Goal: Task Accomplishment & Management: Complete application form

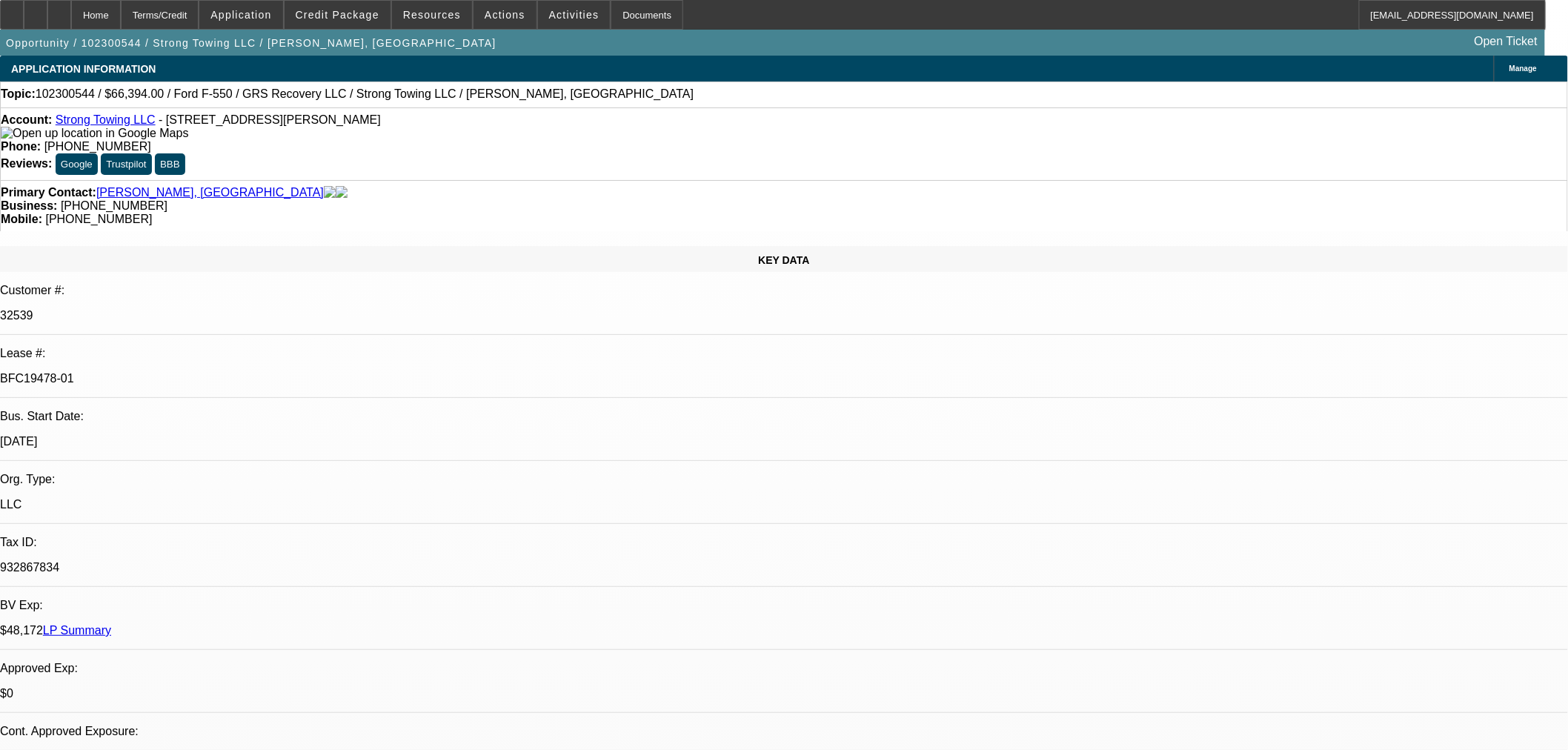
select select "0"
select select "2"
select select "0"
select select "6"
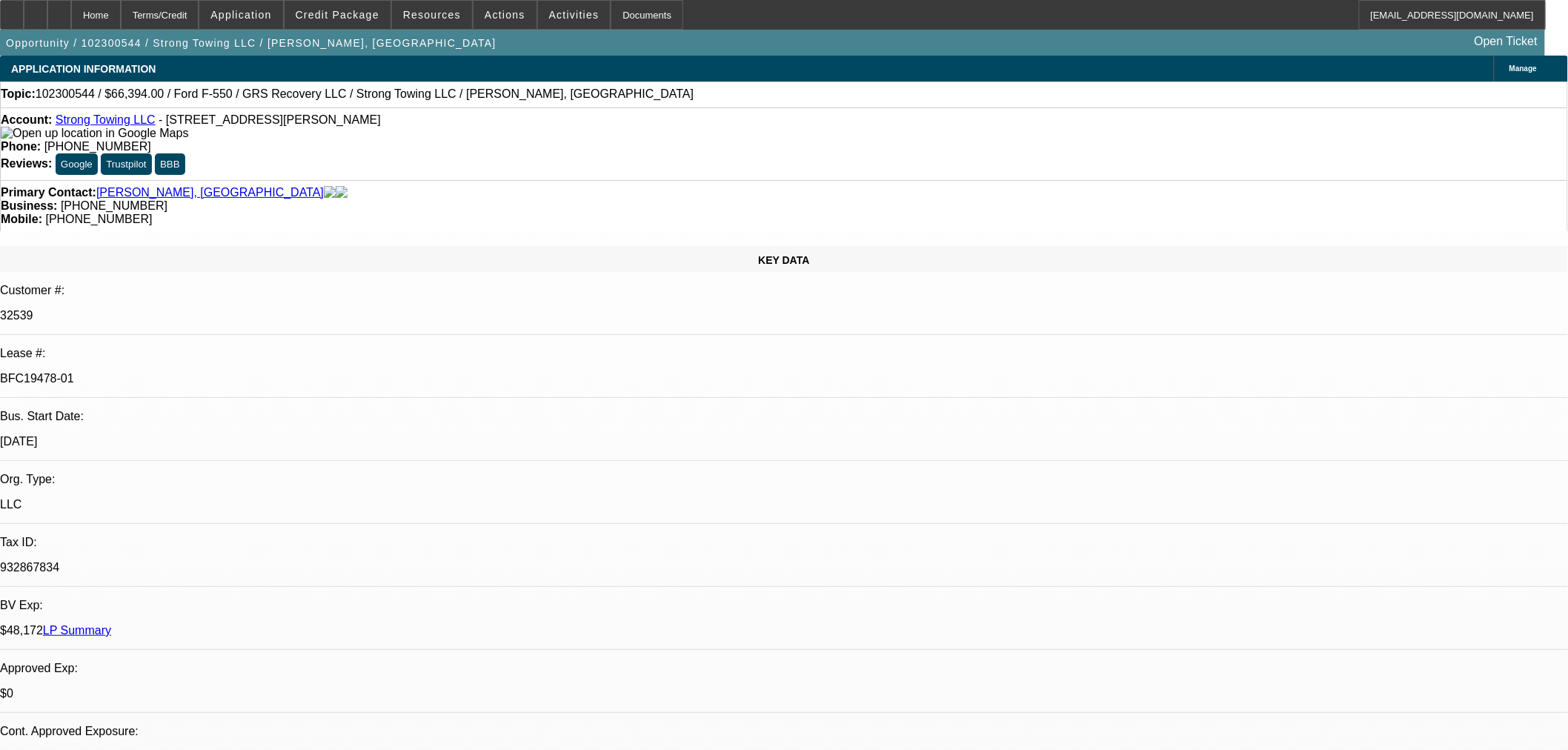
select select "0"
select select "2"
select select "0"
select select "6"
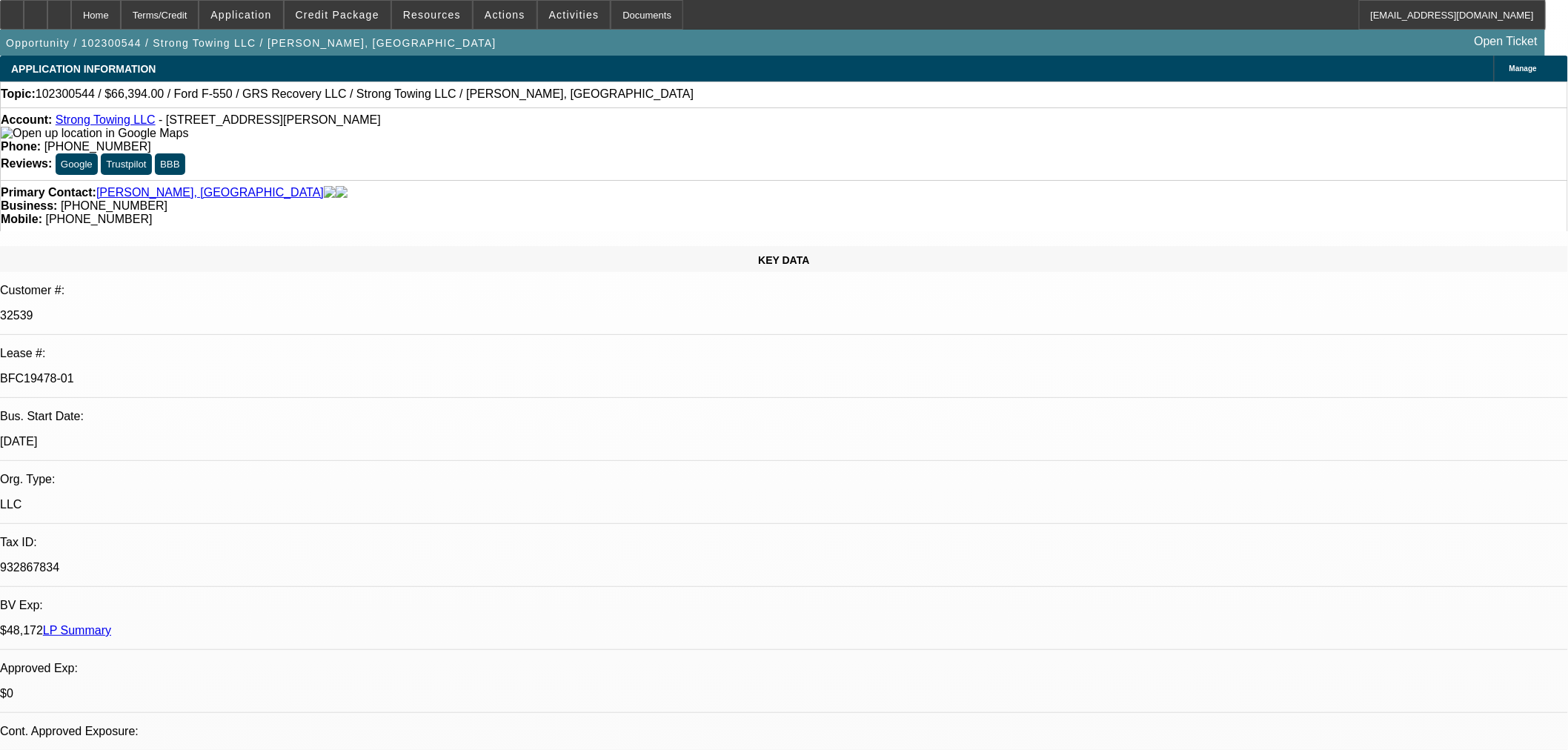
select select "0"
select select "2"
select select "0"
select select "6"
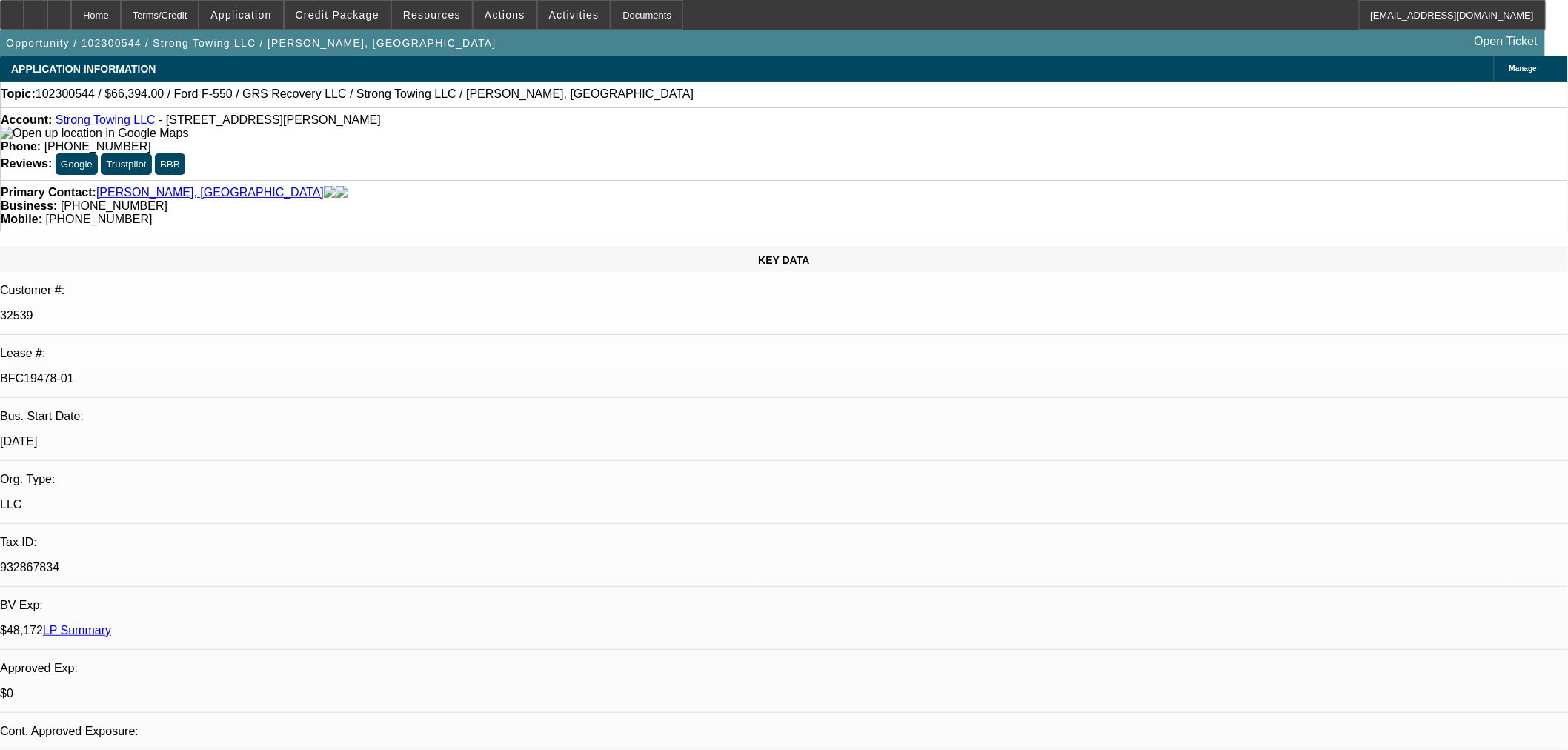
select select "0"
select select "2"
select select "0"
select select "6"
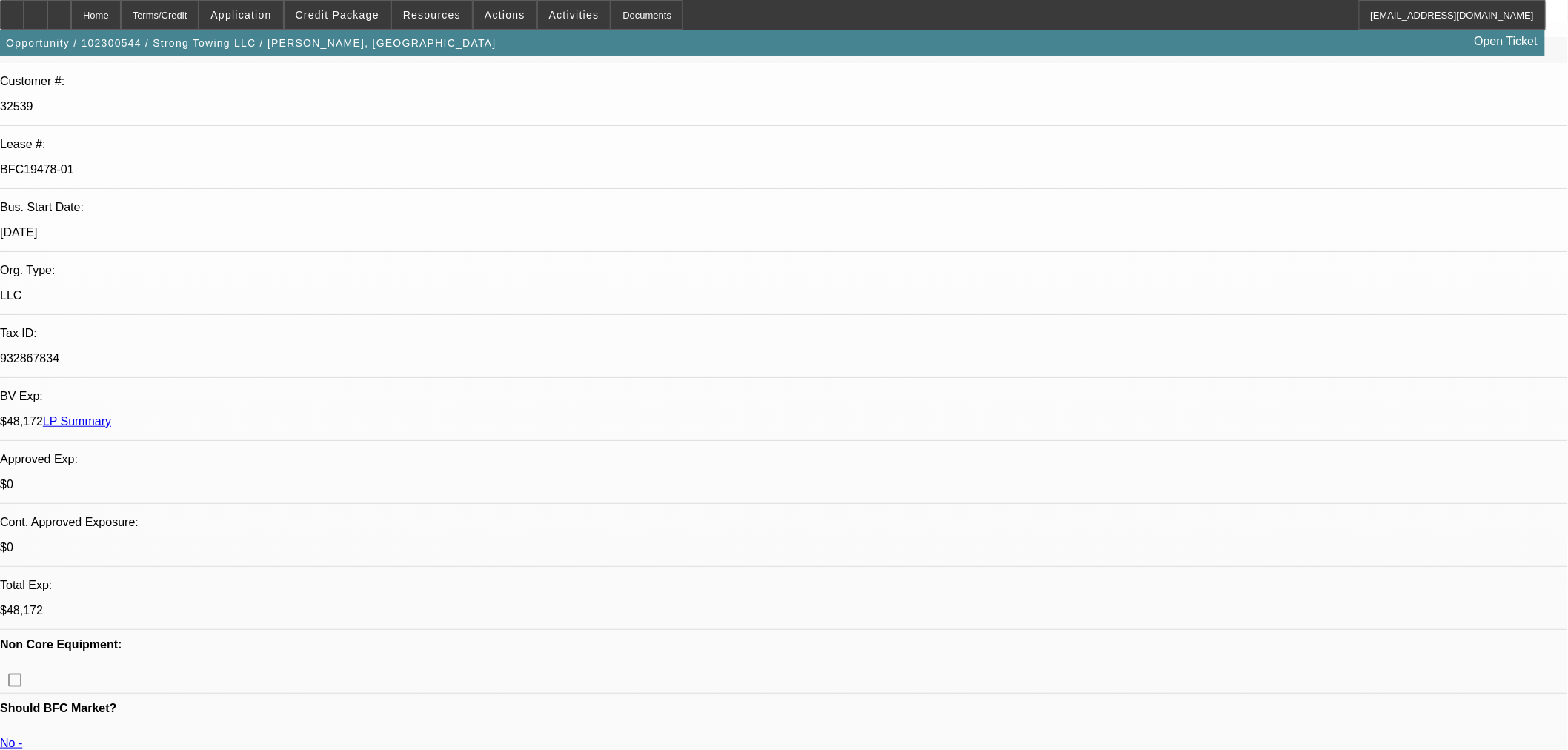
scroll to position [329, 0]
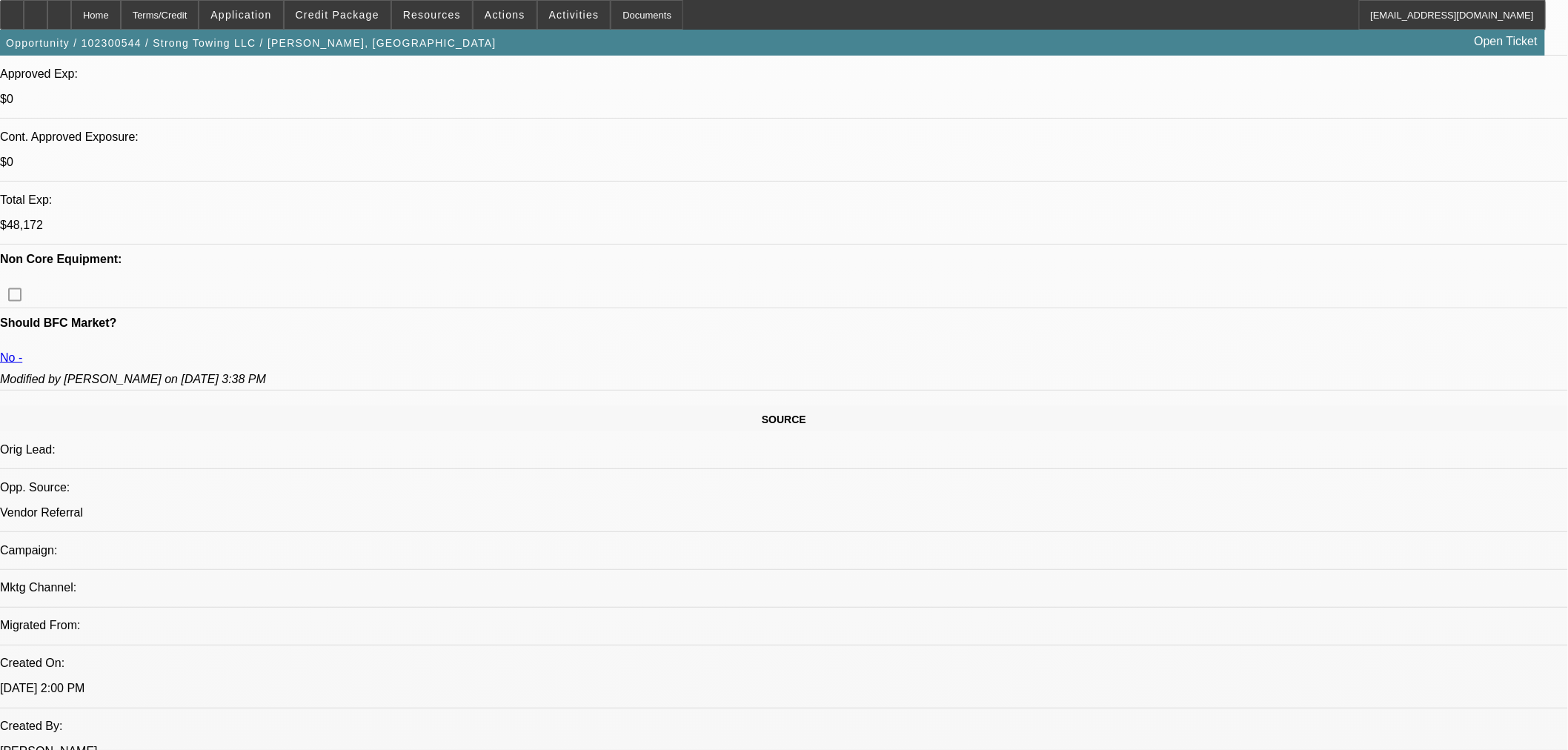
scroll to position [824, 0]
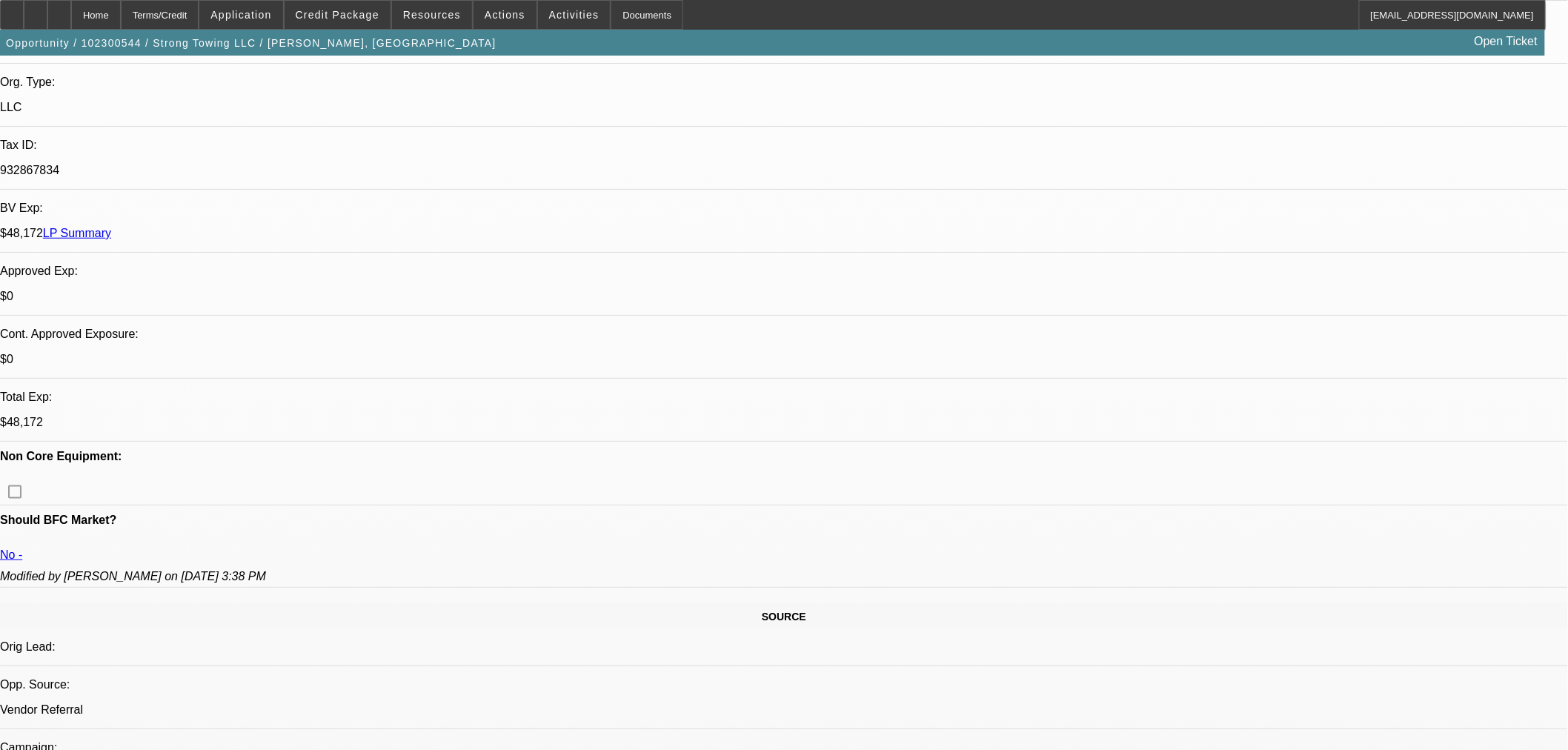
scroll to position [247, 0]
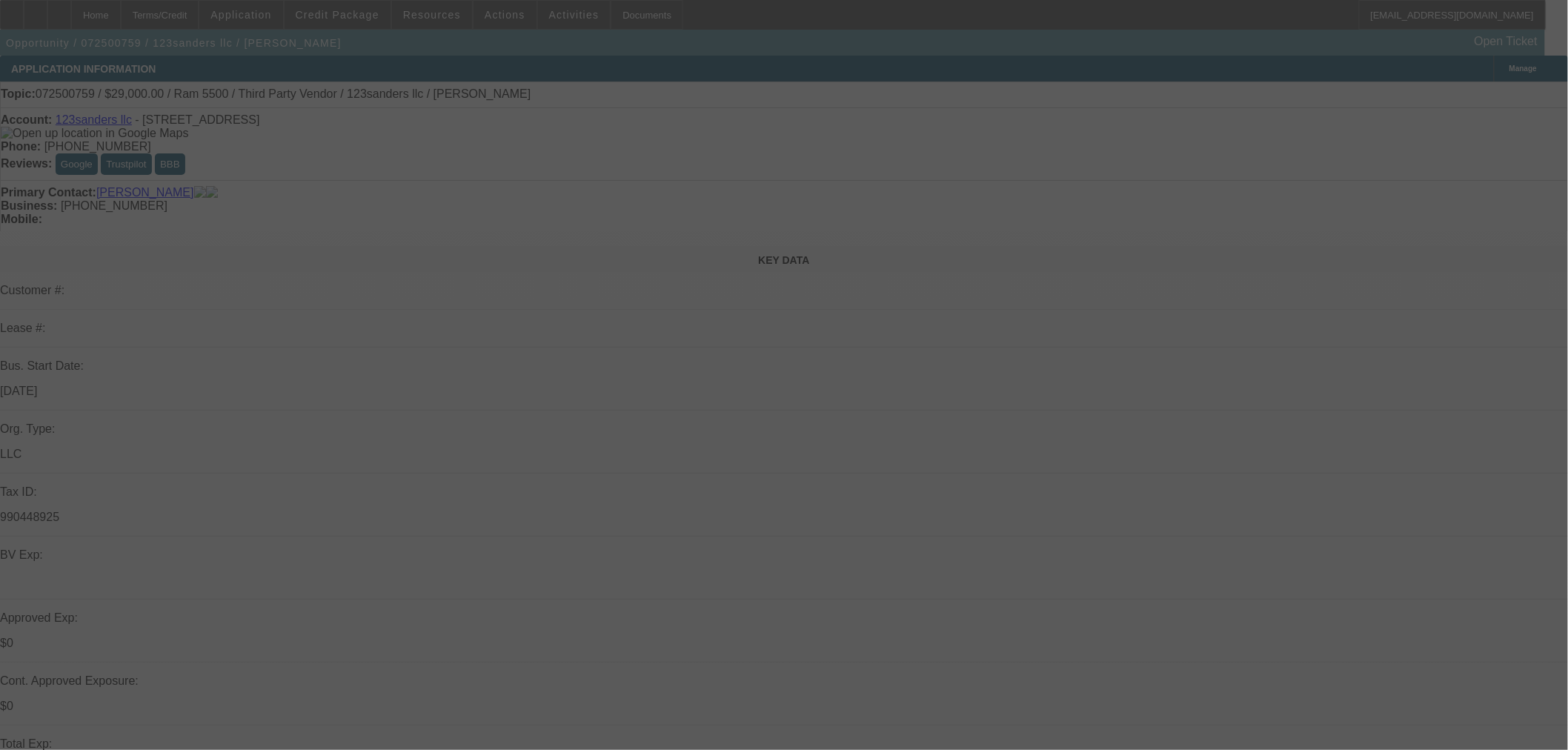
select select "0"
select select "6"
select select "0"
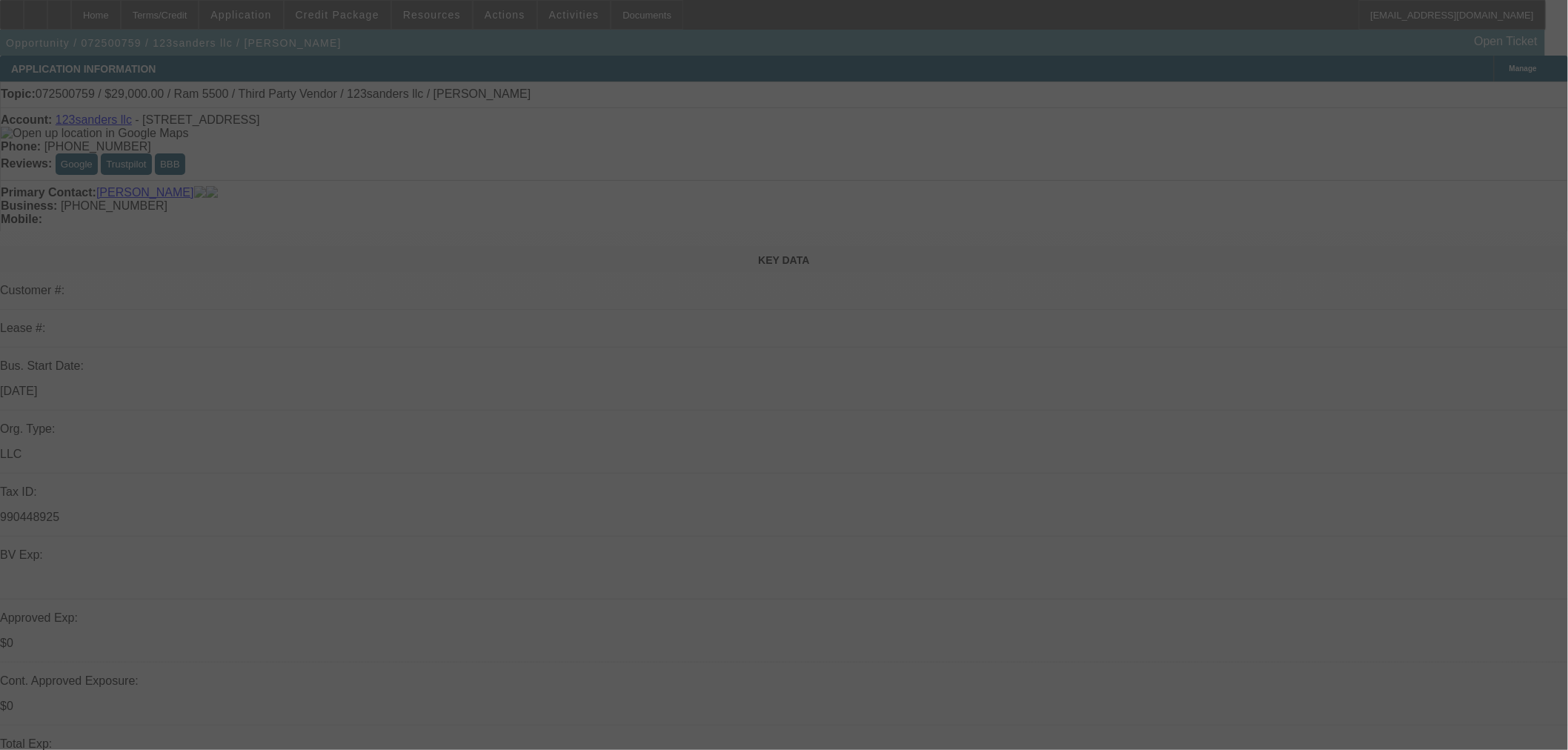
select select "0"
select select "6"
select select "0"
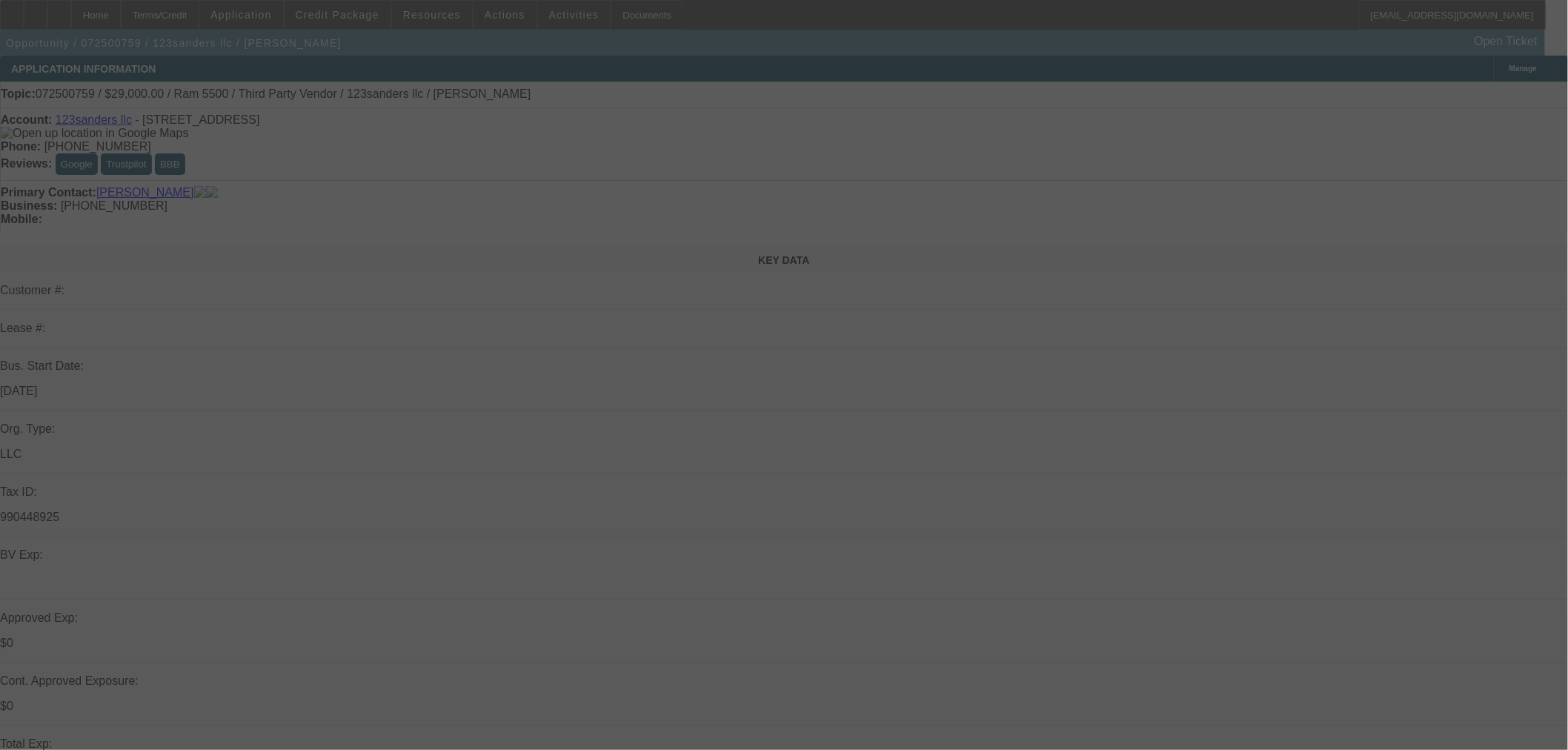
select select "2"
select select "0"
select select "6"
select select "0"
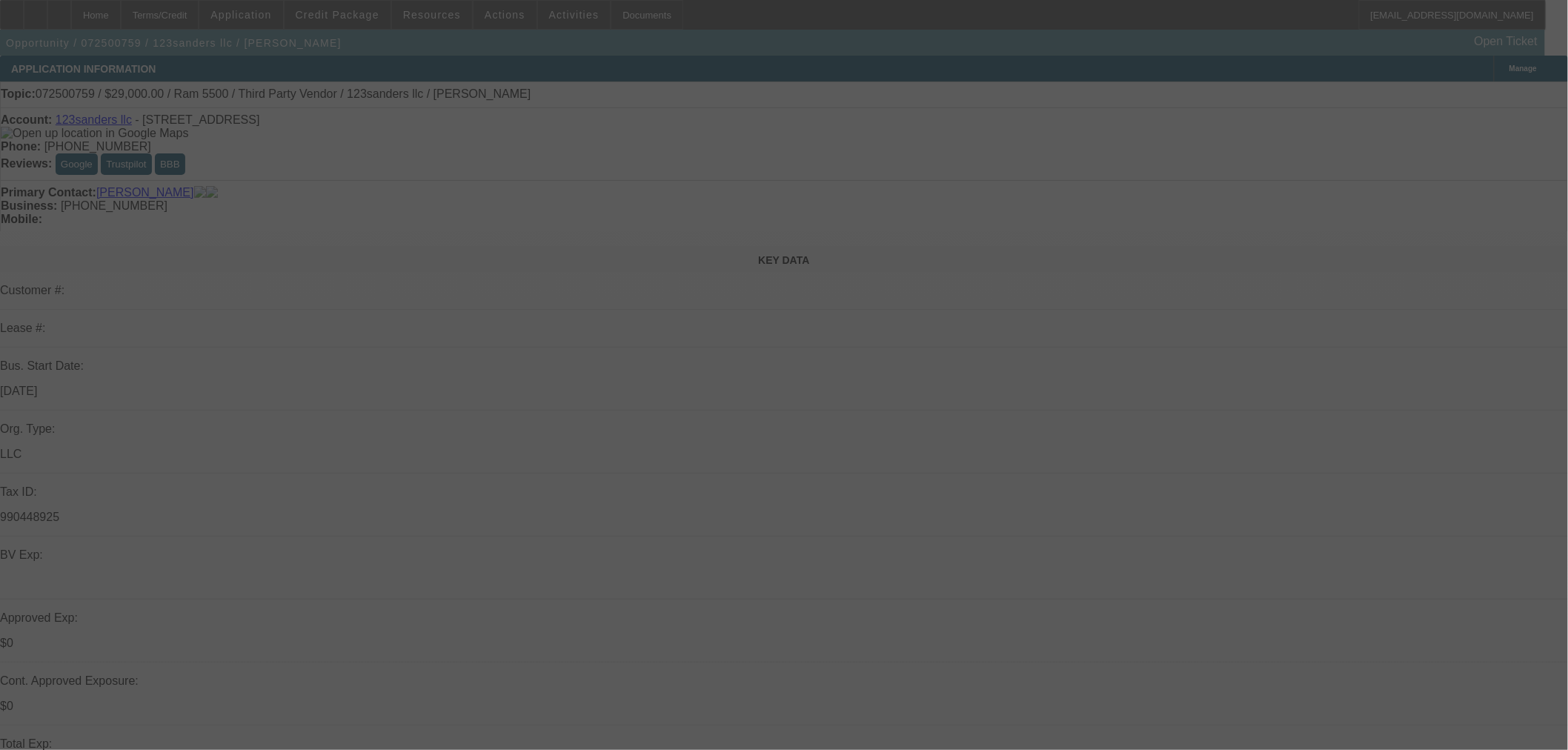
select select "0"
select select "6"
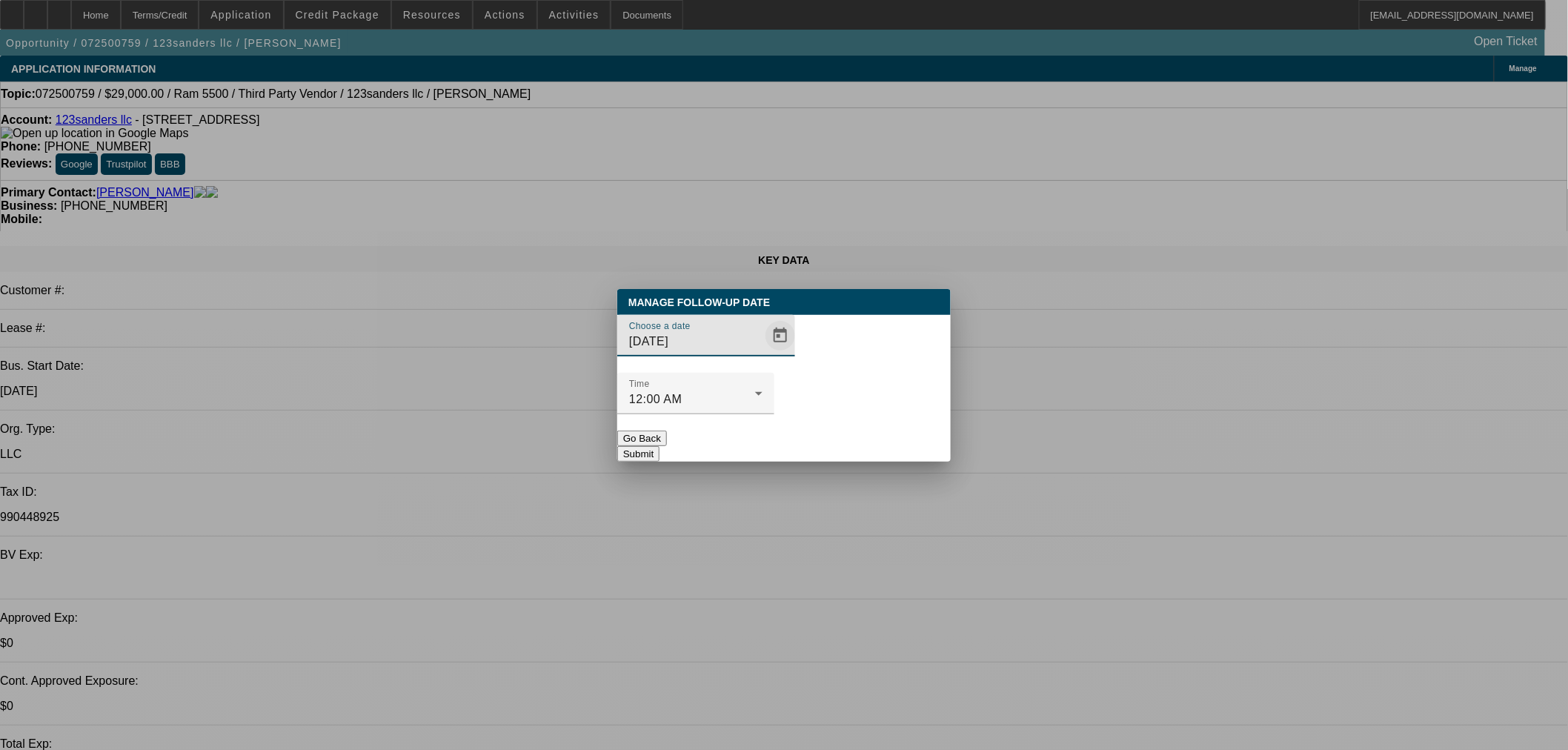
click at [763, 354] on span "Open calendar" at bounding box center [781, 336] width 36 height 36
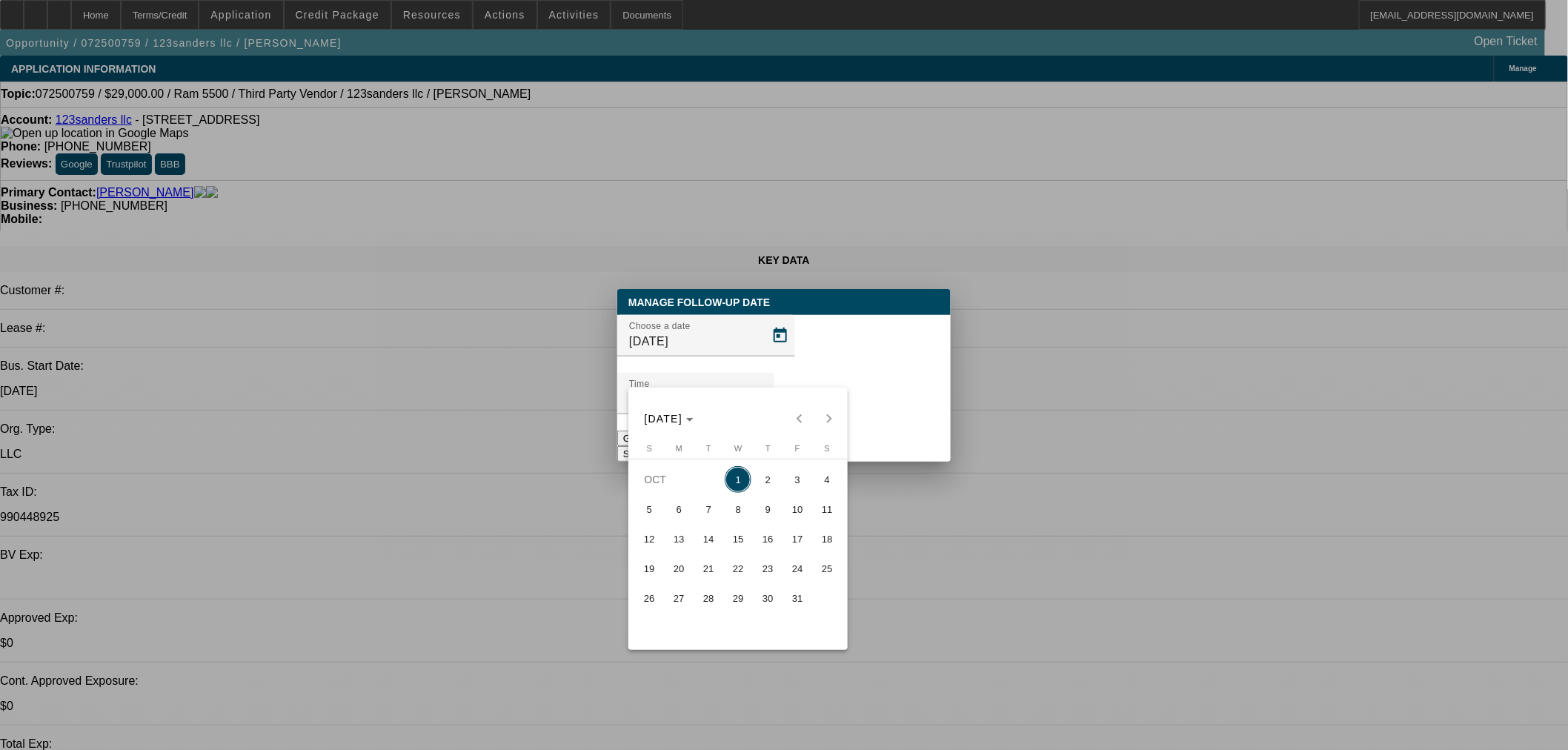
drag, startPoint x: 810, startPoint y: 491, endPoint x: 870, endPoint y: 393, distance: 114.9
click at [810, 490] on span "3" at bounding box center [797, 479] width 27 height 27
type input "[DATE]"
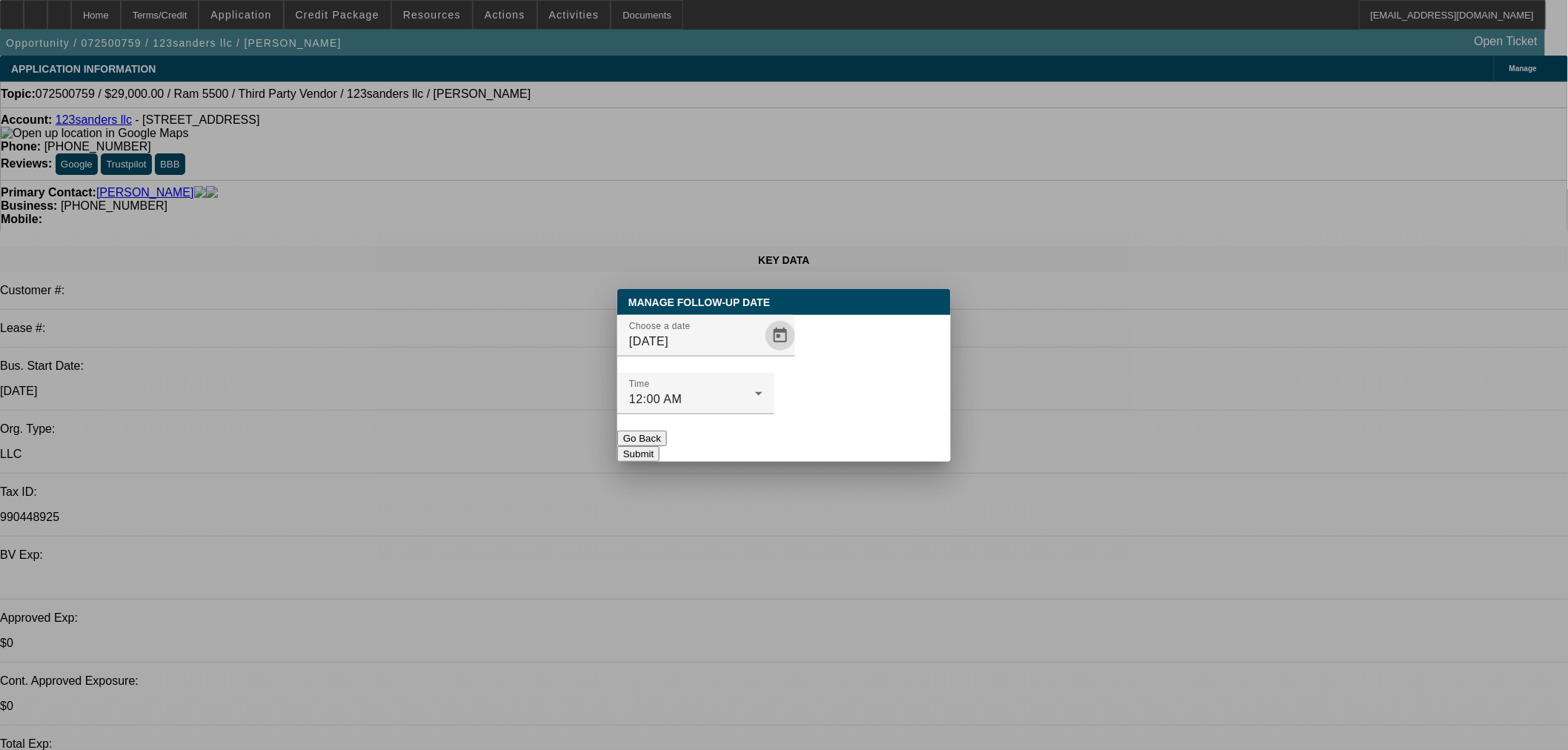
click at [660, 447] on button "Submit" at bounding box center [638, 454] width 42 height 15
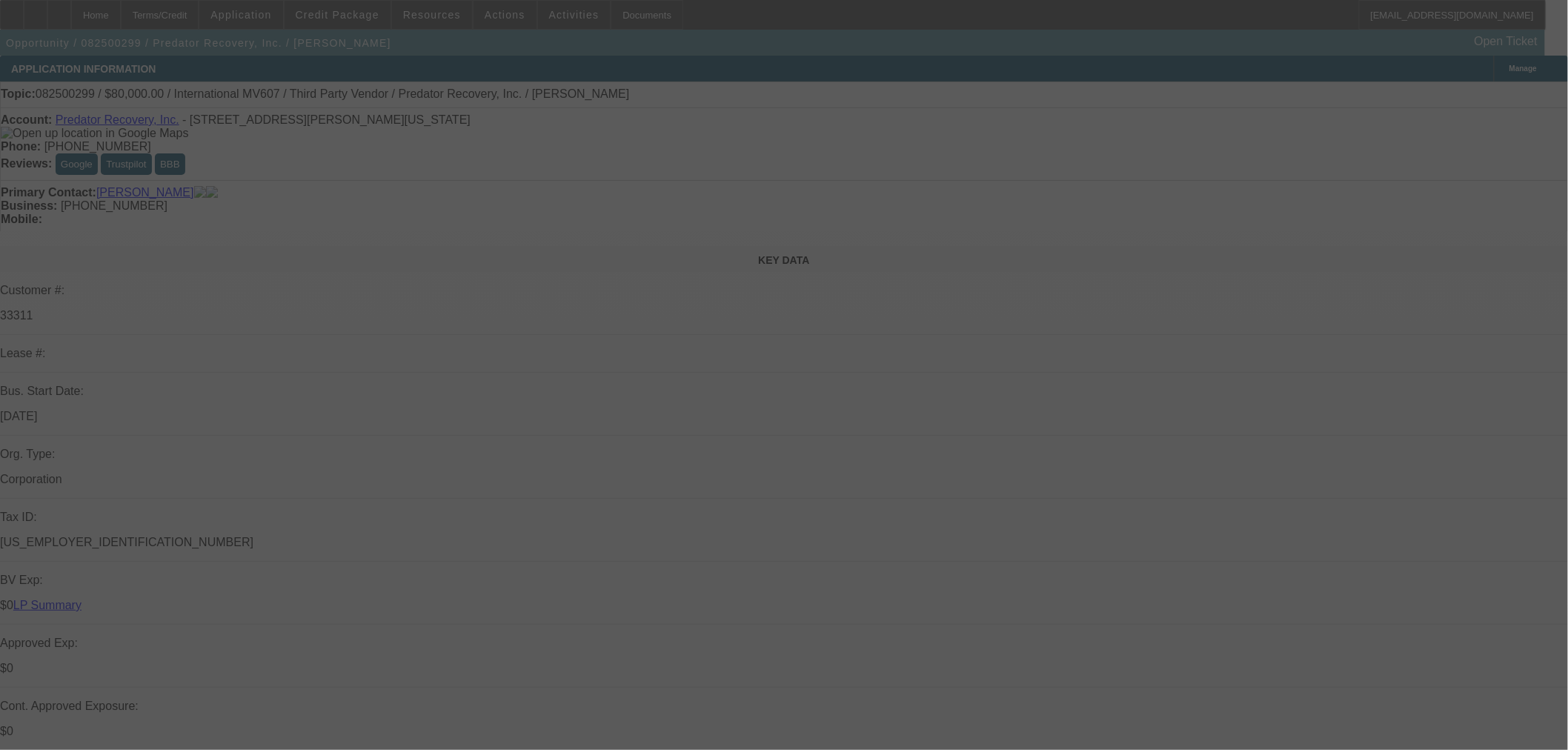
select select "0"
select select "6"
select select "0"
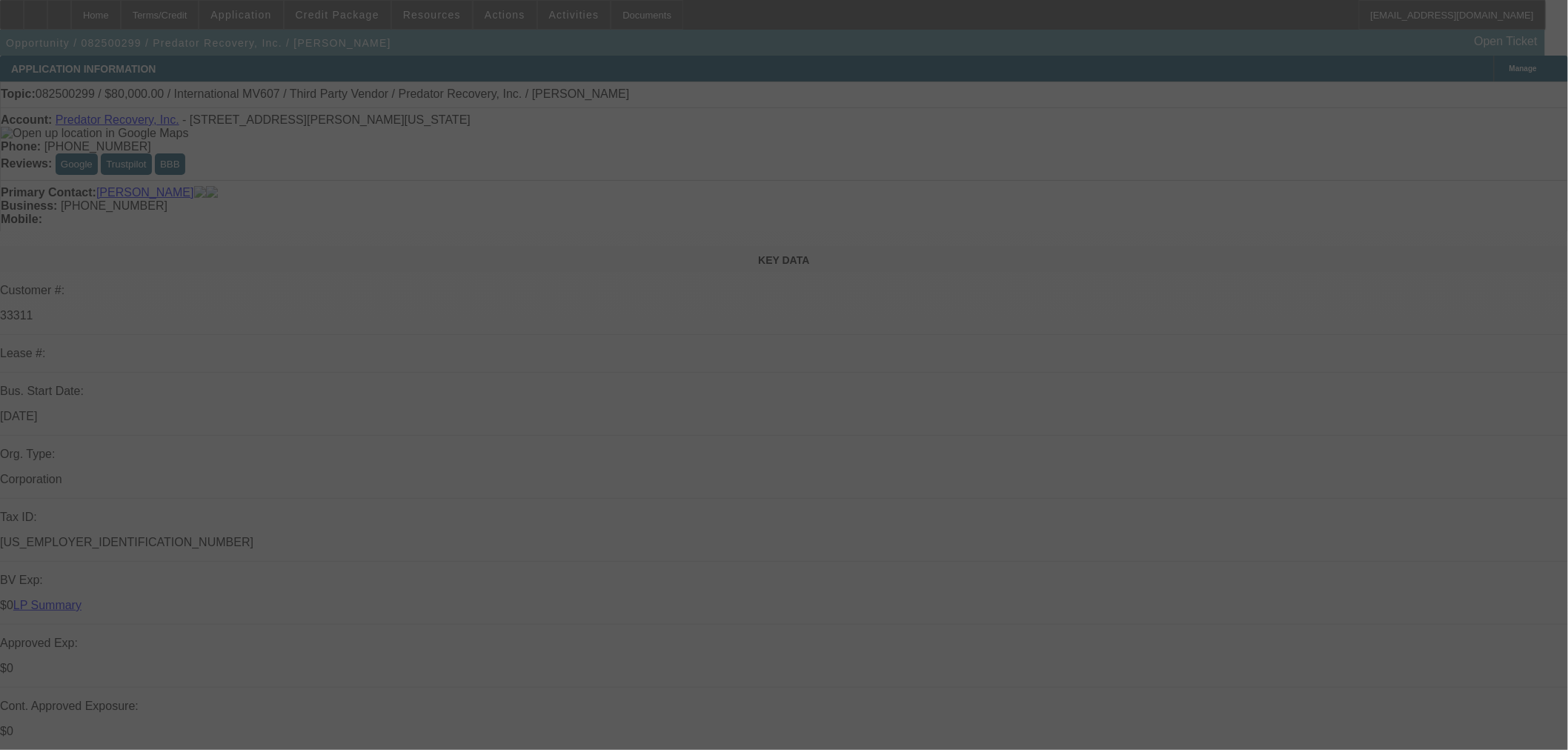
select select "0"
select select "6"
select select "0"
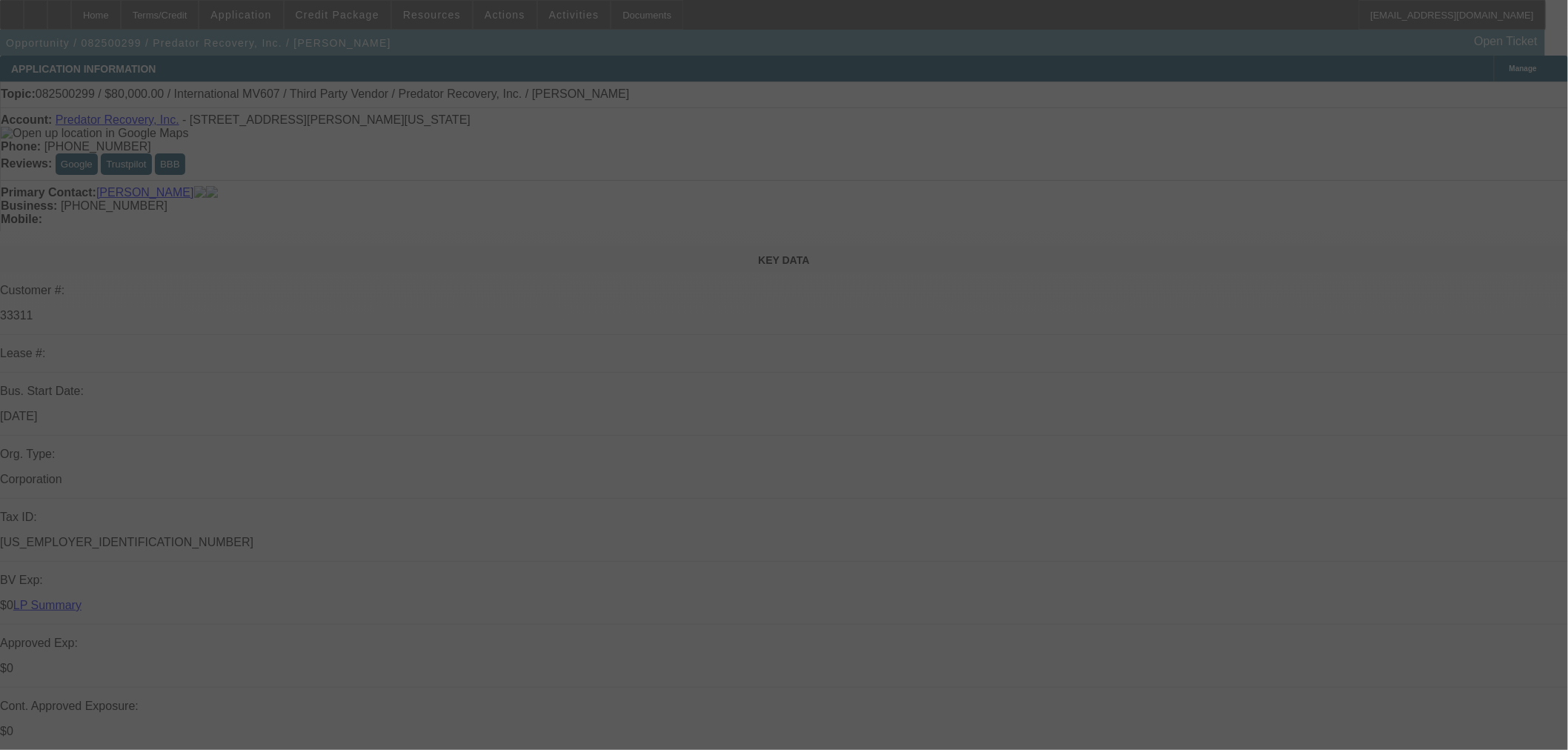
select select "0"
select select "6"
select select "0"
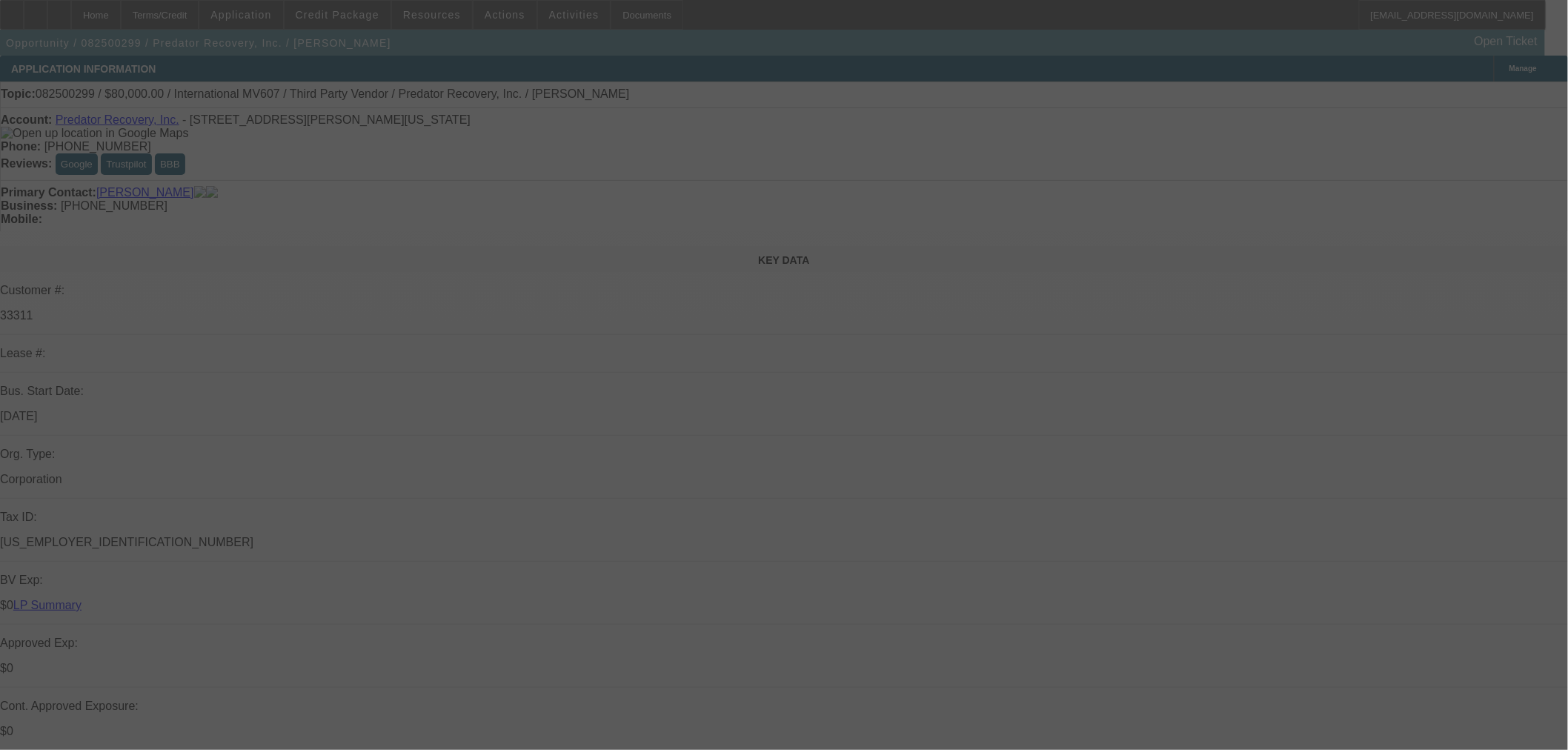
select select "6"
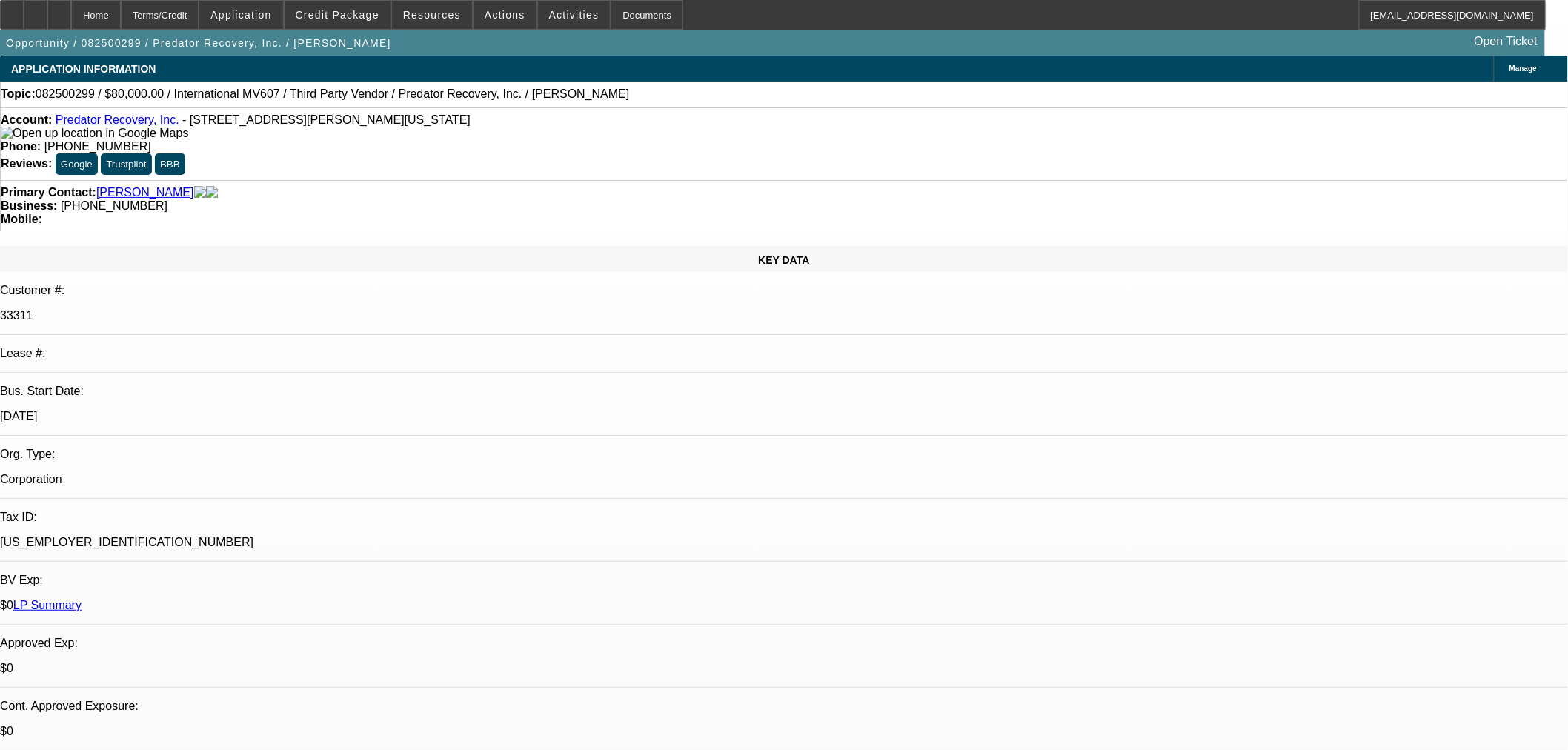
radio input "true"
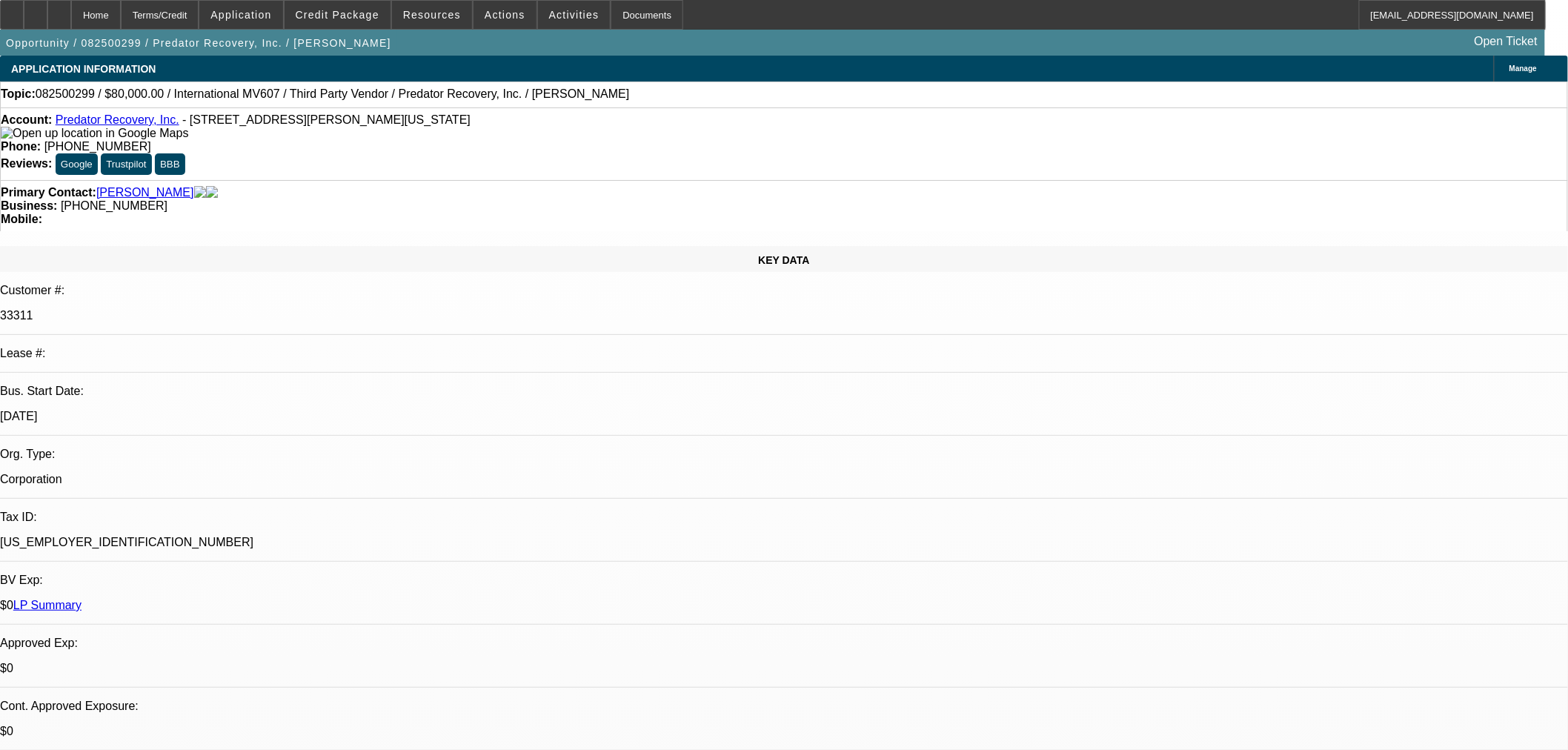
type textarea "Mentioned BMO has a couple trucks he wants to move on. Waiting to hear back to …"
drag, startPoint x: 1451, startPoint y: 349, endPoint x: 1547, endPoint y: 305, distance: 105.6
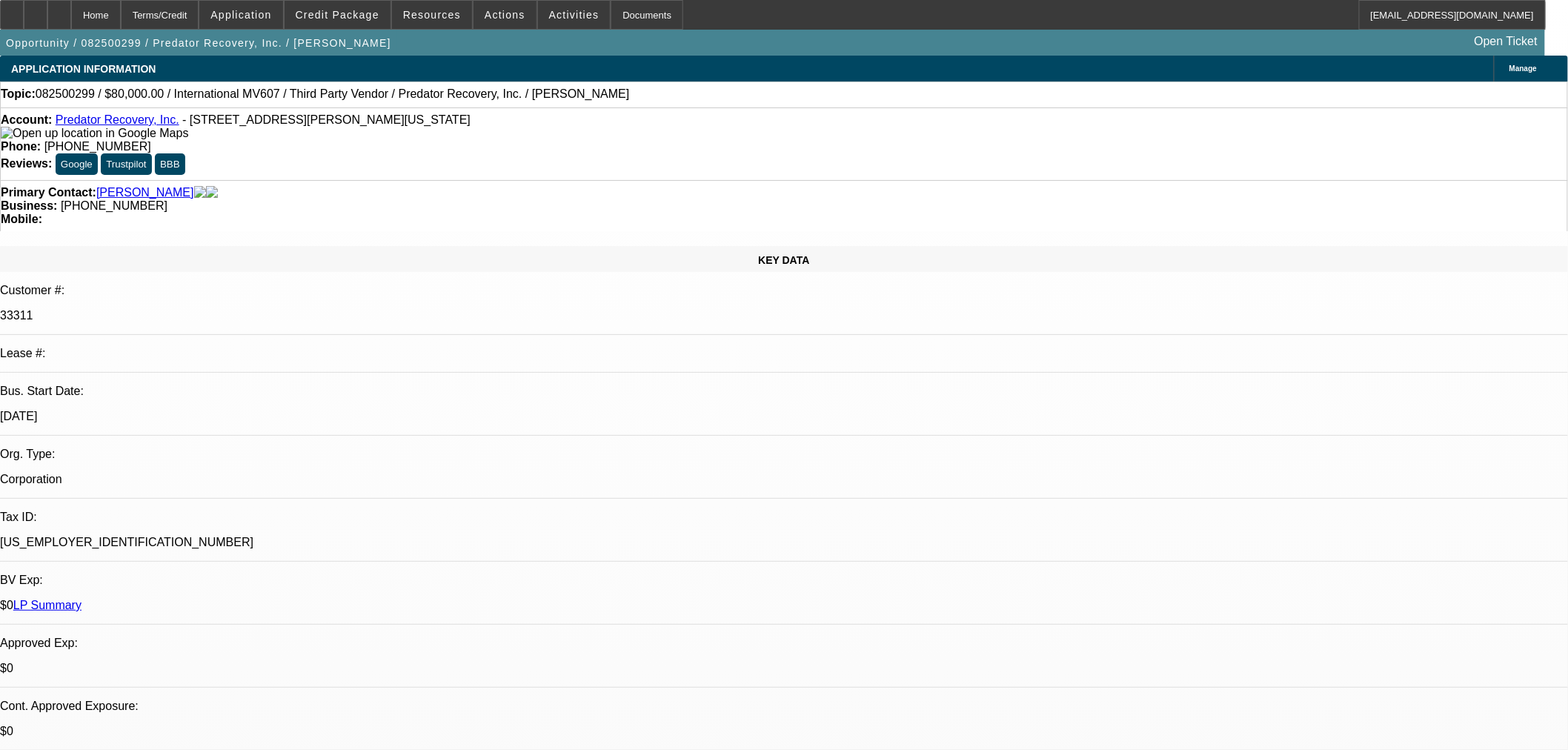
radio input "true"
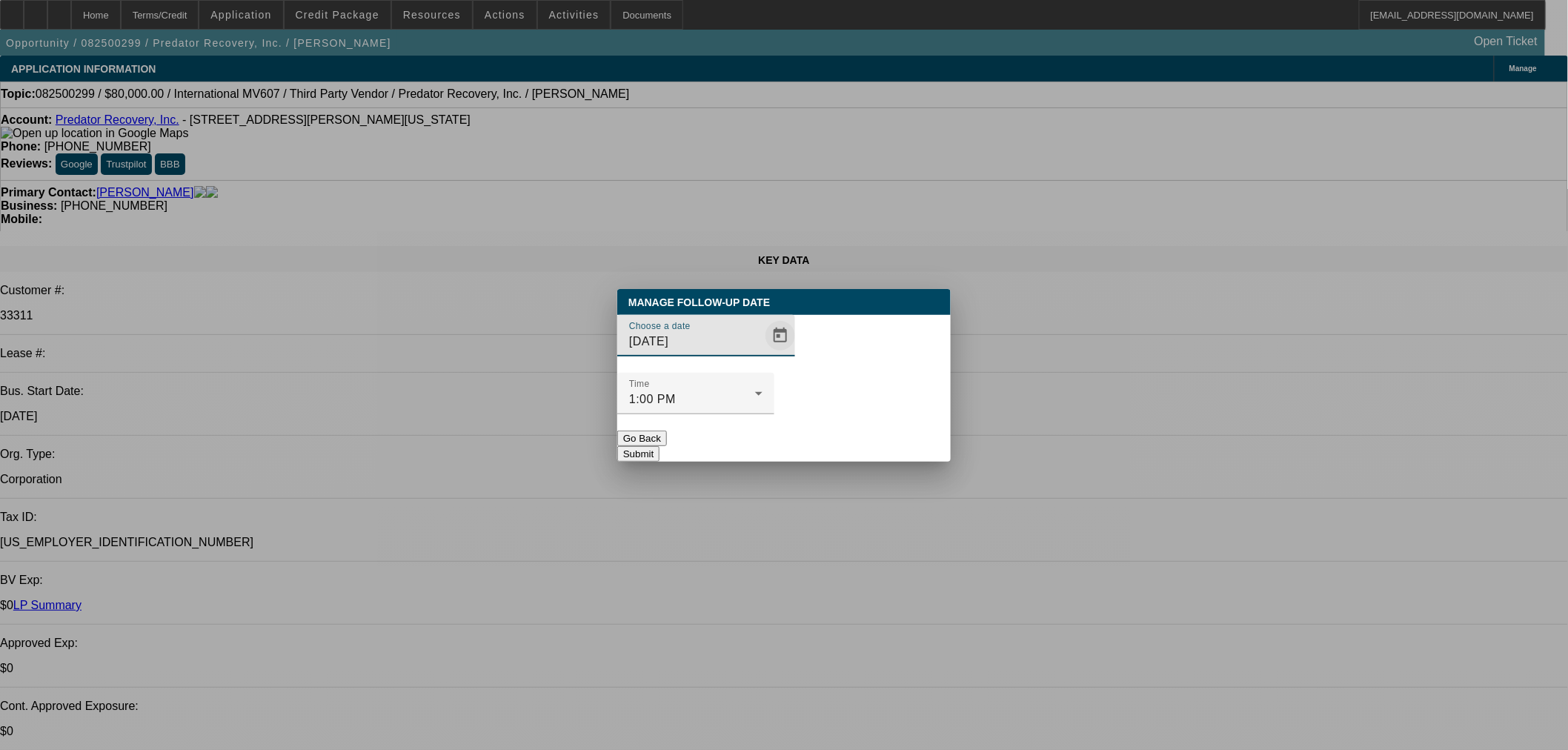
click at [763, 354] on span "Open calendar" at bounding box center [781, 336] width 36 height 36
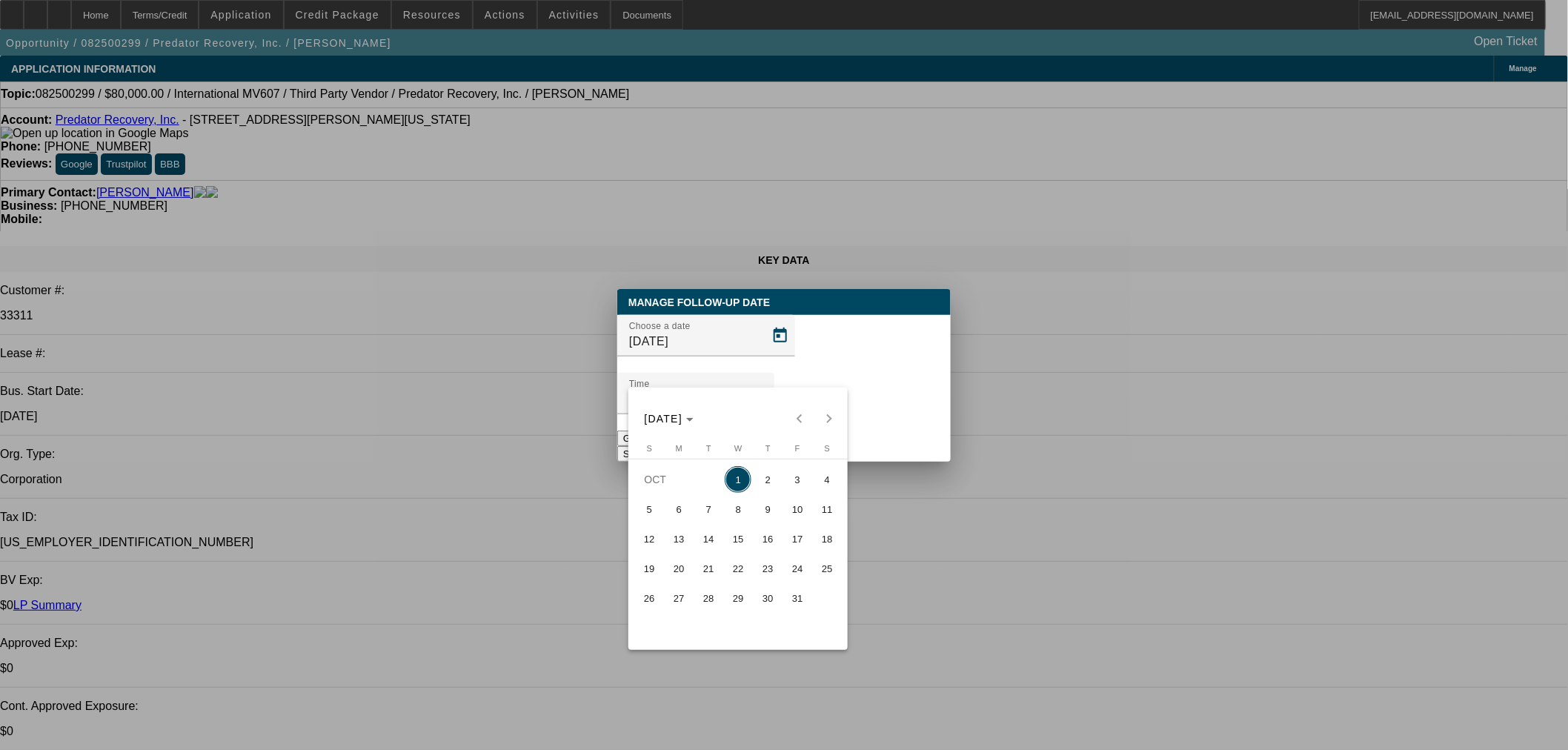
click at [799, 482] on span "3" at bounding box center [797, 479] width 27 height 27
type input "10/3/2025"
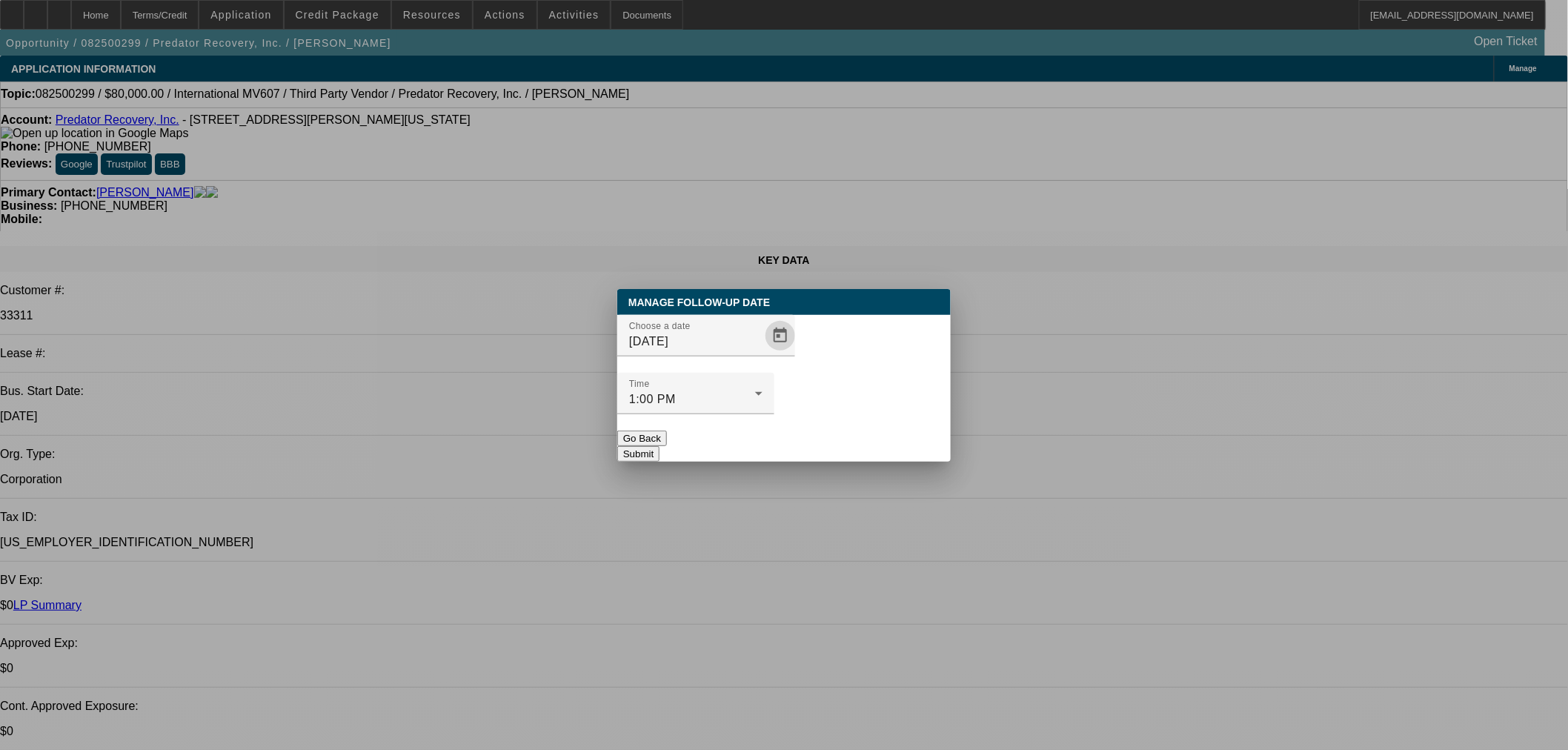
click at [660, 447] on button "Submit" at bounding box center [638, 454] width 42 height 15
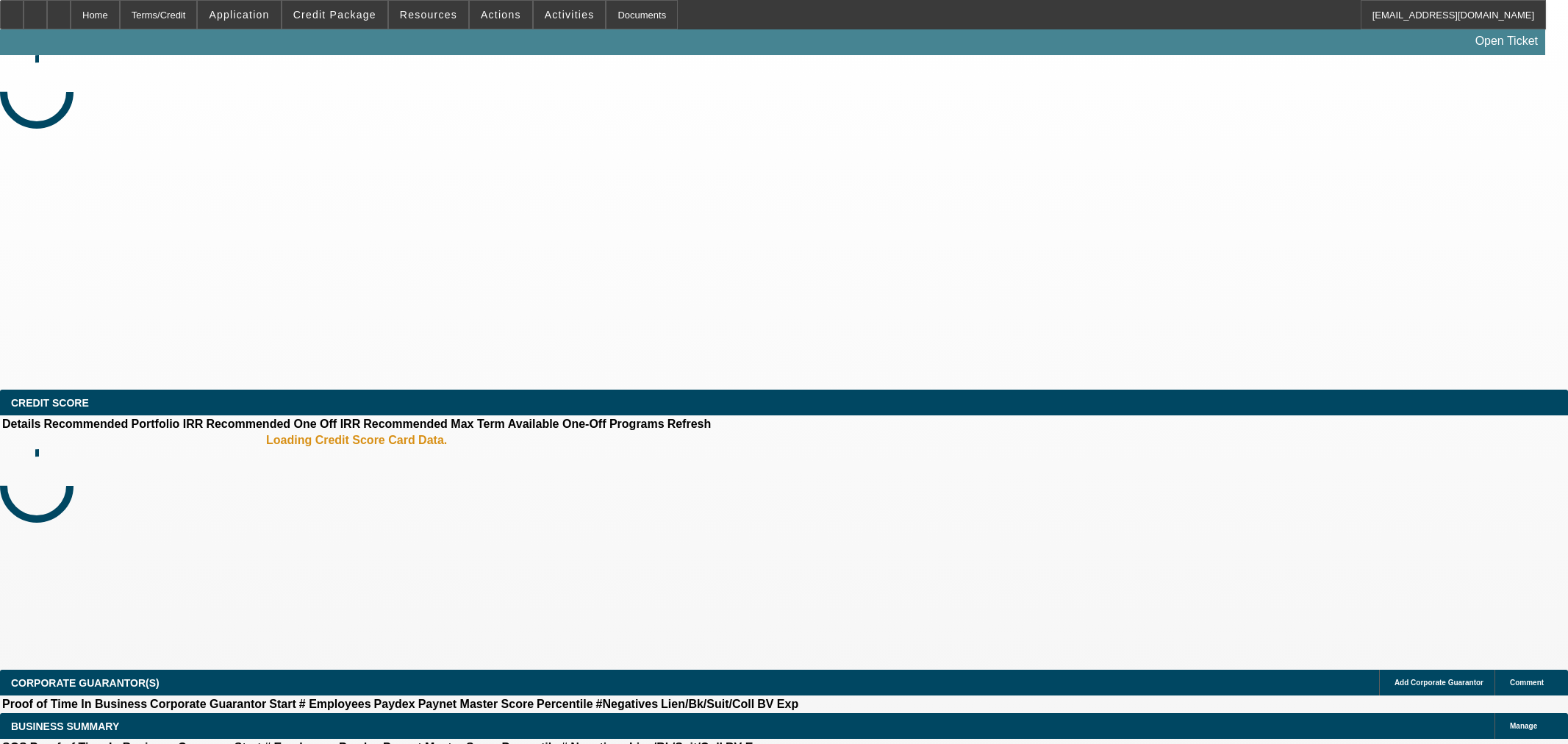
select select "0"
select select "21"
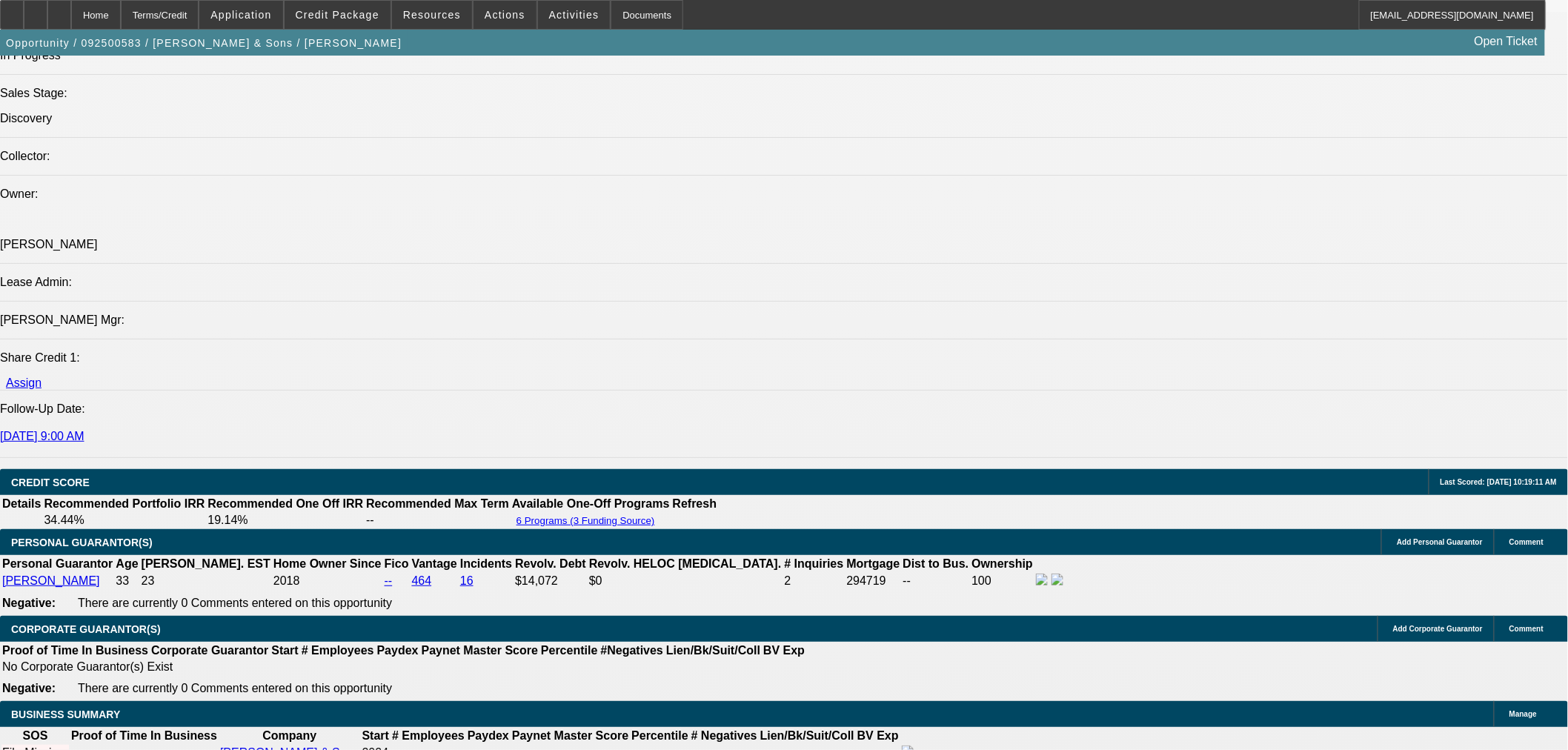
scroll to position [1977, 0]
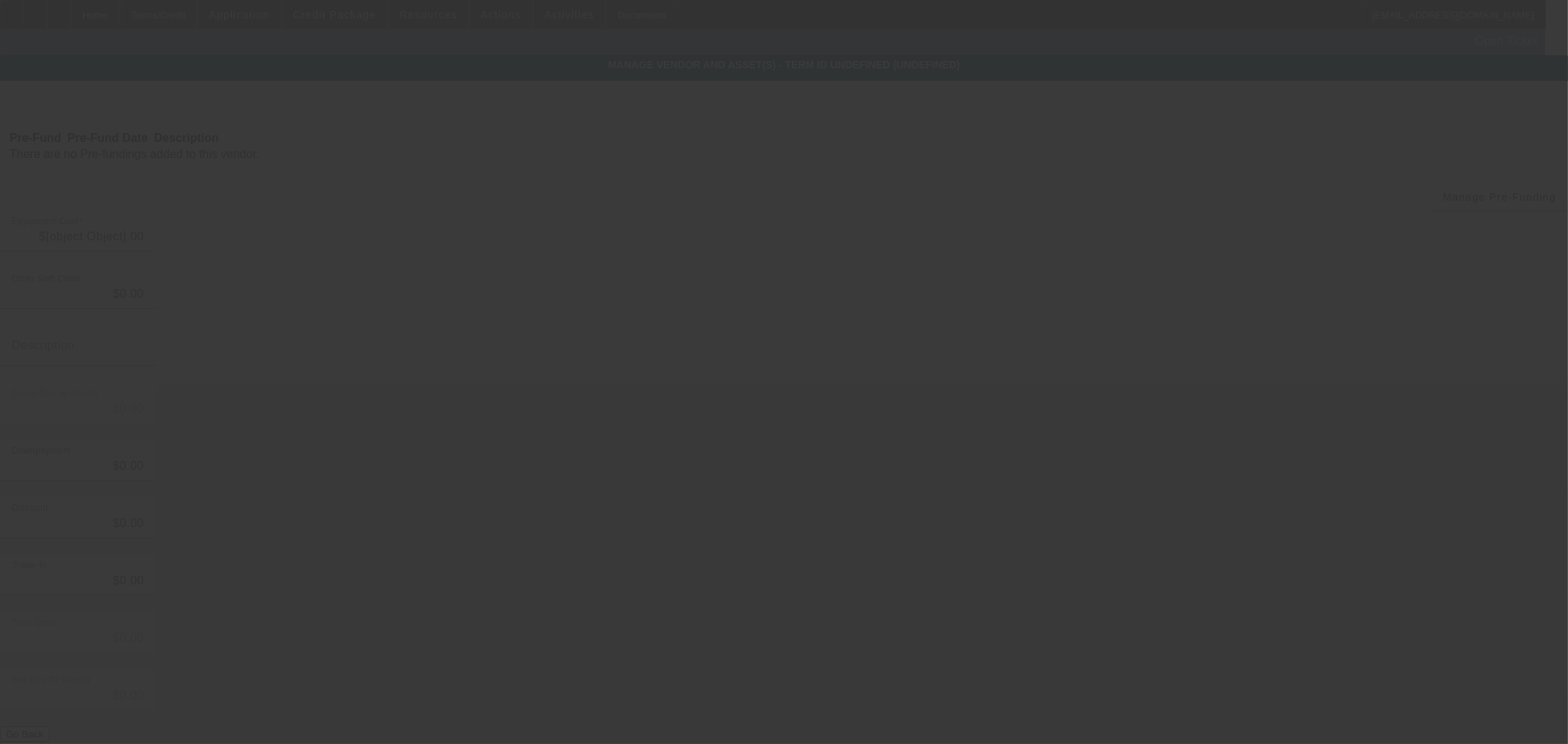
type input "$75,000.00"
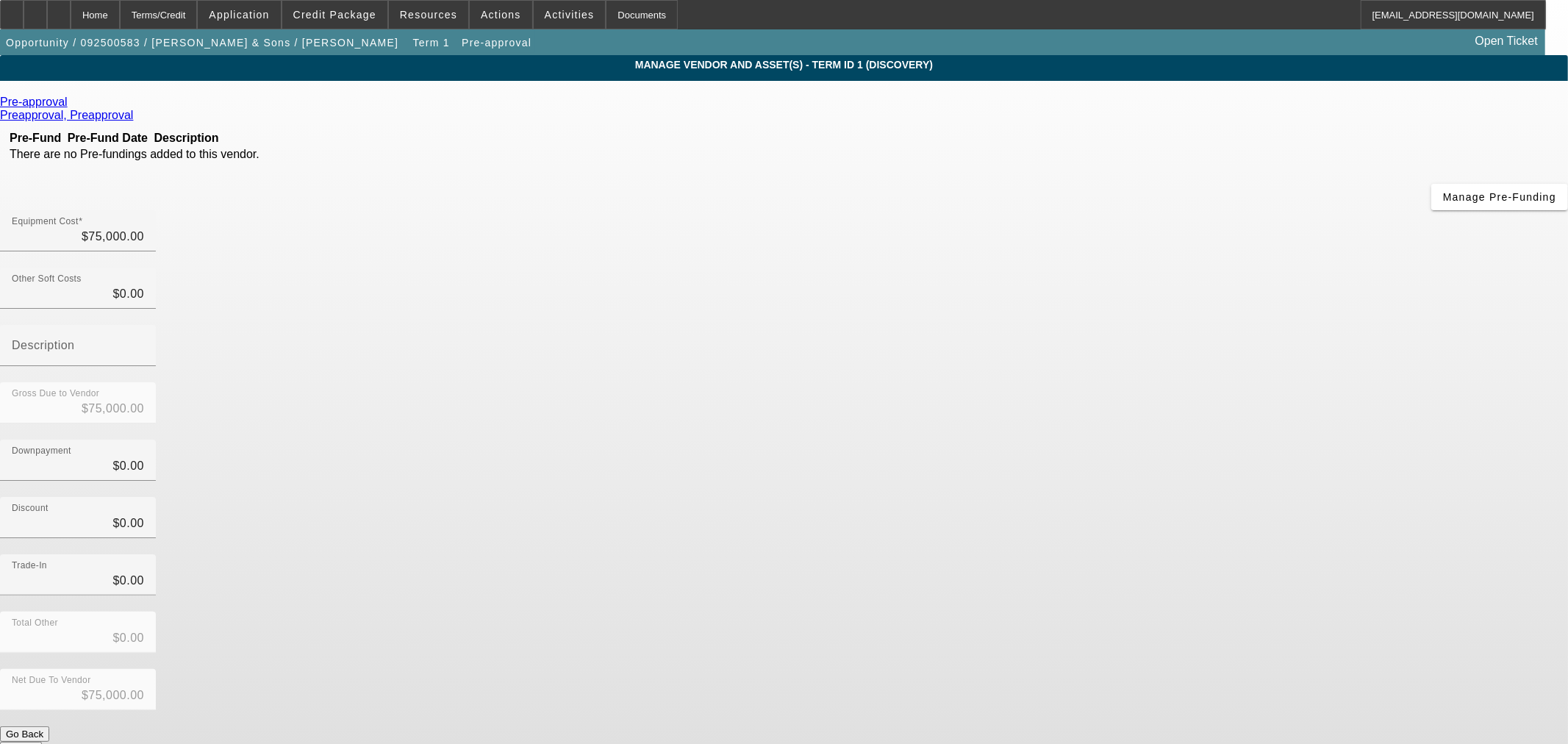
click at [71, 105] on icon at bounding box center [71, 101] width 0 height 13
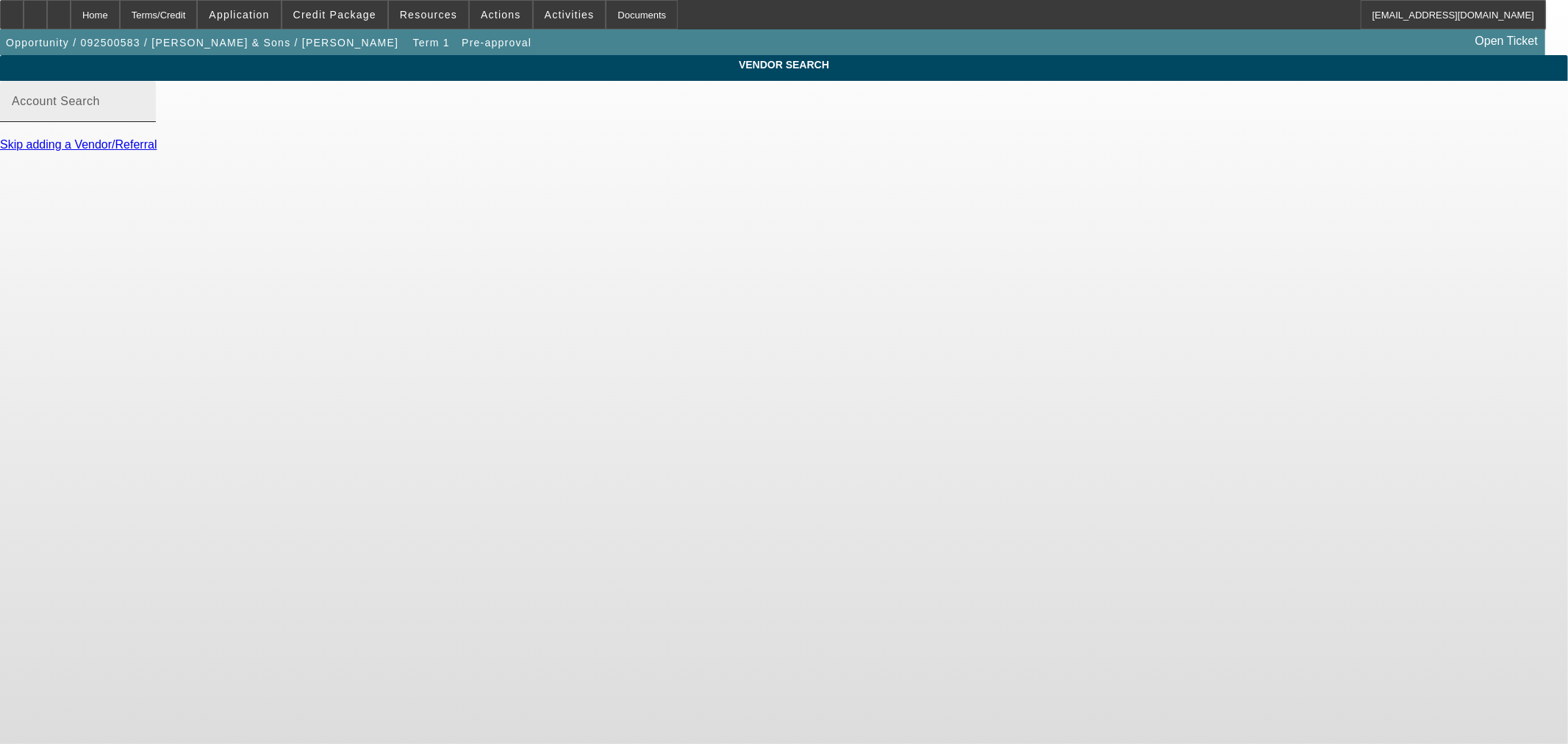
click at [144, 116] on input "Account Search" at bounding box center [78, 107] width 133 height 18
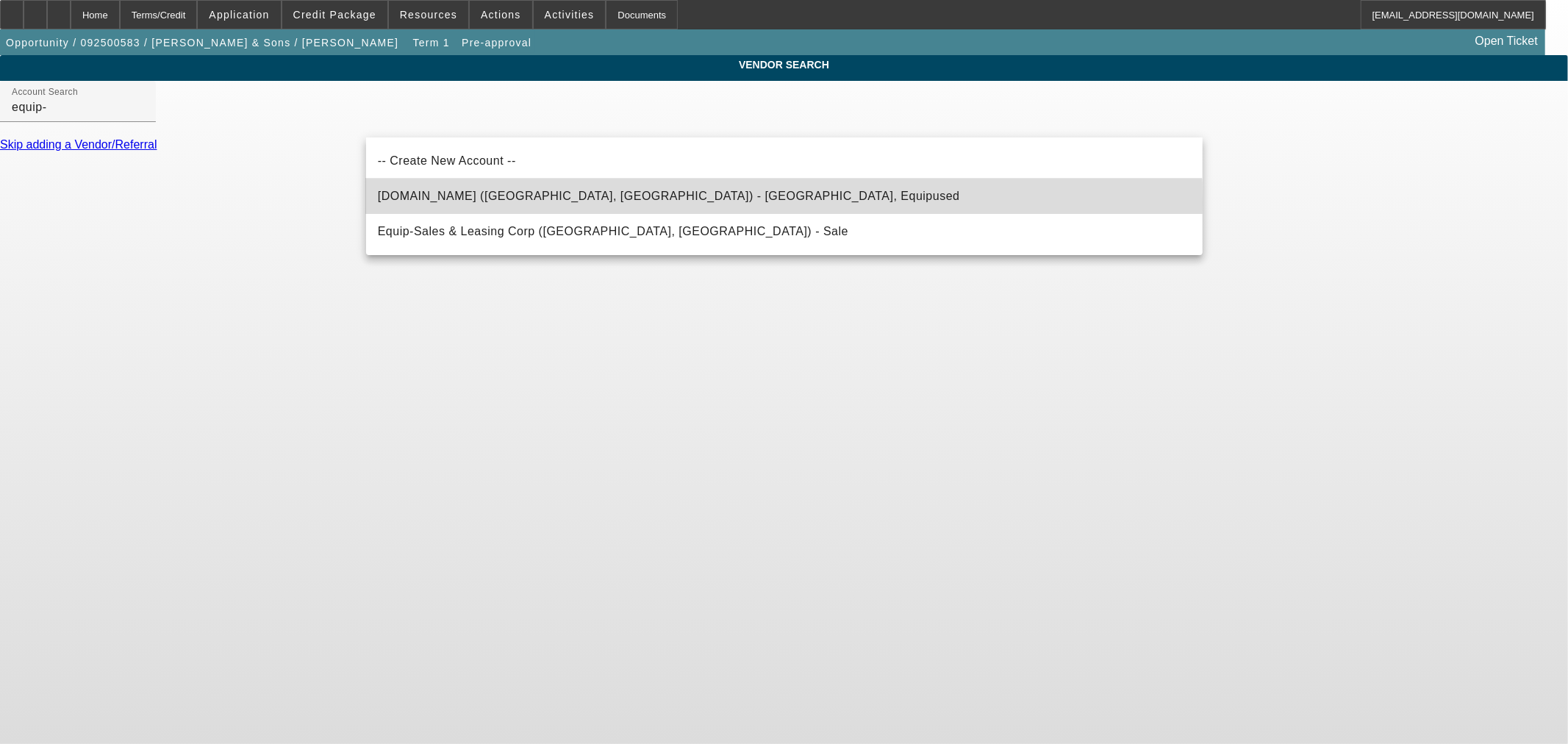
click at [467, 202] on span "Equip-Used.com (Northbrook, IL) - Equipused, Equipused" at bounding box center [669, 196] width 582 height 18
type input "Equip-Used.com (Northbrook, IL) - Equipused, Equipused"
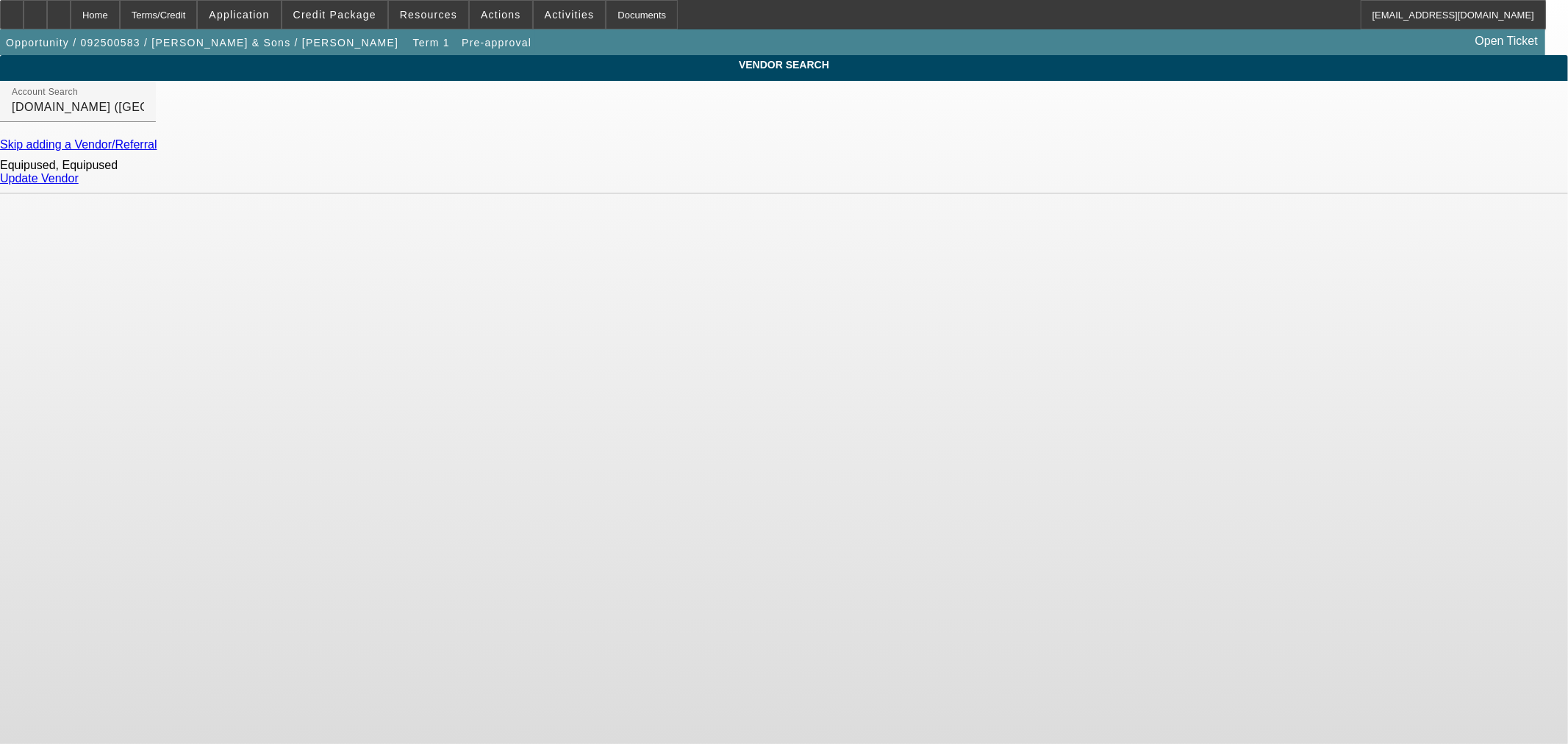
click at [79, 185] on link "Update Vendor" at bounding box center [39, 178] width 79 height 13
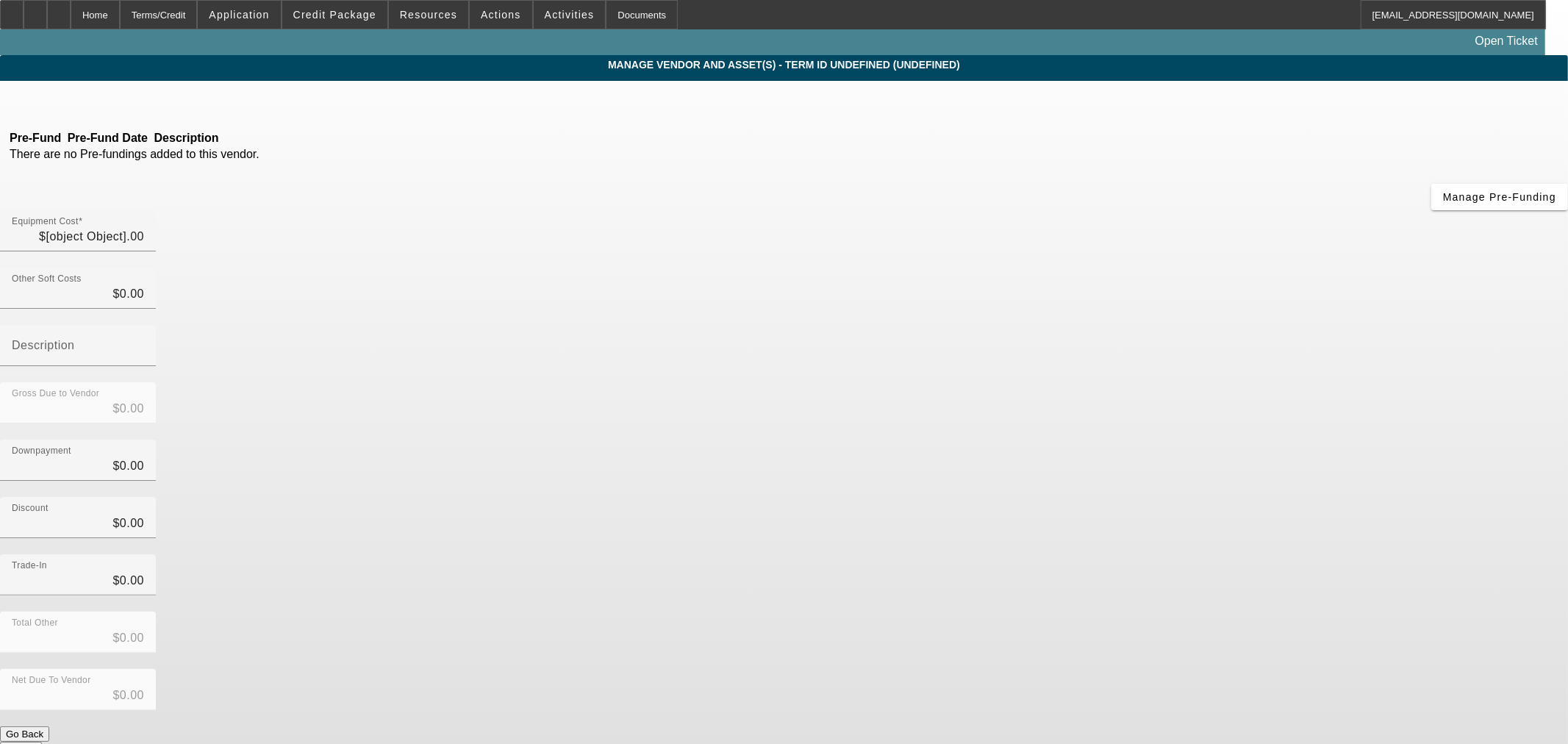
type input "$75,000.00"
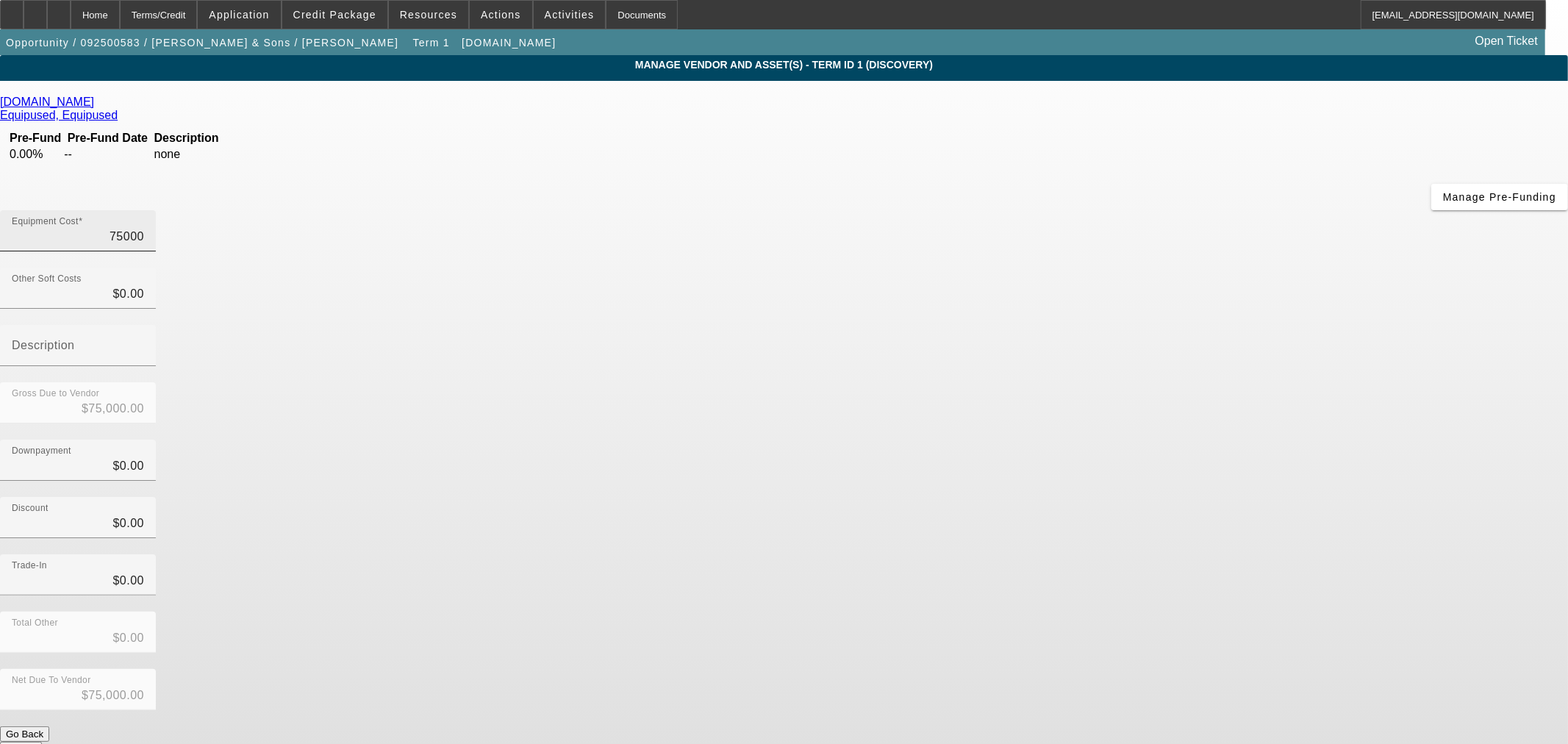
click at [144, 228] on input "75000" at bounding box center [78, 236] width 133 height 18
type input "4"
type input "$4.00"
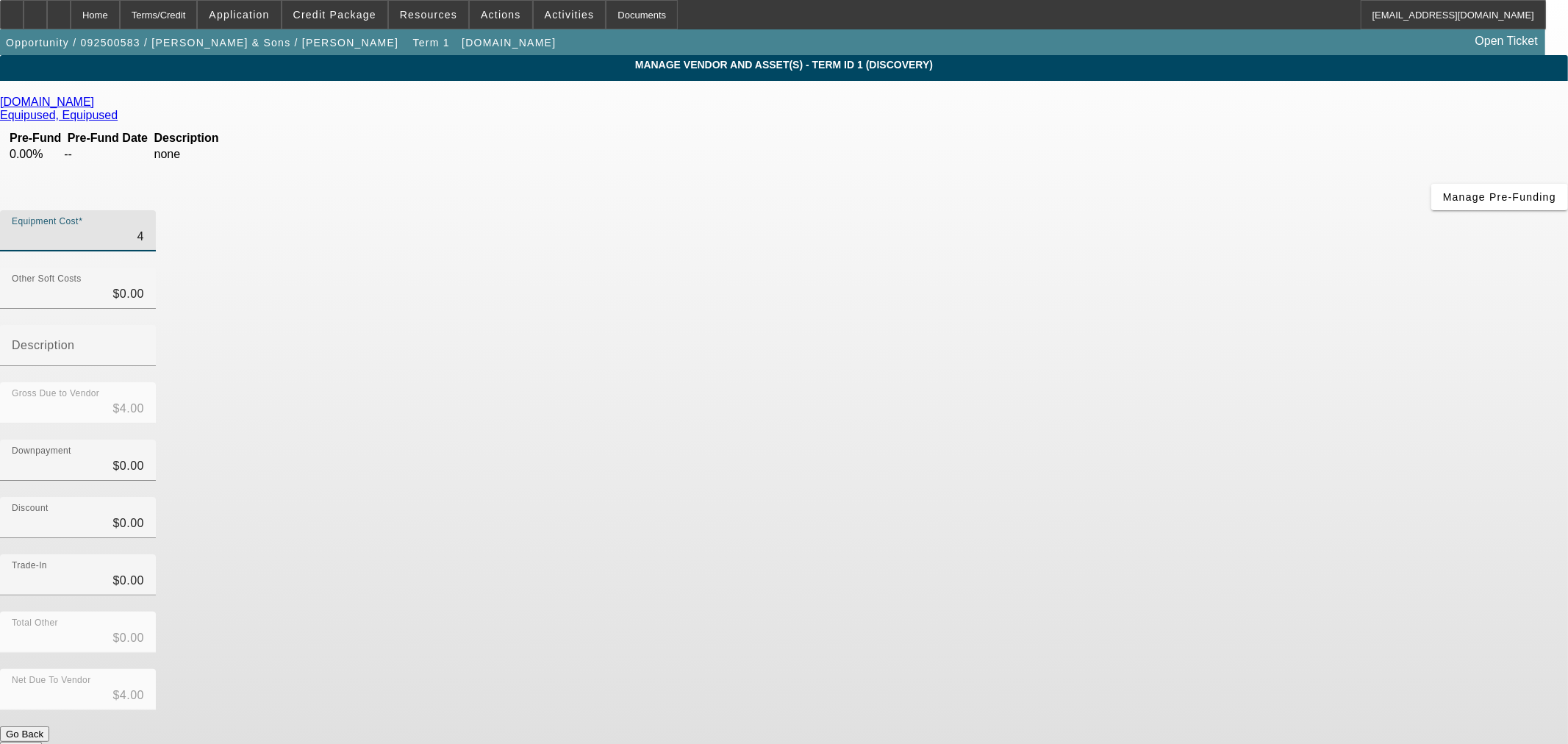
type input "44"
type input "$44.00"
type input "449"
type input "$449.00"
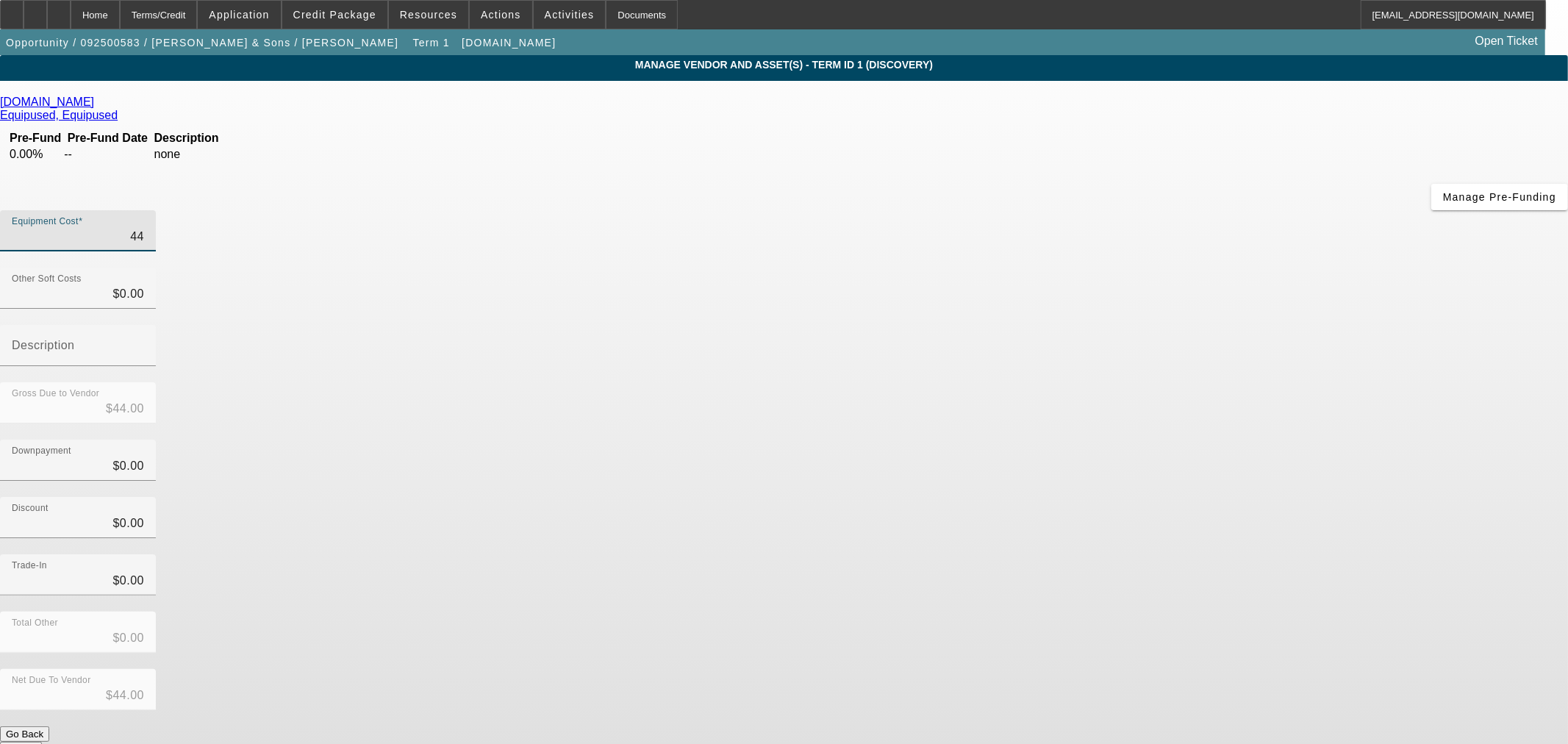
type input "$449.00"
type input "4499"
type input "$4,499.00"
type input "44995"
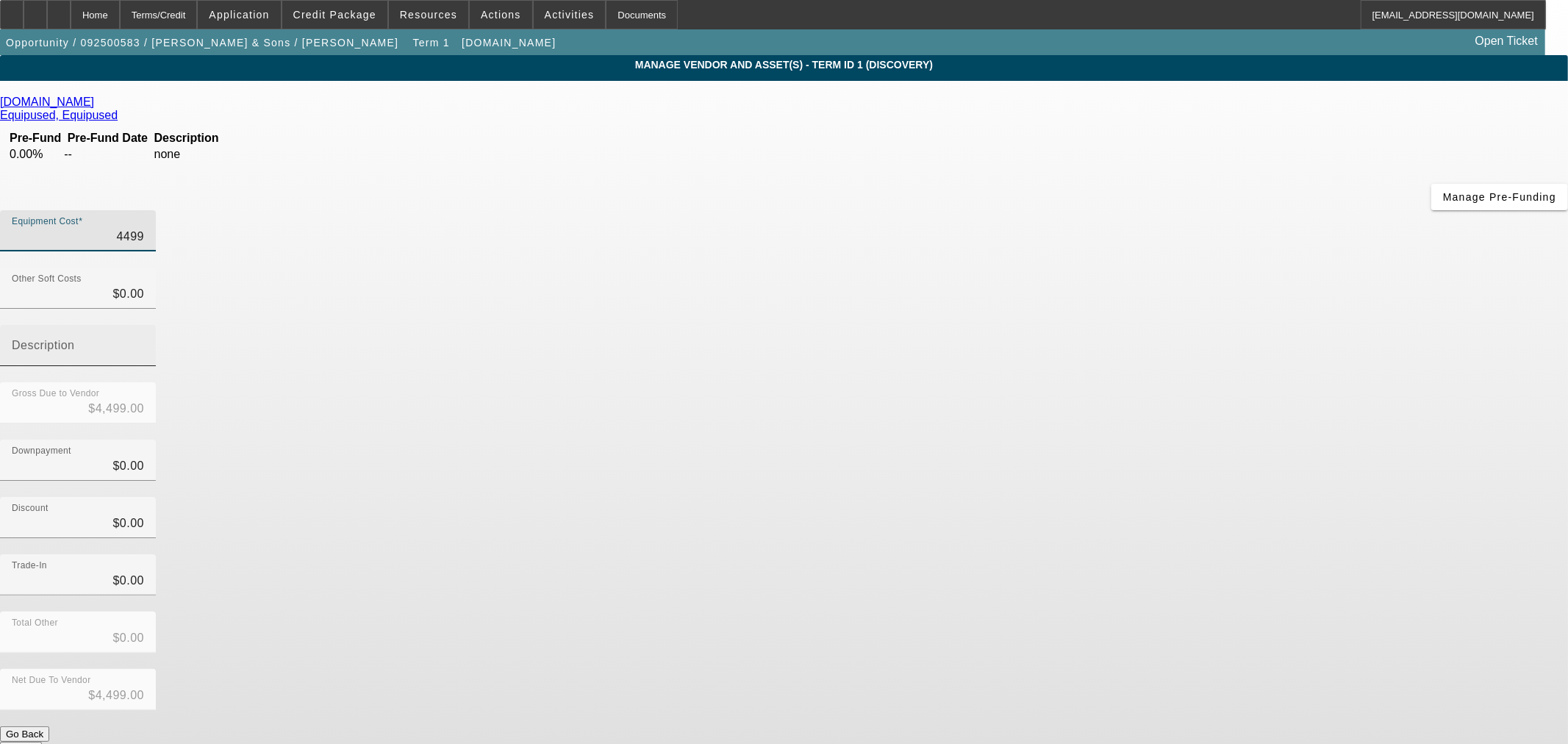
type input "$44,995.00"
click at [1111, 497] on div "Discount $0.00" at bounding box center [784, 525] width 1568 height 57
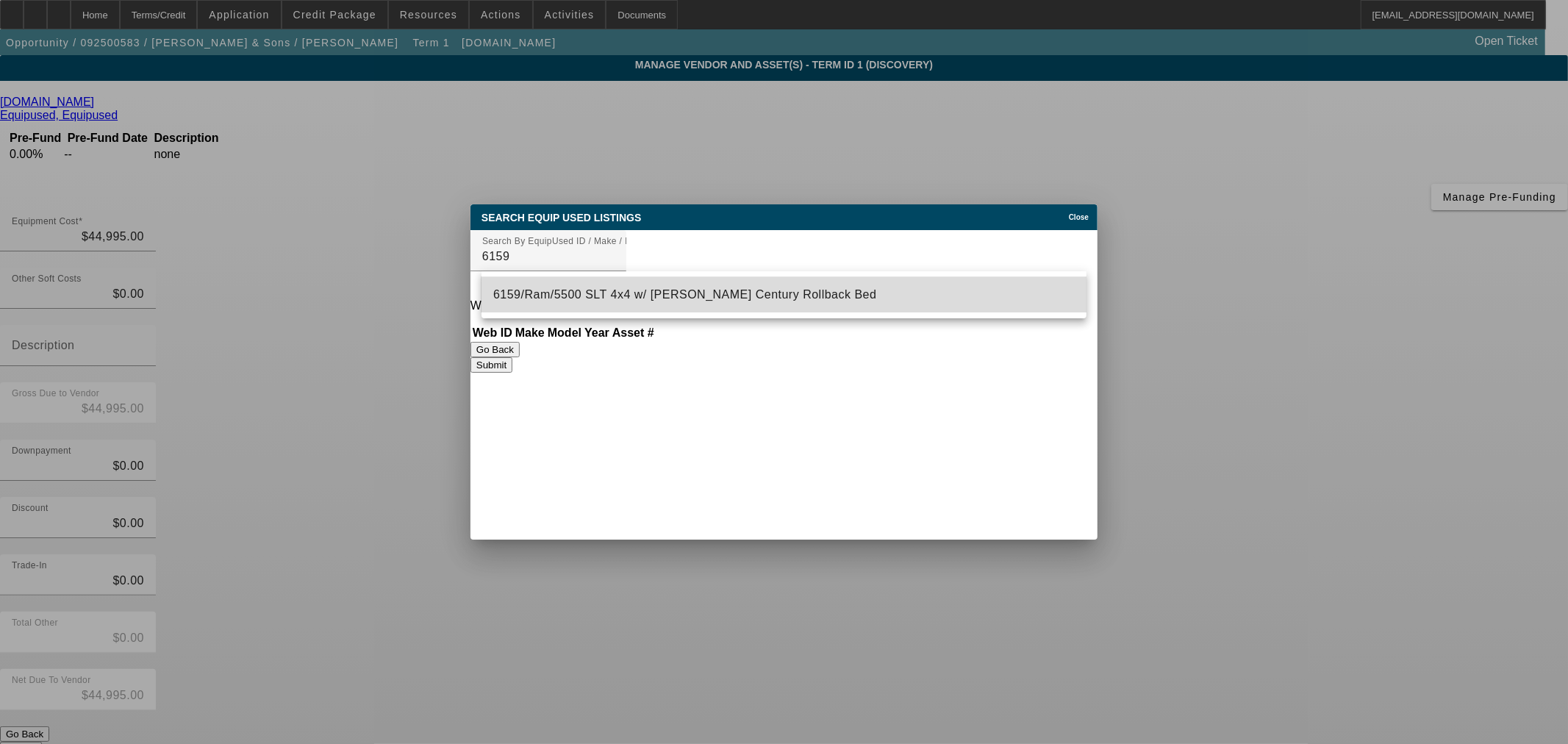
click at [611, 281] on mat-option "6159/Ram/5500 SLT 4x4 w/ Miller Century Rollback Bed" at bounding box center [784, 295] width 605 height 36
type input "6159/Ram/5500 SLT 4x4 w/ Miller Century Rollback Bed"
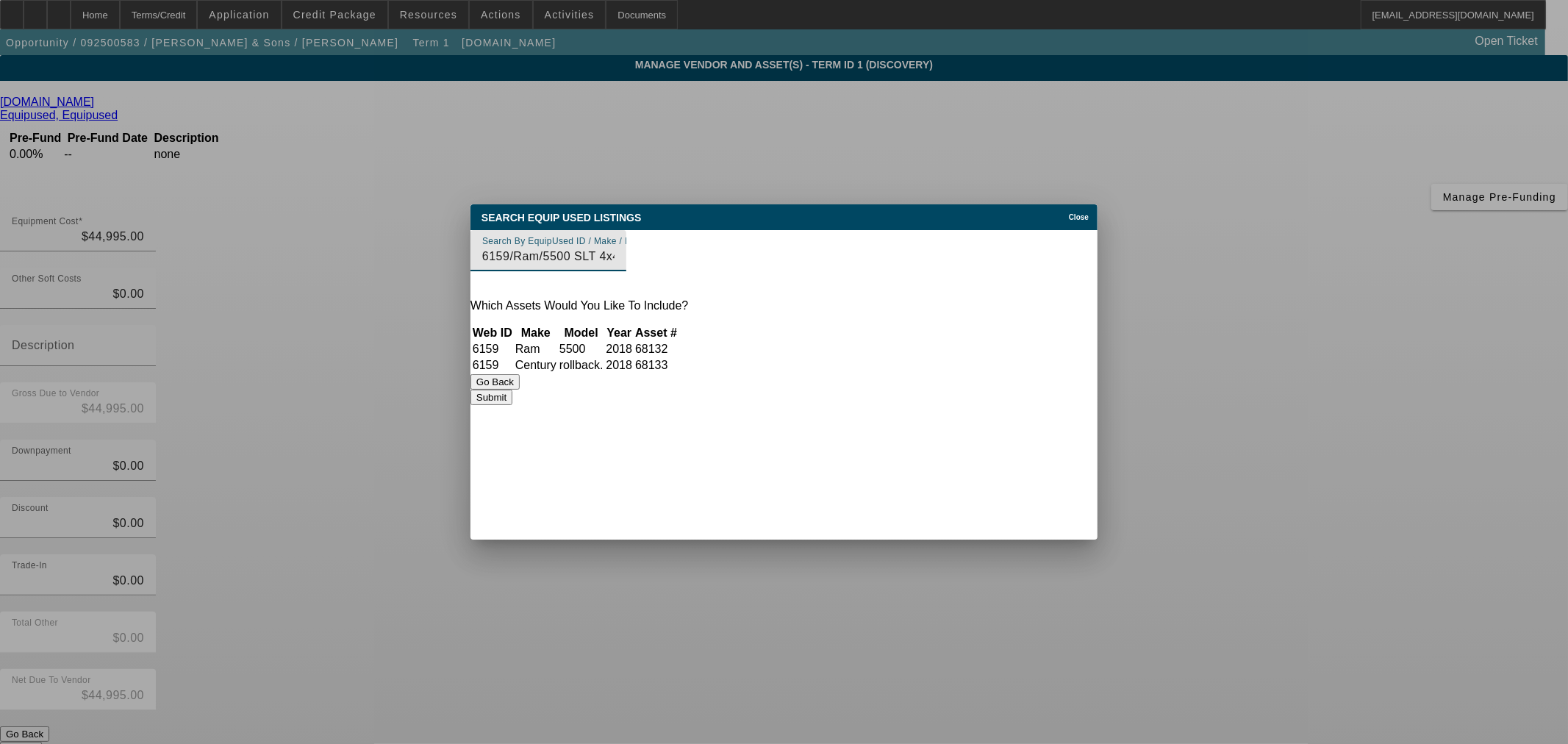
click at [512, 406] on button "Submit" at bounding box center [491, 397] width 42 height 15
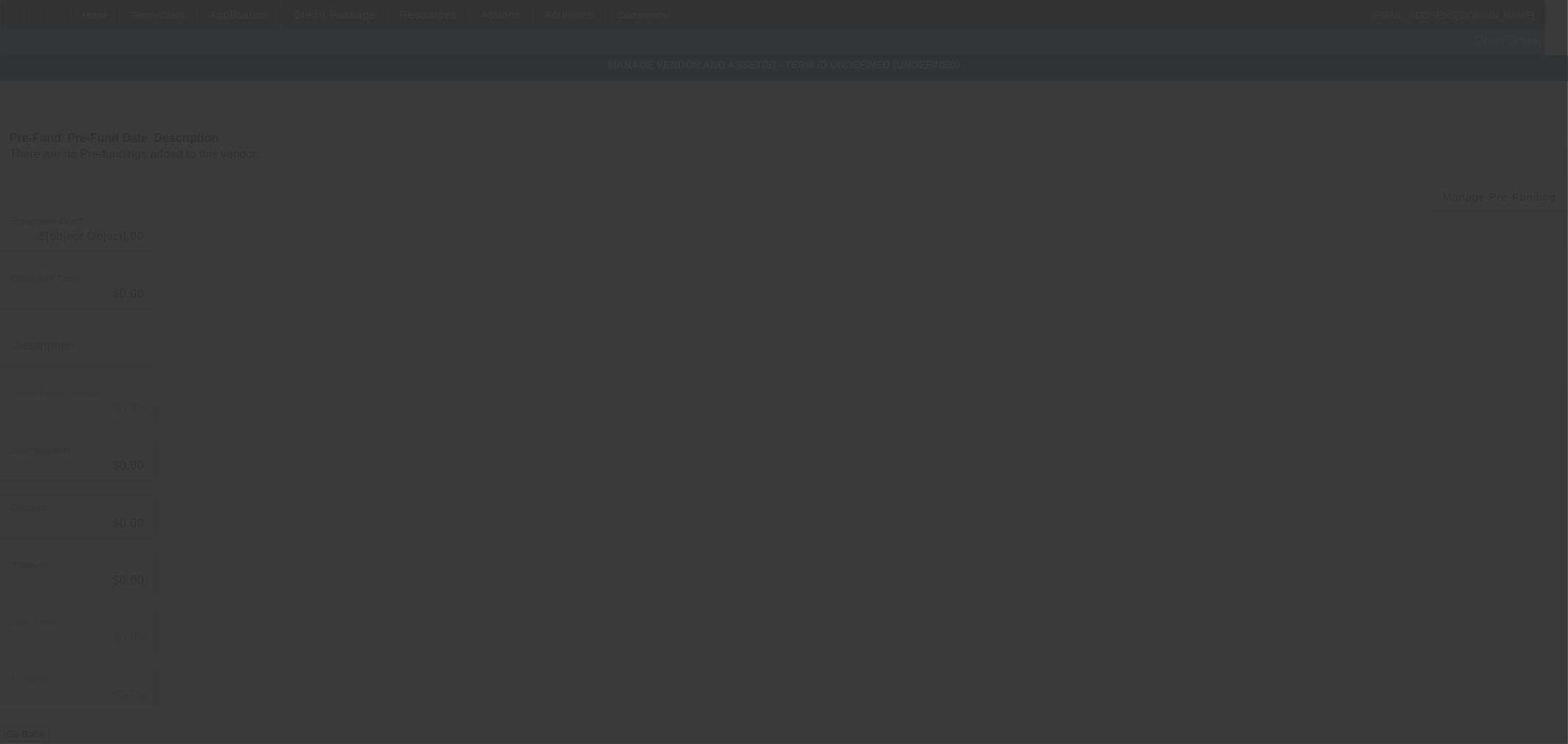
type input "$44,995.00"
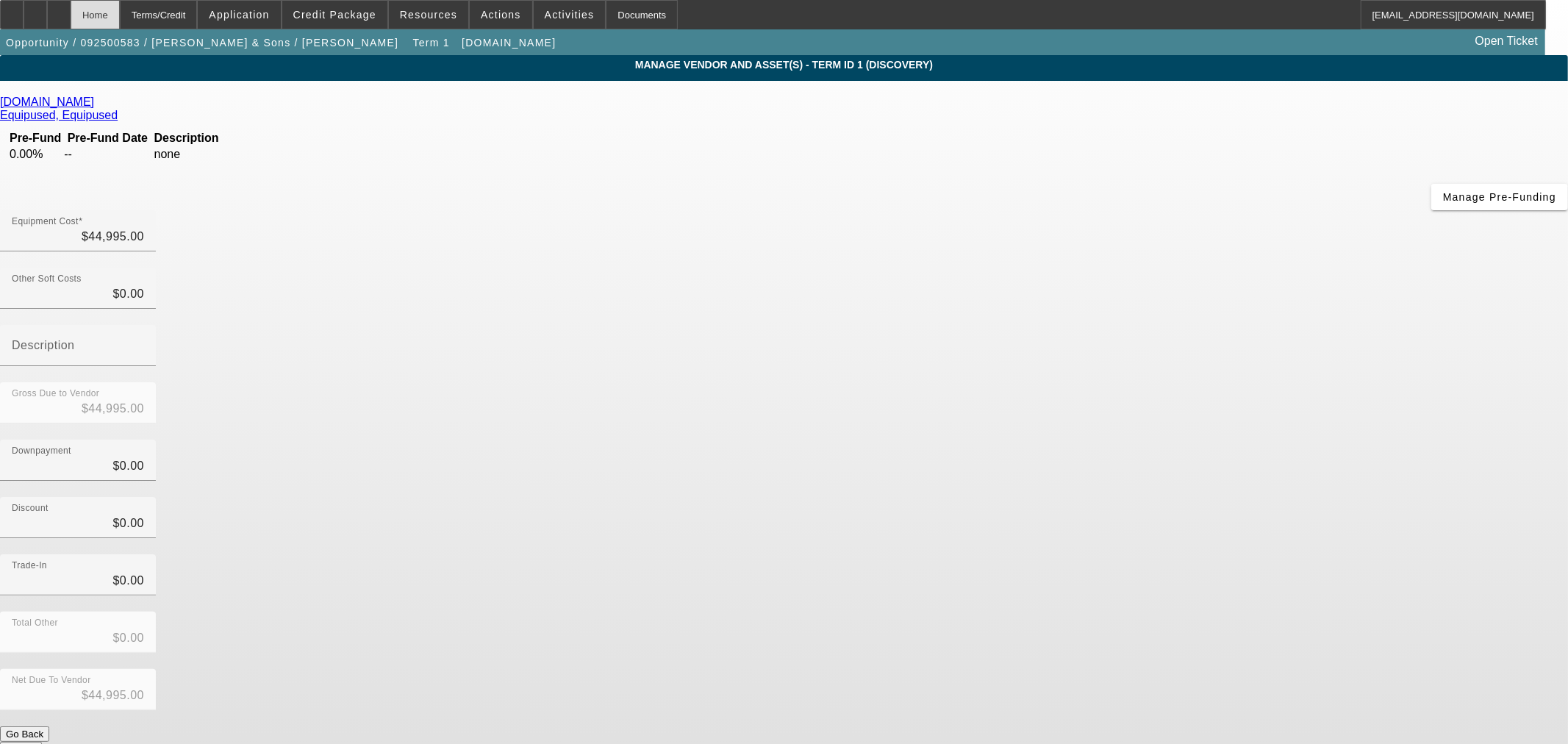
click at [120, 10] on div "Home" at bounding box center [95, 14] width 49 height 30
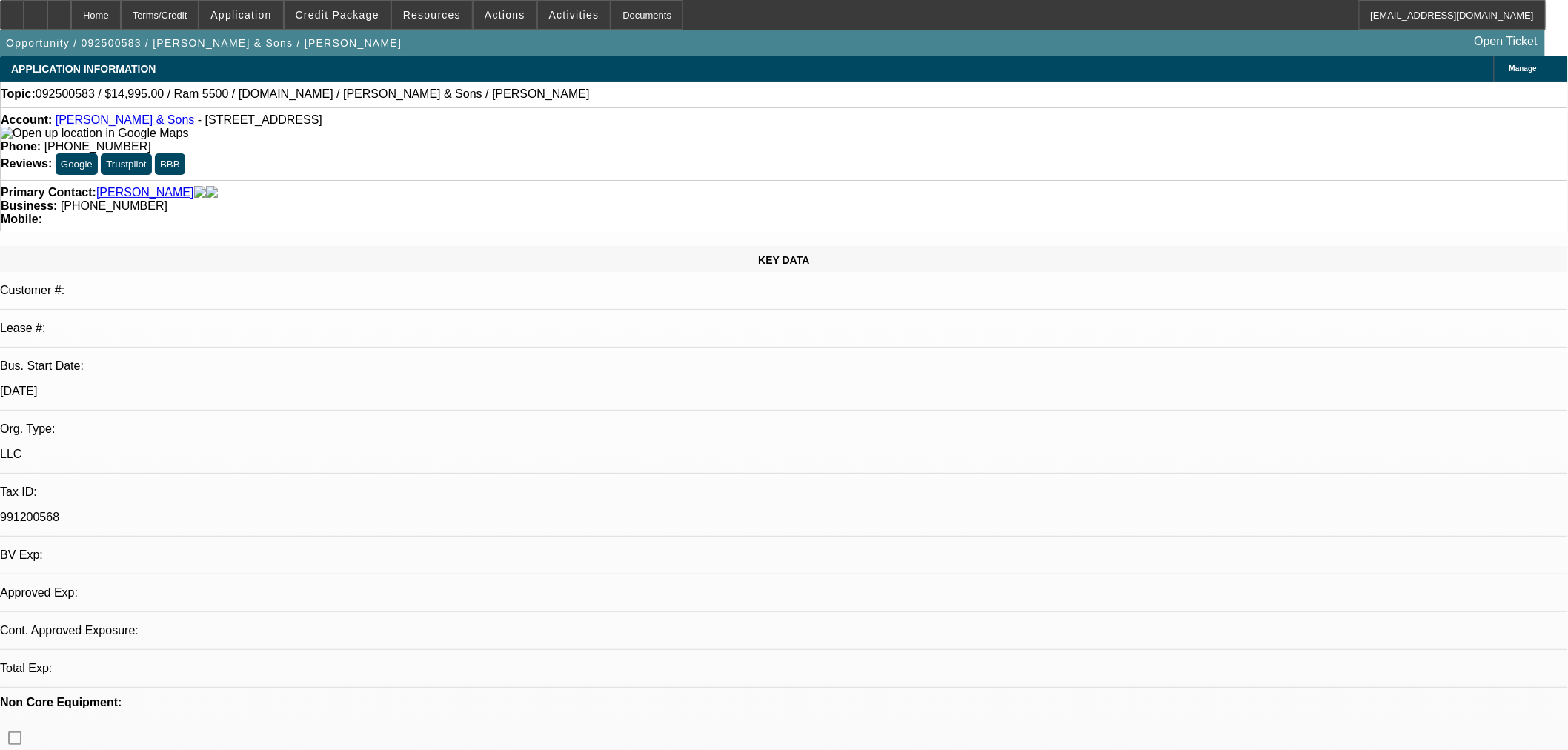
select select "0"
select select "21"
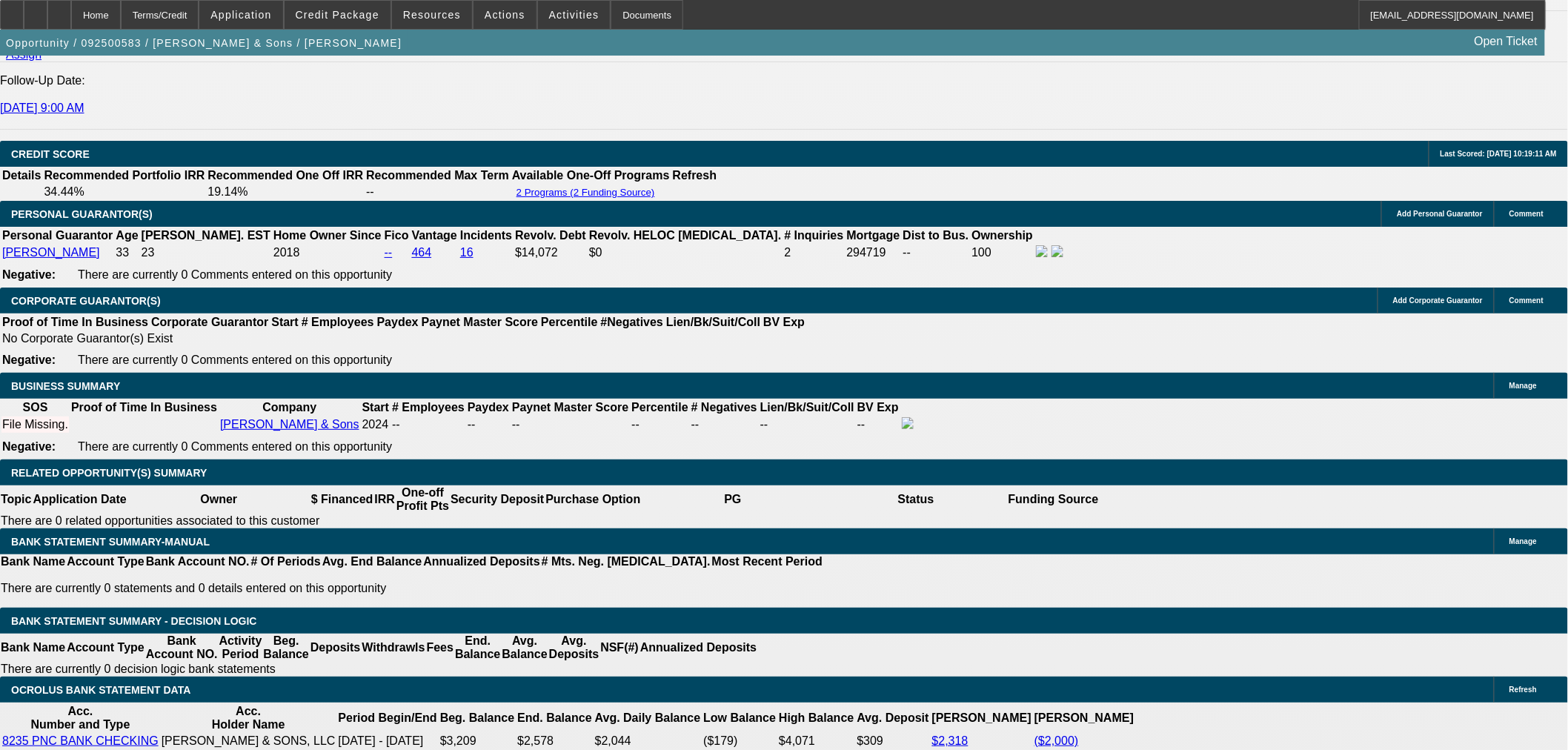
scroll to position [2059, 0]
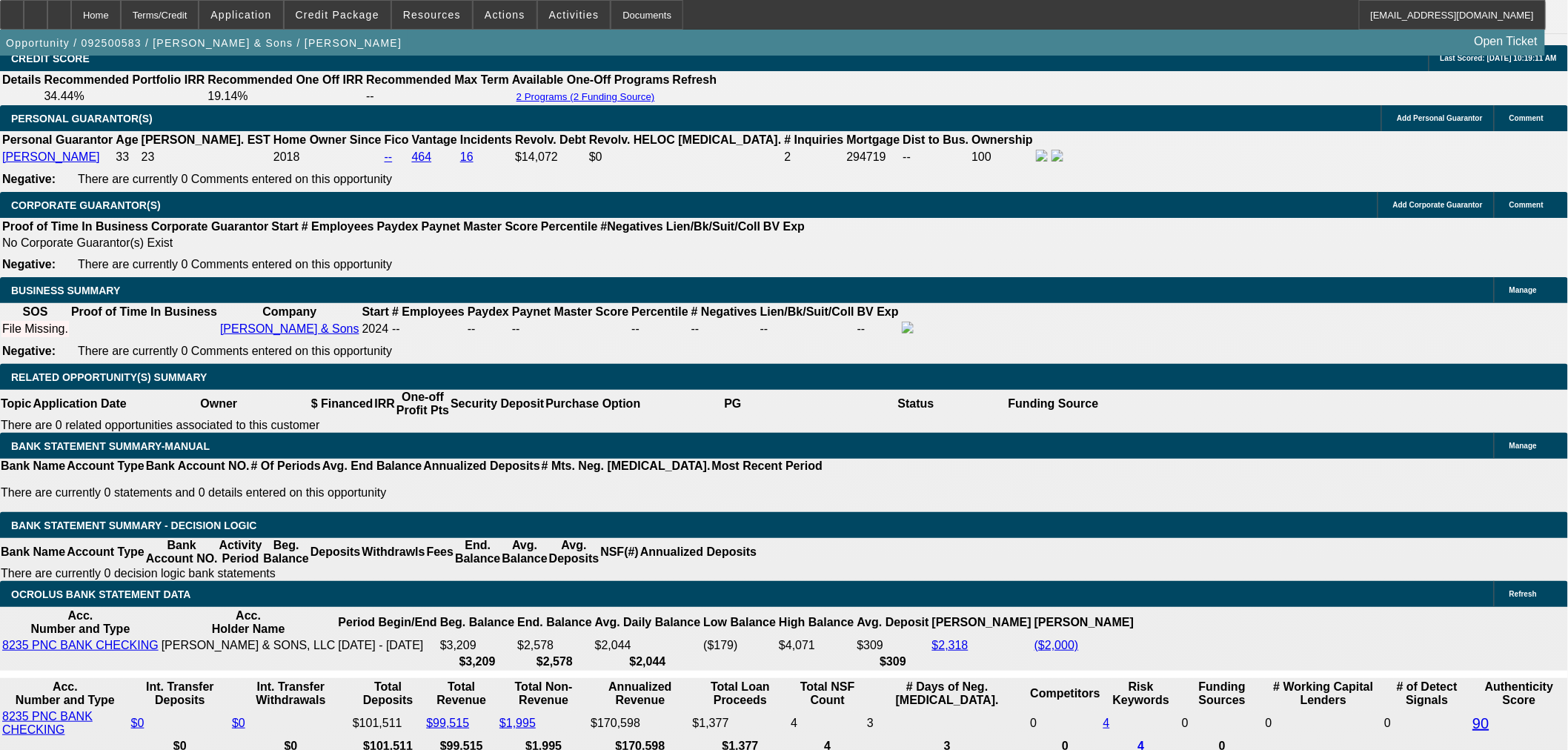
select select "0.2"
type input "$8,999.00"
type input "UNKNOWN"
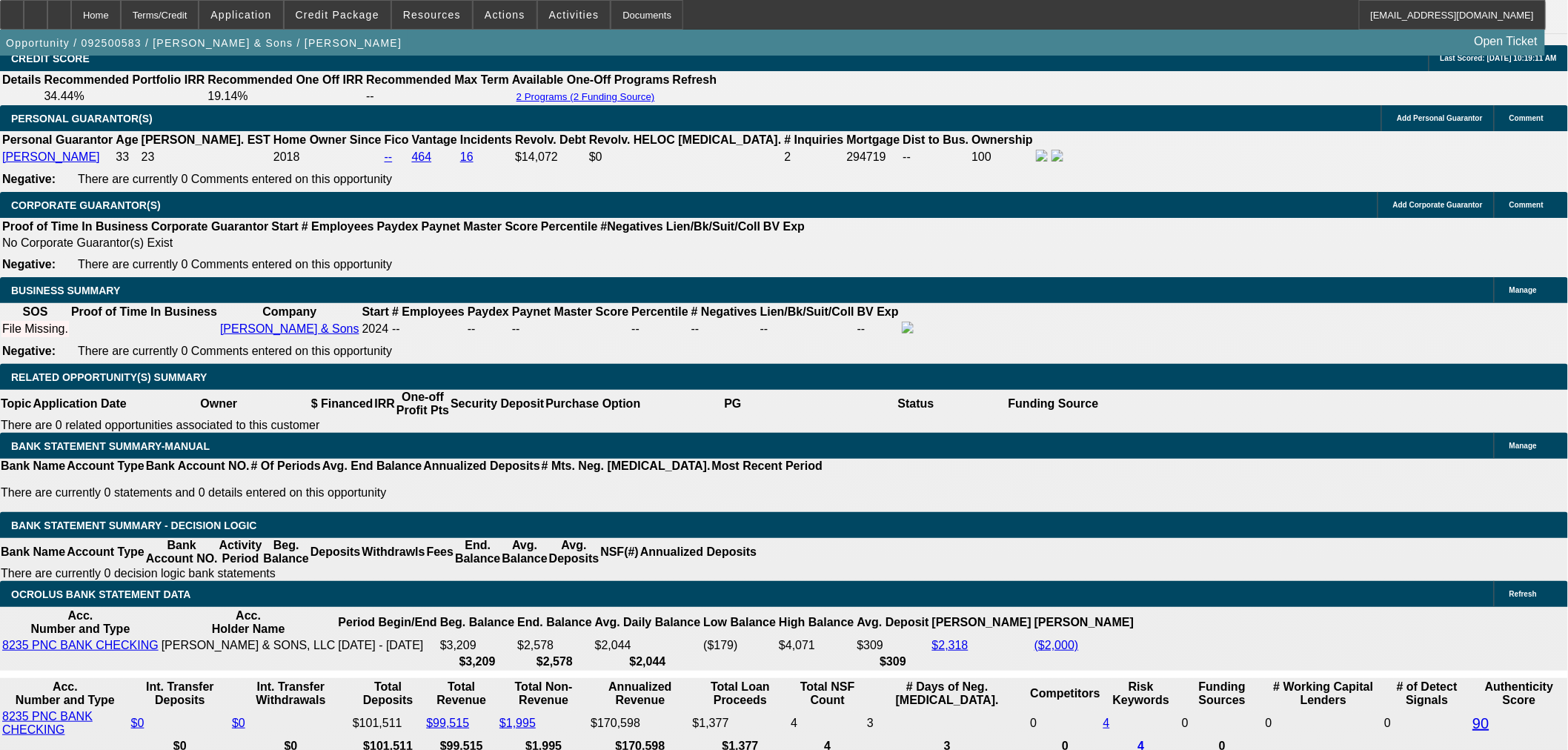
type input "$1,715.29"
drag, startPoint x: 276, startPoint y: 361, endPoint x: 287, endPoint y: 374, distance: 17.0
type input "$14,000.00"
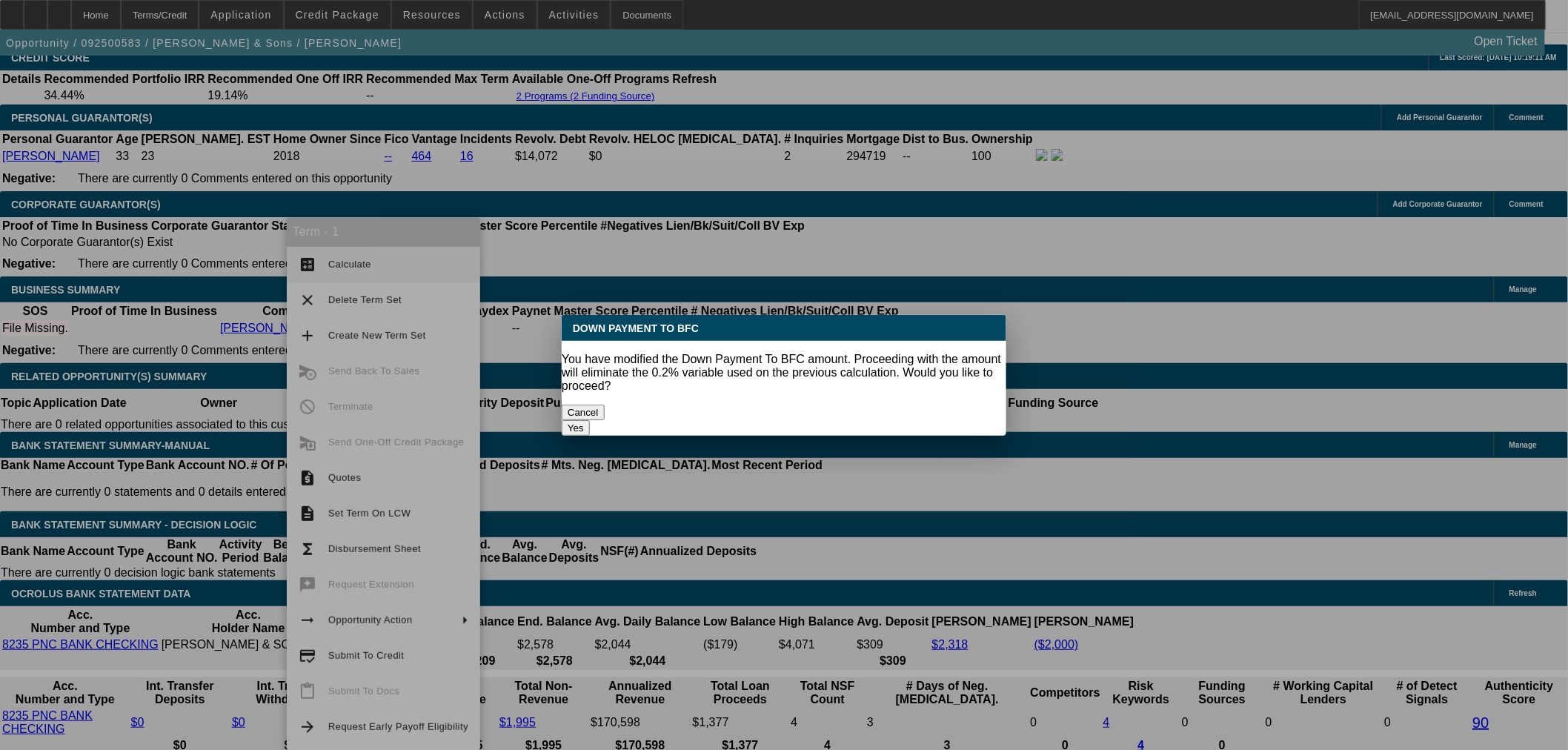
scroll to position [0, 0]
click at [590, 420] on button "Yes" at bounding box center [576, 428] width 28 height 15
select select "0"
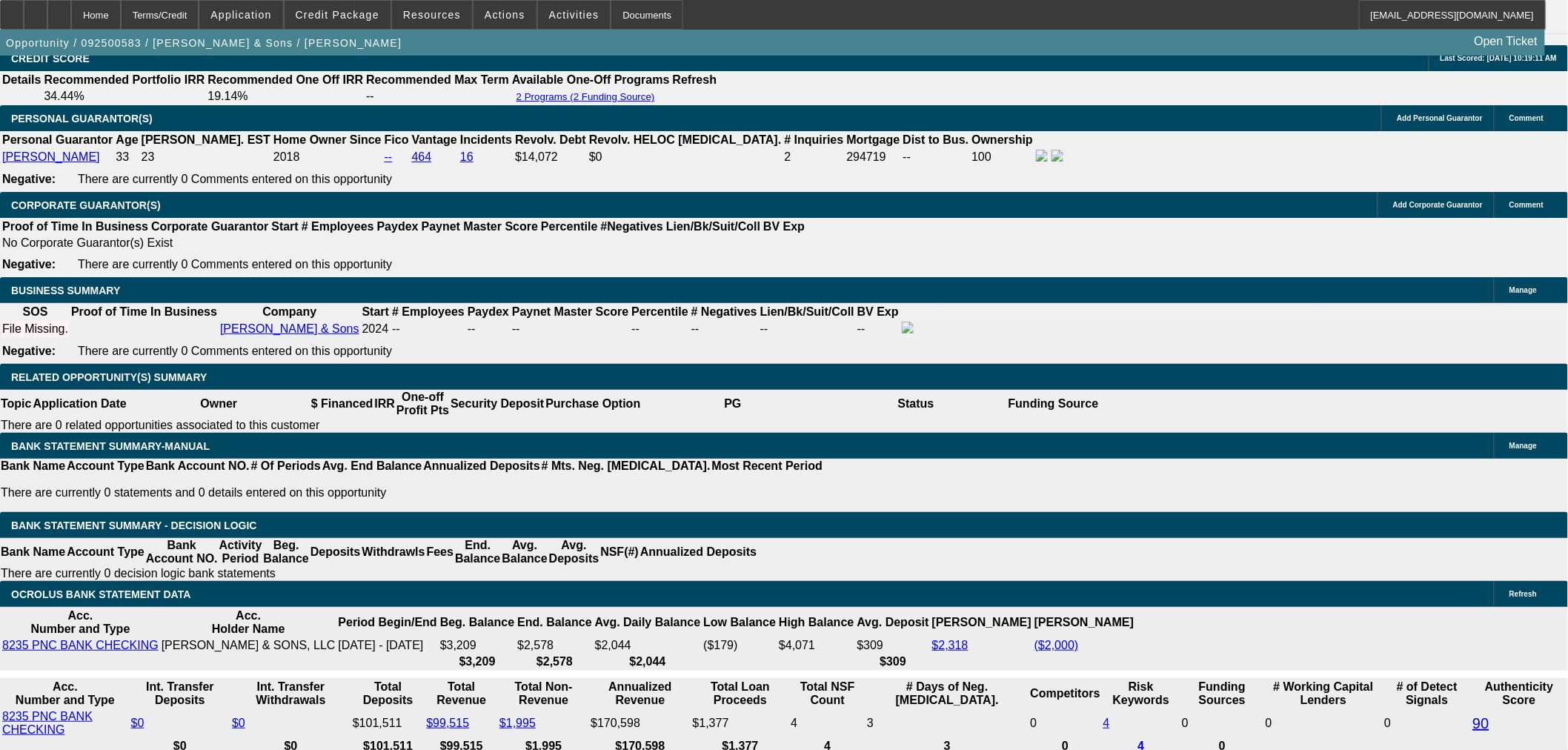
type input "$1,476.98"
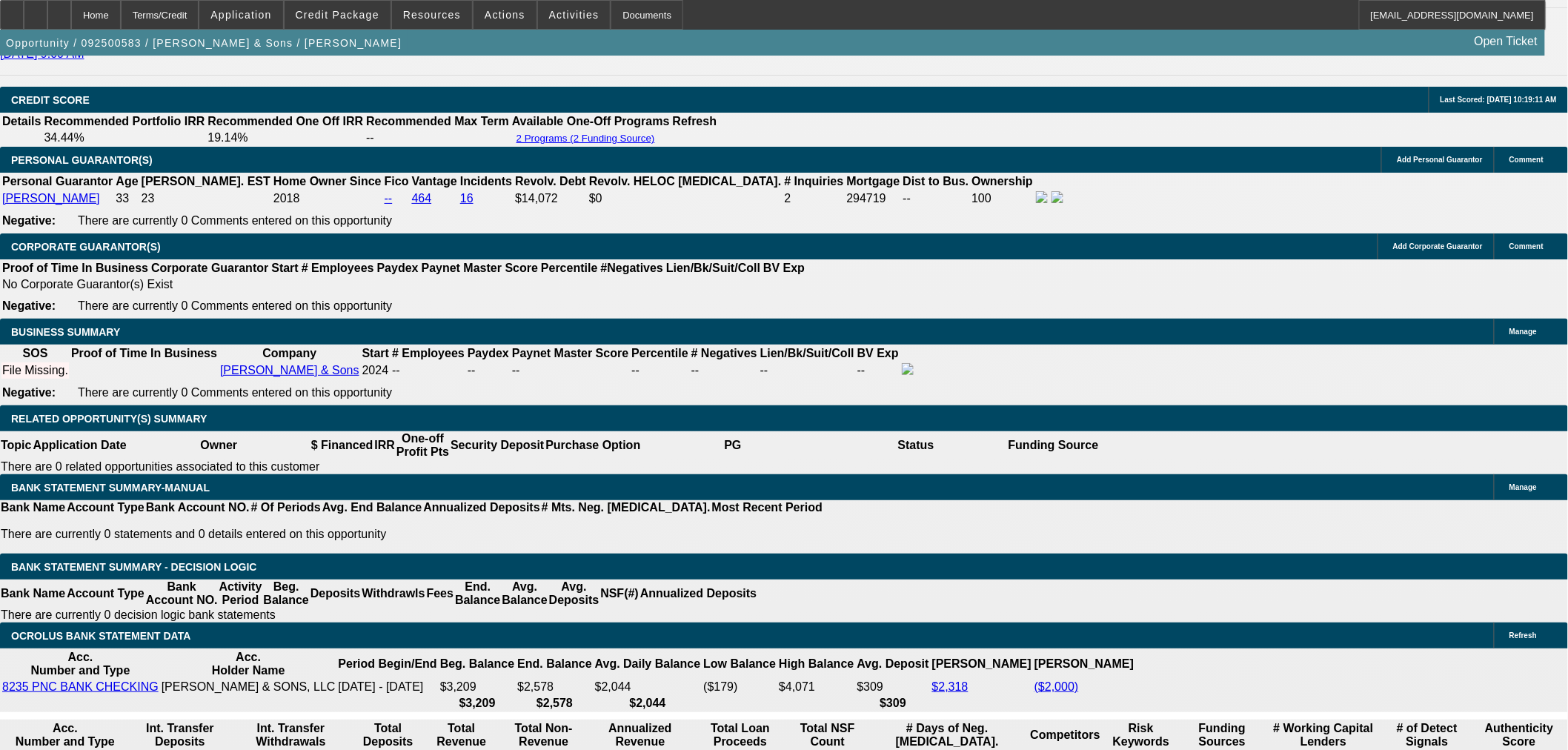
scroll to position [1977, 0]
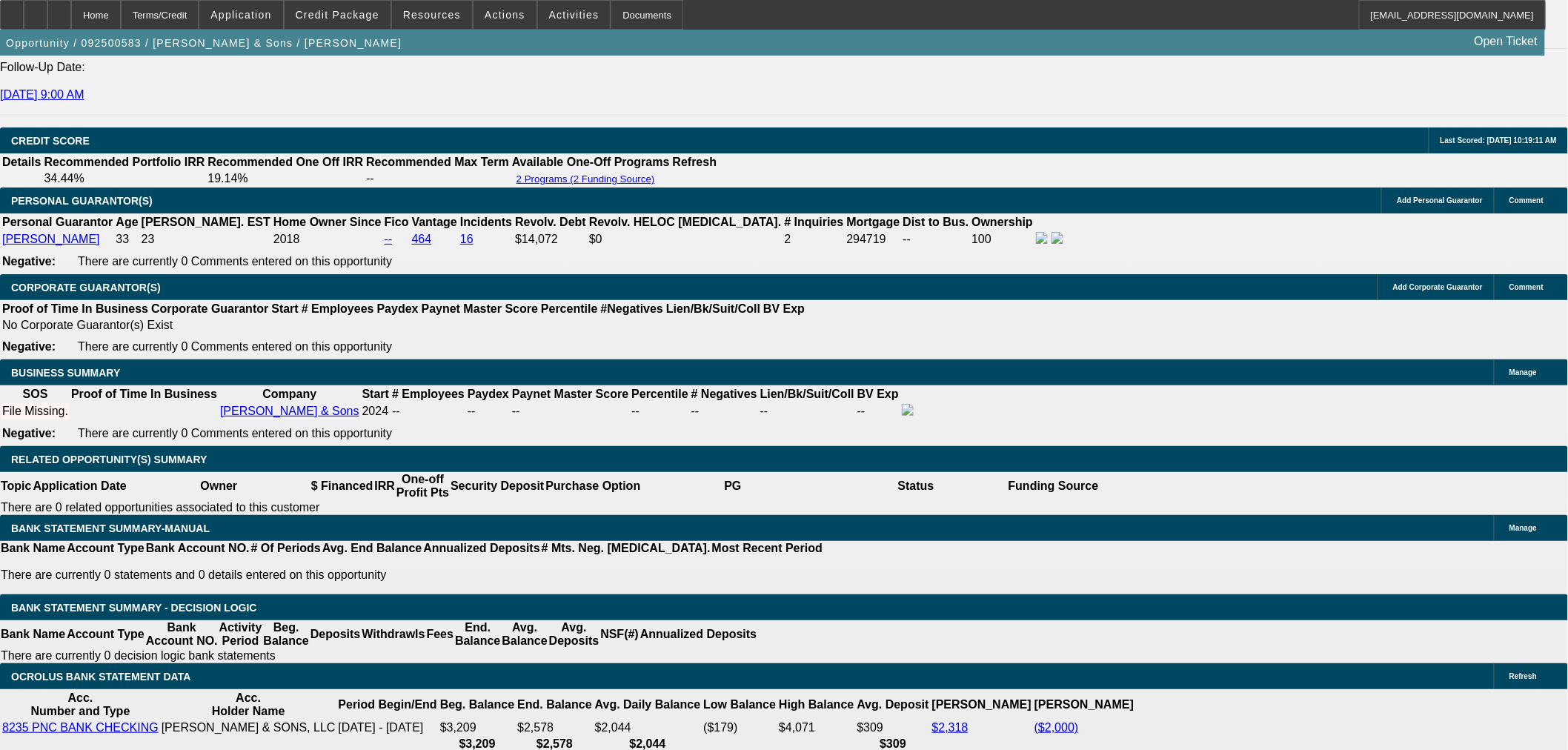
type input "2"
type input "$16,374.56"
type input "24"
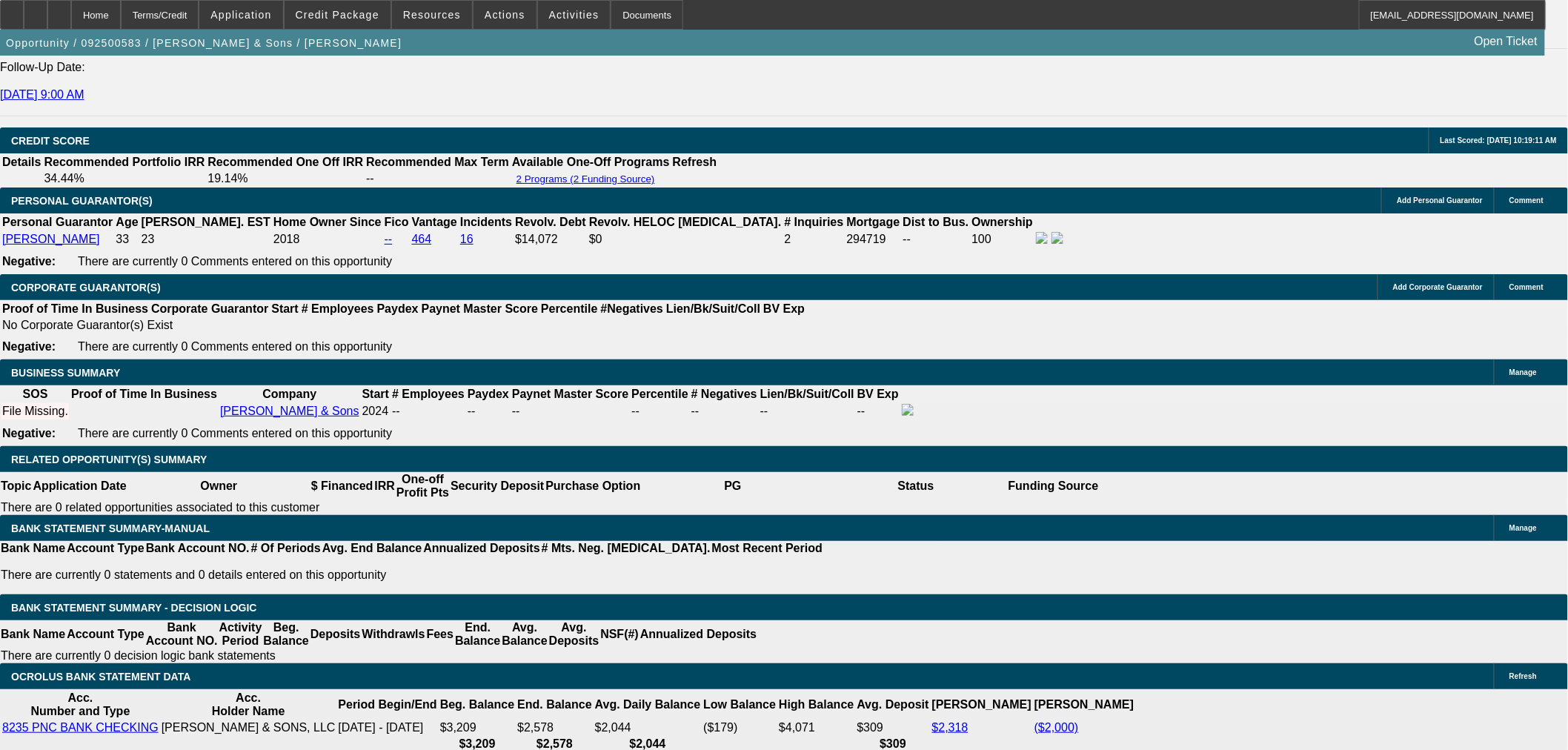
type input "$1,981.15"
type input "24"
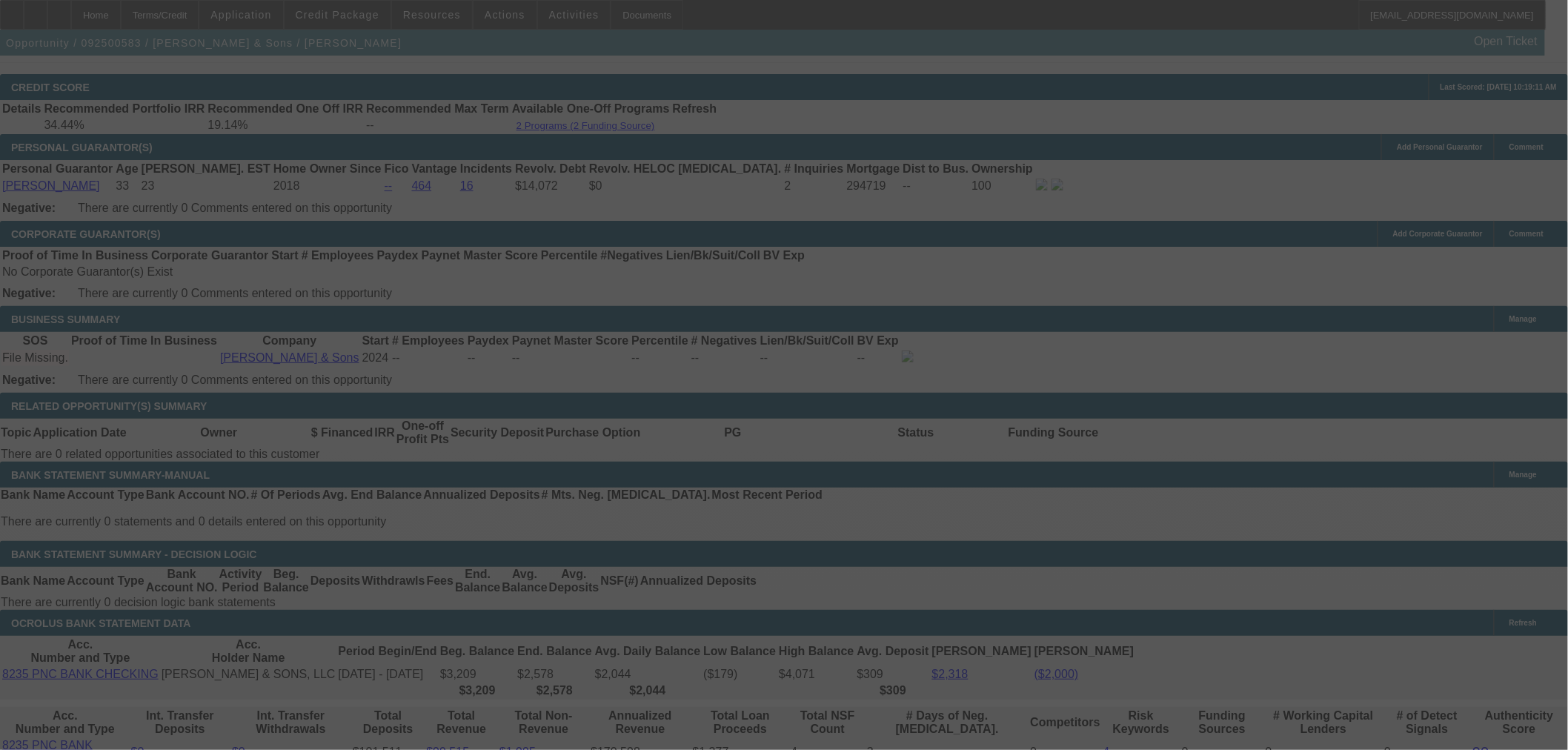
scroll to position [2059, 0]
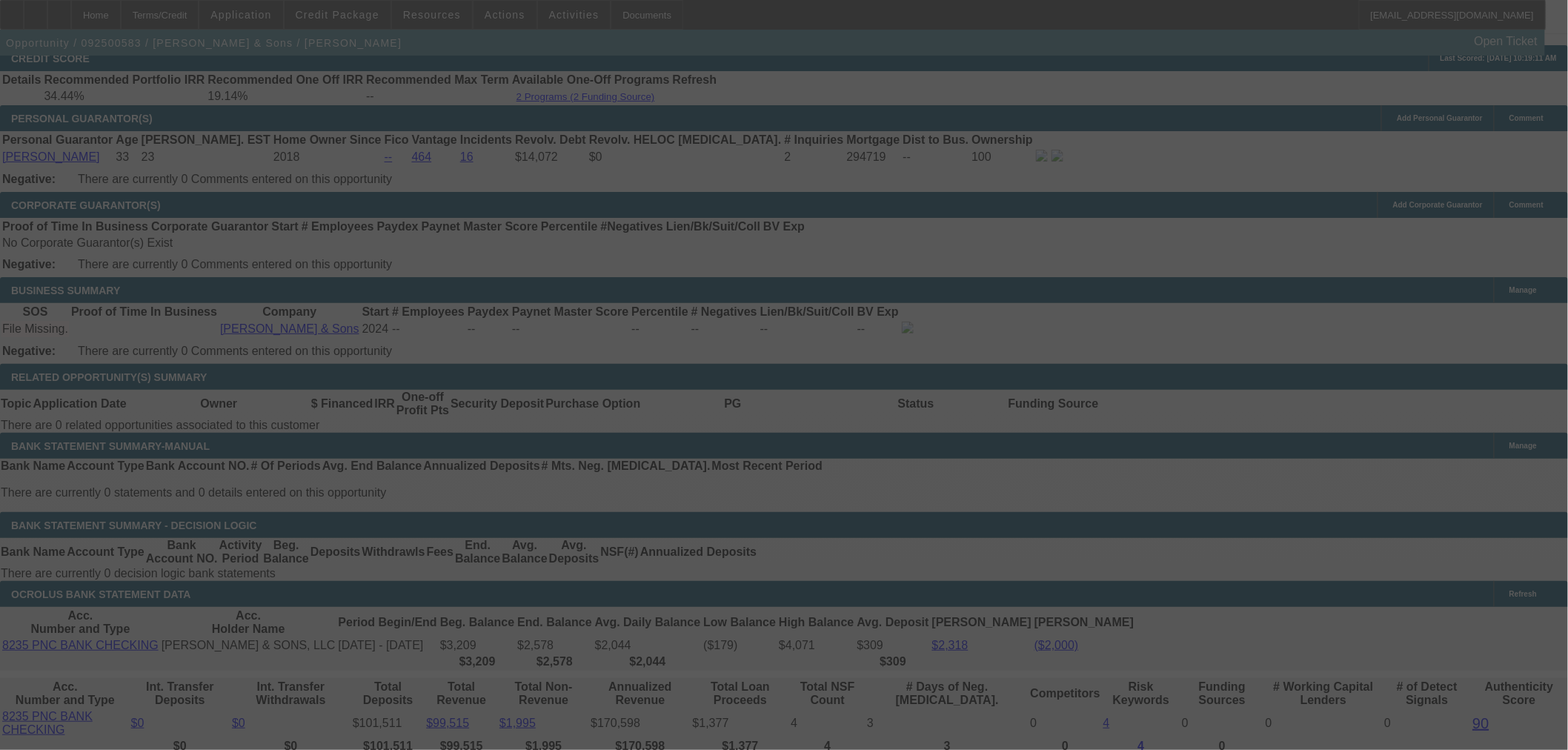
select select "0"
select select "21"
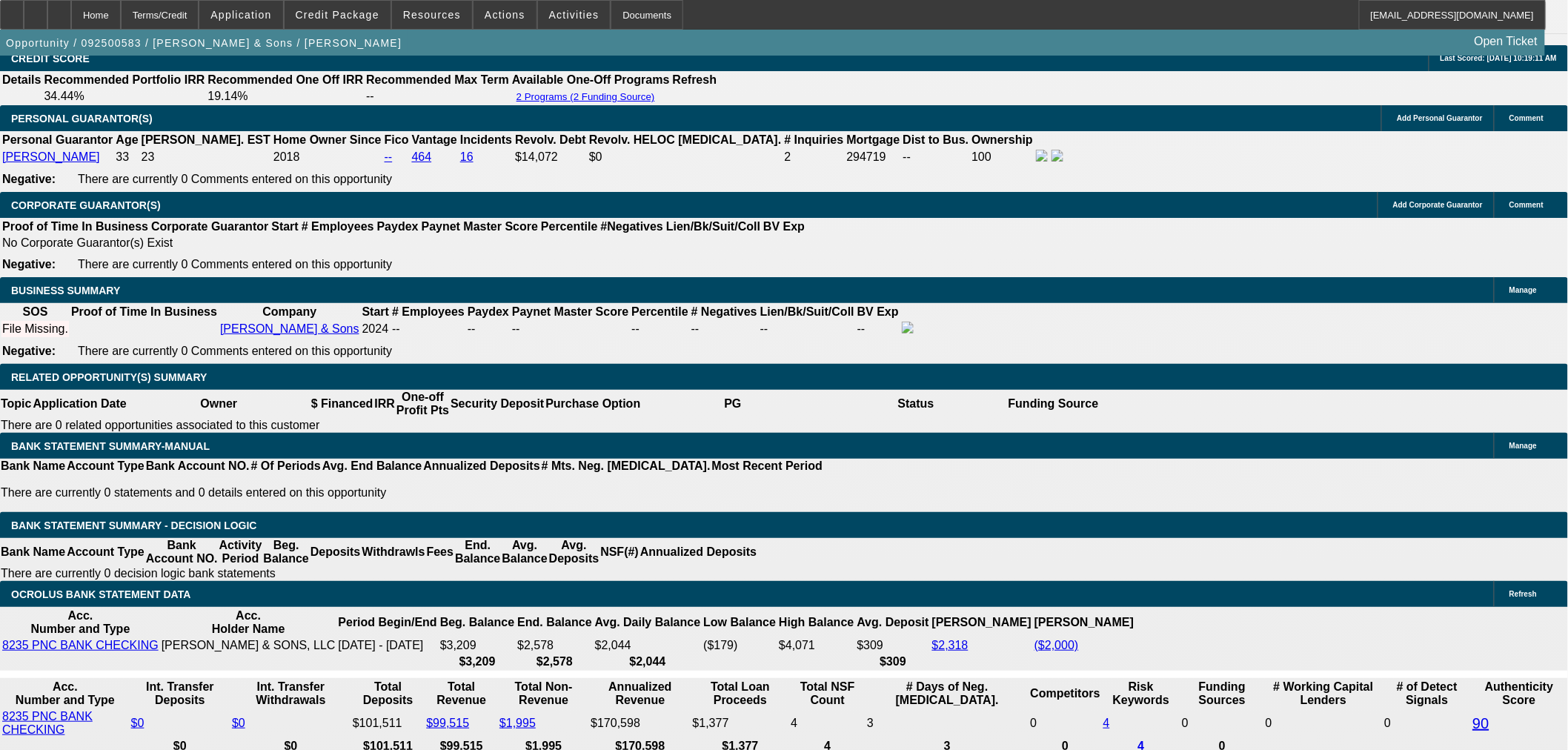
select select "2"
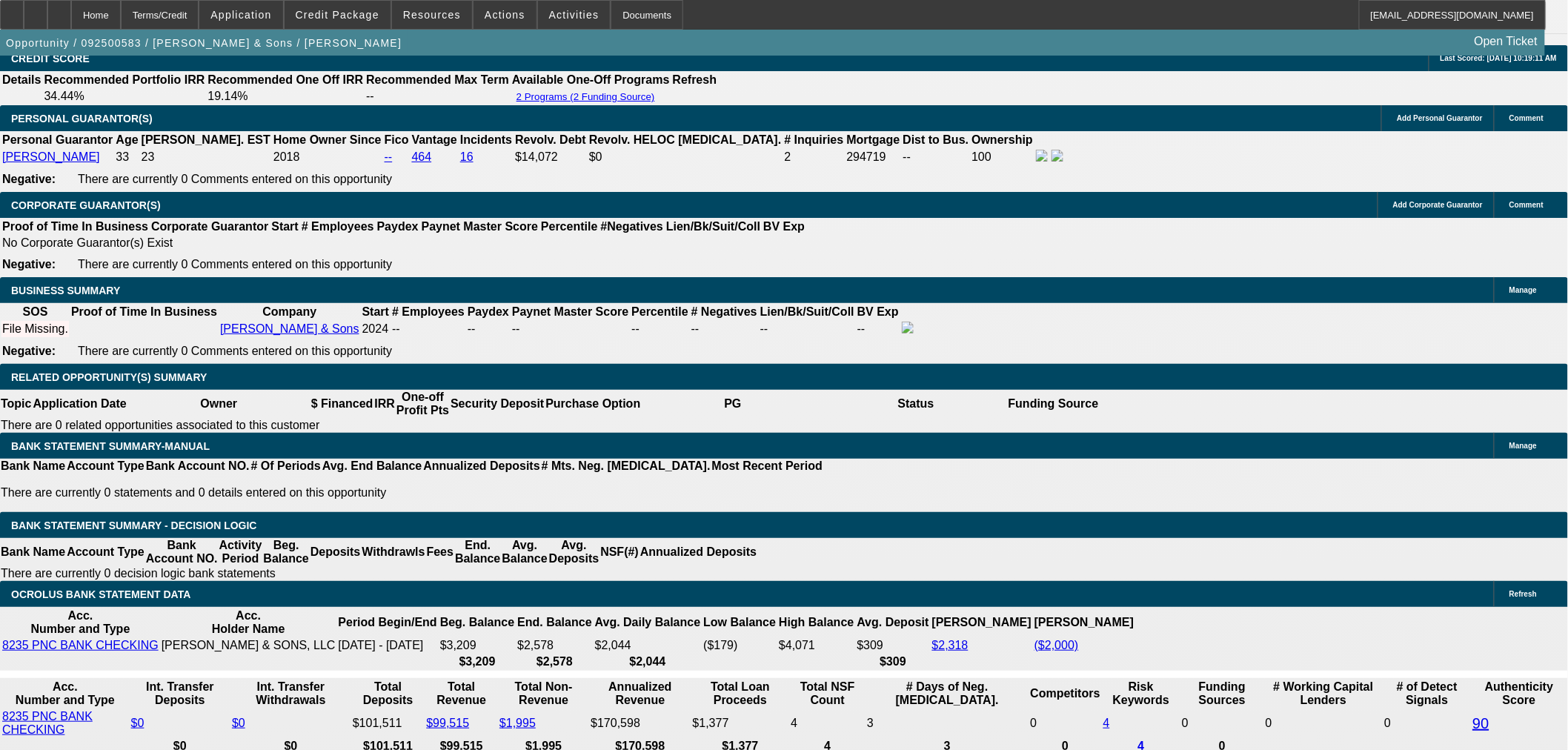
type input "UNKNOWN"
click at [243, 61] on span "button" at bounding box center [204, 43] width 408 height 36
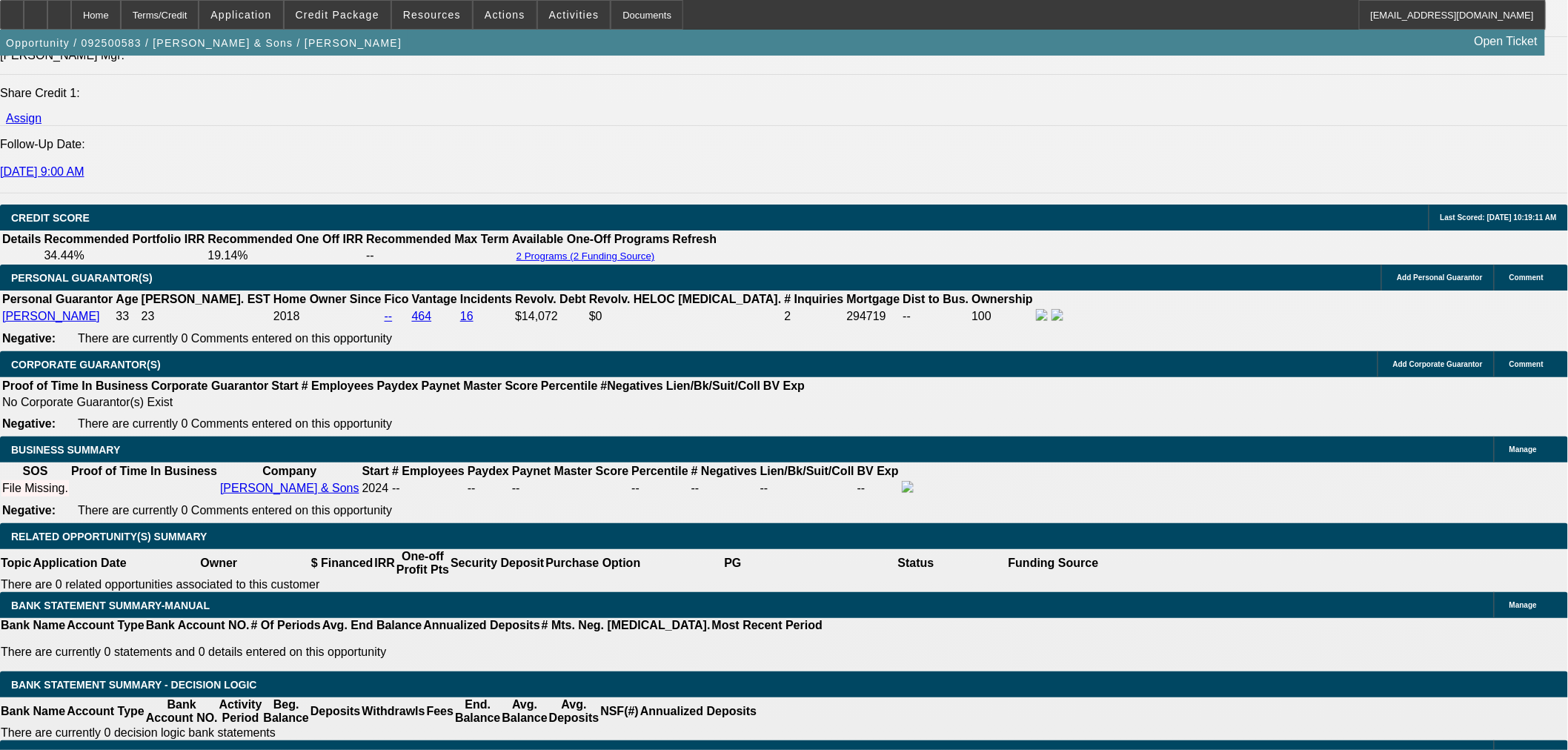
scroll to position [1894, 0]
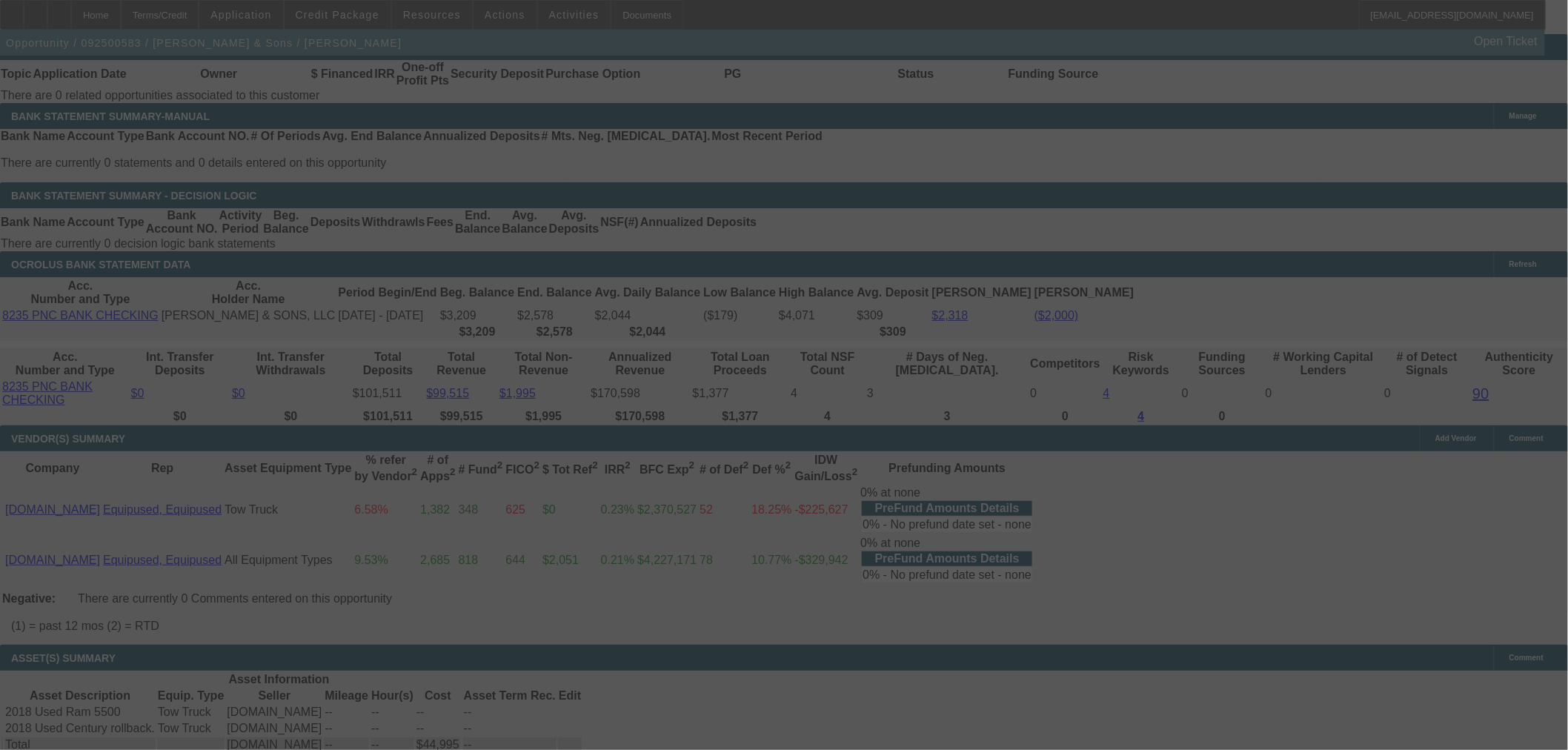
select select "0"
select select "2"
select select "0"
select select "21"
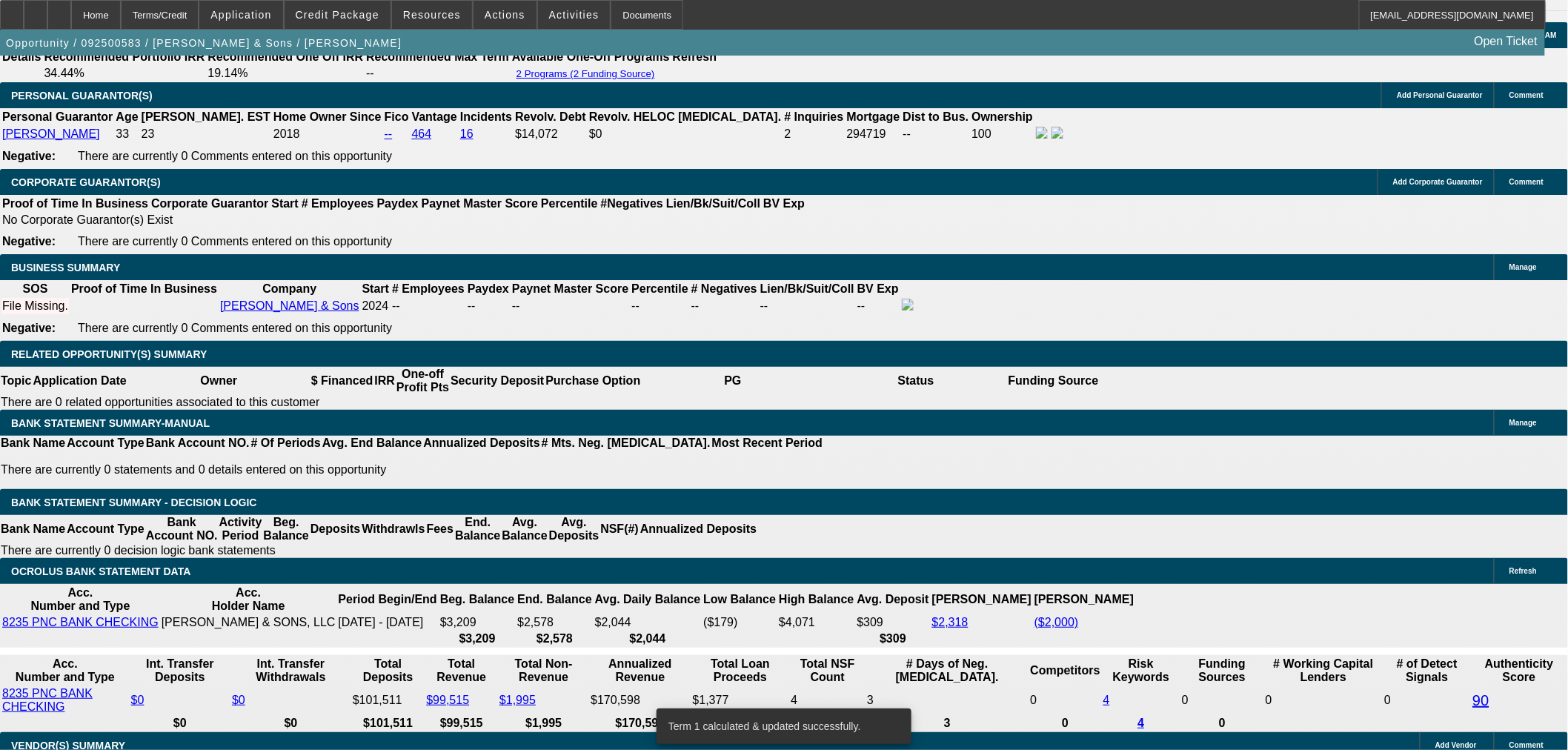
scroll to position [2059, 0]
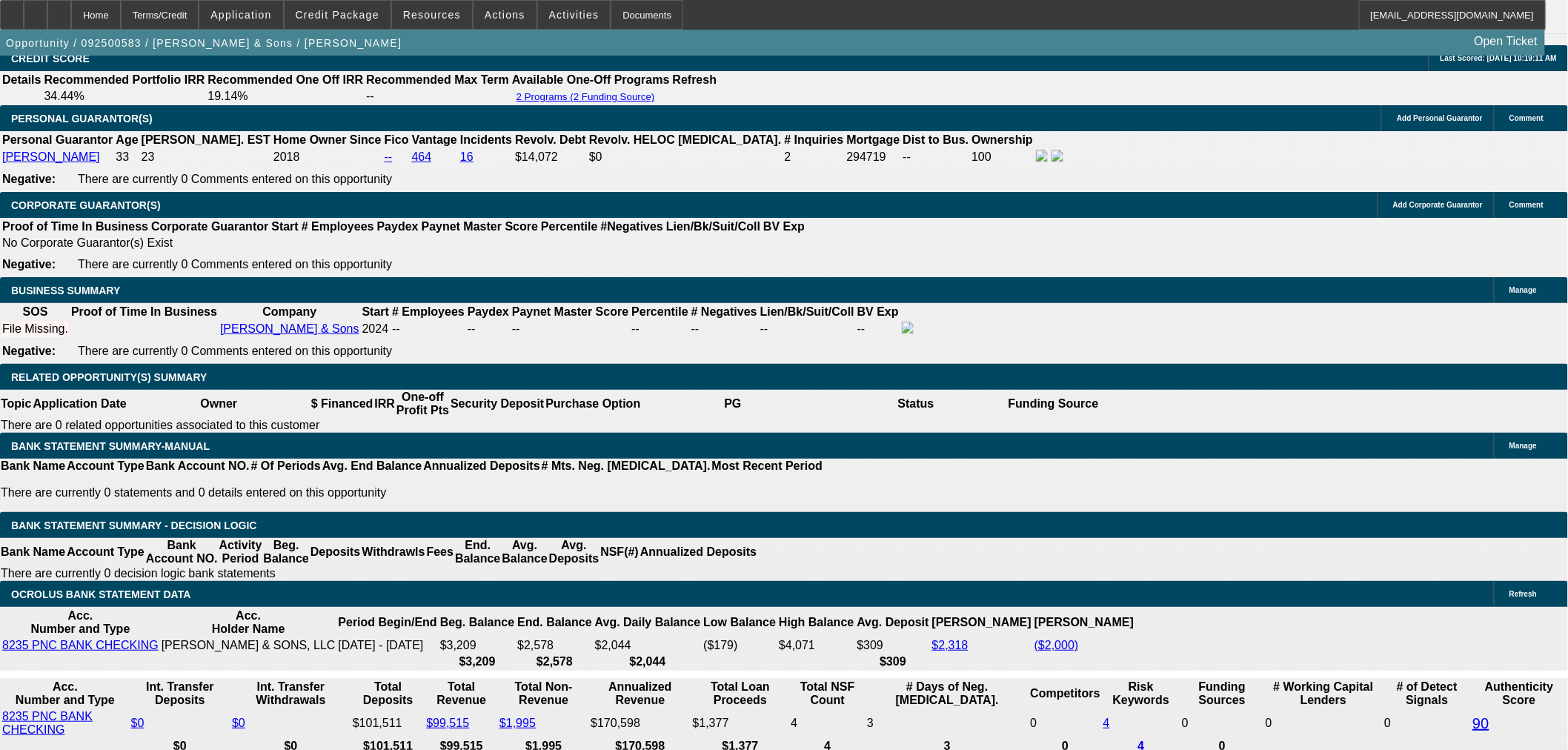
type input "$17,000.00"
type input "UNKNOWN"
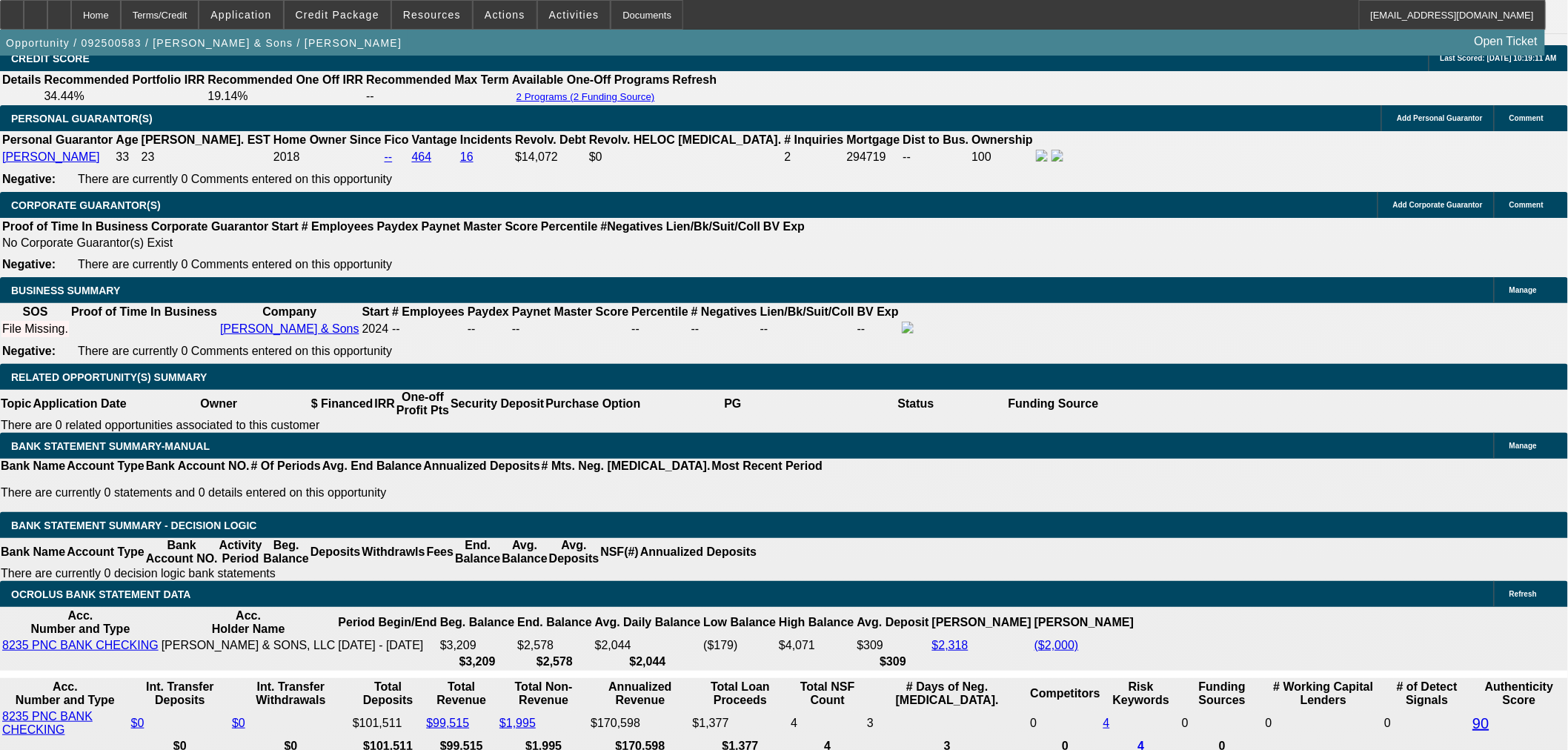
type input "$1,789.39"
type input "30000"
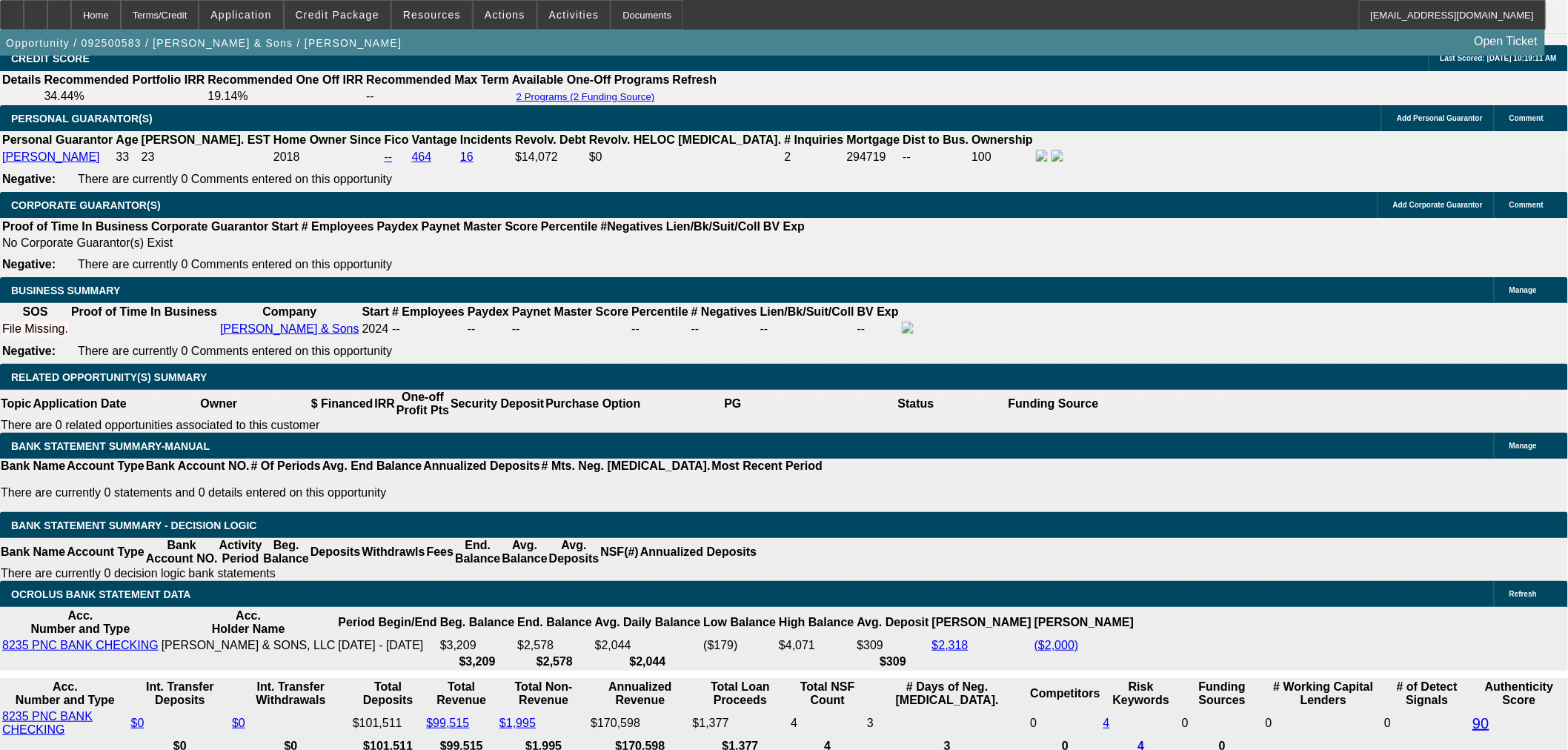
click at [242, 60] on span "button" at bounding box center [204, 43] width 408 height 36
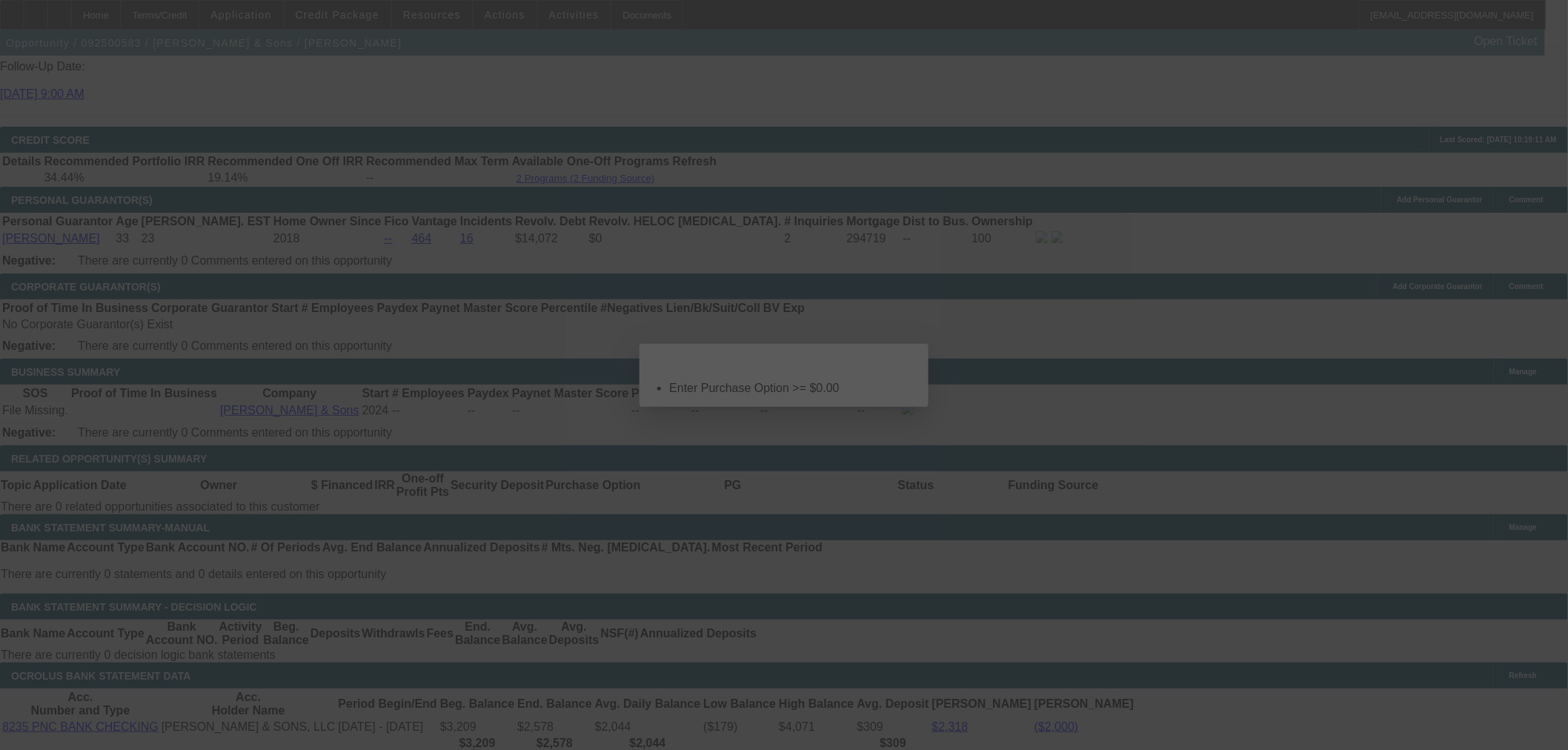
scroll to position [0, 0]
select select "0"
select select "2"
select select "0"
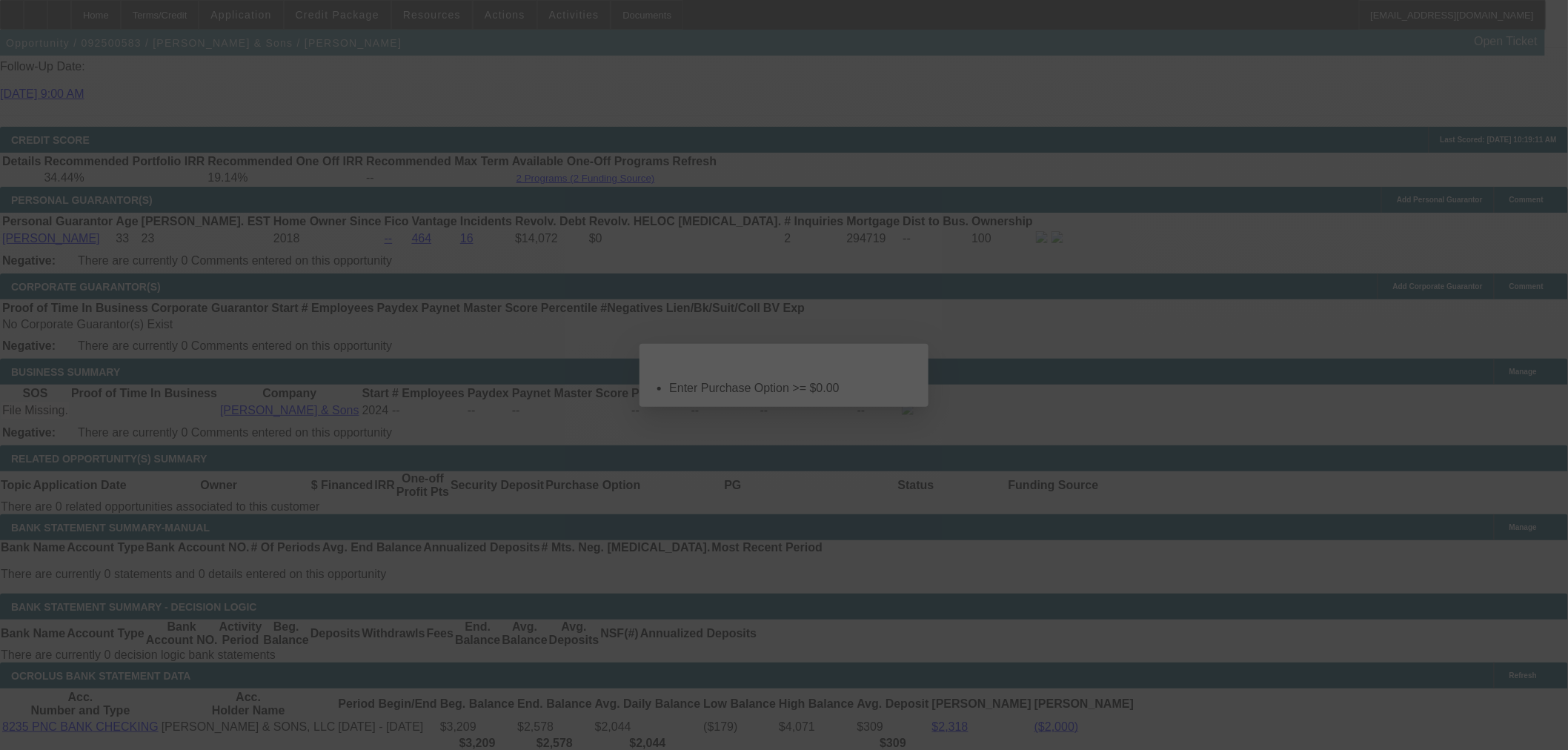
select select "21"
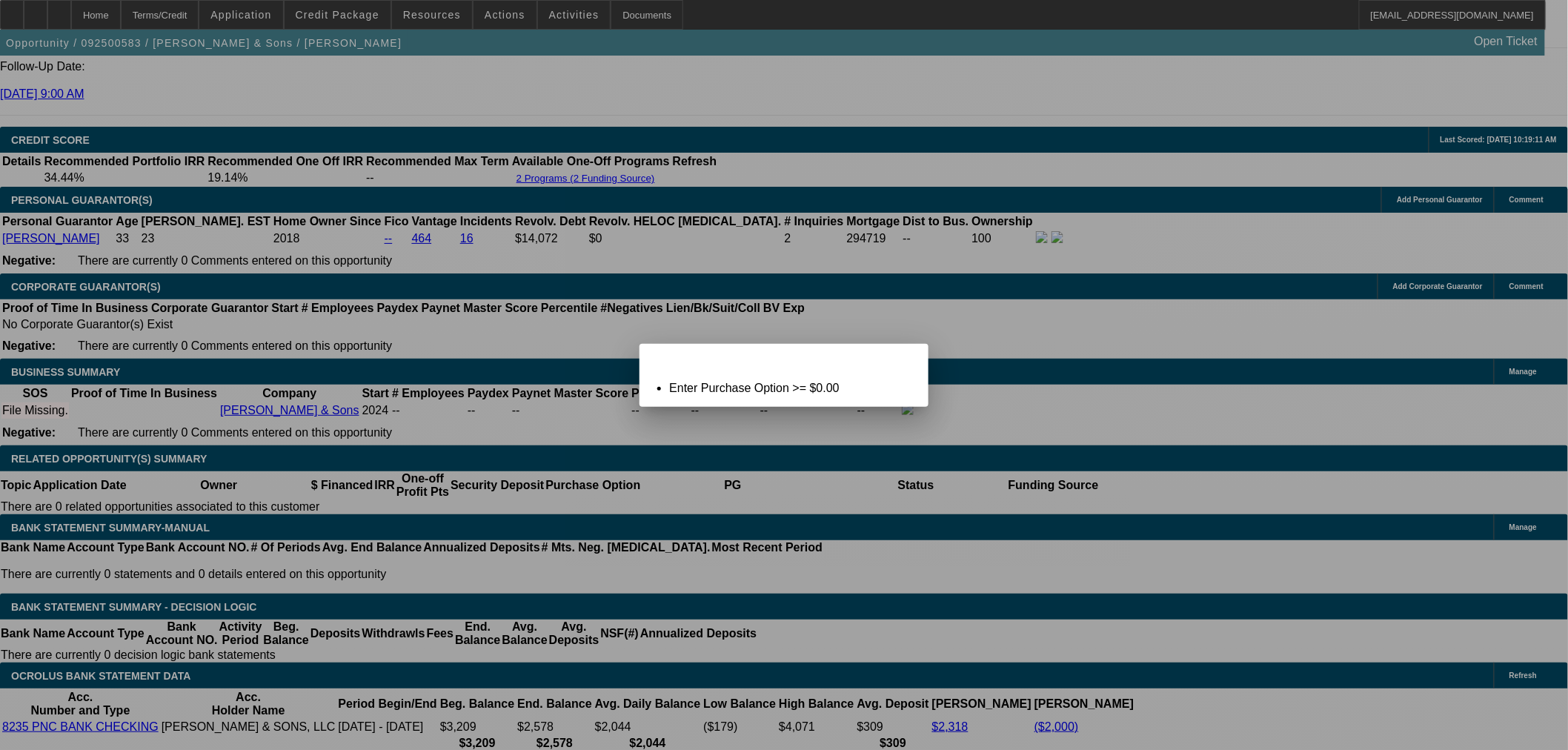
click at [898, 357] on div "Close" at bounding box center [912, 352] width 33 height 17
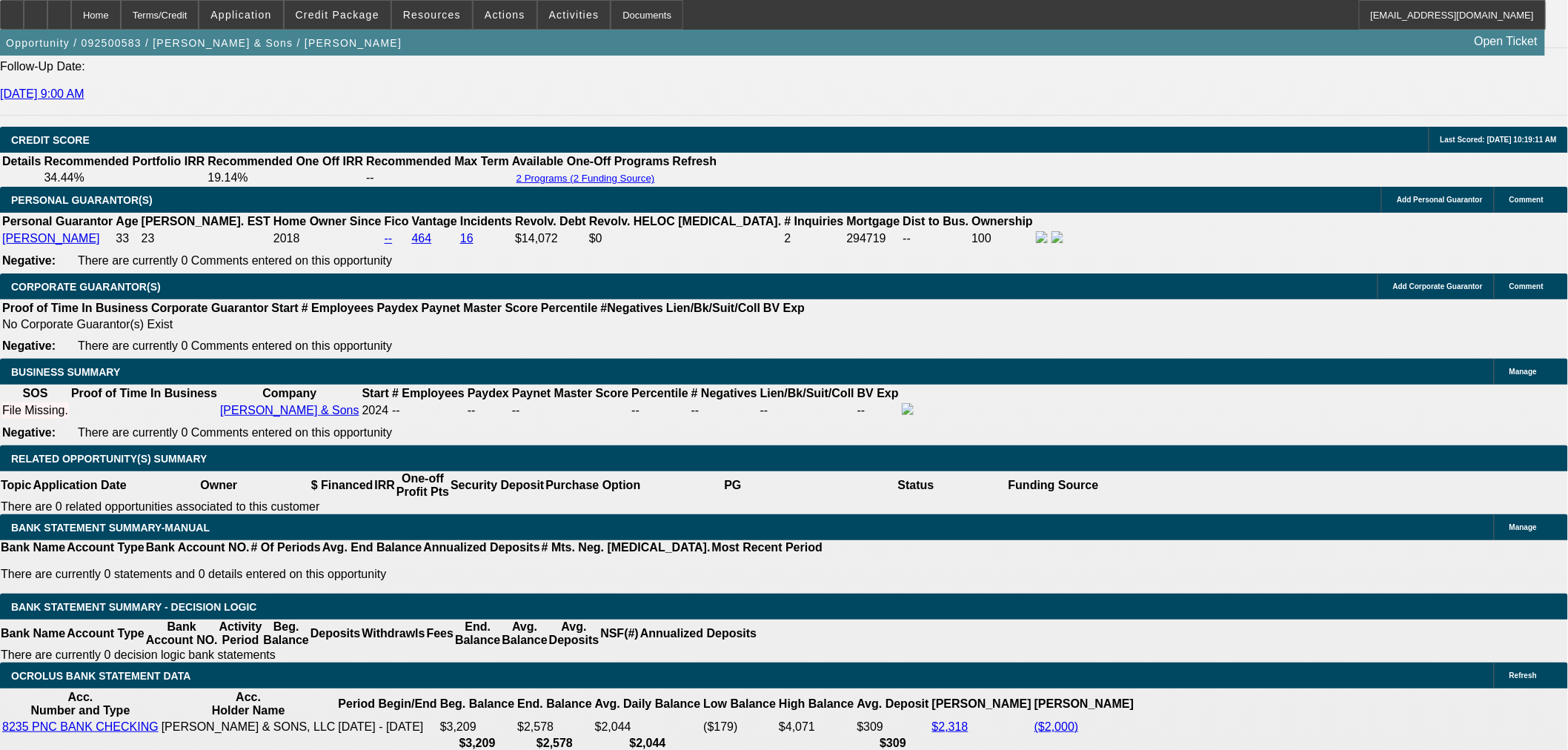
scroll to position [1977, 0]
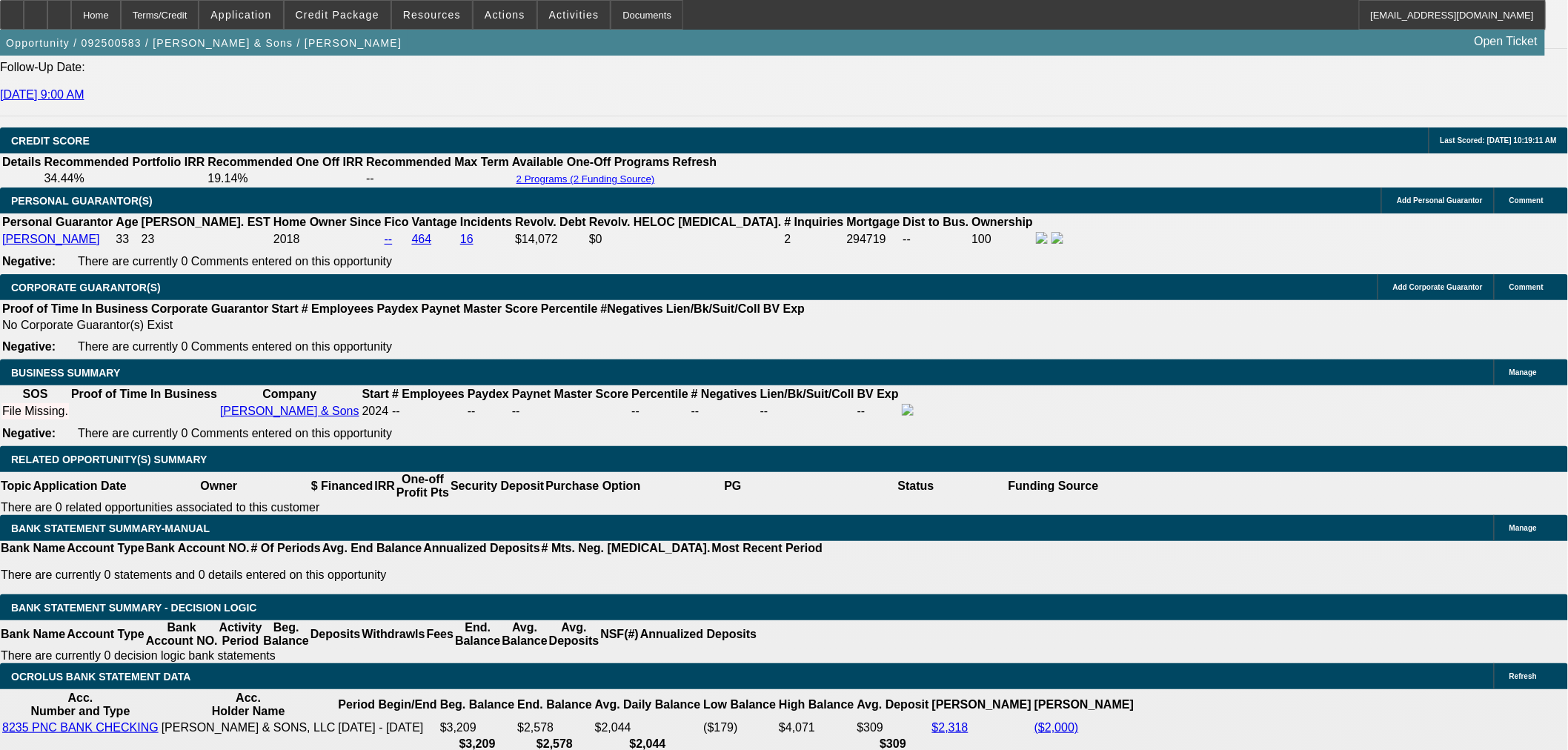
type input "$17,000.00"
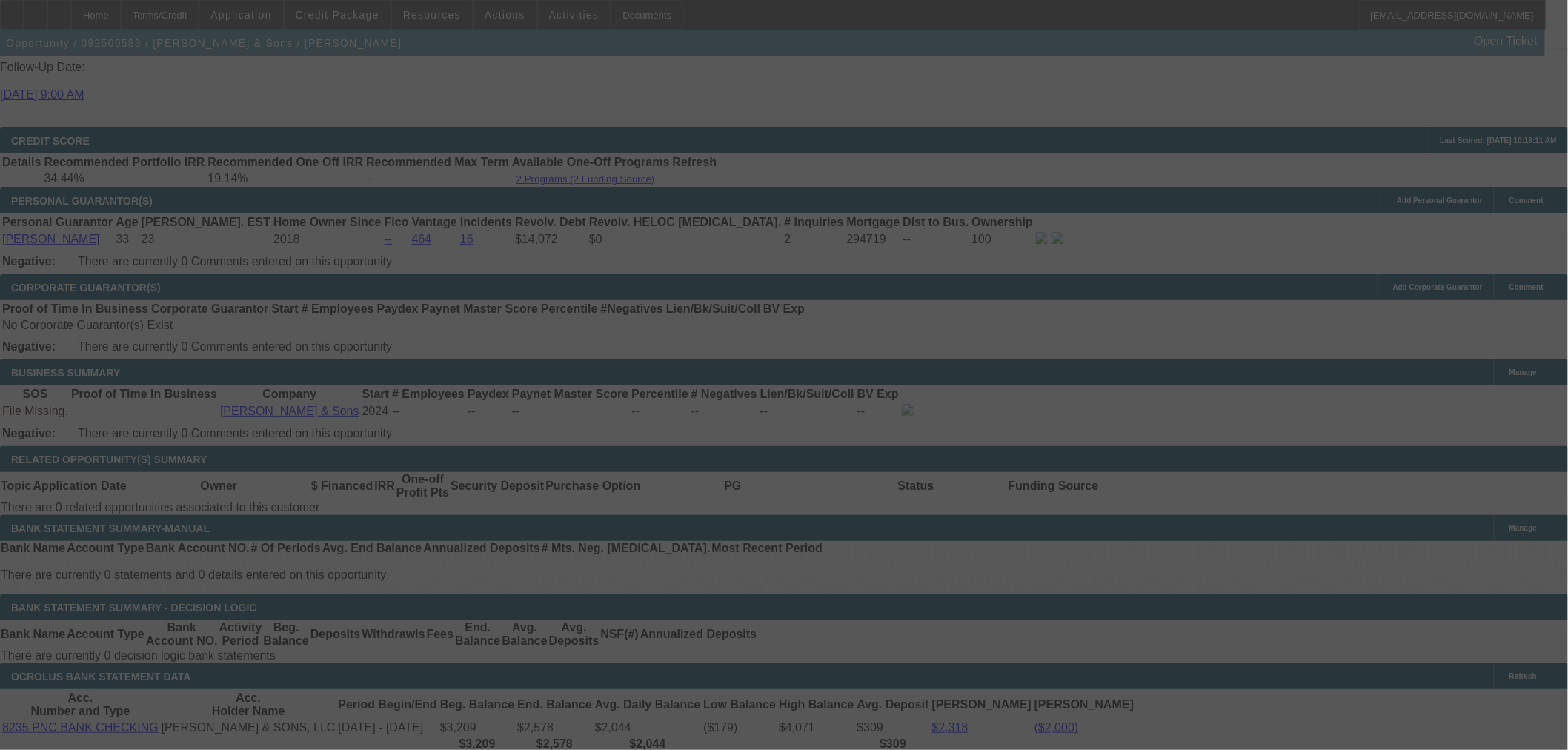
select select "0"
select select "2"
select select "0"
select select "21"
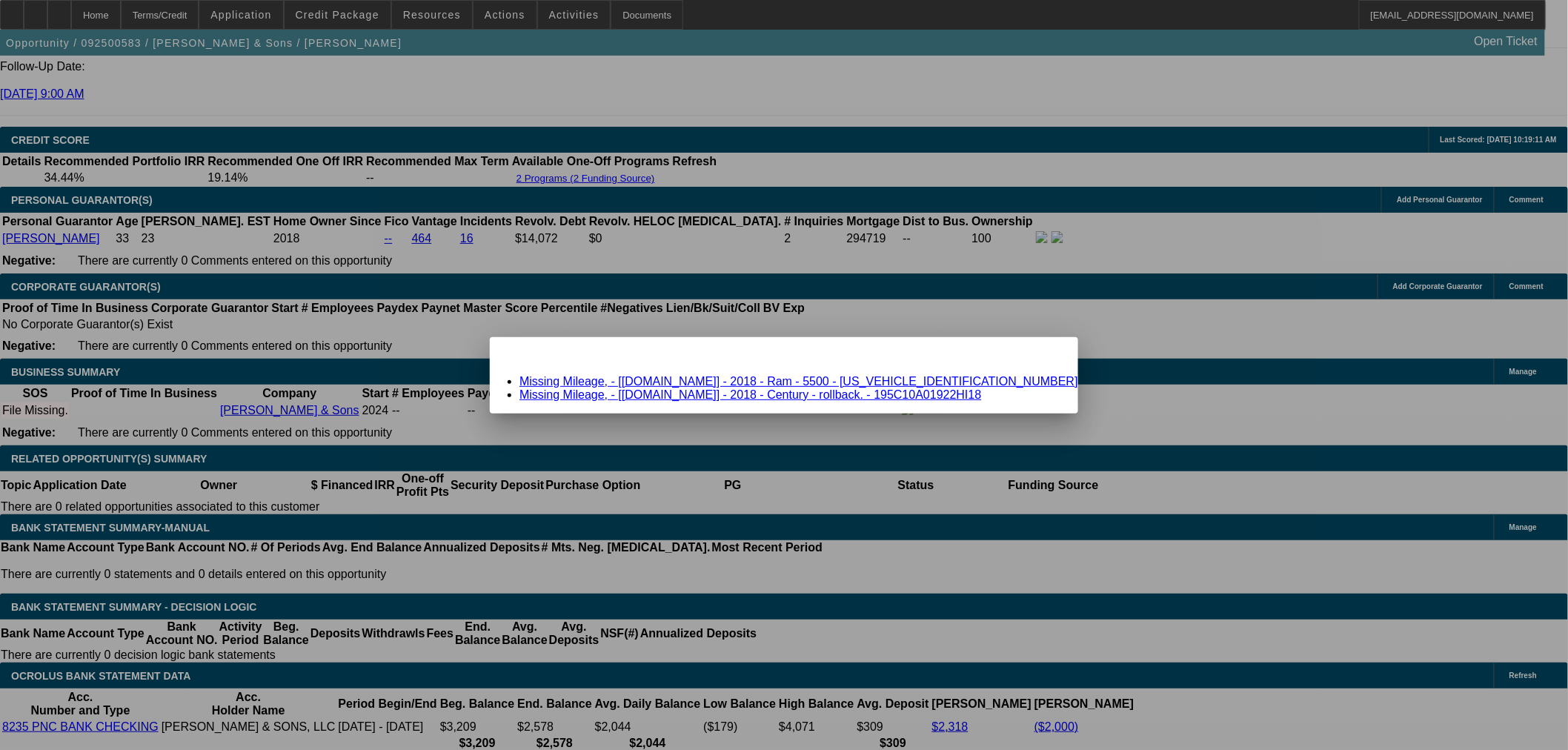
scroll to position [0, 0]
click at [1045, 354] on div "Close" at bounding box center [1062, 346] width 33 height 17
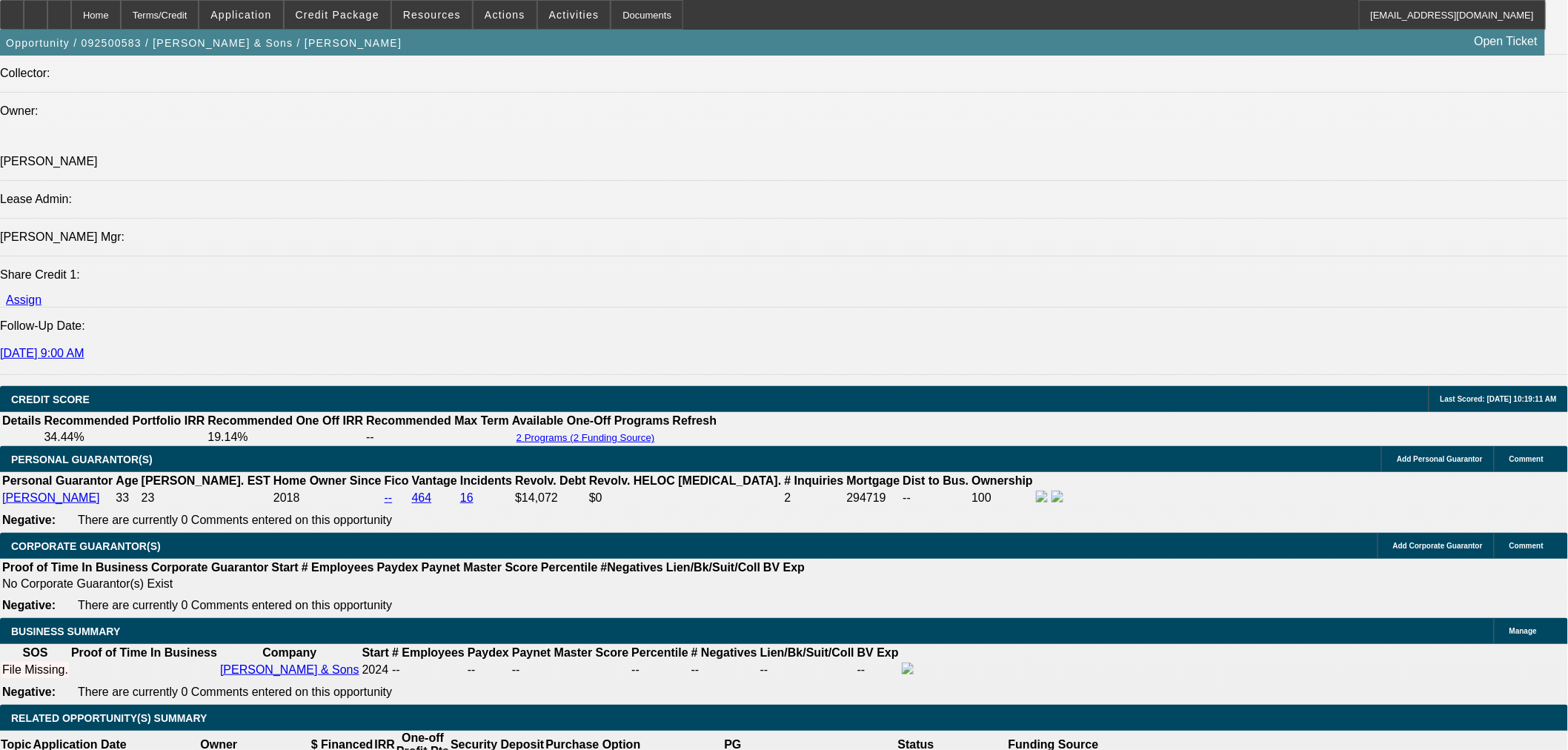
scroll to position [1565, 0]
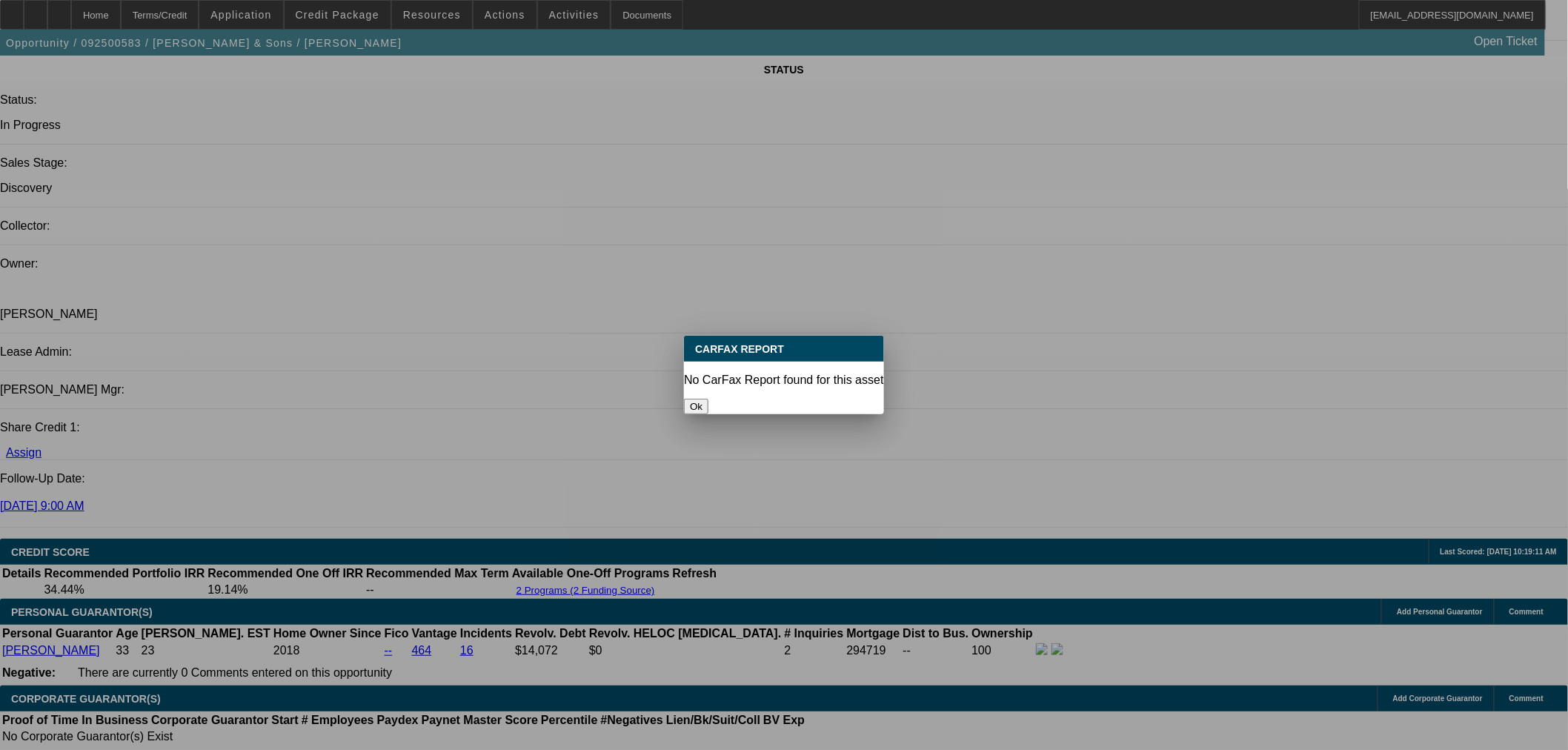
click at [709, 399] on button "Ok" at bounding box center [696, 406] width 25 height 15
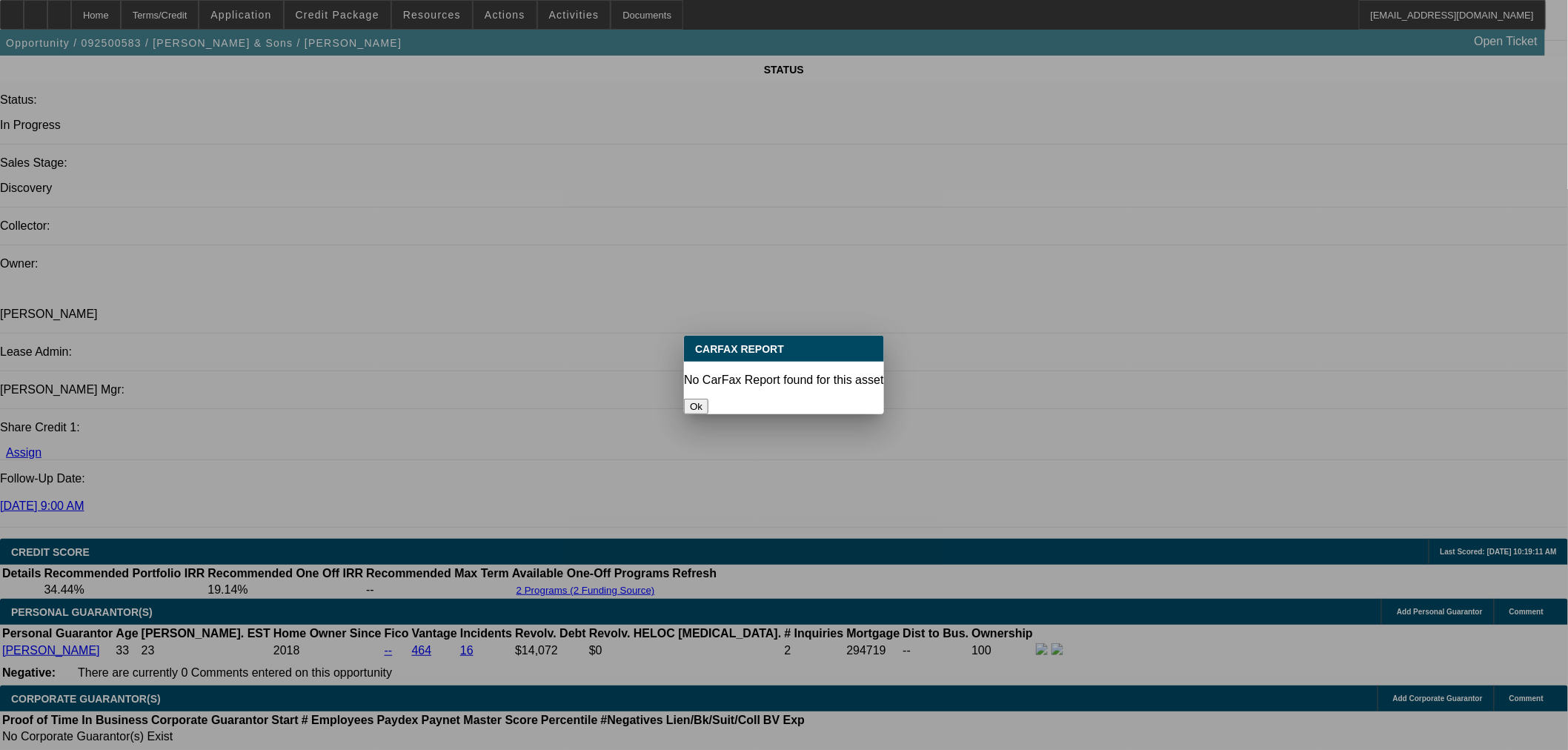
click at [709, 399] on button "Ok" at bounding box center [696, 406] width 25 height 15
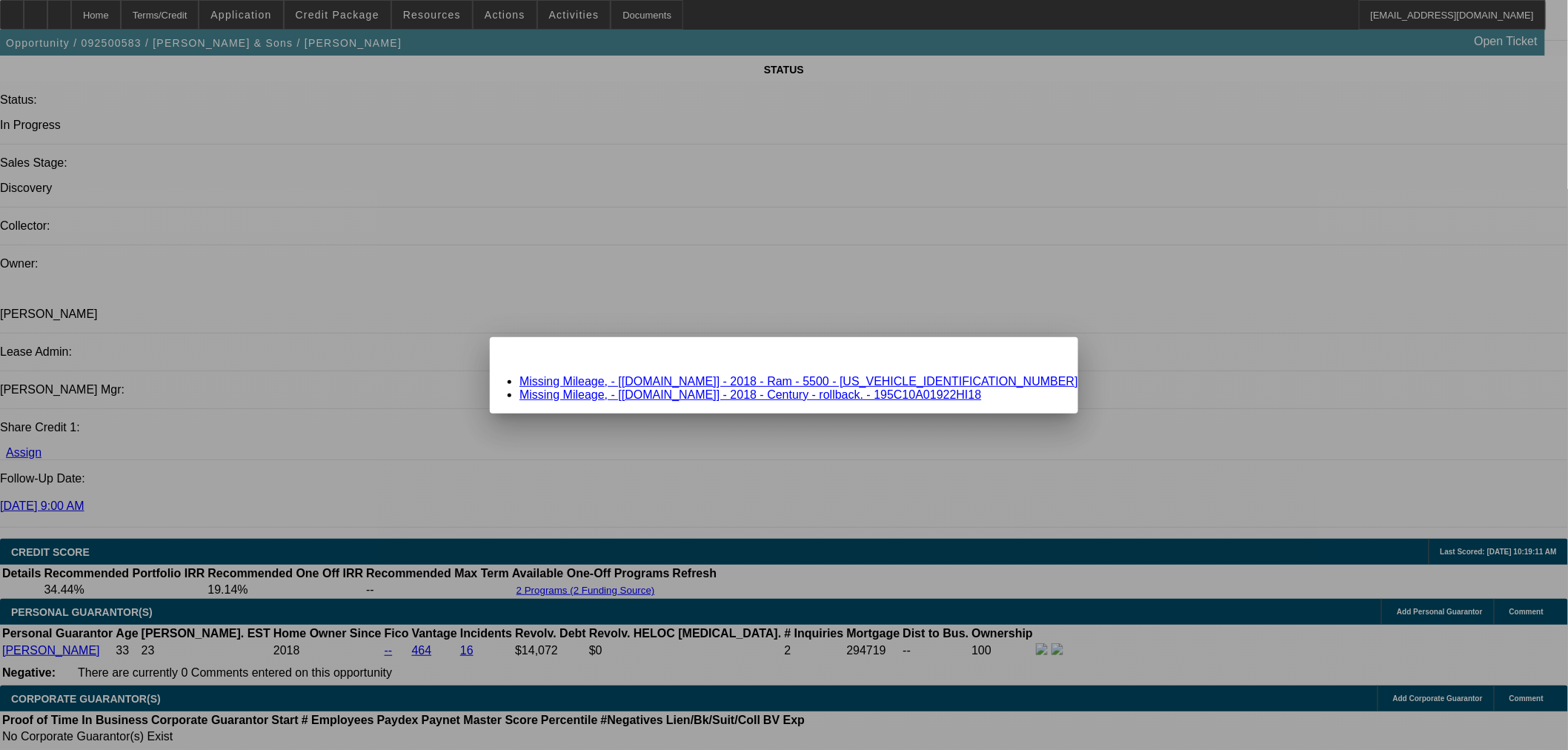
scroll to position [0, 0]
click at [727, 382] on link "Missing Mileage, - [Equip-Used.com] - 2018 - Ram - 5500 - 3C7WRNDL9JG270488" at bounding box center [799, 381] width 559 height 13
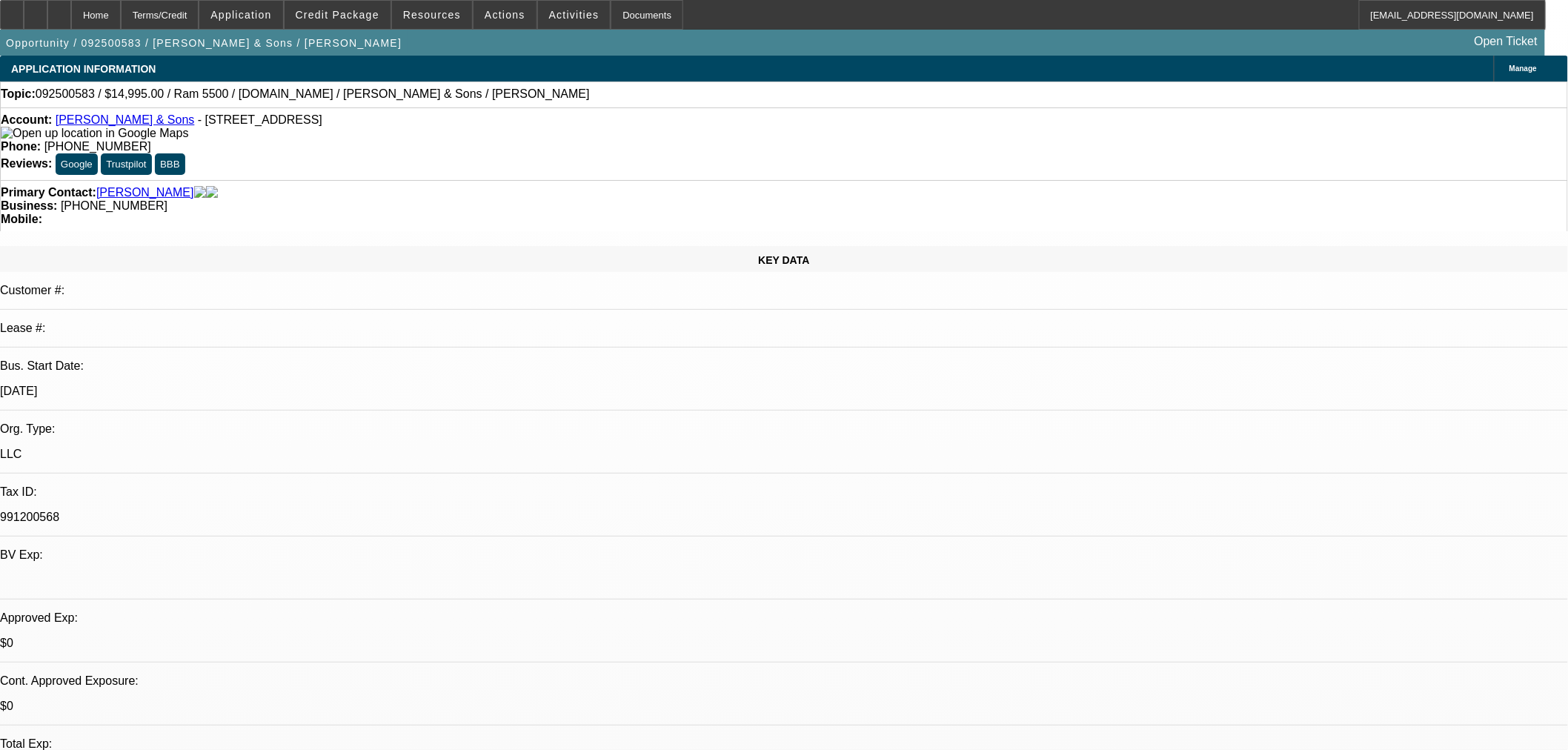
scroll to position [1565, 0]
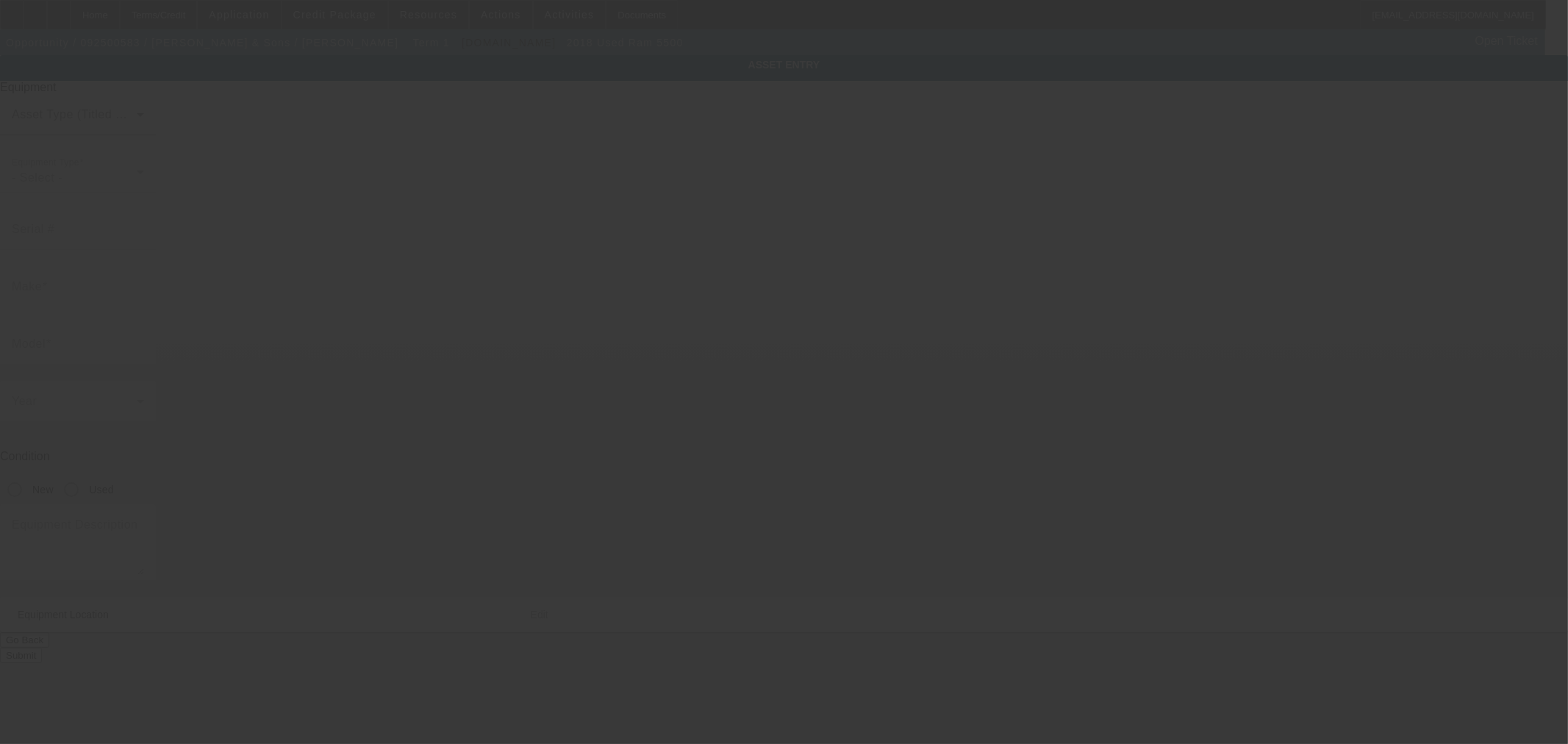
type input "3C7WRNDL9JG270488"
type input "Ram"
type input "5500"
radio input "true"
type input "35 Briarleigh Dr"
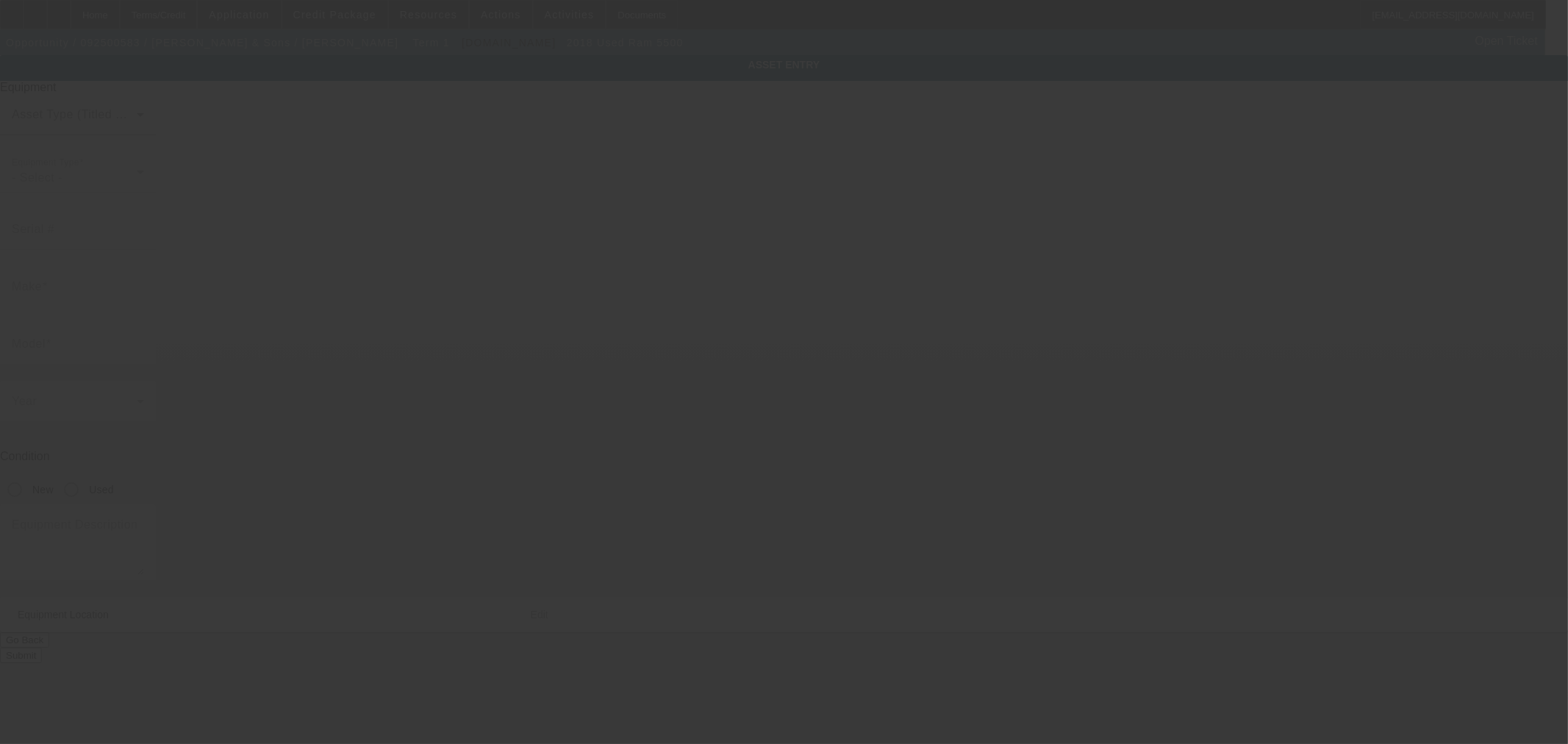
type input "East Stroudsburg"
type input "18301"
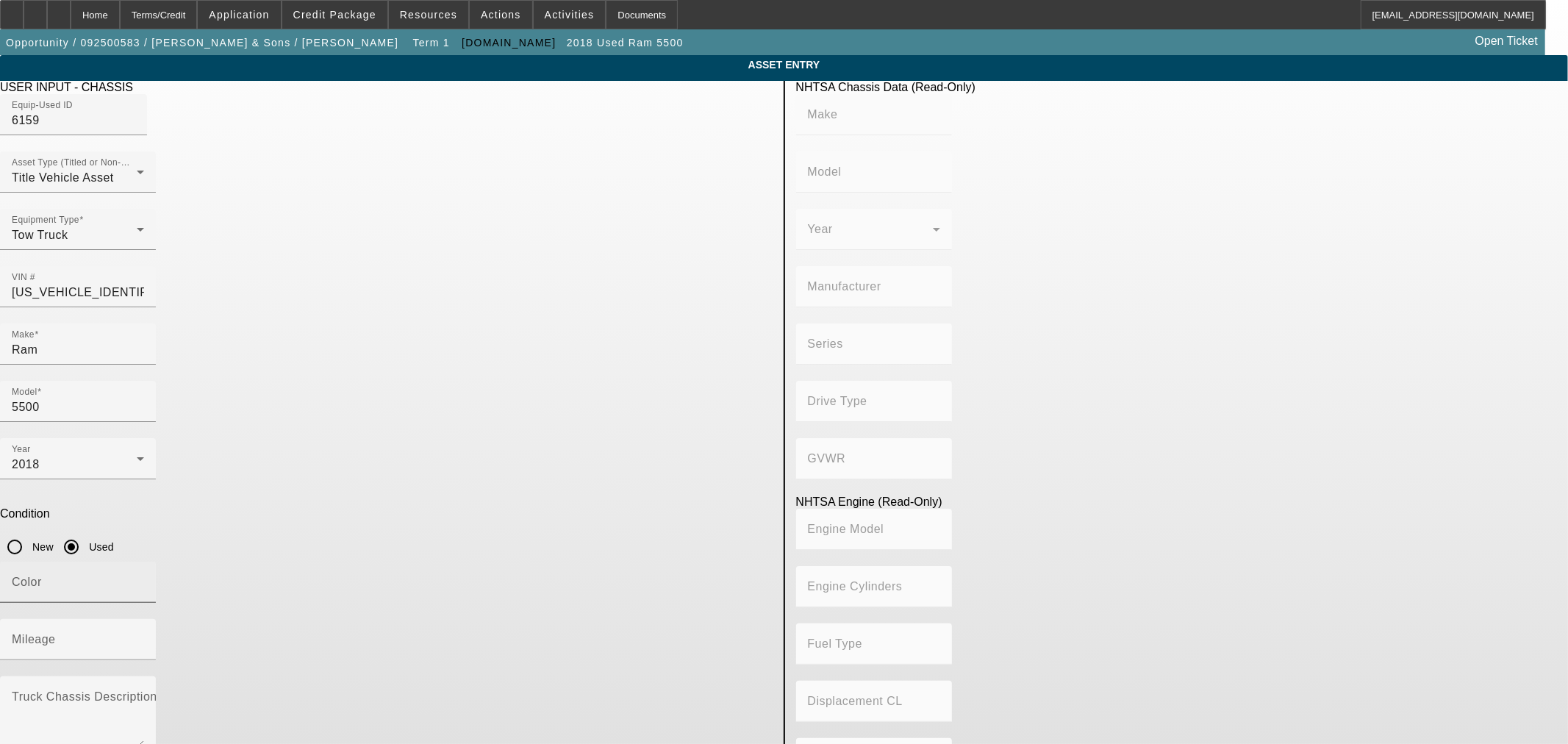
click at [144, 562] on div "Color" at bounding box center [78, 582] width 133 height 41
type input "Black"
click at [144, 677] on div "Truck Chassis Description (Describe the truck chassis only)" at bounding box center [78, 715] width 133 height 77
click at [144, 695] on textarea "Truck Chassis Description (Describe the truck chassis only)" at bounding box center [78, 721] width 133 height 53
type textarea "Rollback"
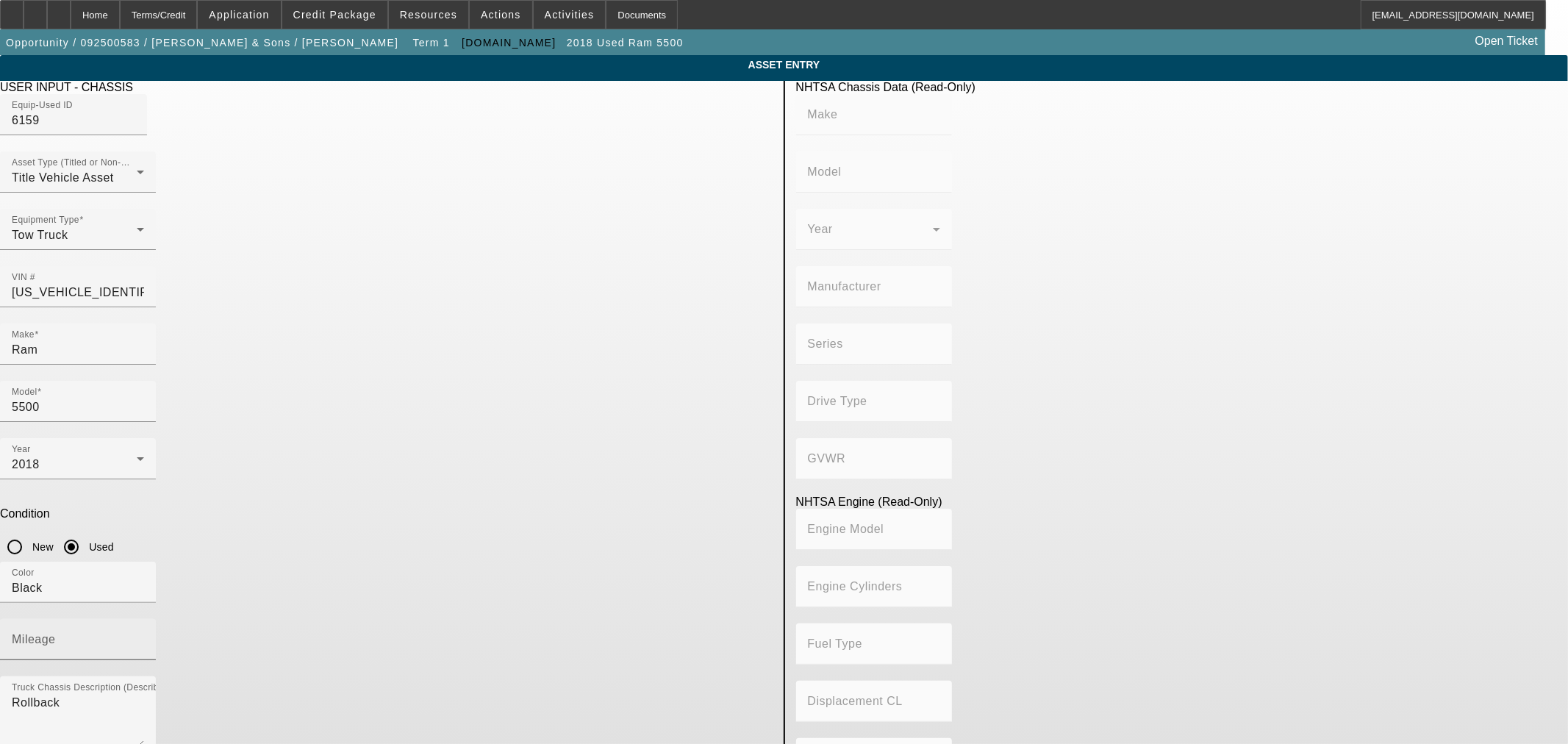
click at [144, 619] on div "Mileage" at bounding box center [78, 639] width 133 height 41
paste input "242637"
type input "242637"
click at [156, 562] on div "Color Black" at bounding box center [77, 582] width 156 height 41
click at [563, 562] on div "Color Black" at bounding box center [386, 590] width 773 height 57
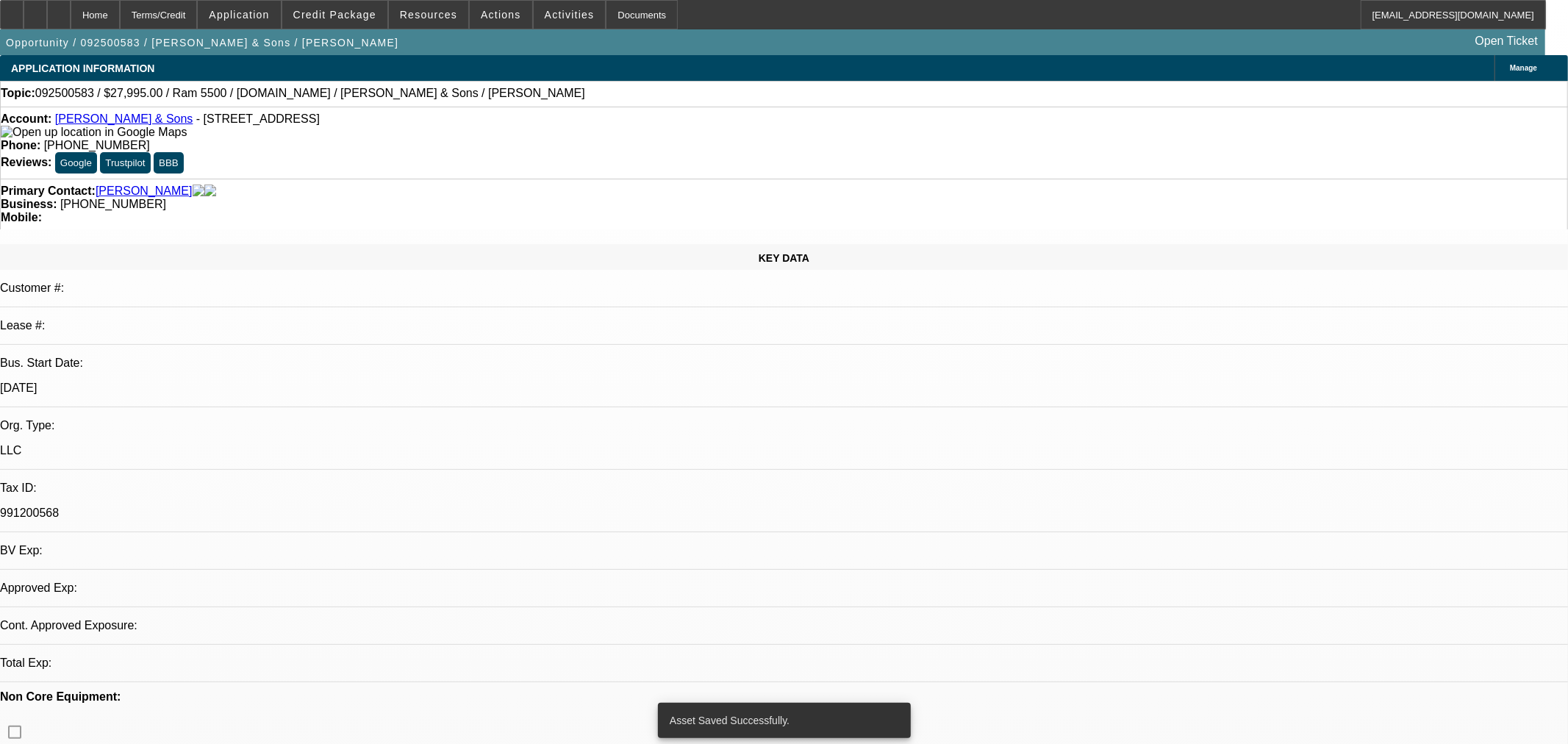
select select "0"
select select "2"
select select "0"
select select "21"
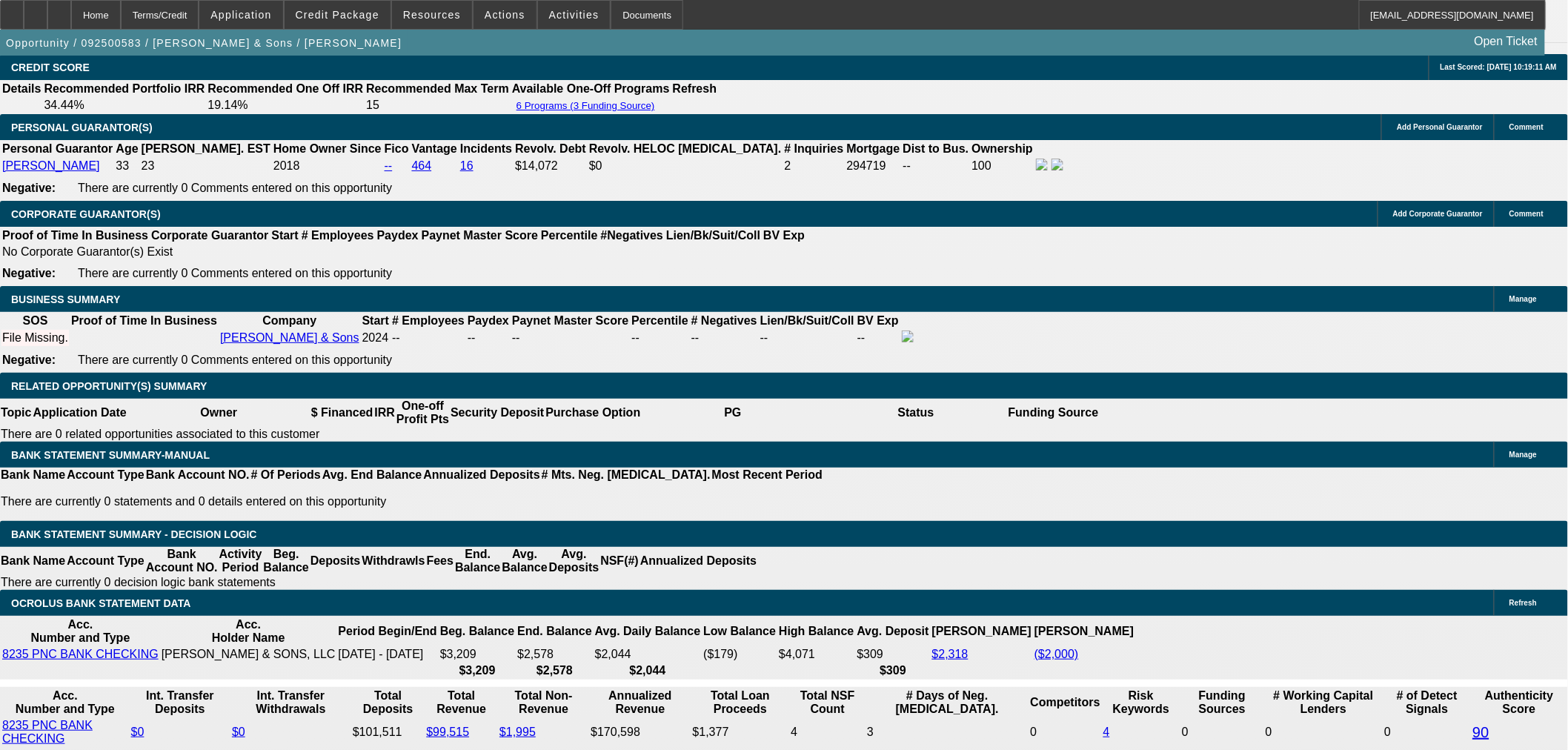
scroll to position [2021, 0]
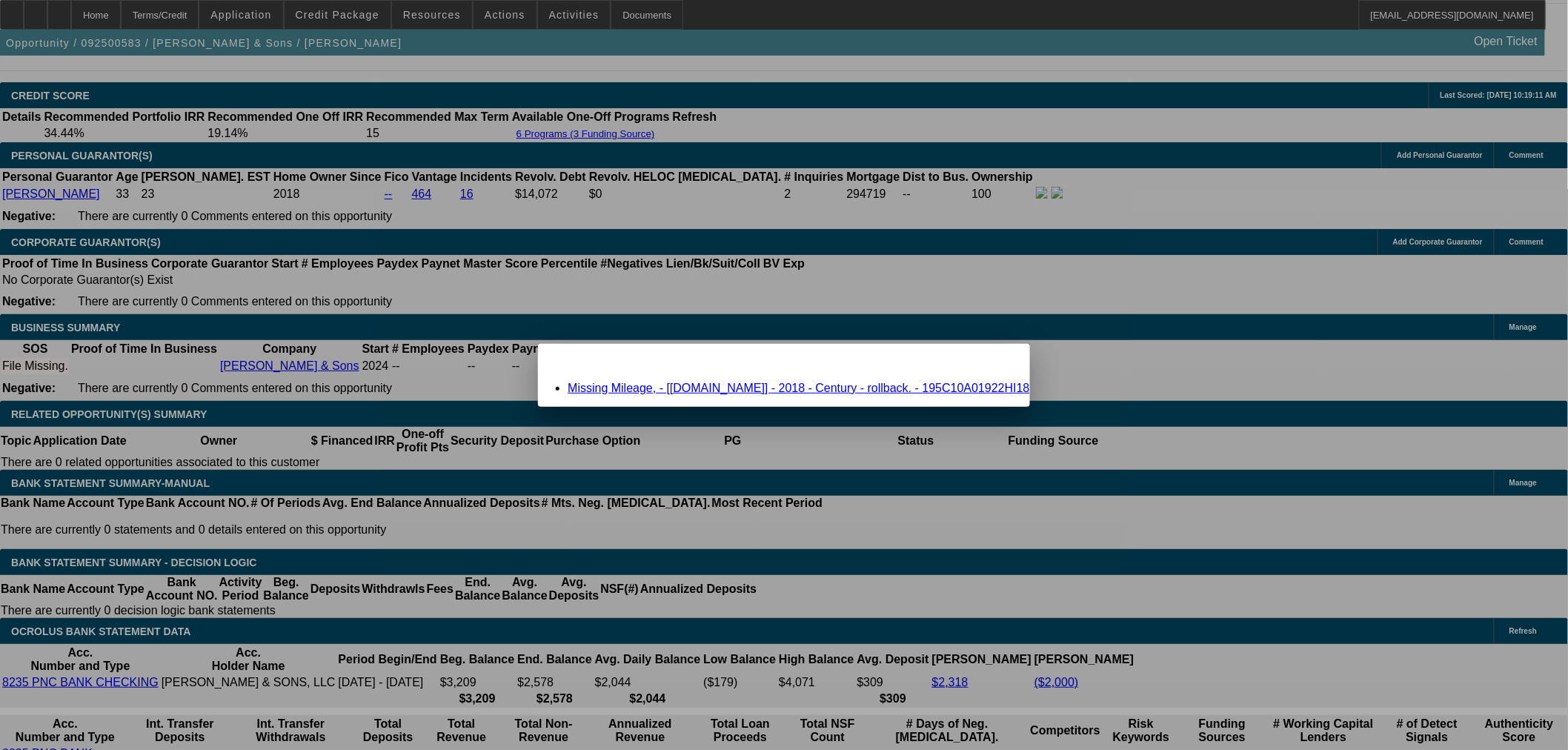
scroll to position [0, 0]
click at [763, 382] on link "Missing Mileage, - [Equip-Used.com] - 2018 - Century - rollback. - 195C10A01922…" at bounding box center [799, 387] width 462 height 13
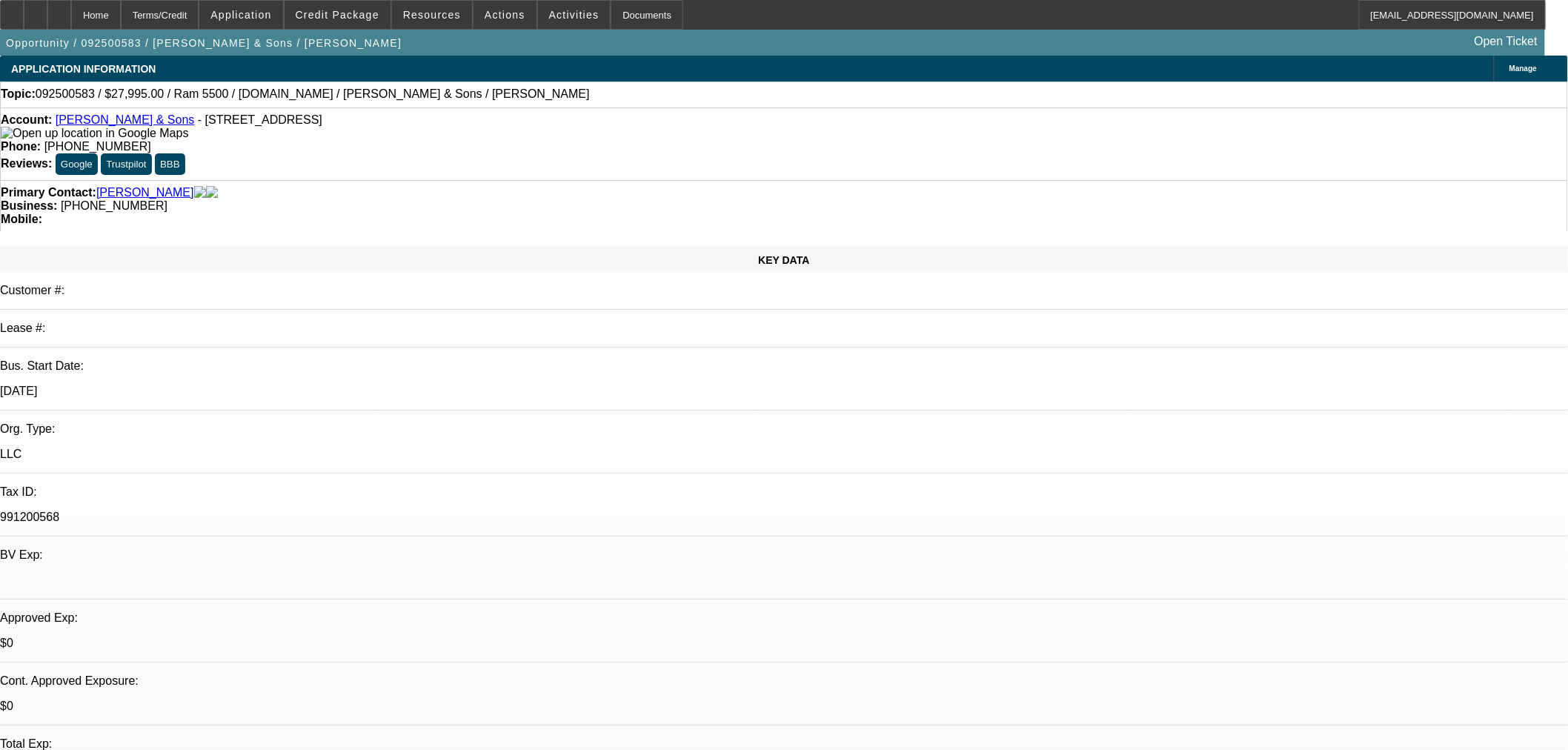
scroll to position [2021, 0]
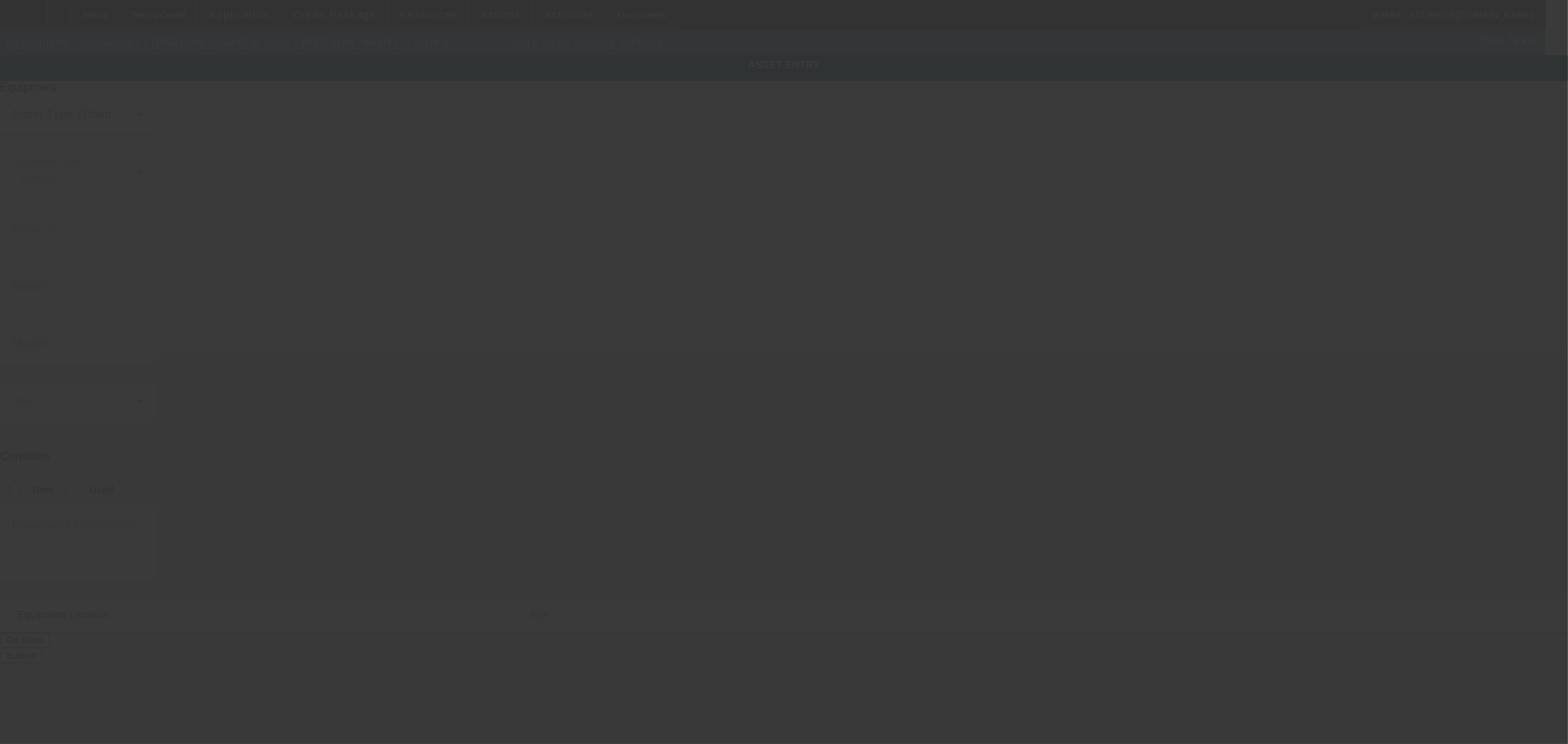
type input "195C10A01922HI18"
type input "Century"
type input "rollback."
radio input "true"
type input "35 Briarleigh Dr"
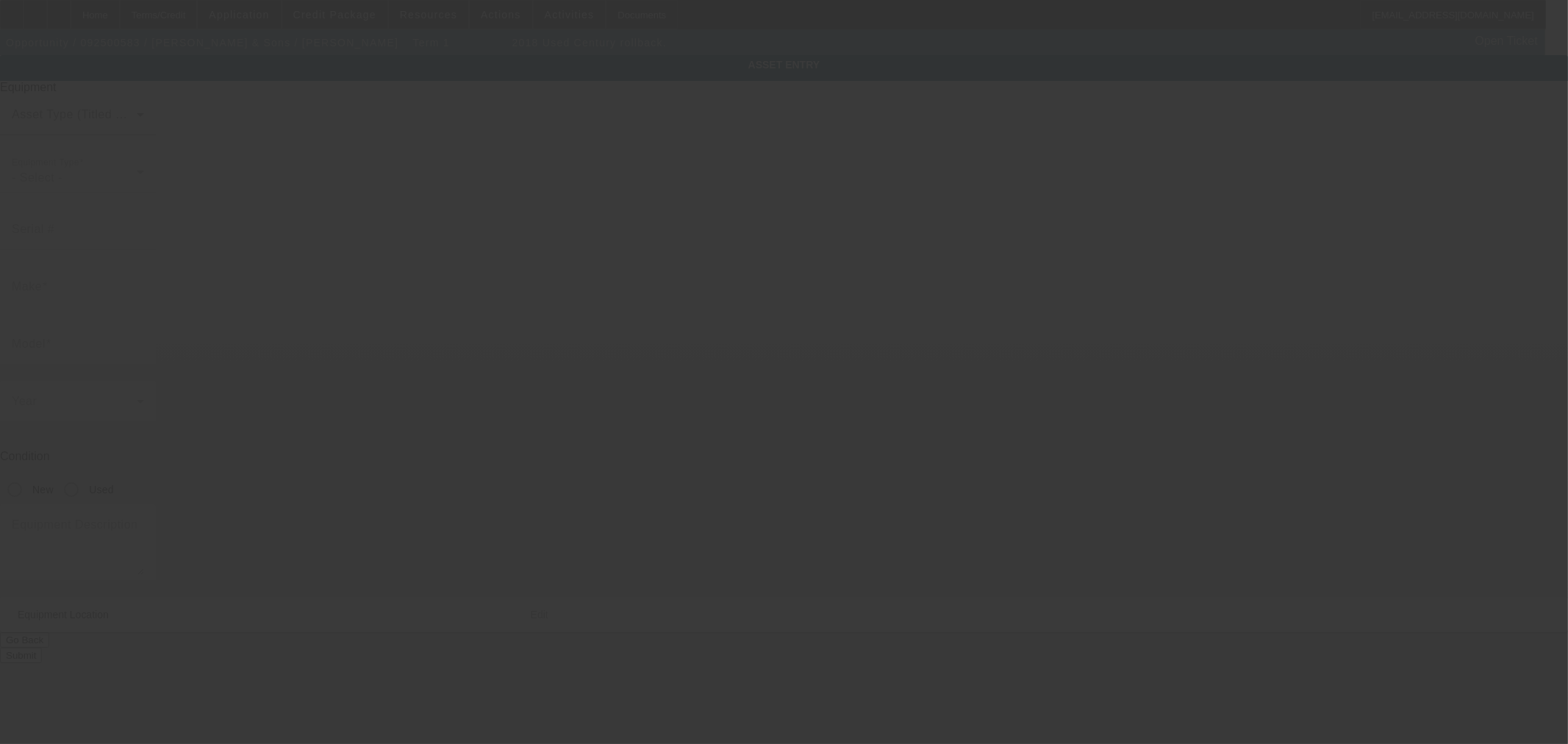
type input "East Stroudsburg"
type input "18301"
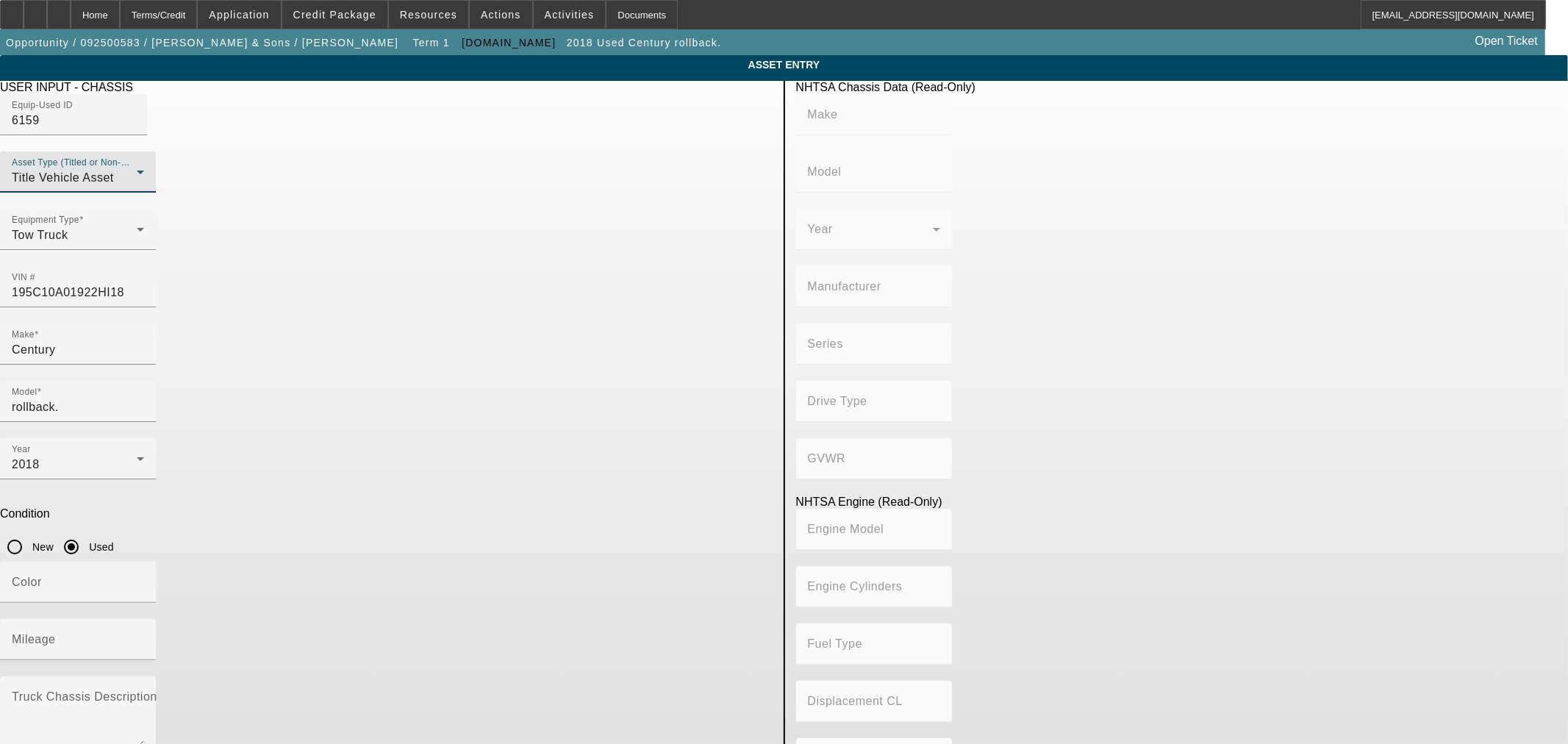
click at [137, 187] on div "Title Vehicle Asset" at bounding box center [74, 178] width 125 height 18
click at [559, 272] on mat-option "Non Title Asset" at bounding box center [569, 280] width 406 height 36
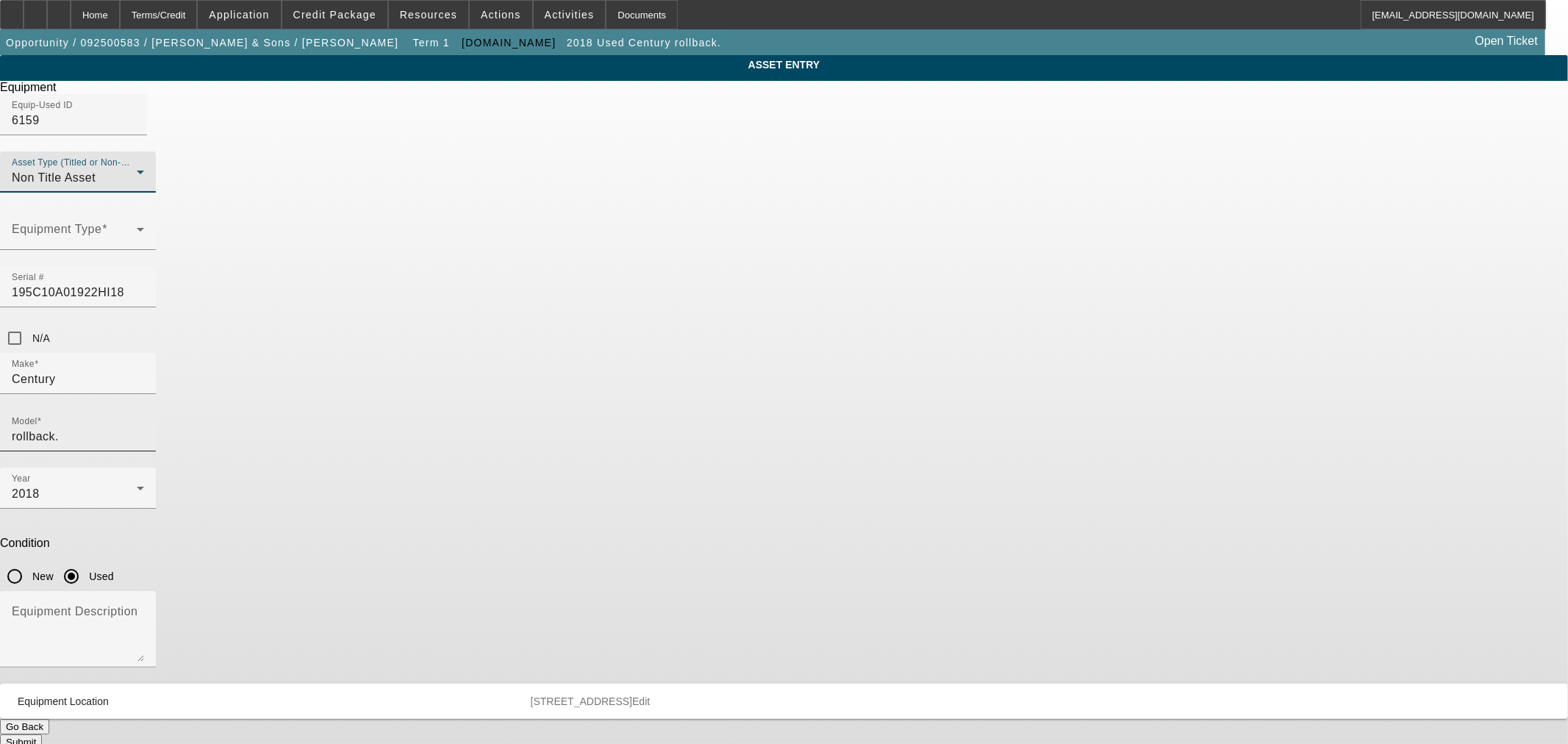
click at [144, 428] on input "rollback." at bounding box center [78, 436] width 133 height 18
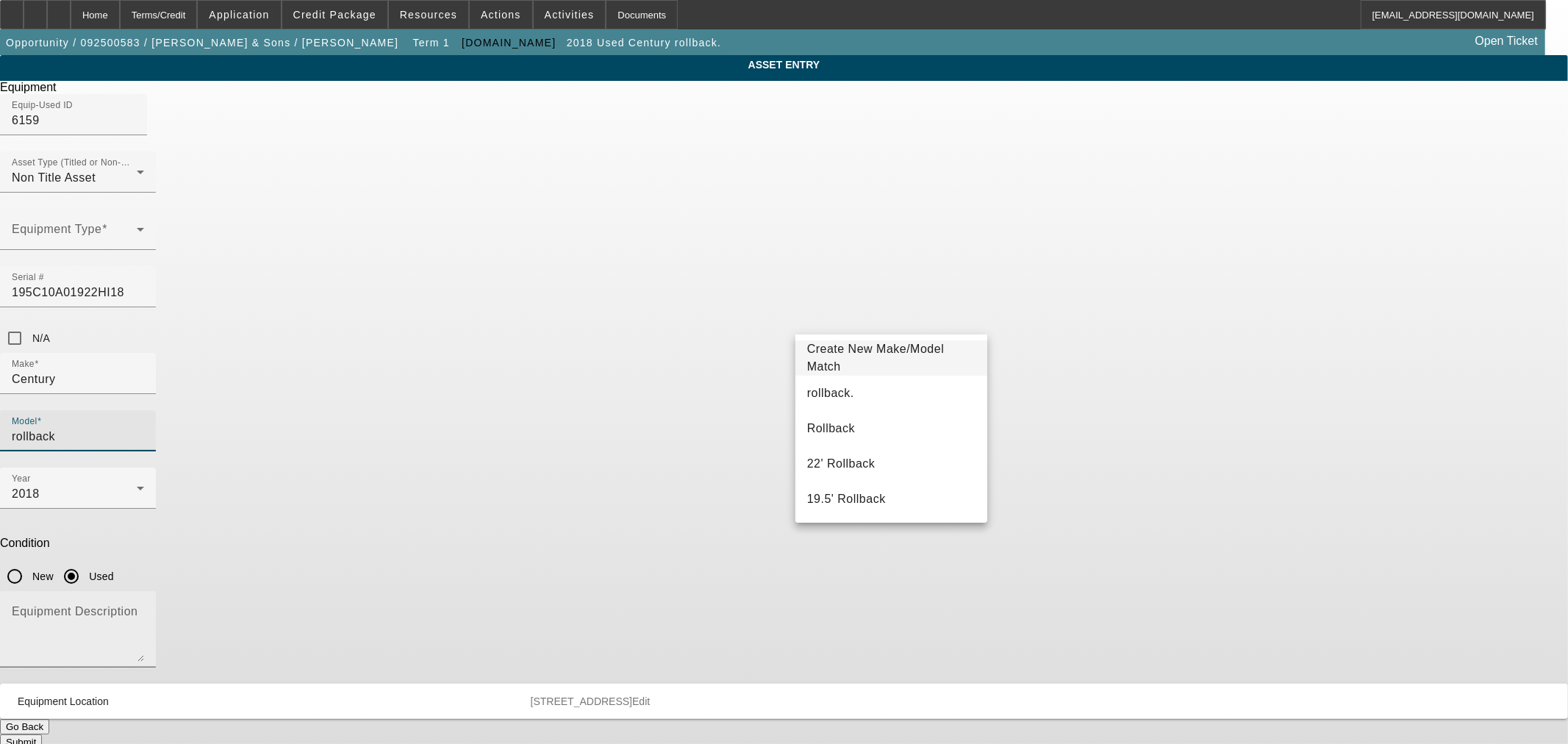
type input "rollback"
click at [144, 609] on textarea "Equipment Description" at bounding box center [78, 635] width 133 height 53
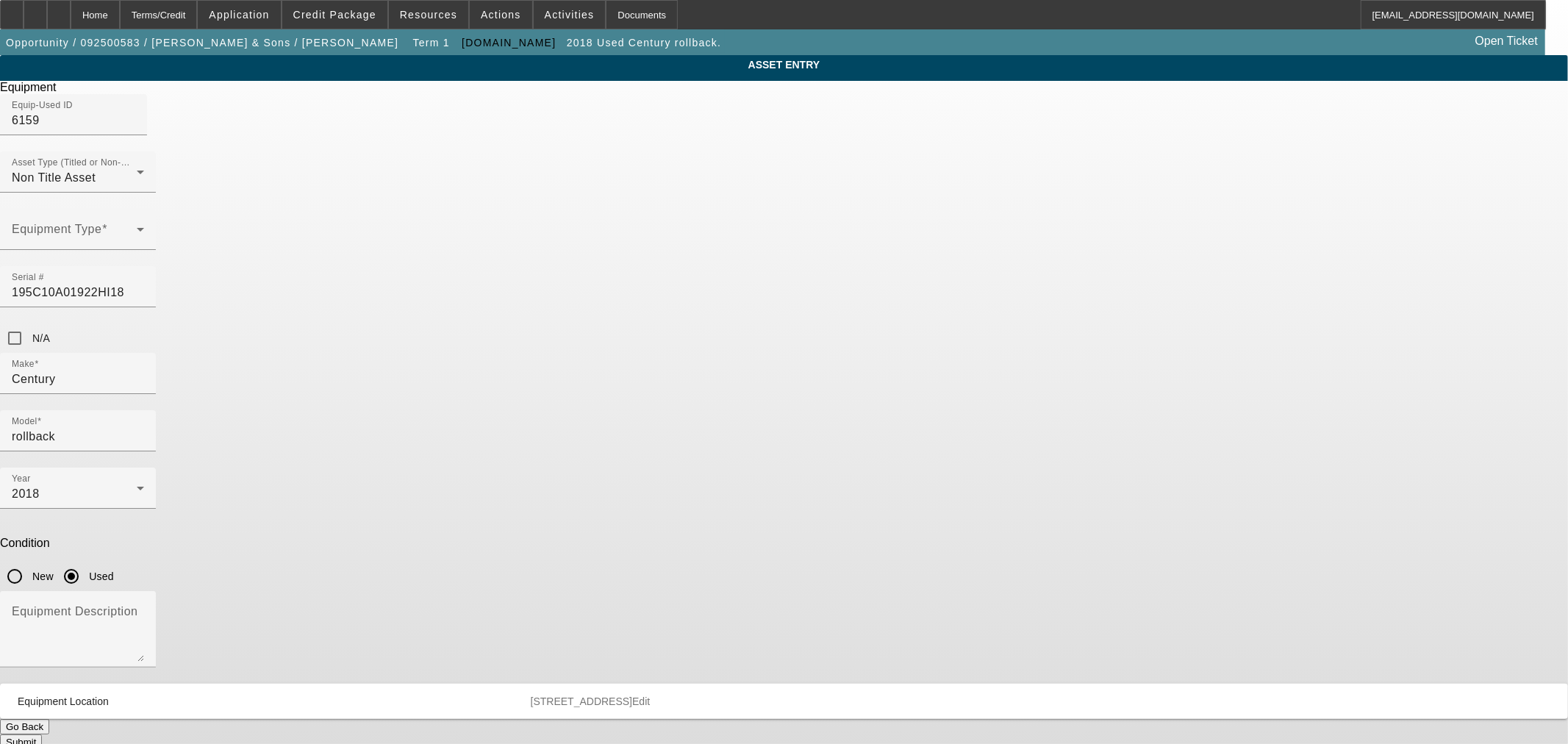
click at [42, 735] on button "Submit" at bounding box center [20, 742] width 42 height 15
click at [144, 411] on div "Model rollback" at bounding box center [78, 431] width 133 height 41
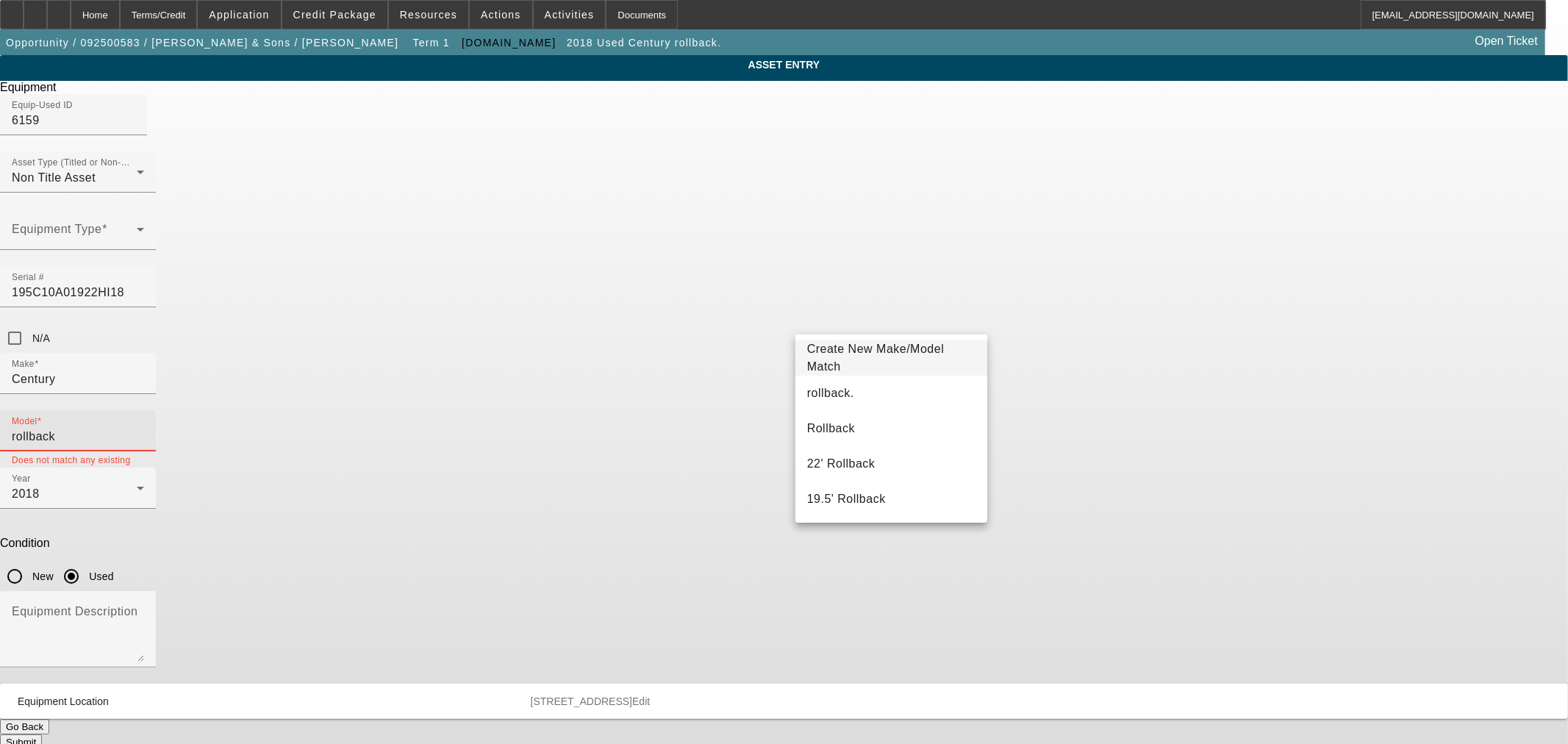
click at [144, 428] on input "rollback" at bounding box center [78, 436] width 133 height 18
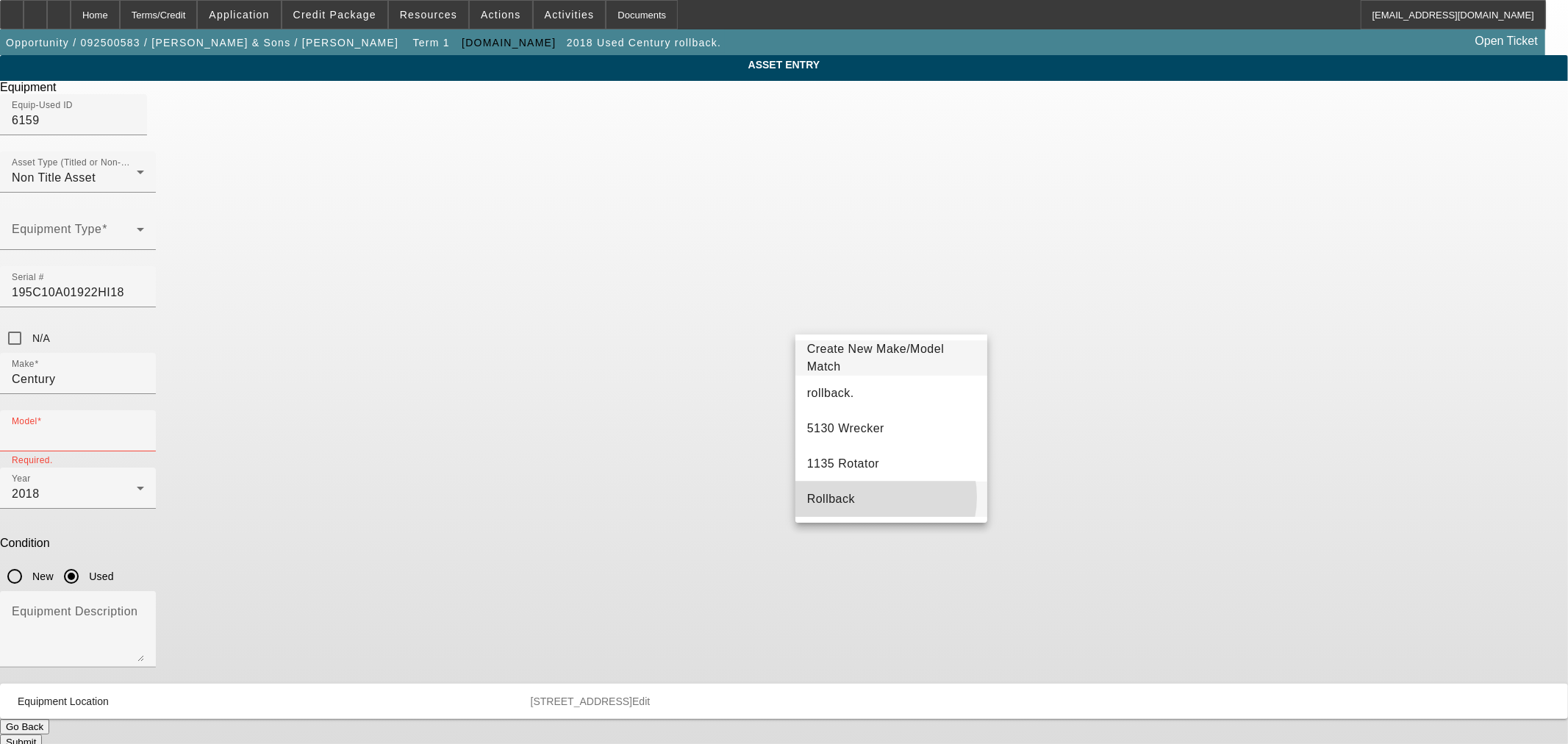
click at [874, 497] on mat-option "Rollback" at bounding box center [892, 500] width 192 height 36
type input "Rollback"
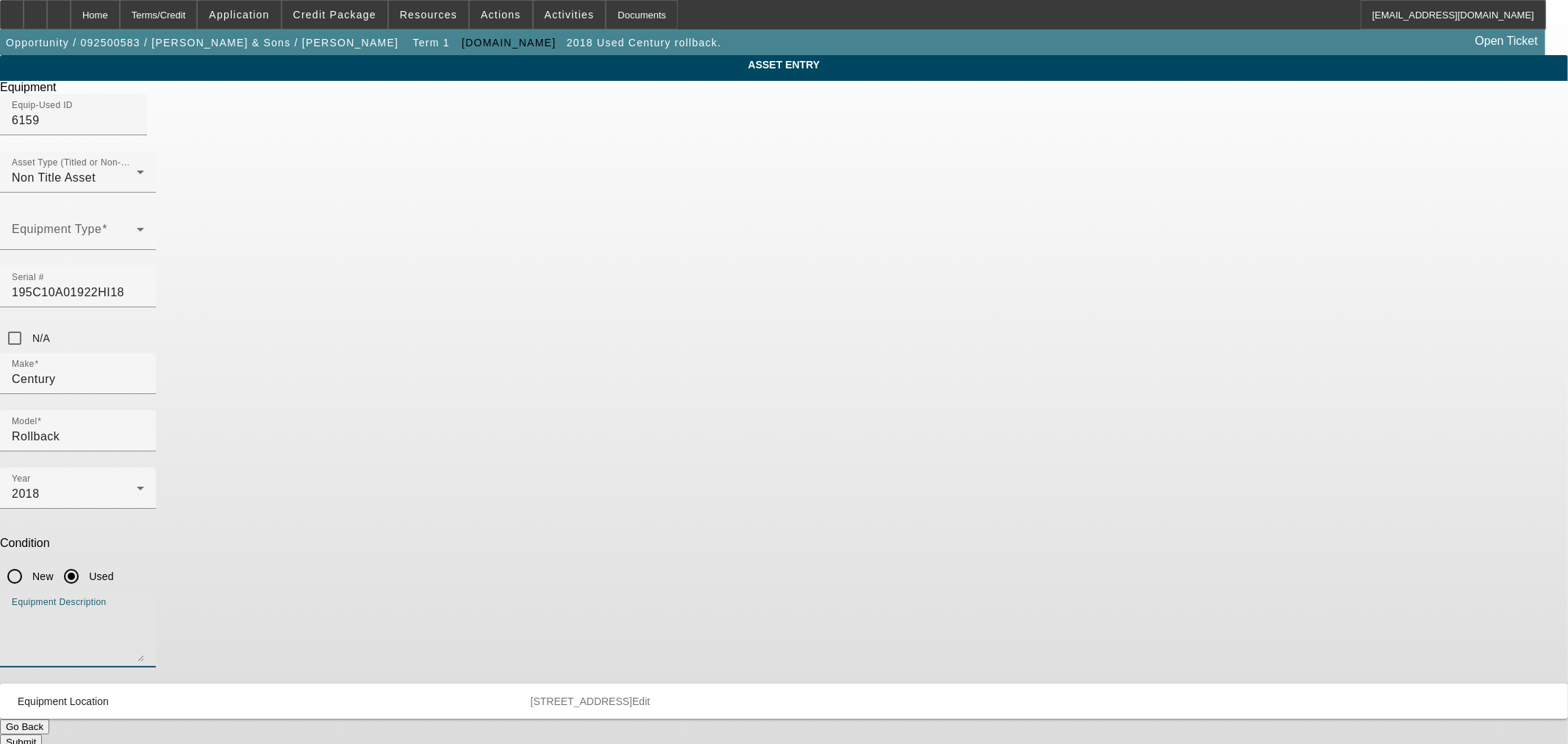
click at [144, 609] on textarea "Equipment Description" at bounding box center [78, 635] width 133 height 53
click at [42, 735] on button "Submit" at bounding box center [20, 742] width 42 height 15
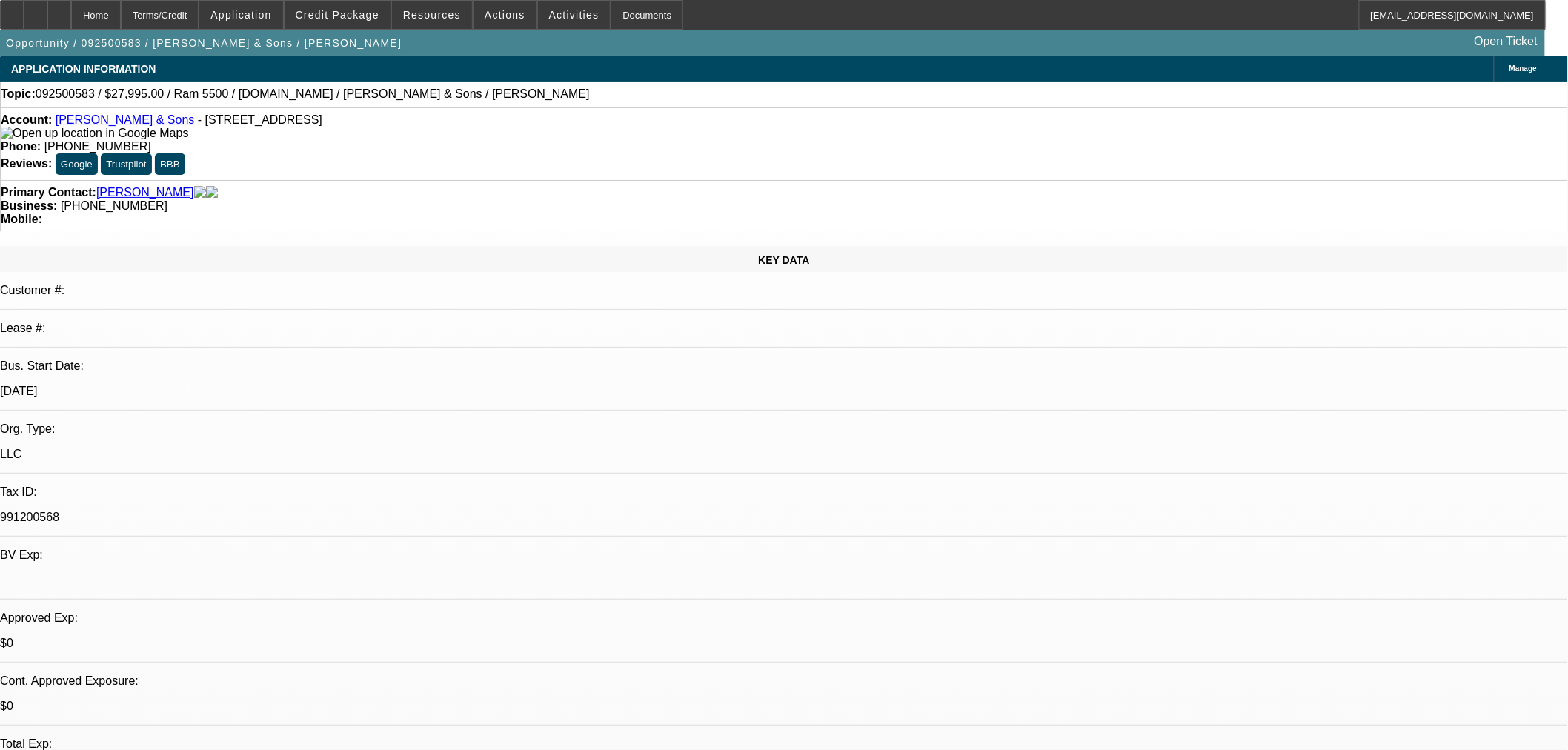
select select "0"
select select "2"
select select "0"
select select "21"
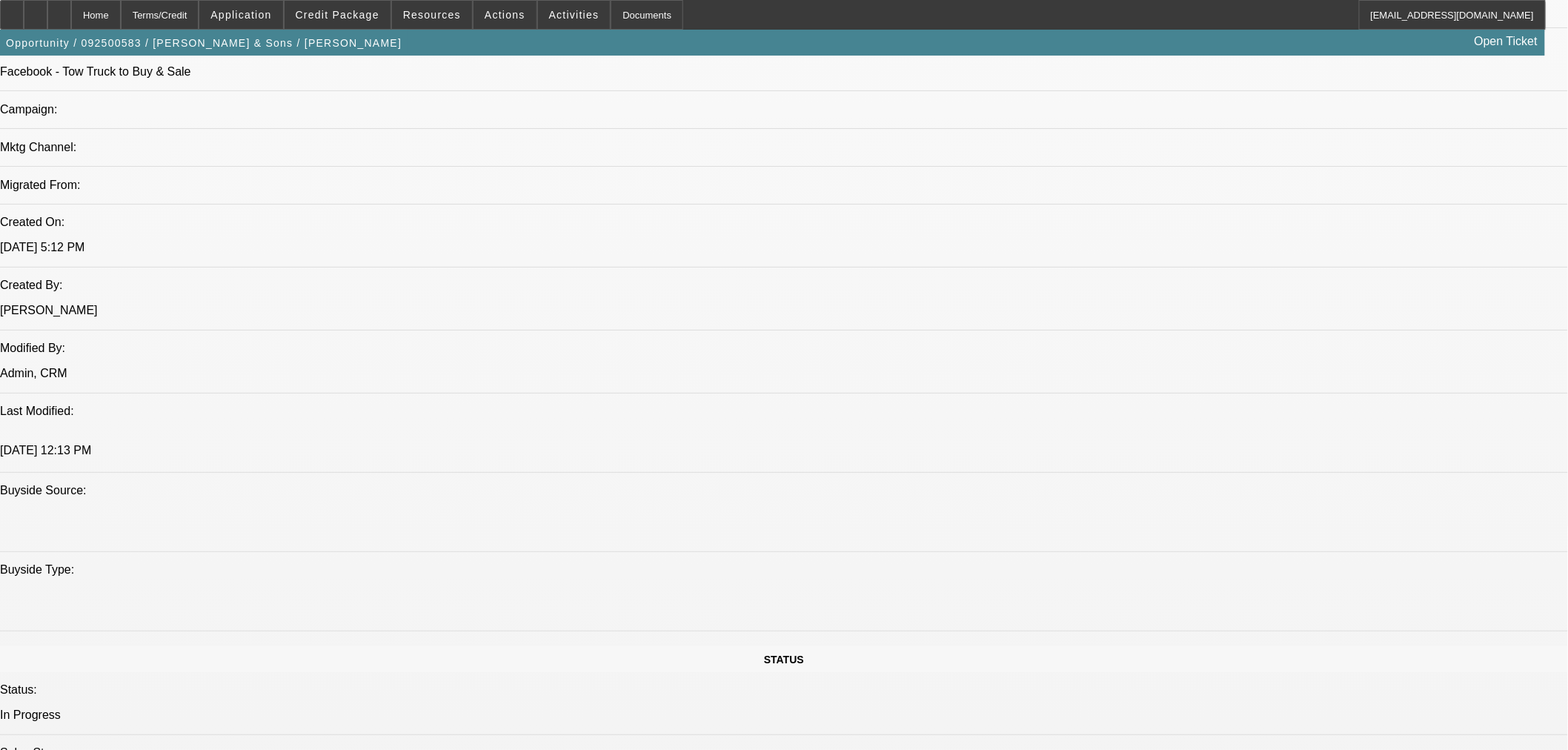
scroll to position [1153, 0]
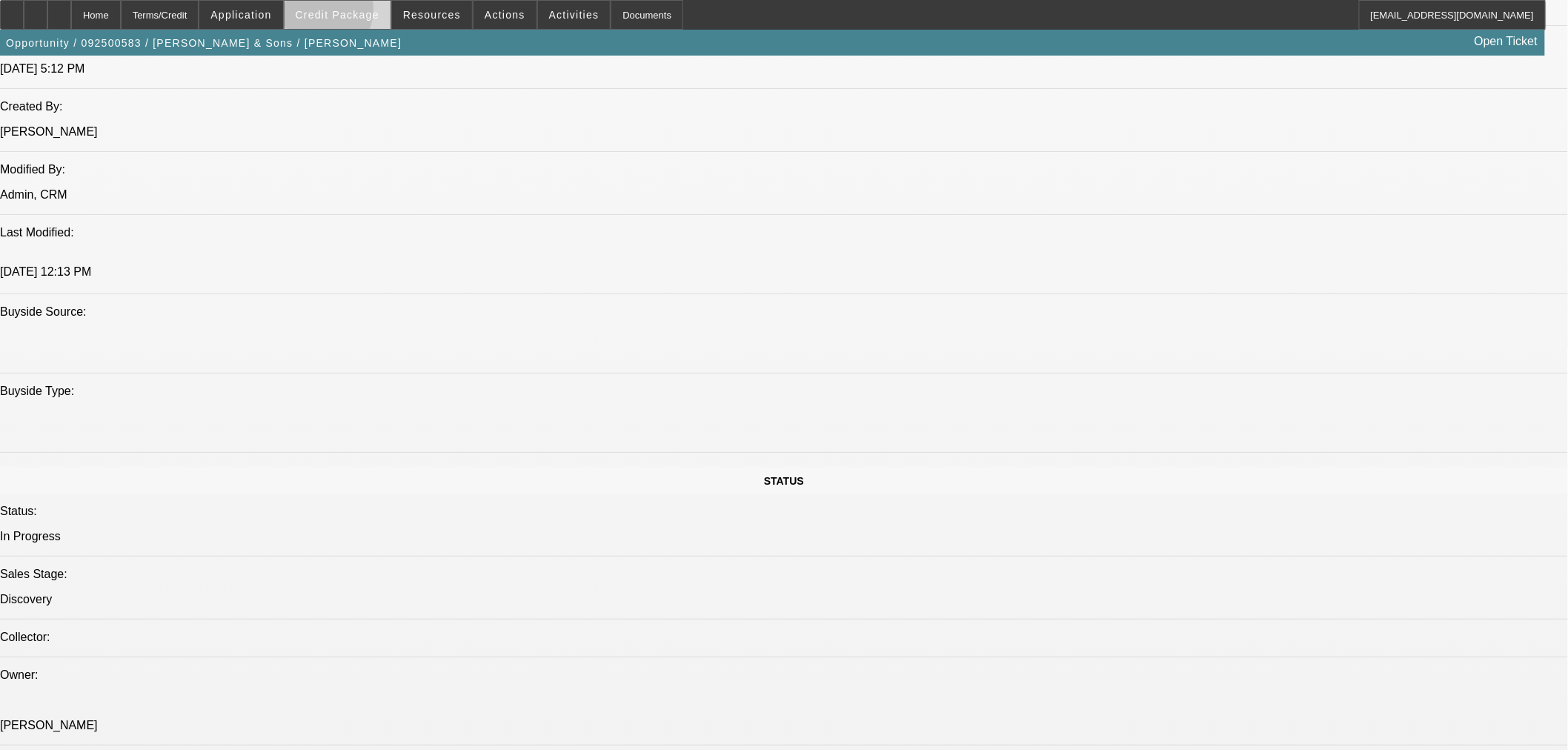
click at [339, 5] on button "Credit Package" at bounding box center [338, 15] width 106 height 28
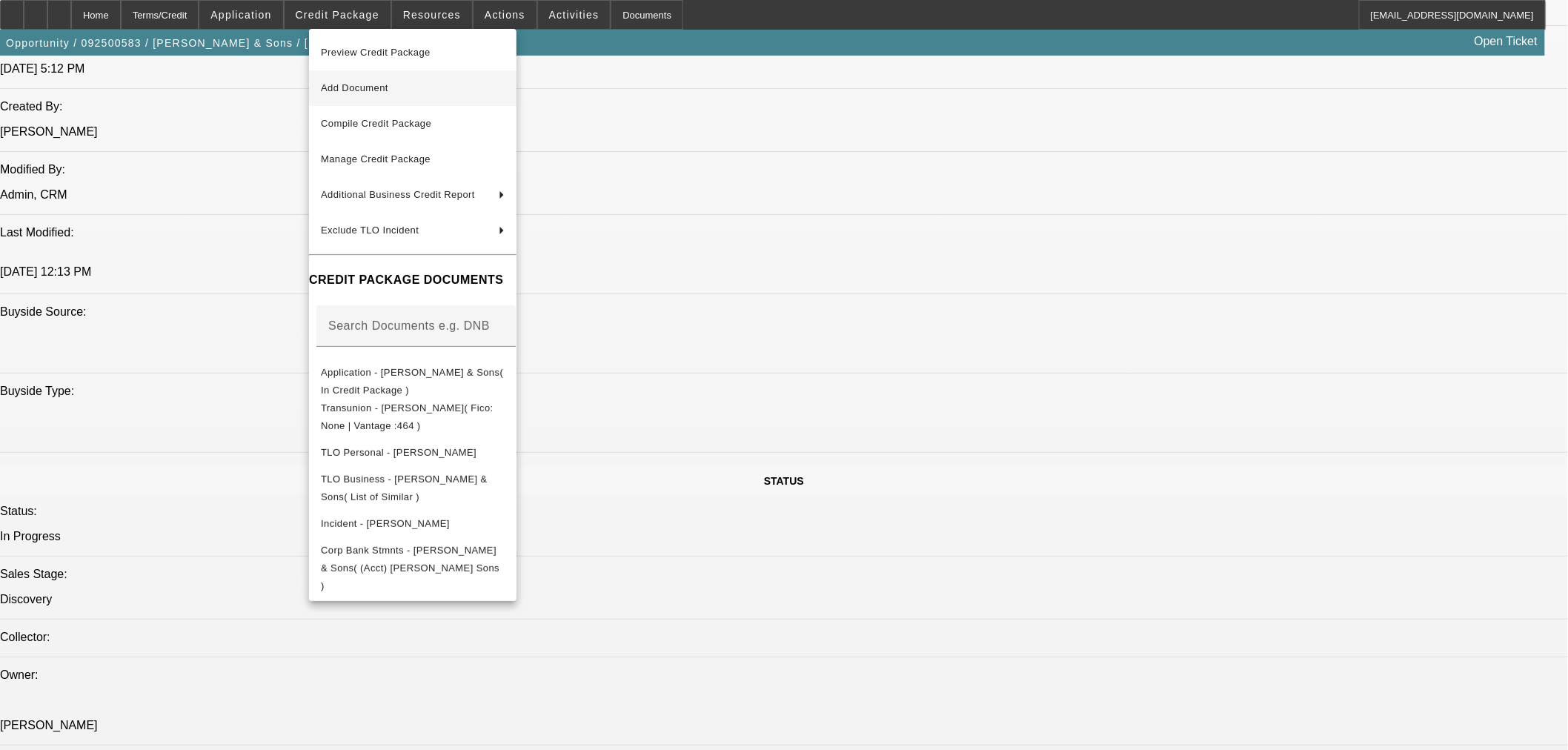
click at [365, 78] on button "Add Document" at bounding box center [413, 88] width 207 height 36
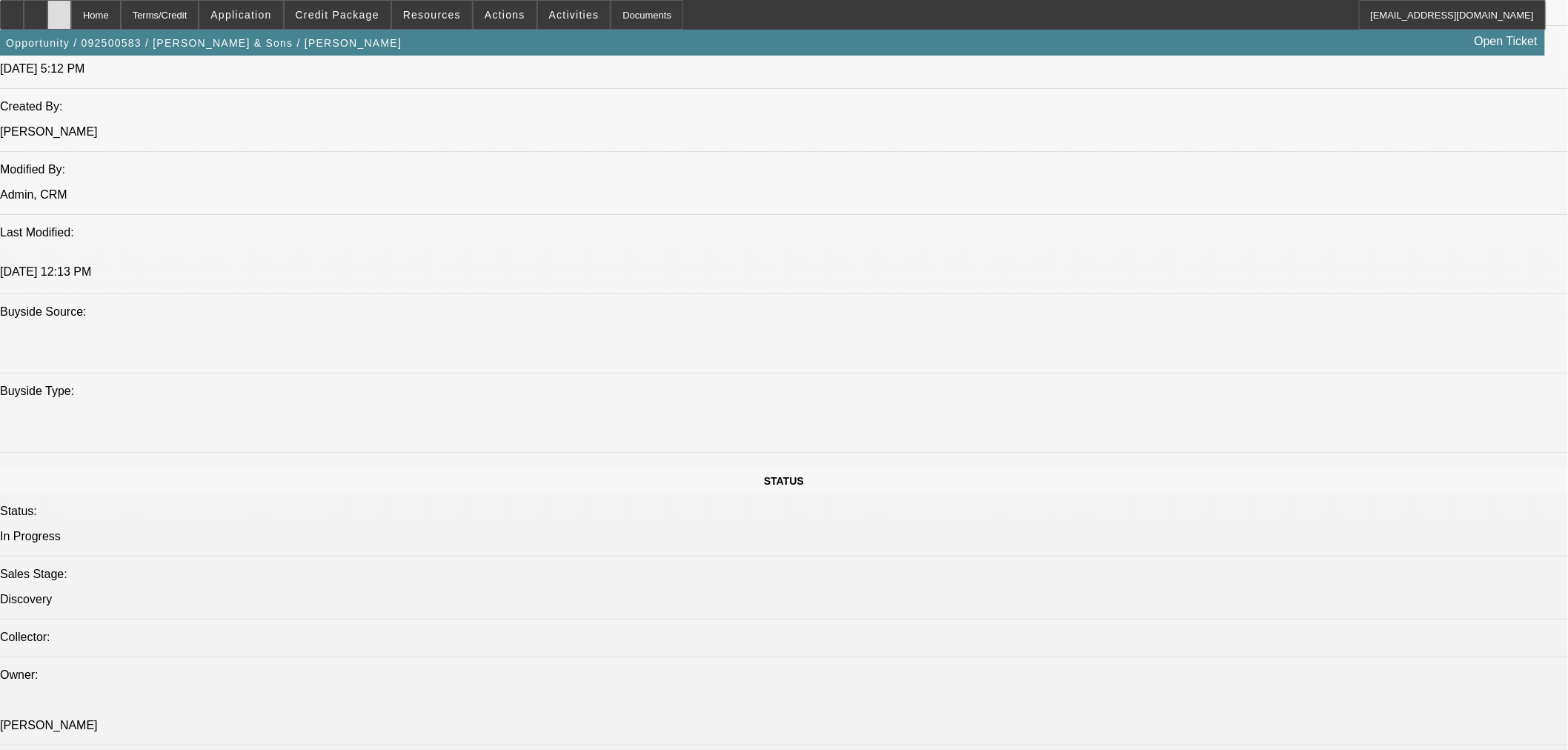
click at [71, 19] on div at bounding box center [59, 15] width 24 height 30
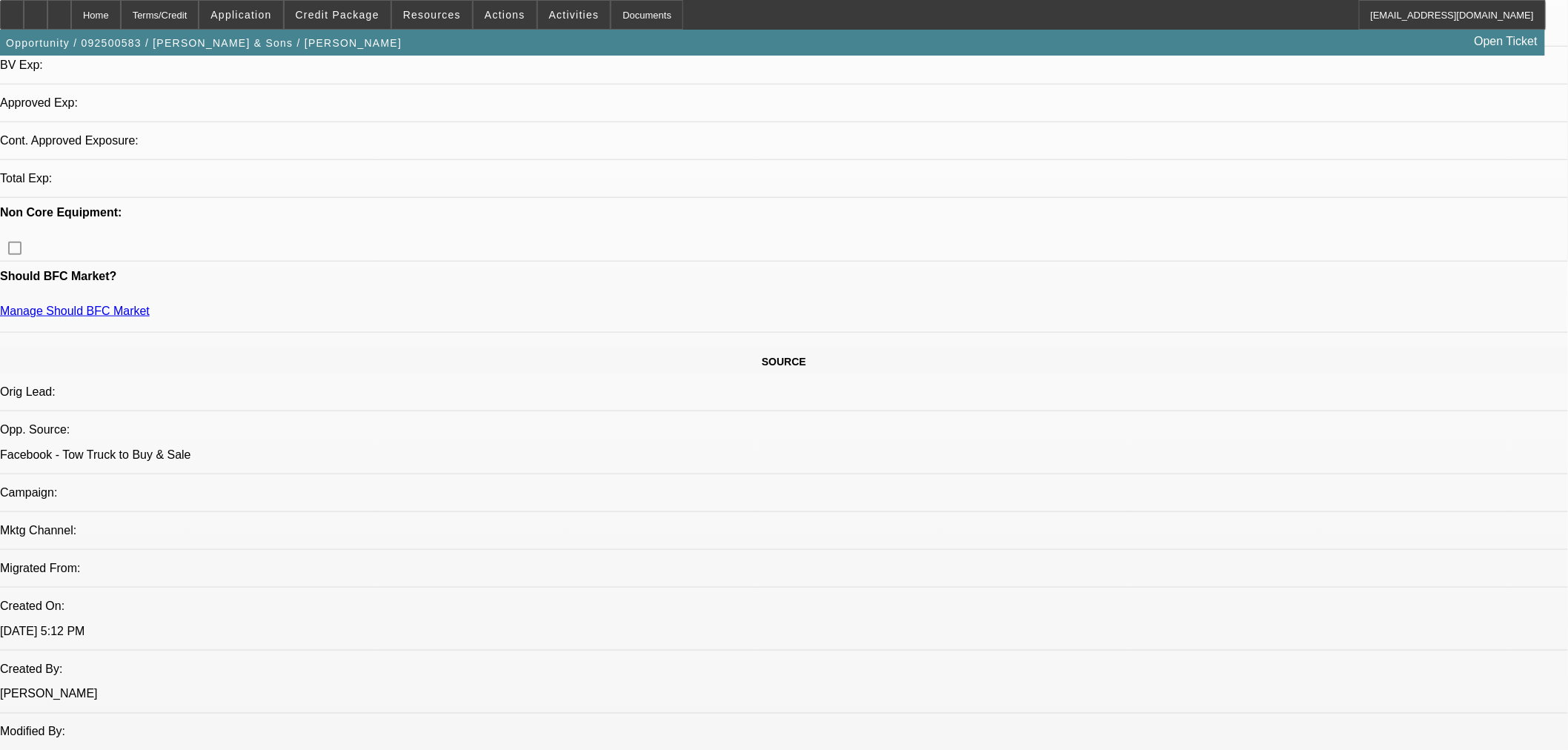
select select "0"
select select "2"
select select "0"
select select "21"
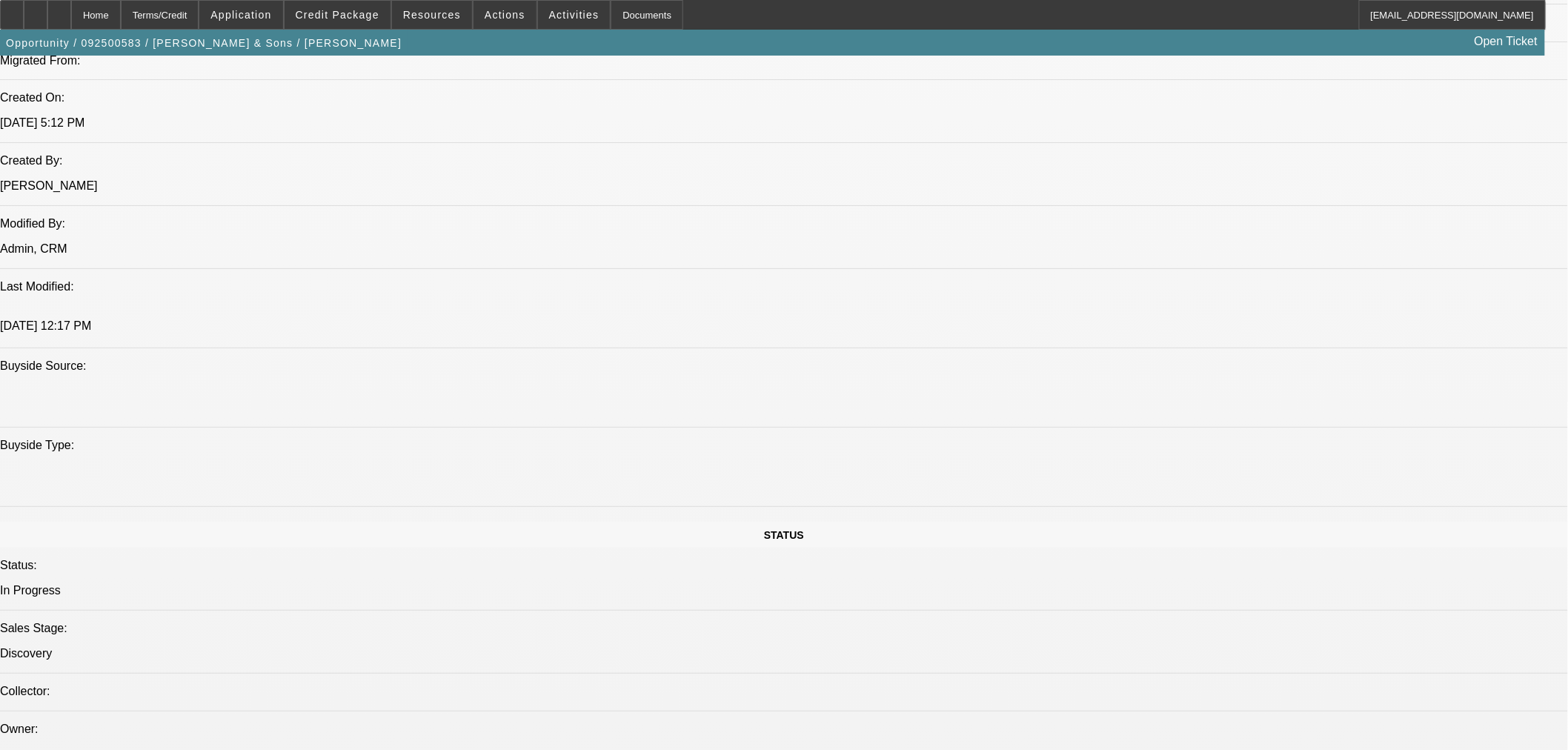
scroll to position [1204, 0]
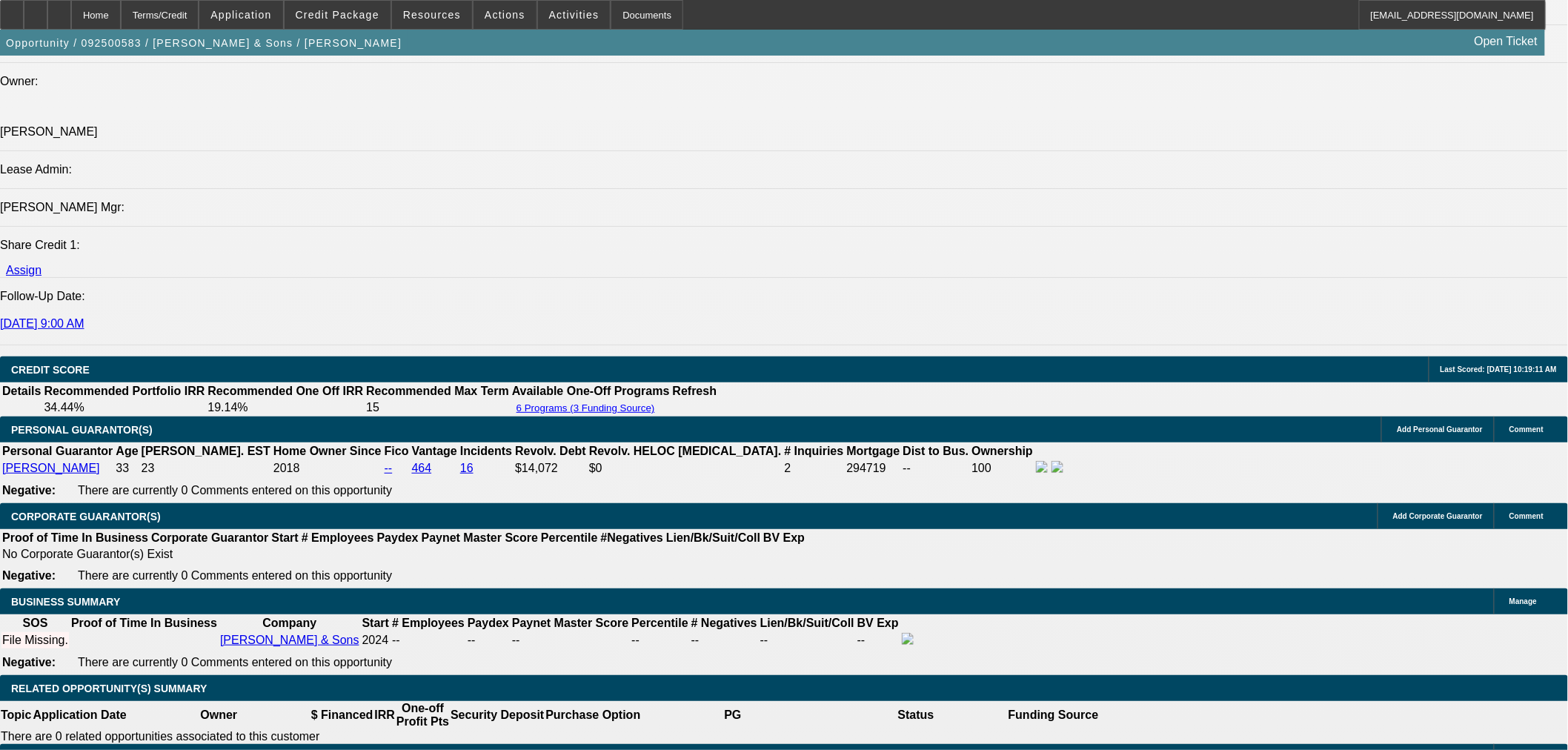
scroll to position [1617, 0]
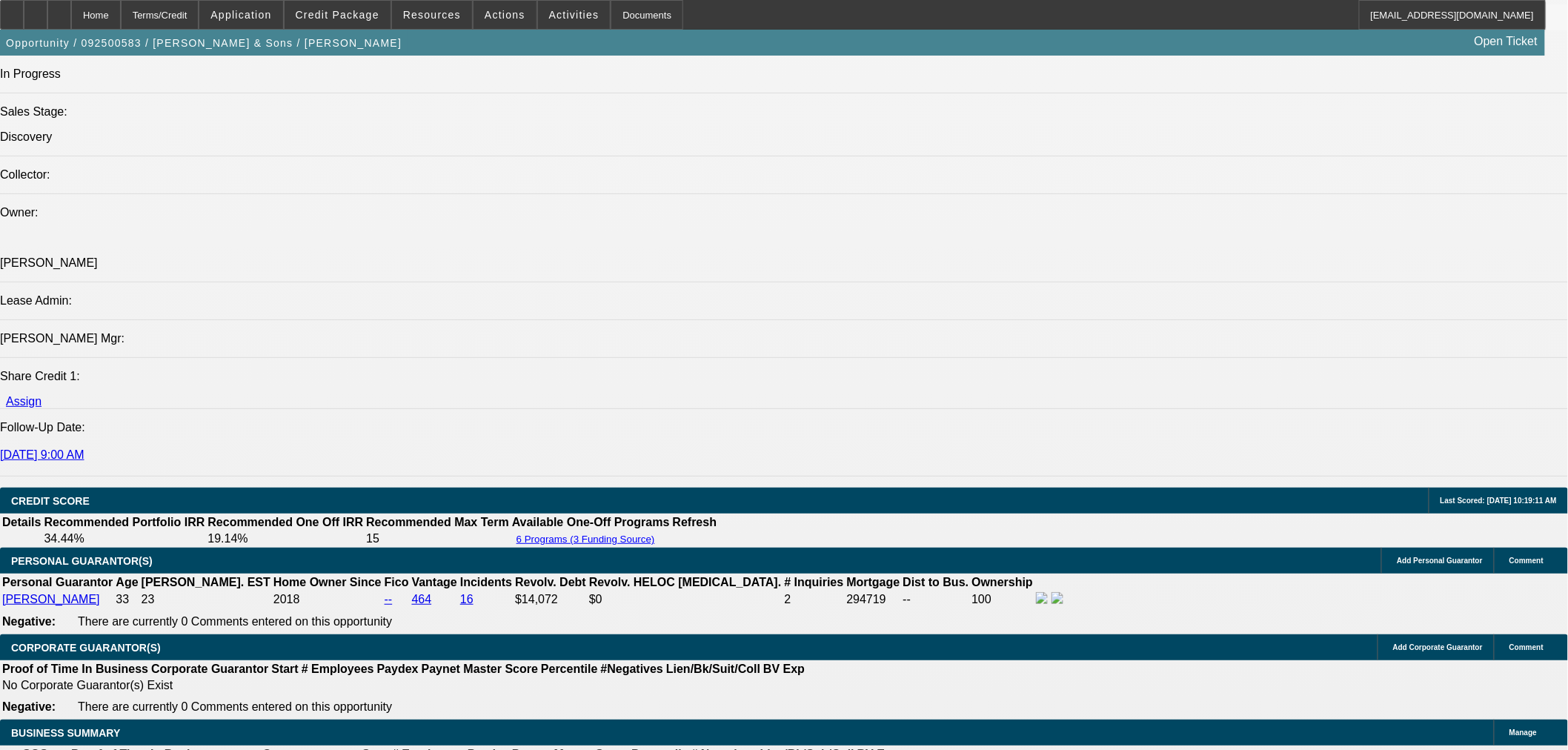
drag, startPoint x: 991, startPoint y: 231, endPoint x: 975, endPoint y: 231, distance: 16.0
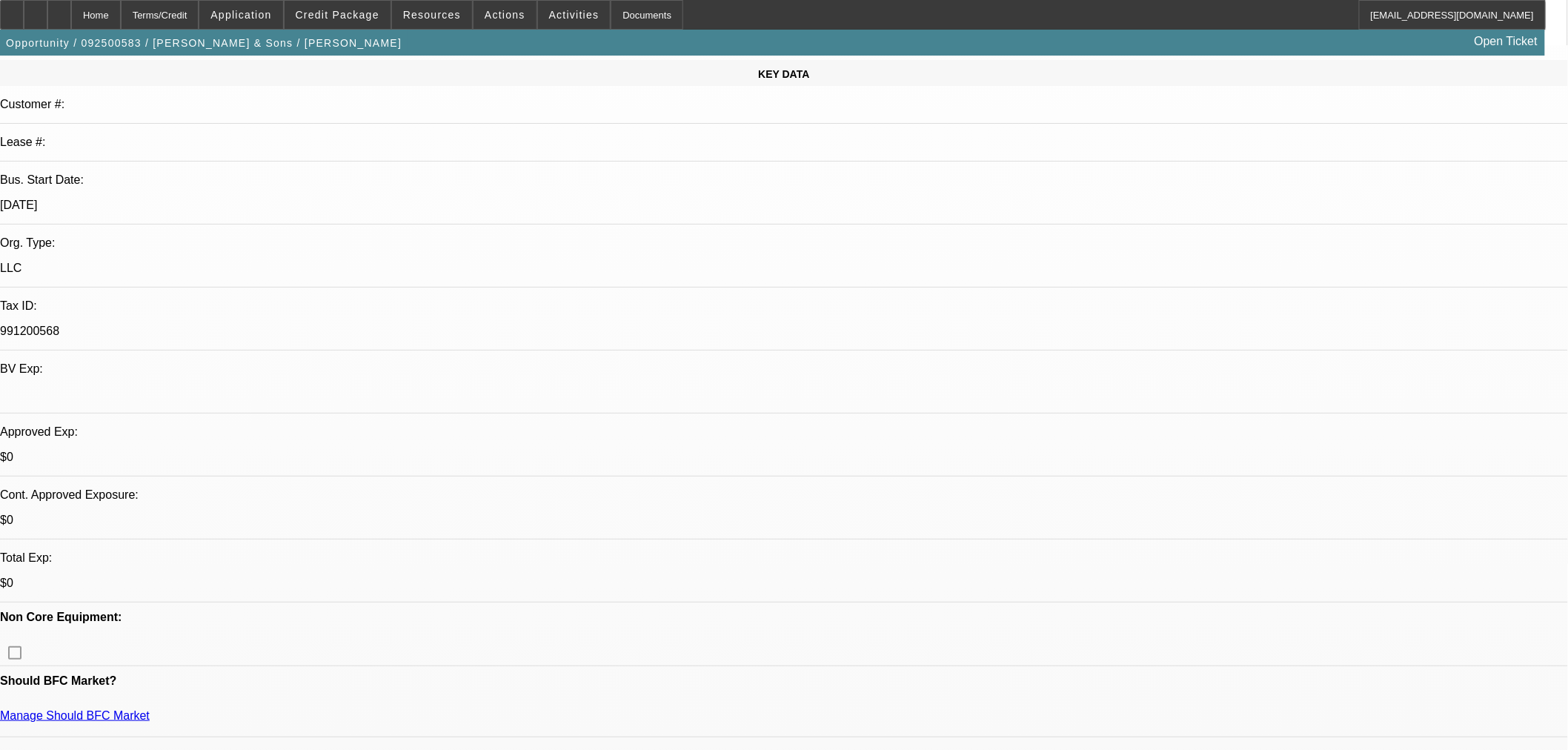
scroll to position [0, 0]
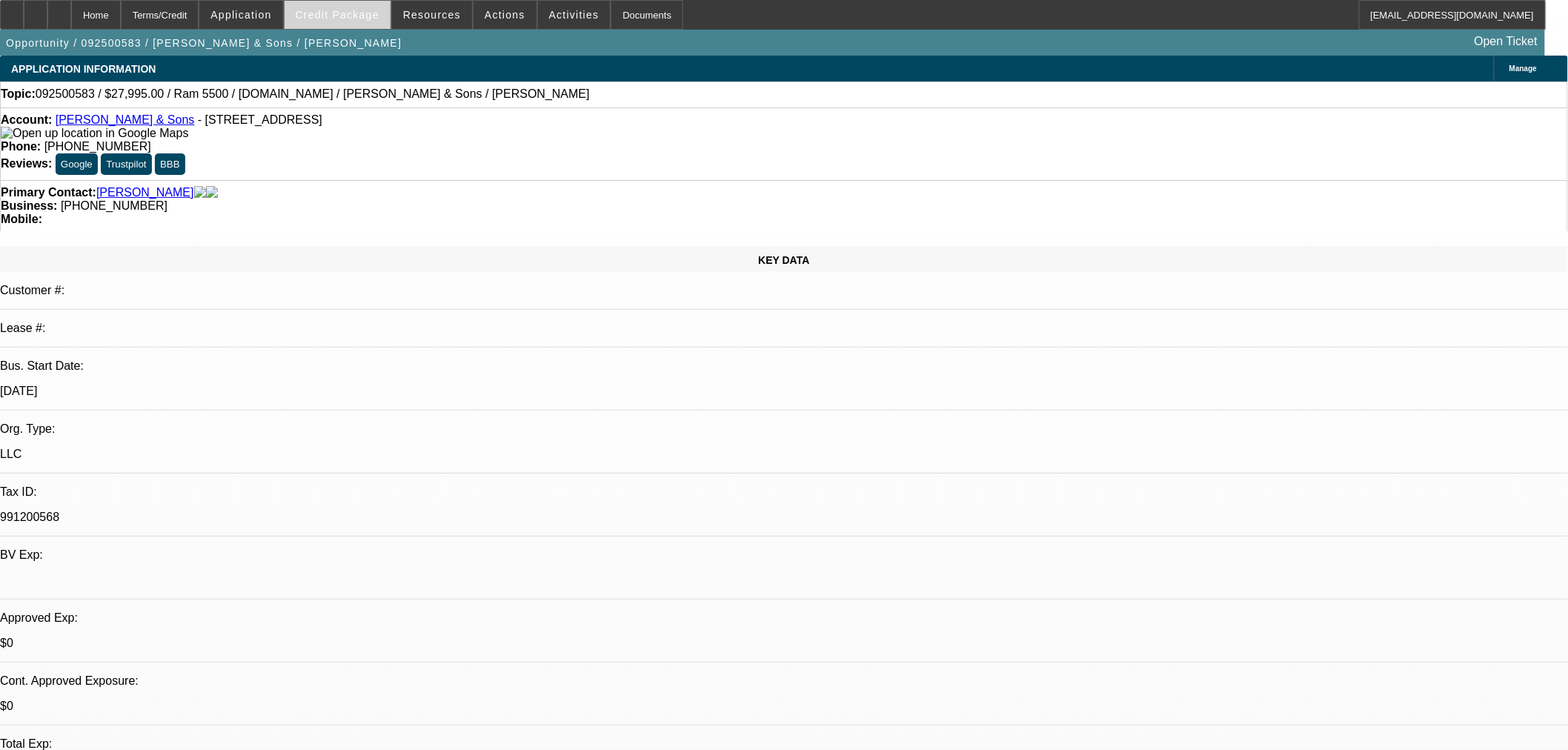
click at [326, 18] on span "Credit Package" at bounding box center [338, 15] width 84 height 12
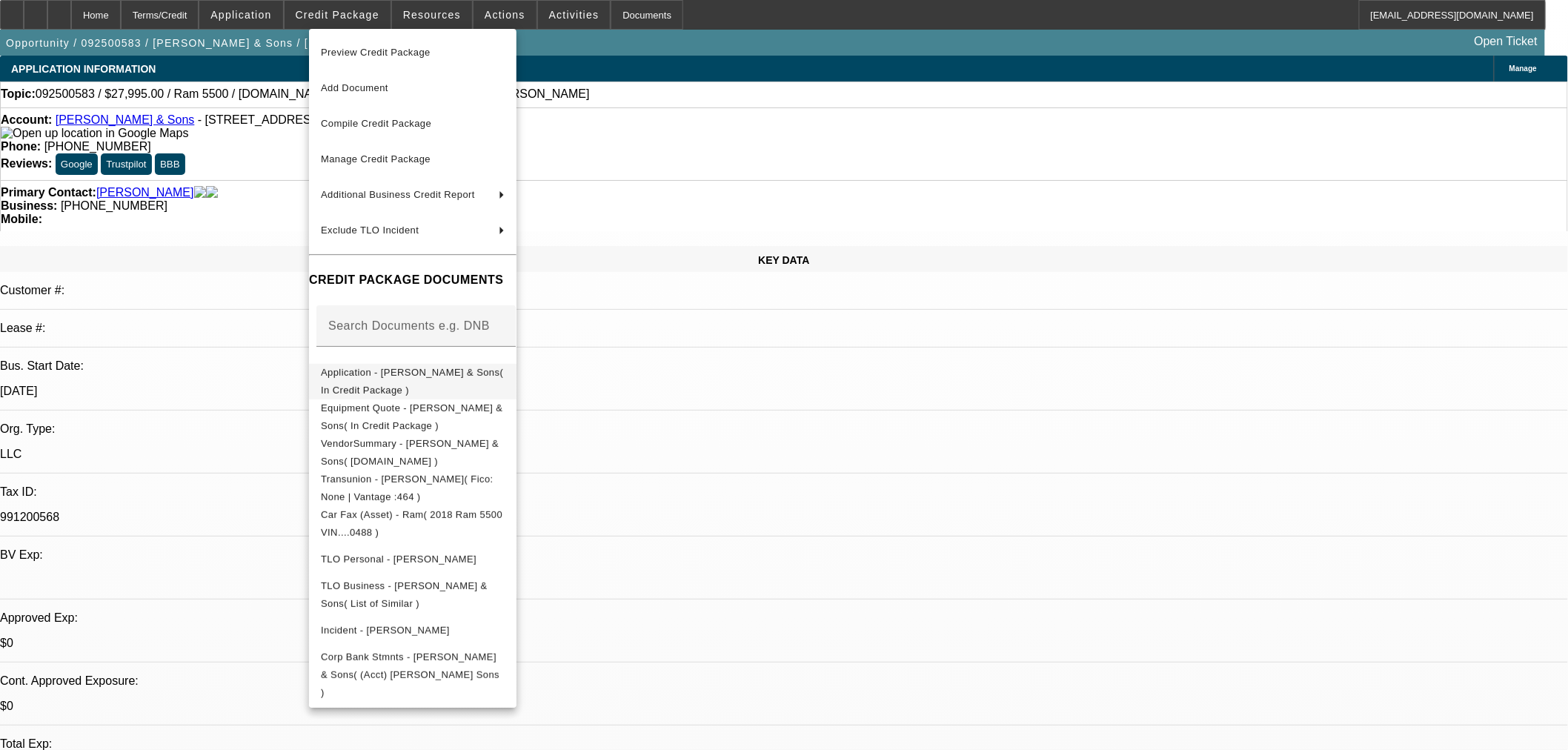
click at [401, 366] on span "Application - [PERSON_NAME] & Sons( In Credit Package )" at bounding box center [413, 381] width 184 height 36
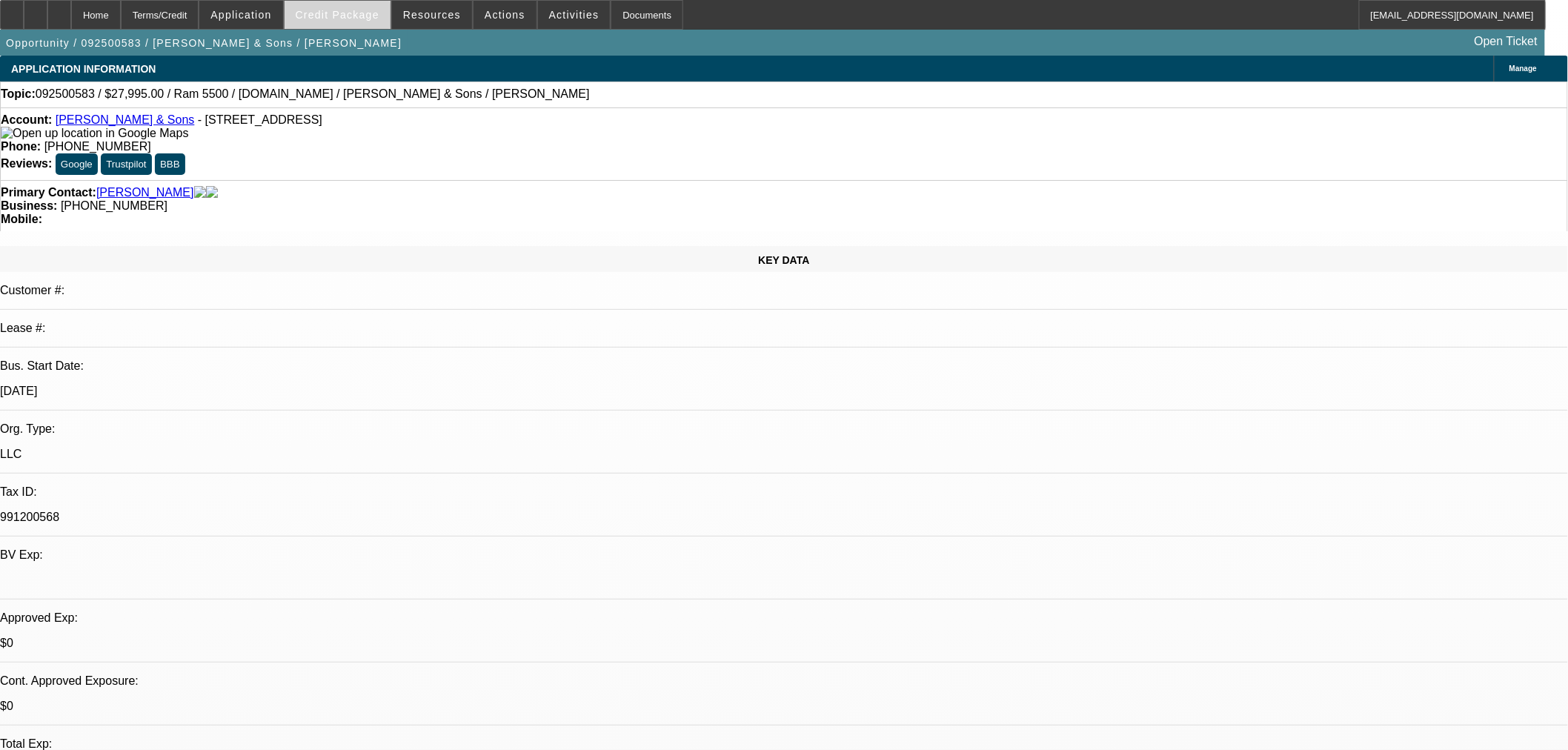
click at [361, 24] on span at bounding box center [338, 15] width 106 height 36
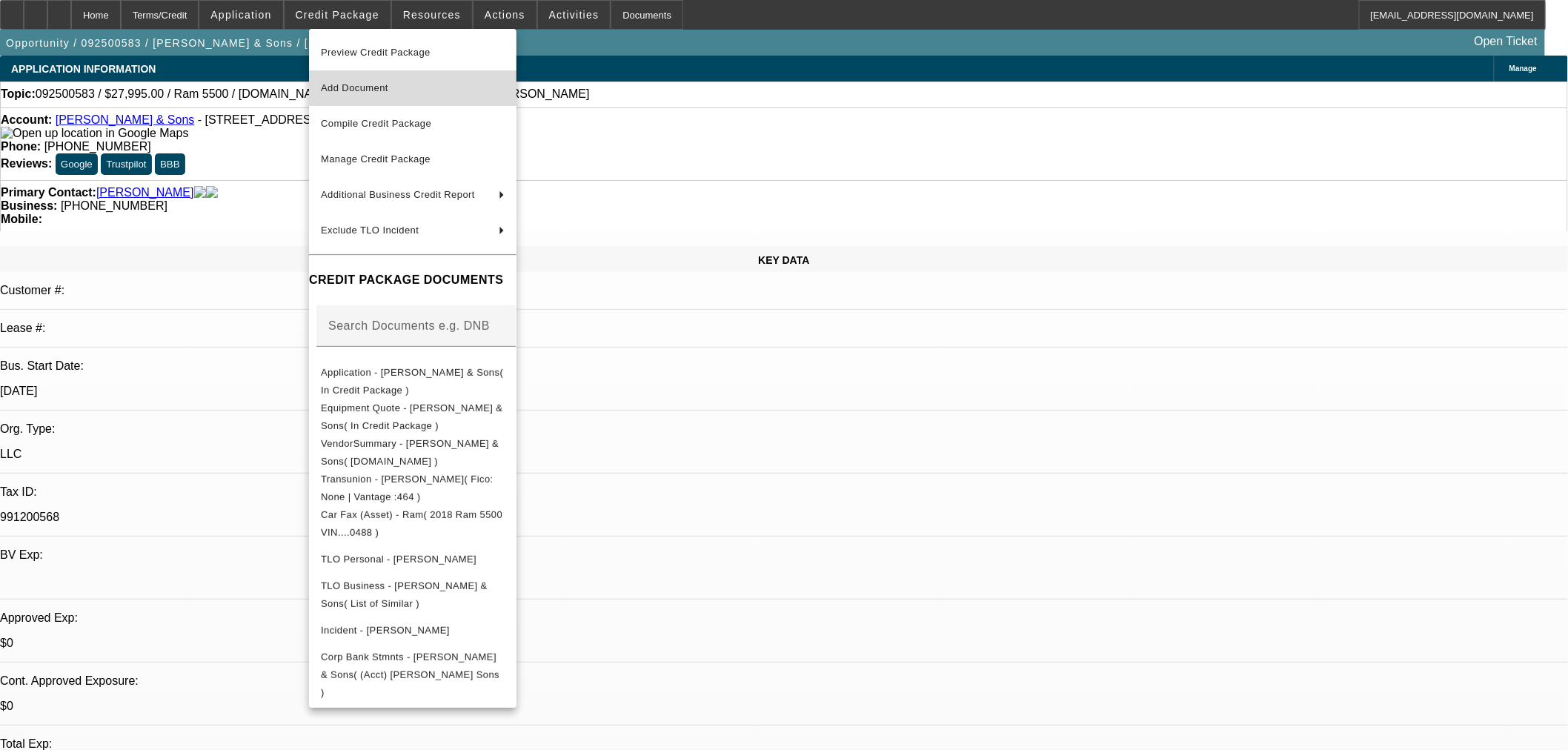
click at [388, 87] on span "Add Document" at bounding box center [355, 87] width 68 height 11
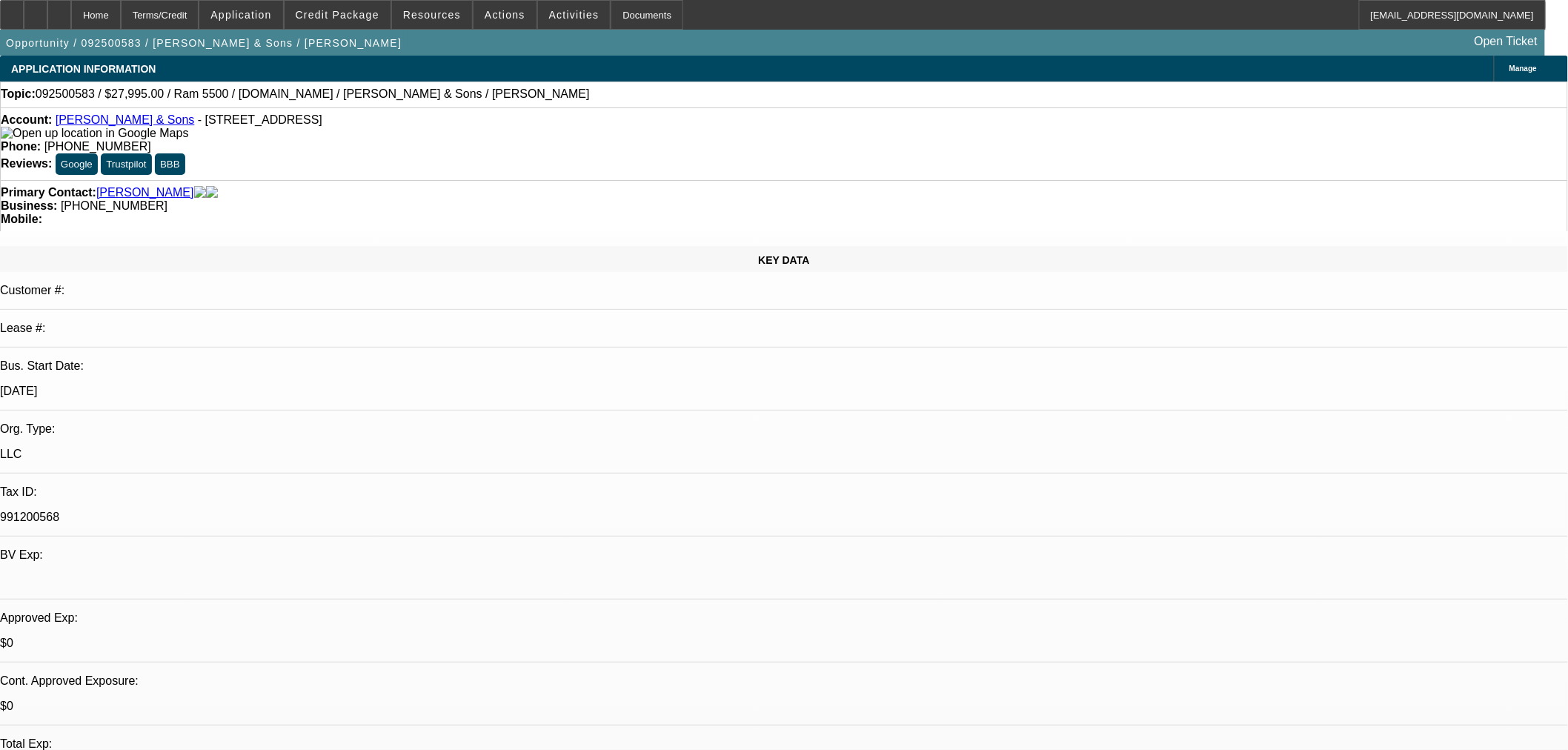
click at [392, 33] on div "Opportunity / 092500583 / [PERSON_NAME] & Sons / [PERSON_NAME] Open Ticket" at bounding box center [772, 43] width 1545 height 26
click at [386, 20] on span at bounding box center [338, 15] width 106 height 36
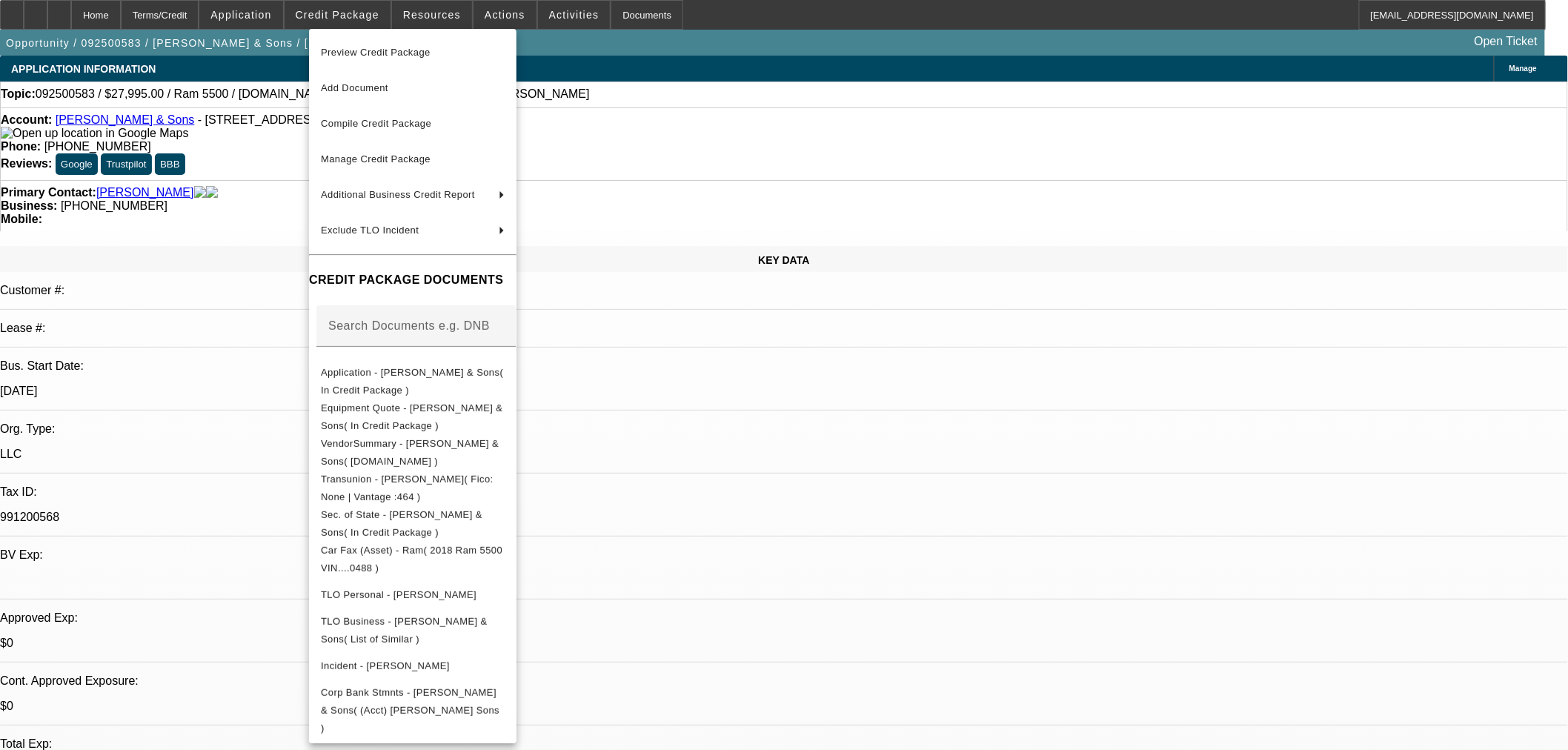
click at [811, 402] on div at bounding box center [784, 375] width 1568 height 750
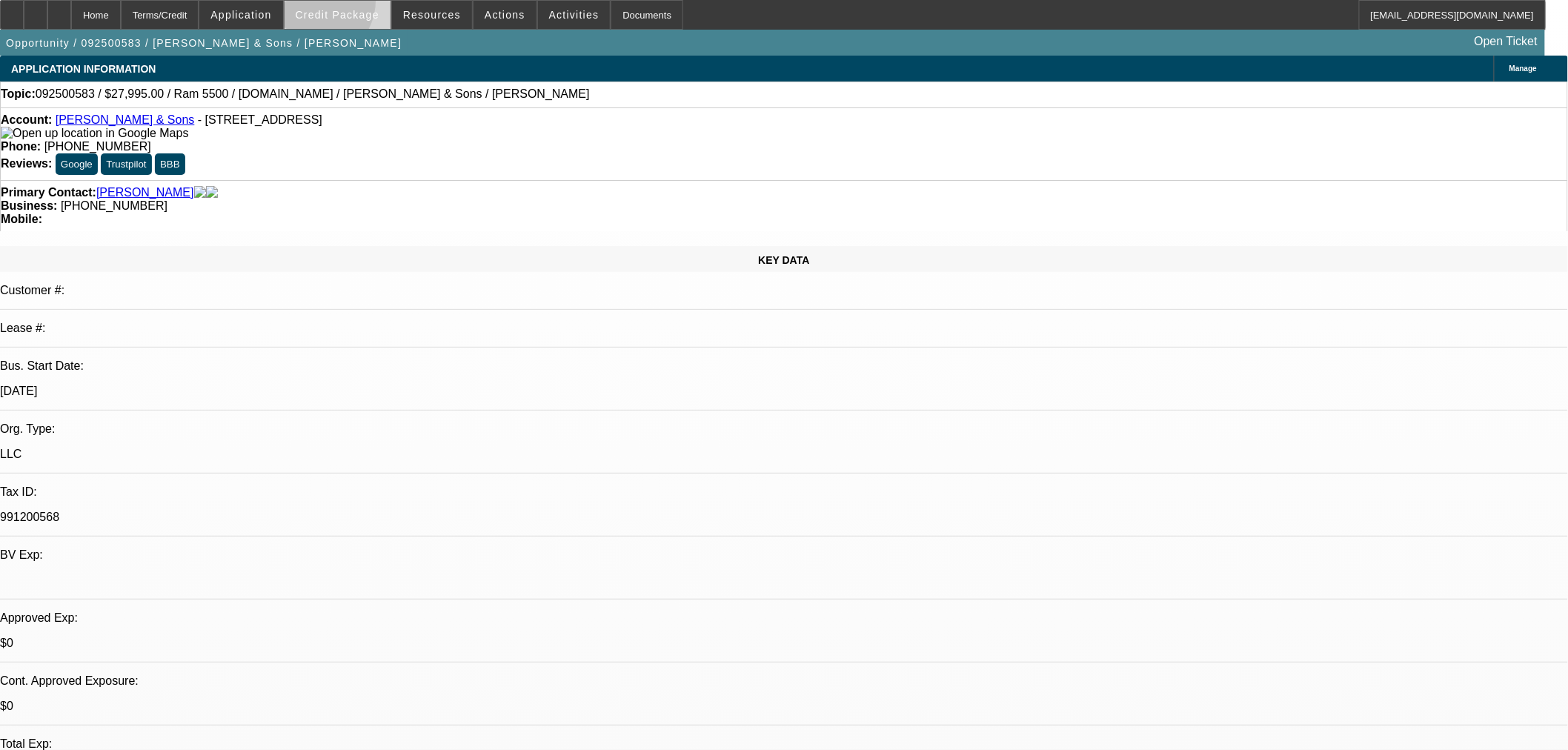
click at [338, 4] on span at bounding box center [338, 15] width 106 height 36
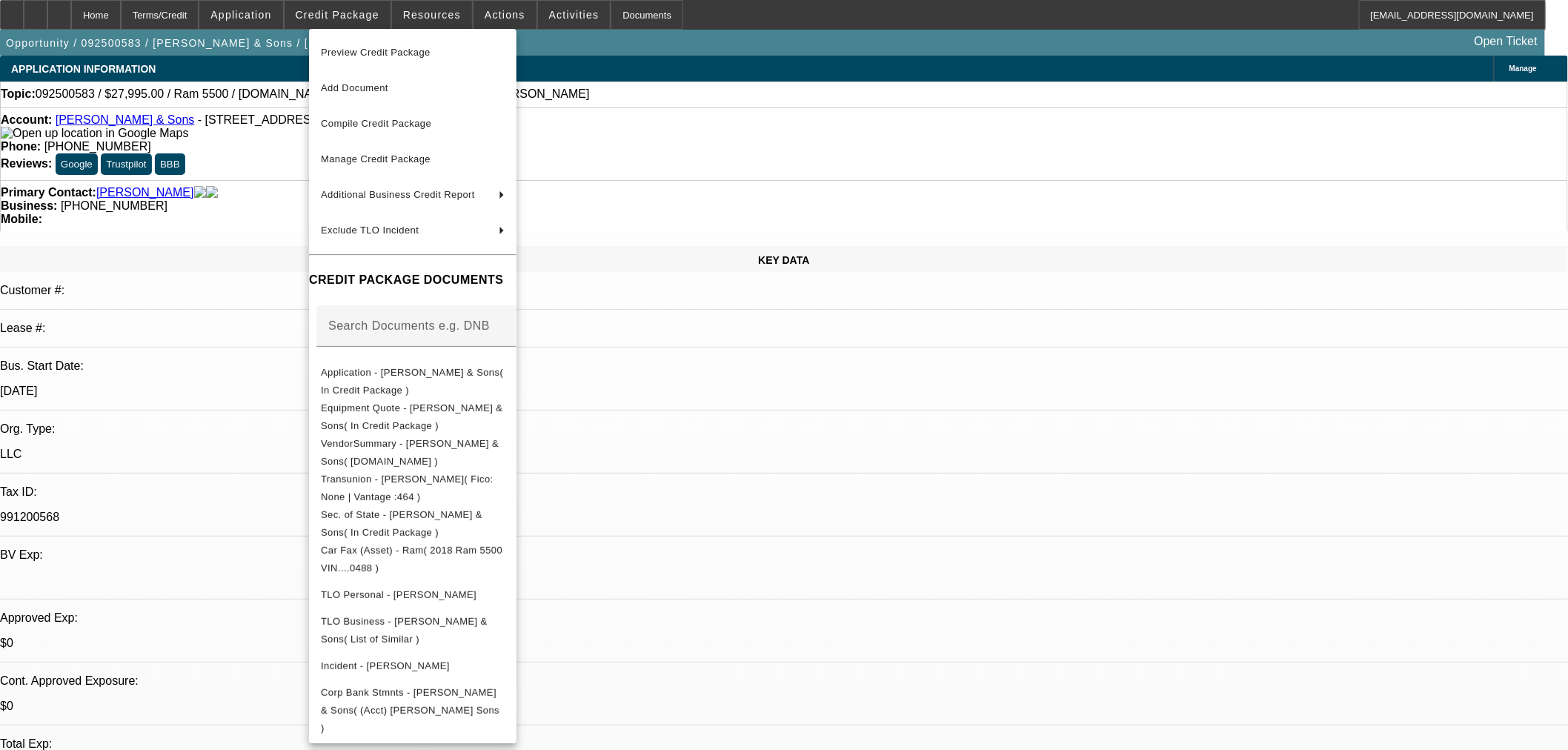
click at [771, 410] on div at bounding box center [784, 375] width 1568 height 750
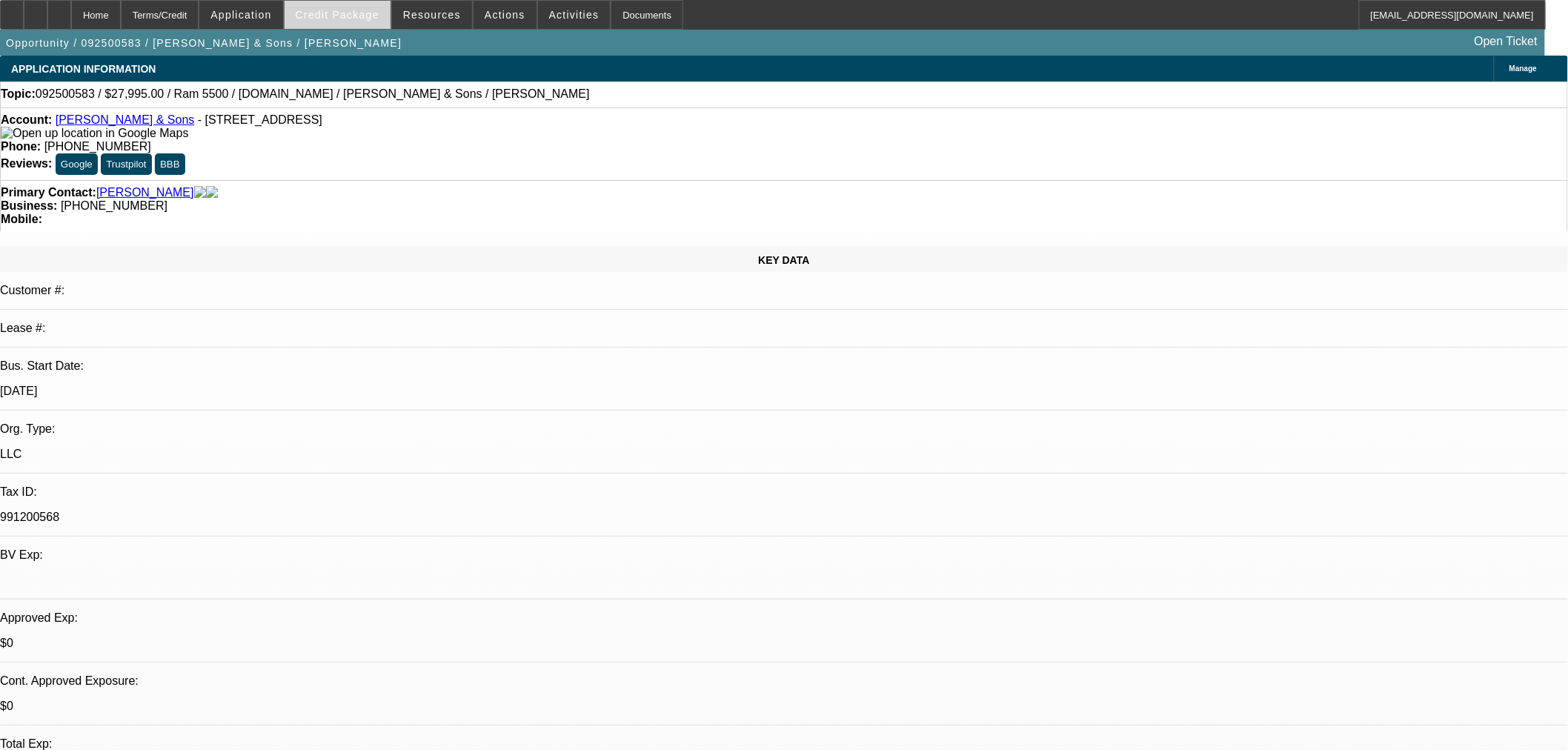
click at [356, 19] on span "Credit Package" at bounding box center [338, 15] width 84 height 12
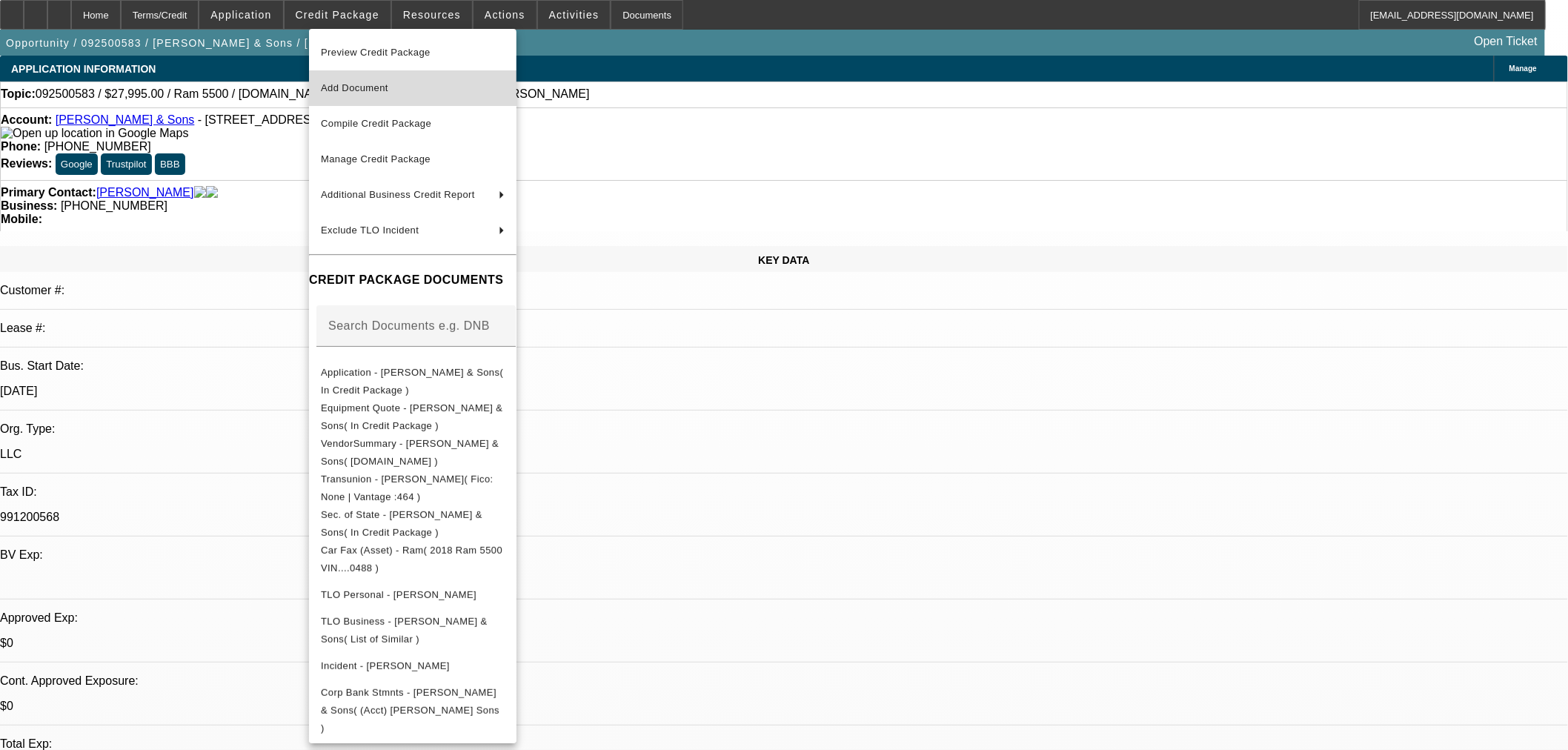
click at [362, 86] on span "Add Document" at bounding box center [355, 87] width 68 height 11
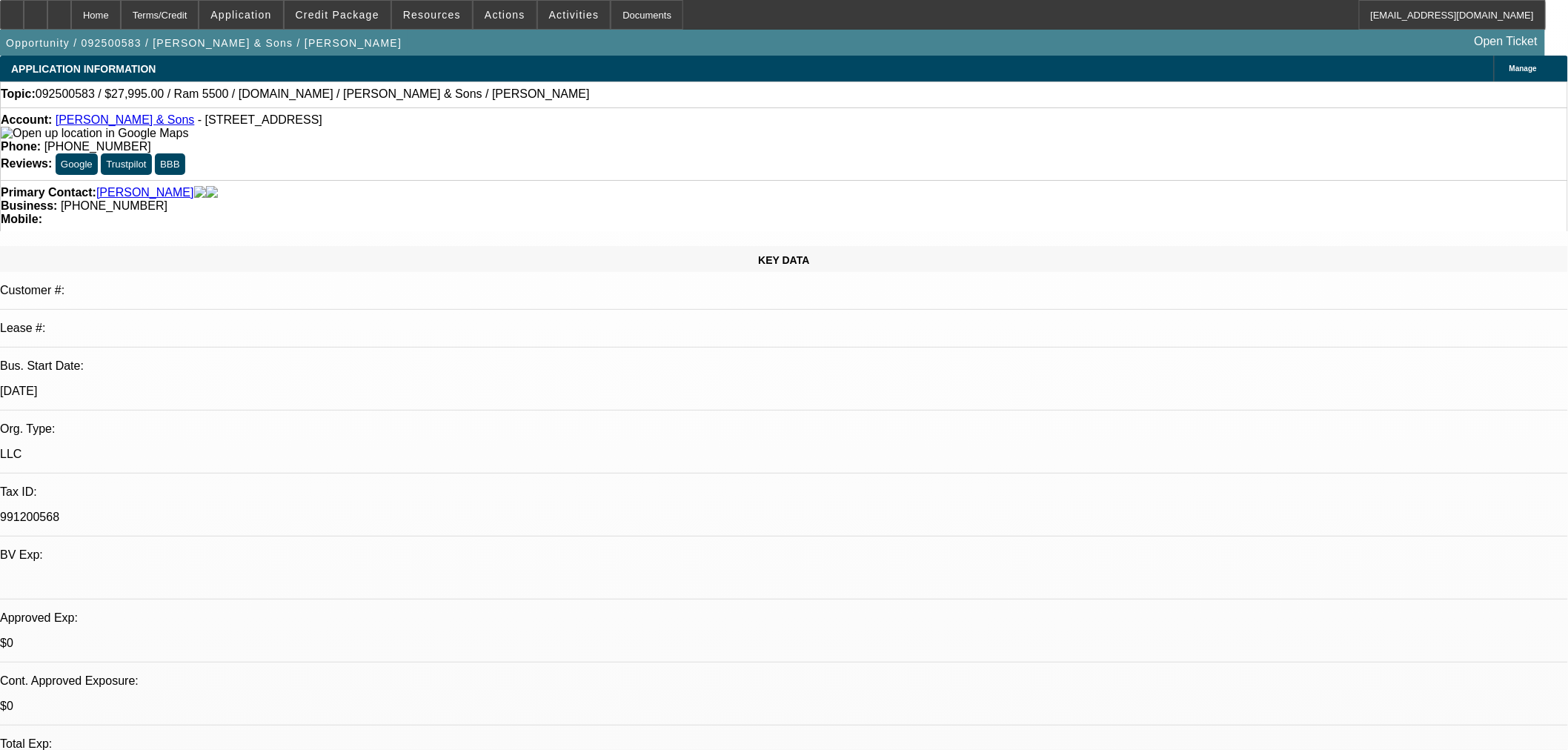
click at [324, 30] on div "Opportunity / 092500583 / [PERSON_NAME] & Sons / [PERSON_NAME] Open Ticket" at bounding box center [772, 43] width 1545 height 26
click at [327, 24] on span at bounding box center [338, 15] width 106 height 36
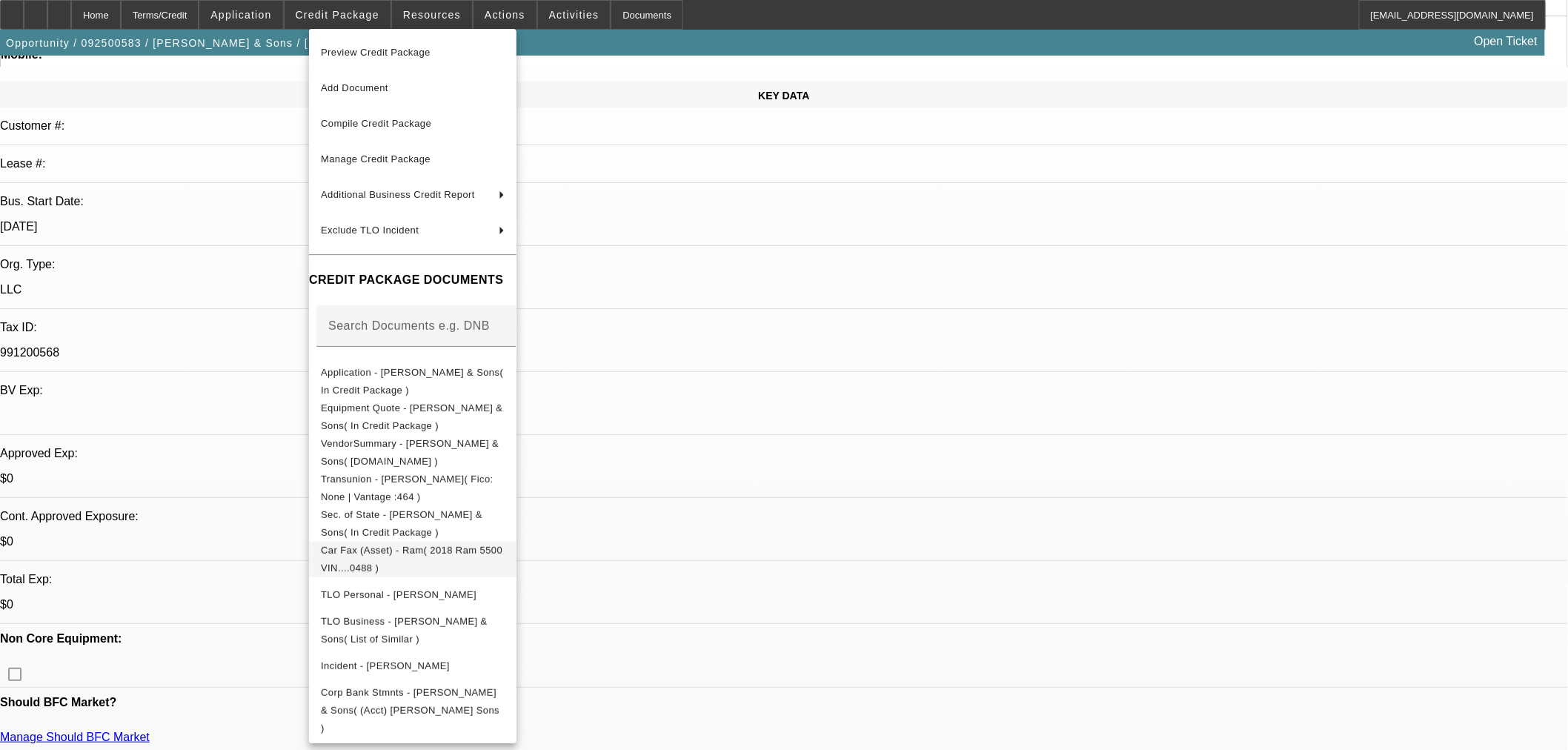
scroll to position [411, 0]
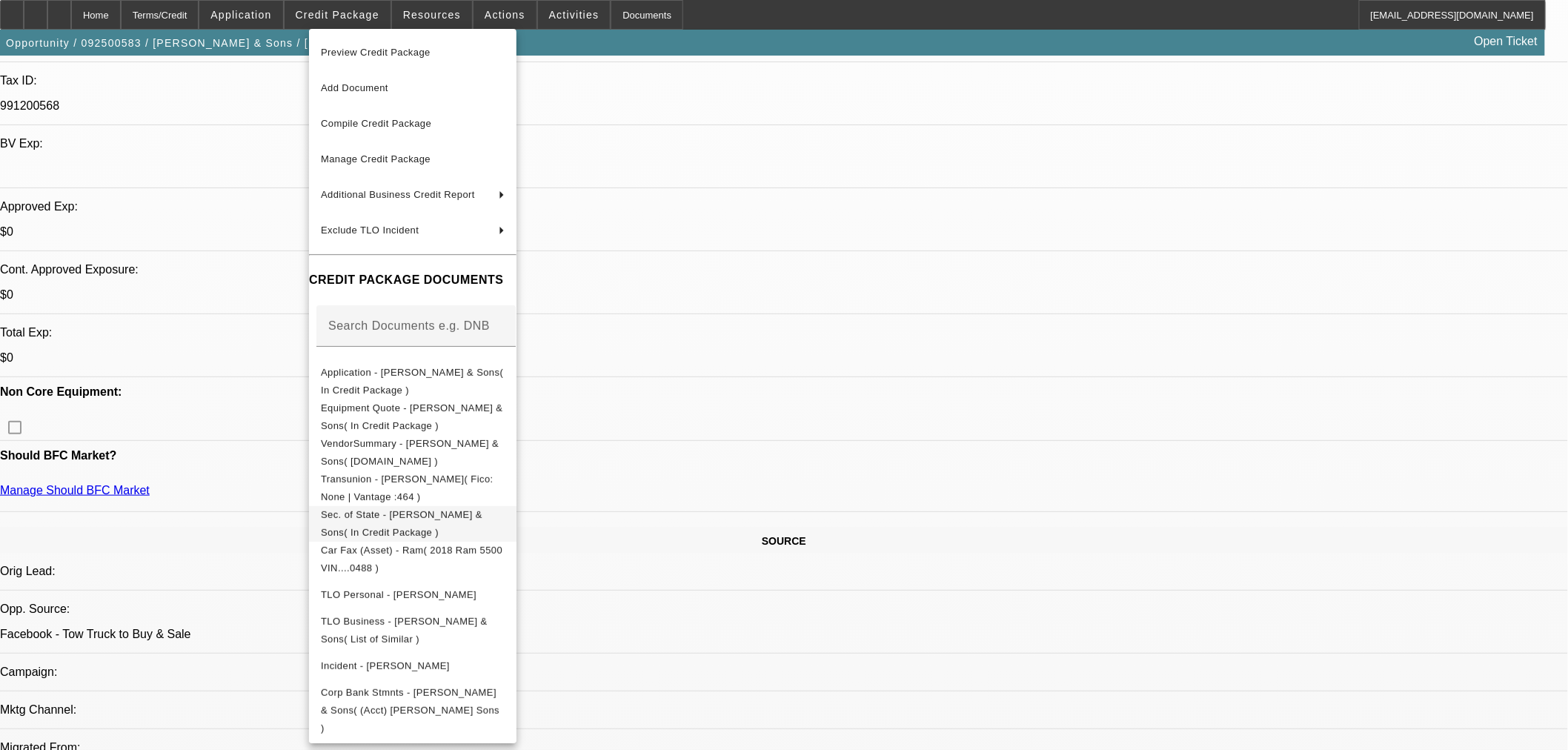
click at [396, 515] on span "Sec. of State - [PERSON_NAME] & Sons( In Credit Package )" at bounding box center [402, 523] width 162 height 29
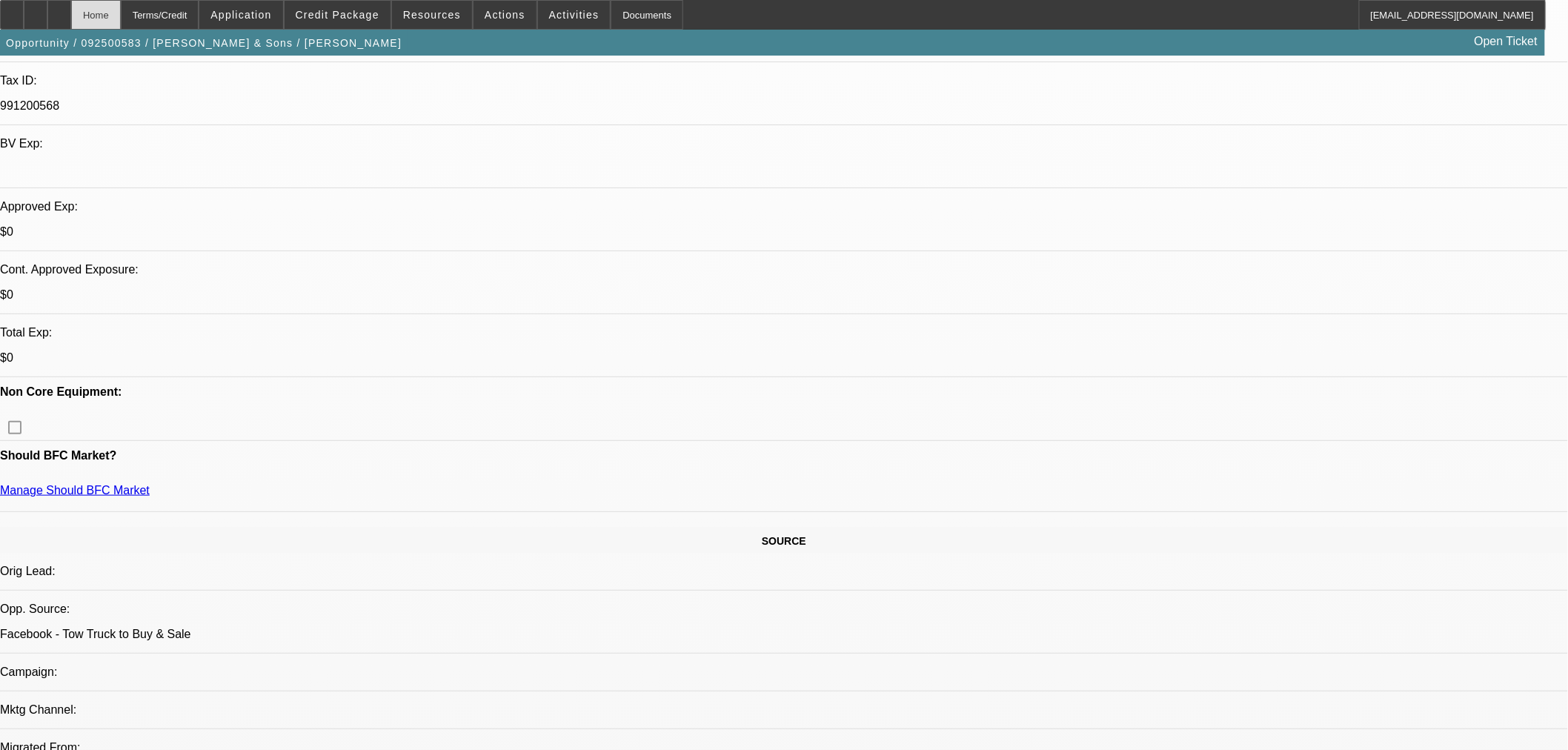
click at [121, 10] on div "Home" at bounding box center [96, 15] width 50 height 30
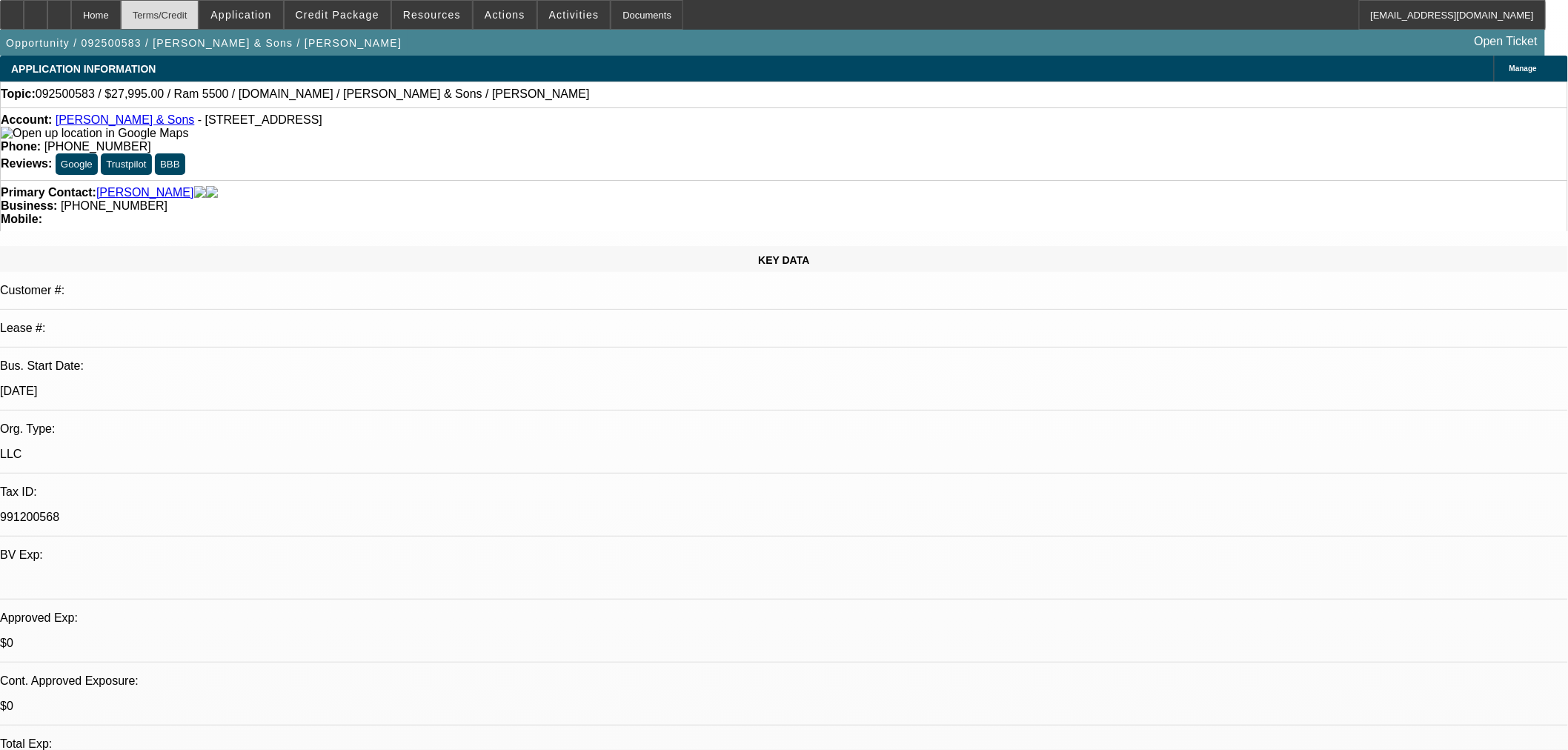
click at [200, 9] on div "Terms/Credit" at bounding box center [160, 15] width 79 height 30
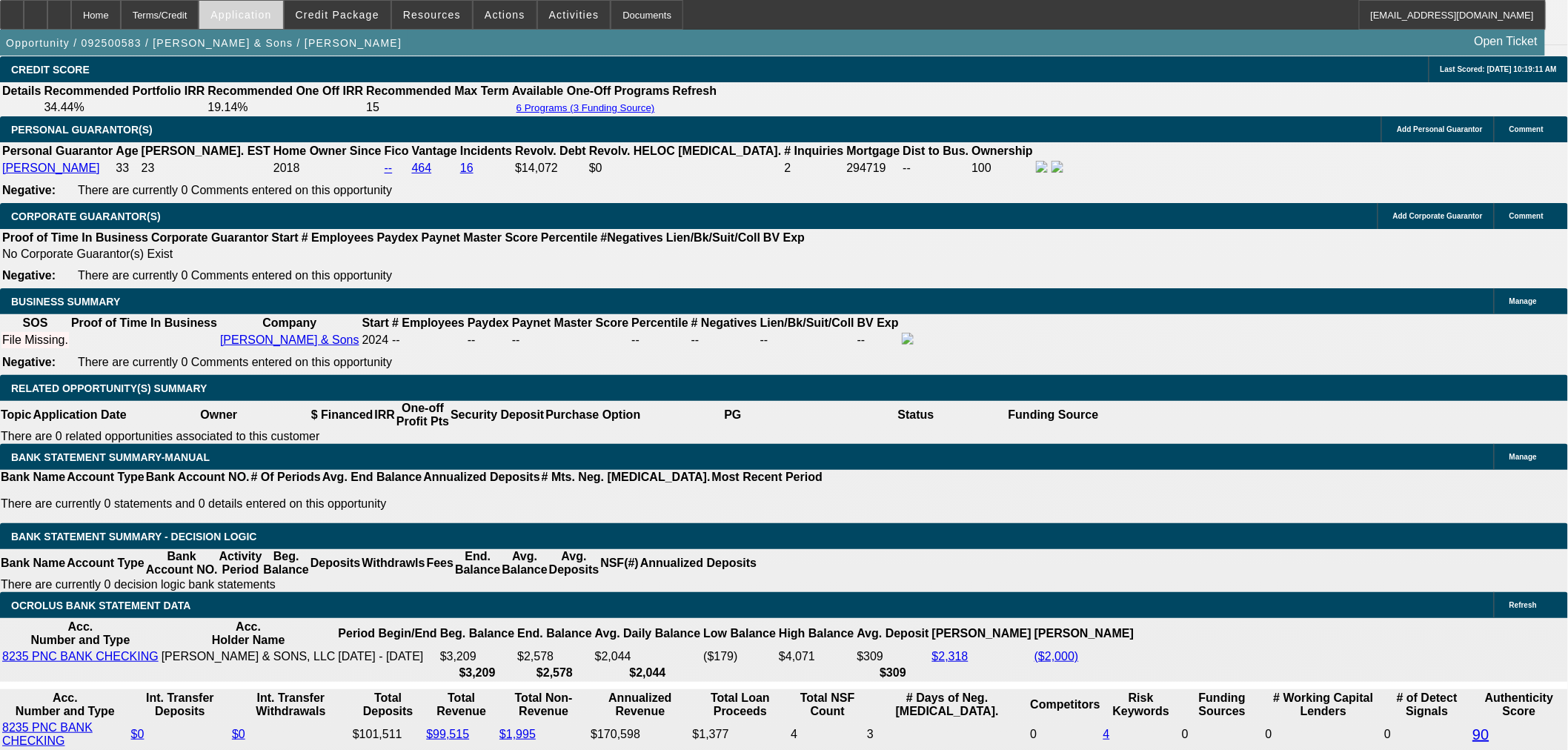
click at [268, 9] on span at bounding box center [241, 15] width 83 height 36
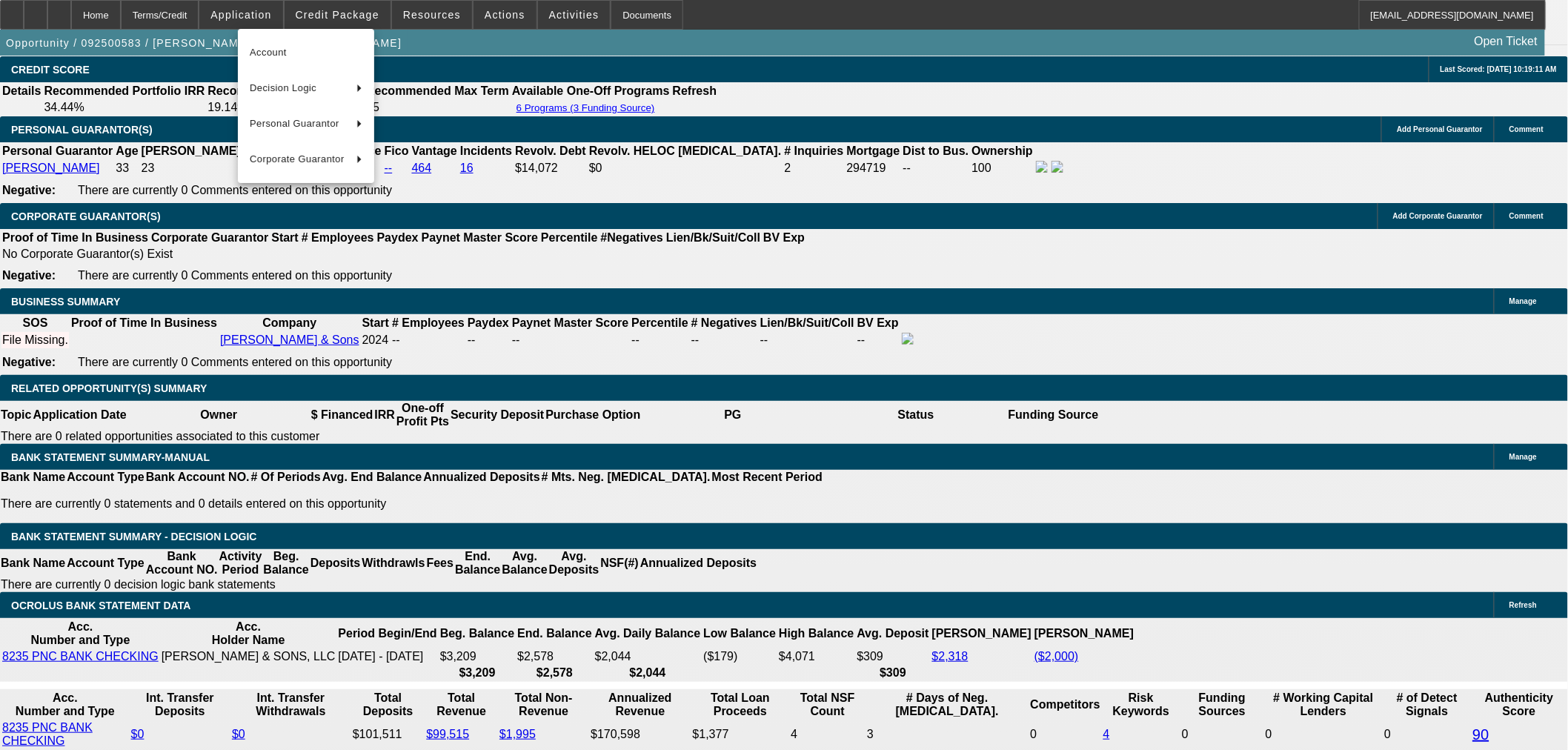
click at [283, 33] on div "Account Decision Logic Personal Guarantor Corporate Guarantor" at bounding box center [306, 106] width 136 height 154
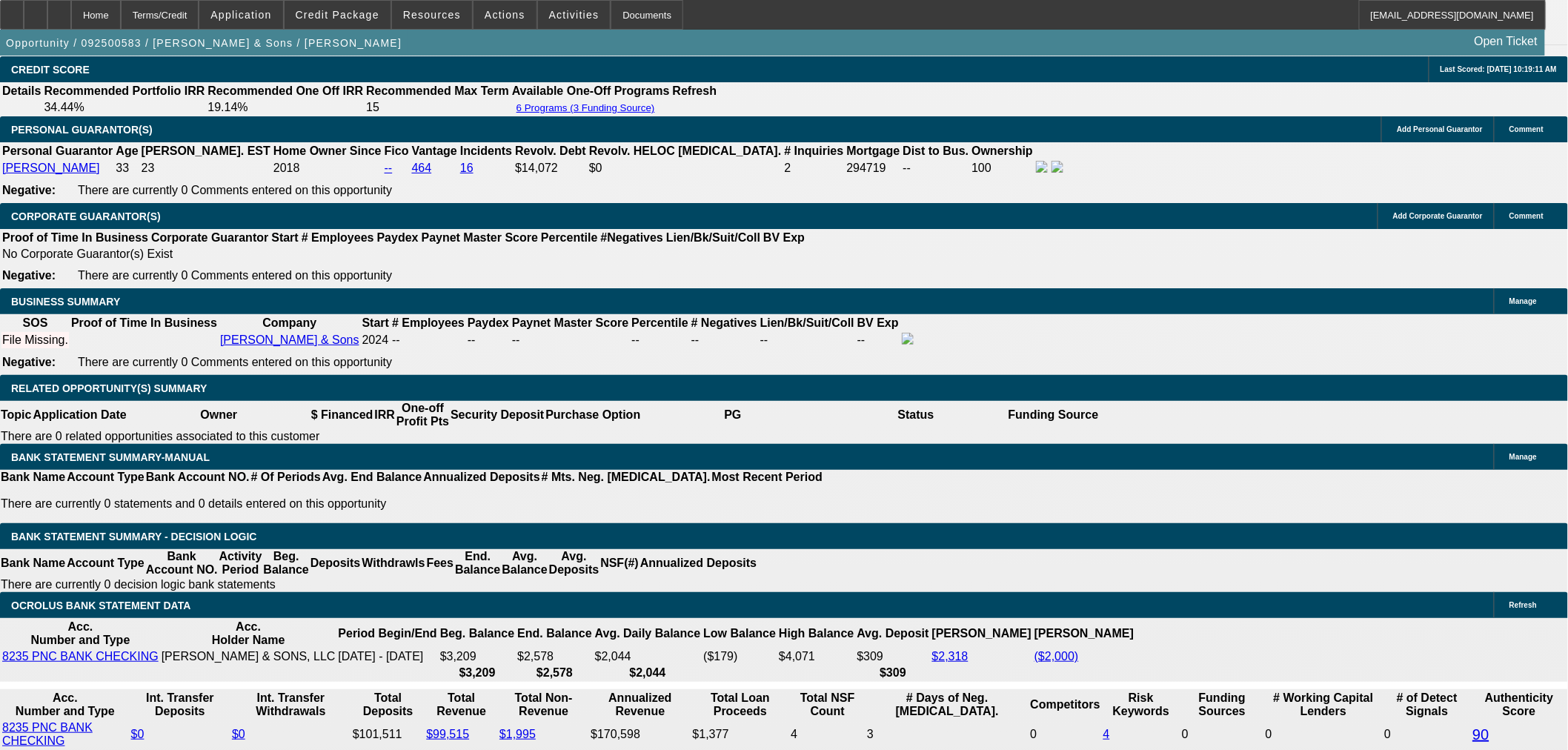
click at [283, 37] on div "Opportunity / 092500583 / [PERSON_NAME] & Sons / [PERSON_NAME] Open Ticket" at bounding box center [772, 43] width 1545 height 26
click at [255, 8] on button "Application" at bounding box center [241, 15] width 83 height 28
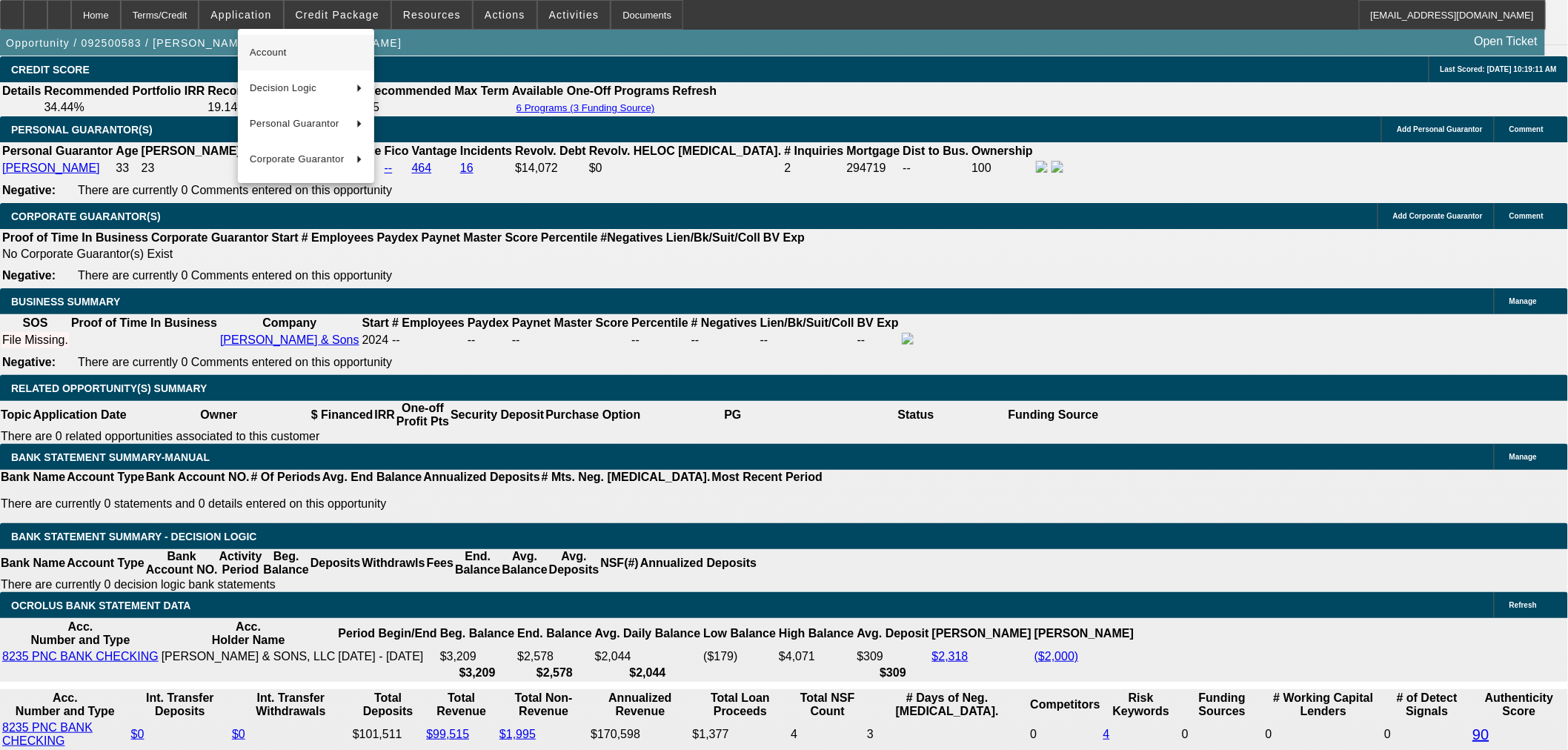
click at [288, 55] on span "Account" at bounding box center [305, 52] width 112 height 18
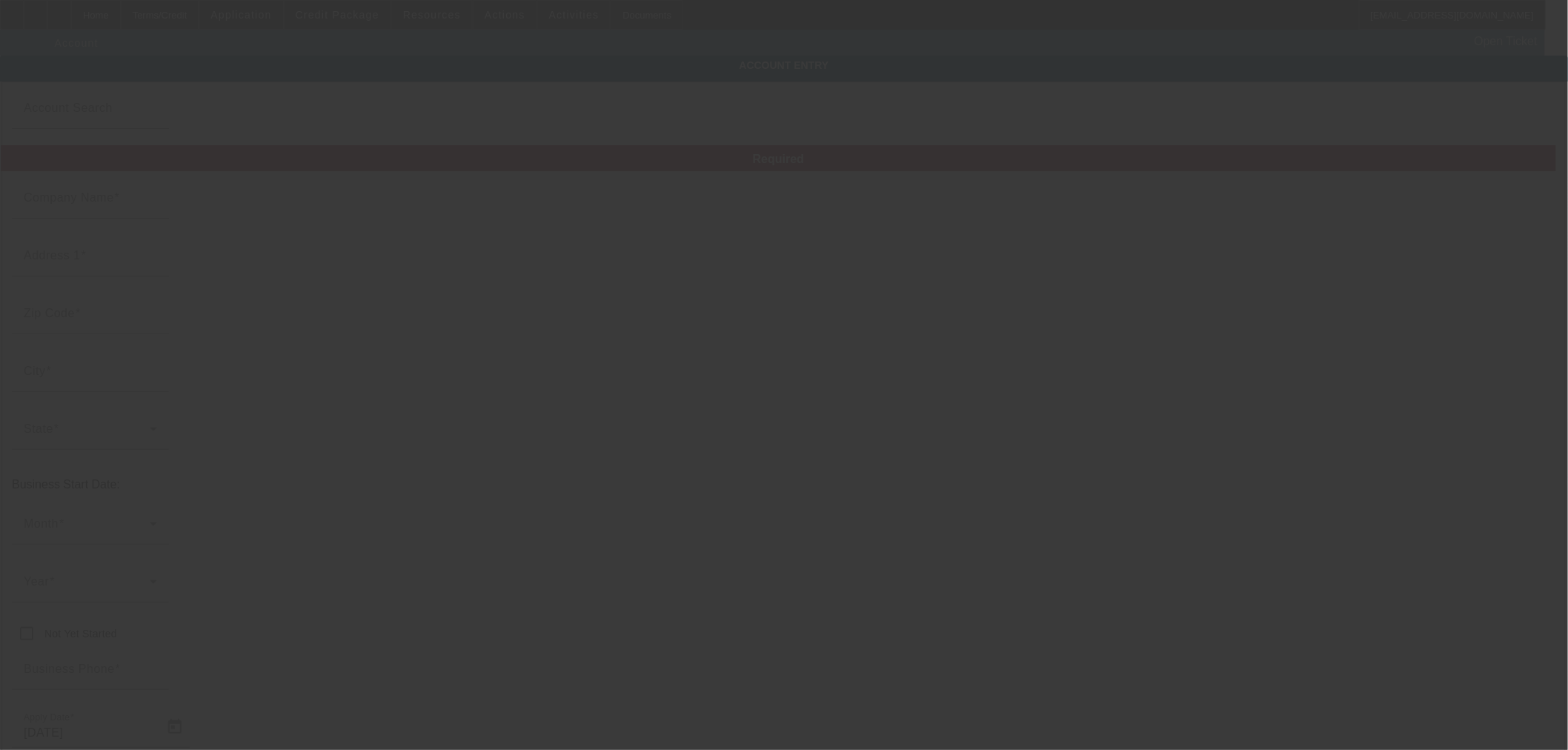
type input "[PERSON_NAME] & Sons"
type input "[STREET_ADDRESS]"
type input "18301"
type input "[GEOGRAPHIC_DATA]"
type input "[PHONE_NUMBER]"
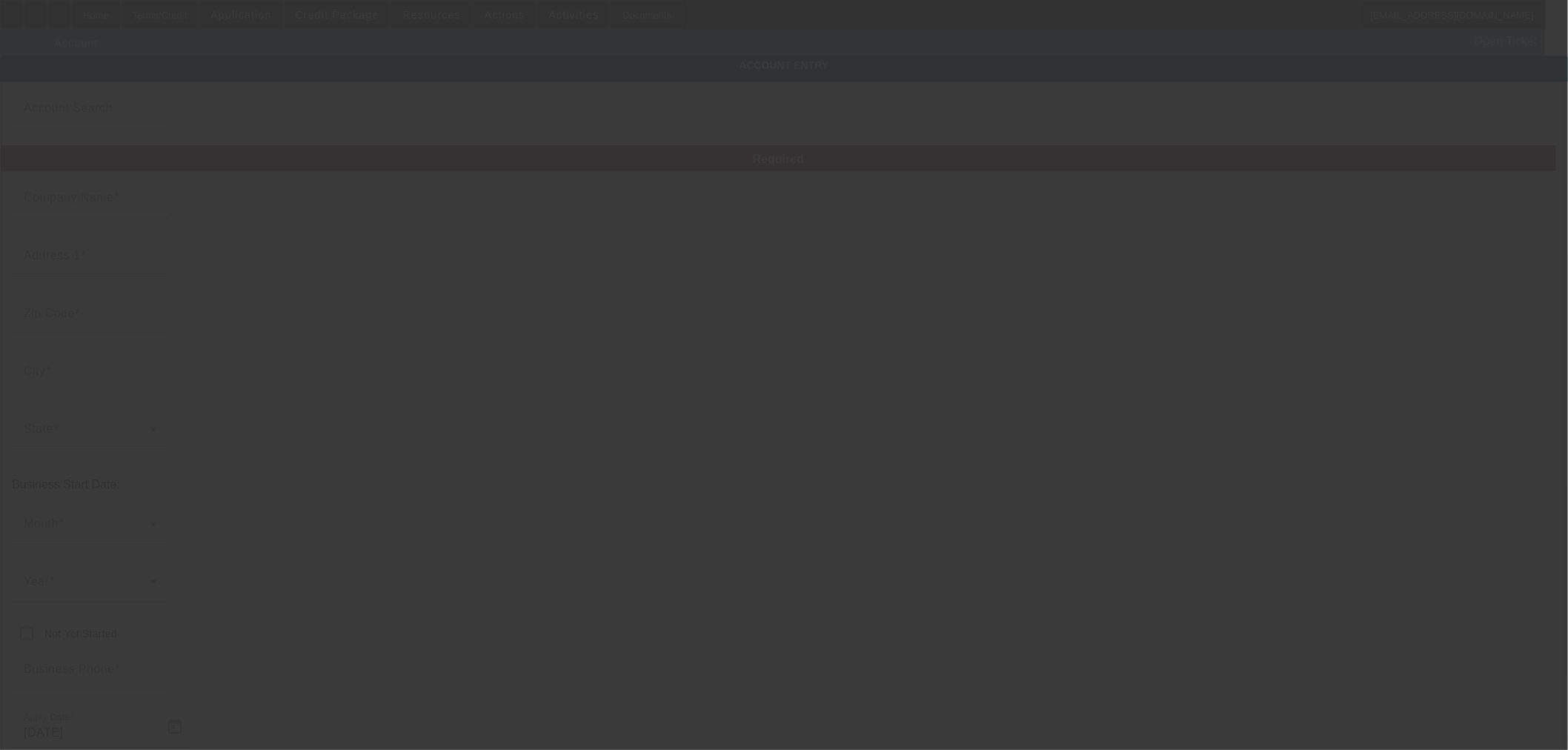
type input "991200568"
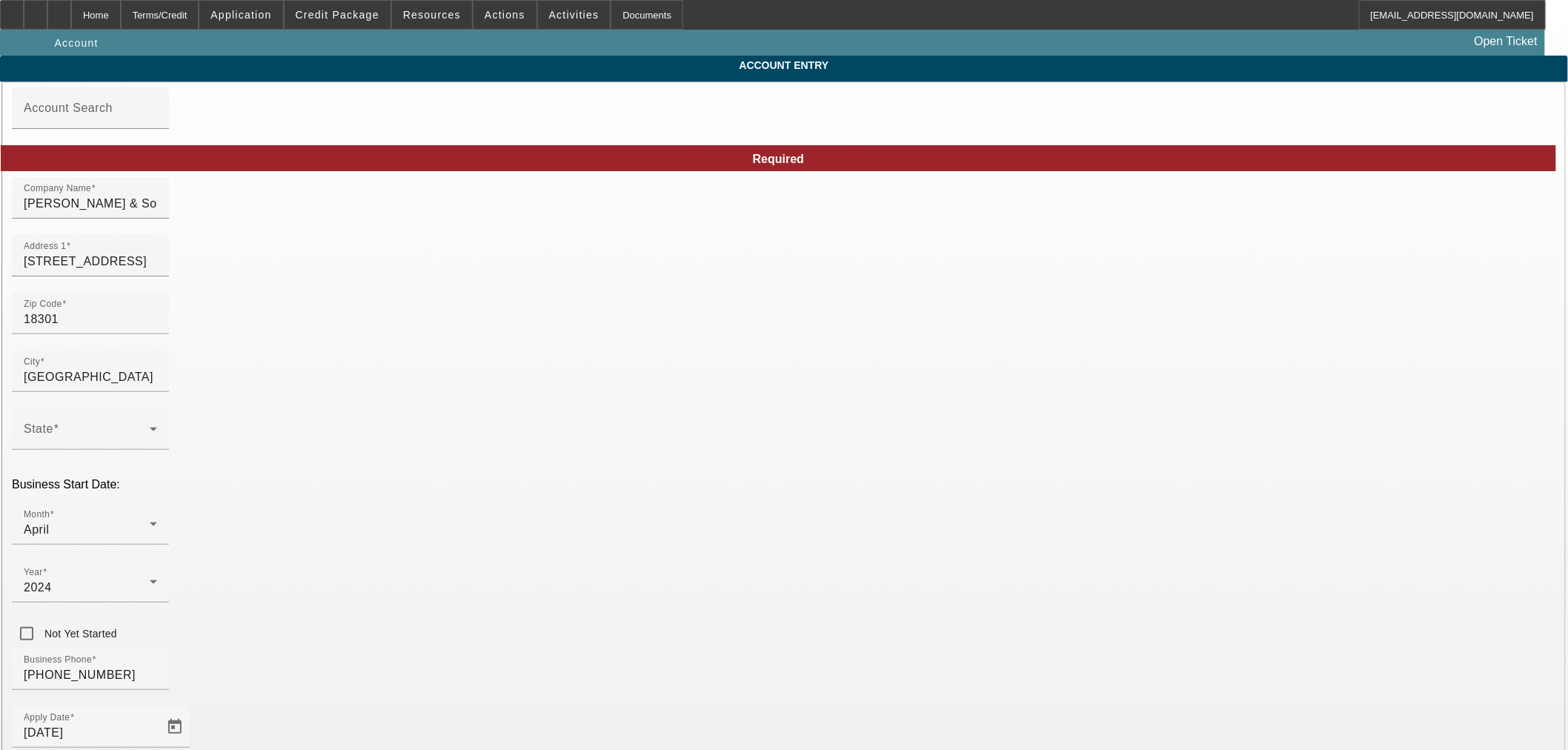
type input "[DATE]"
click at [169, 228] on div at bounding box center [90, 226] width 157 height 16
click at [157, 213] on input "[PERSON_NAME] & Sons" at bounding box center [91, 203] width 134 height 18
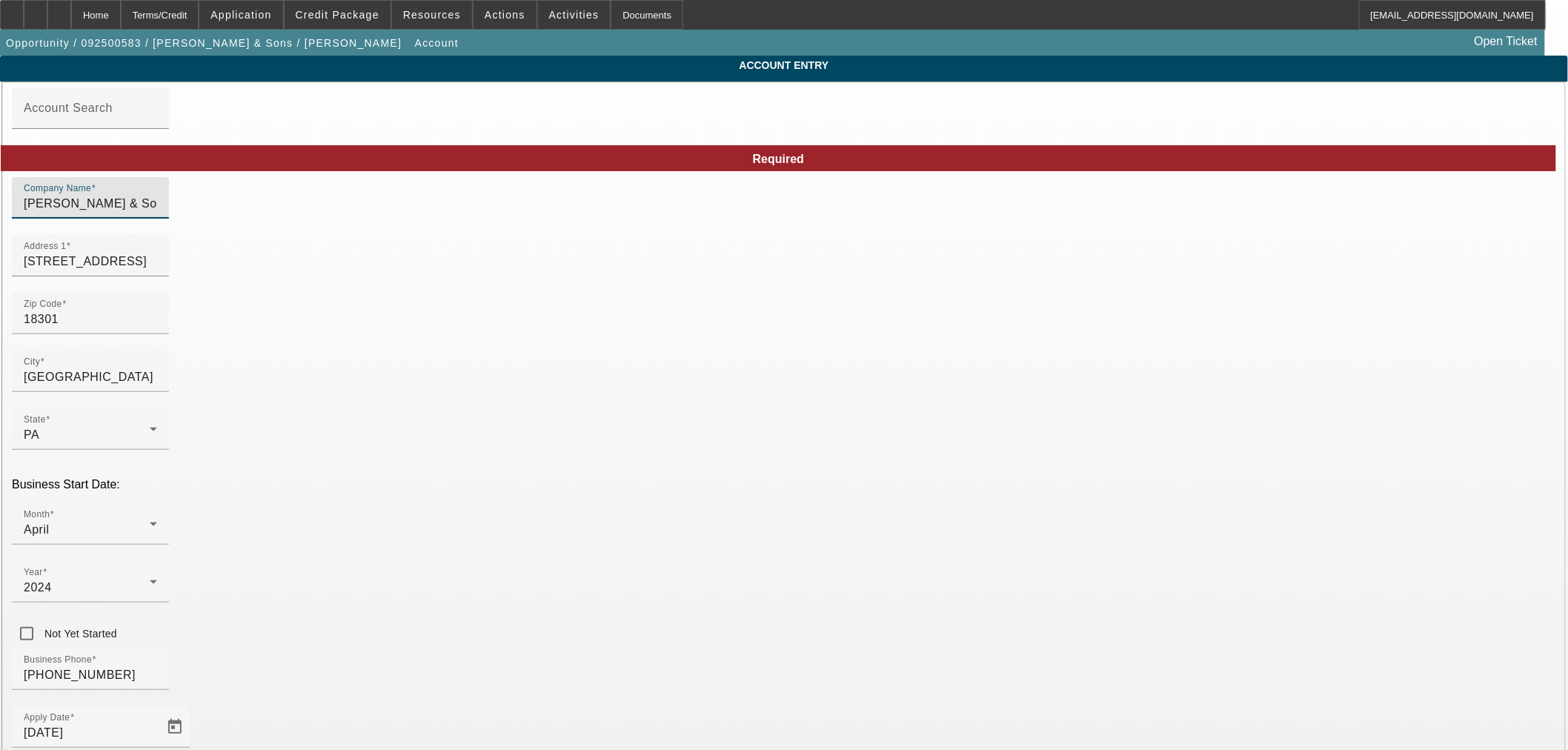
click at [157, 213] on input "[PERSON_NAME] & Sons" at bounding box center [91, 203] width 134 height 18
paste input "and Sons Limited Liability Company"
type input "[PERSON_NAME] and Sons Limited Liability Company"
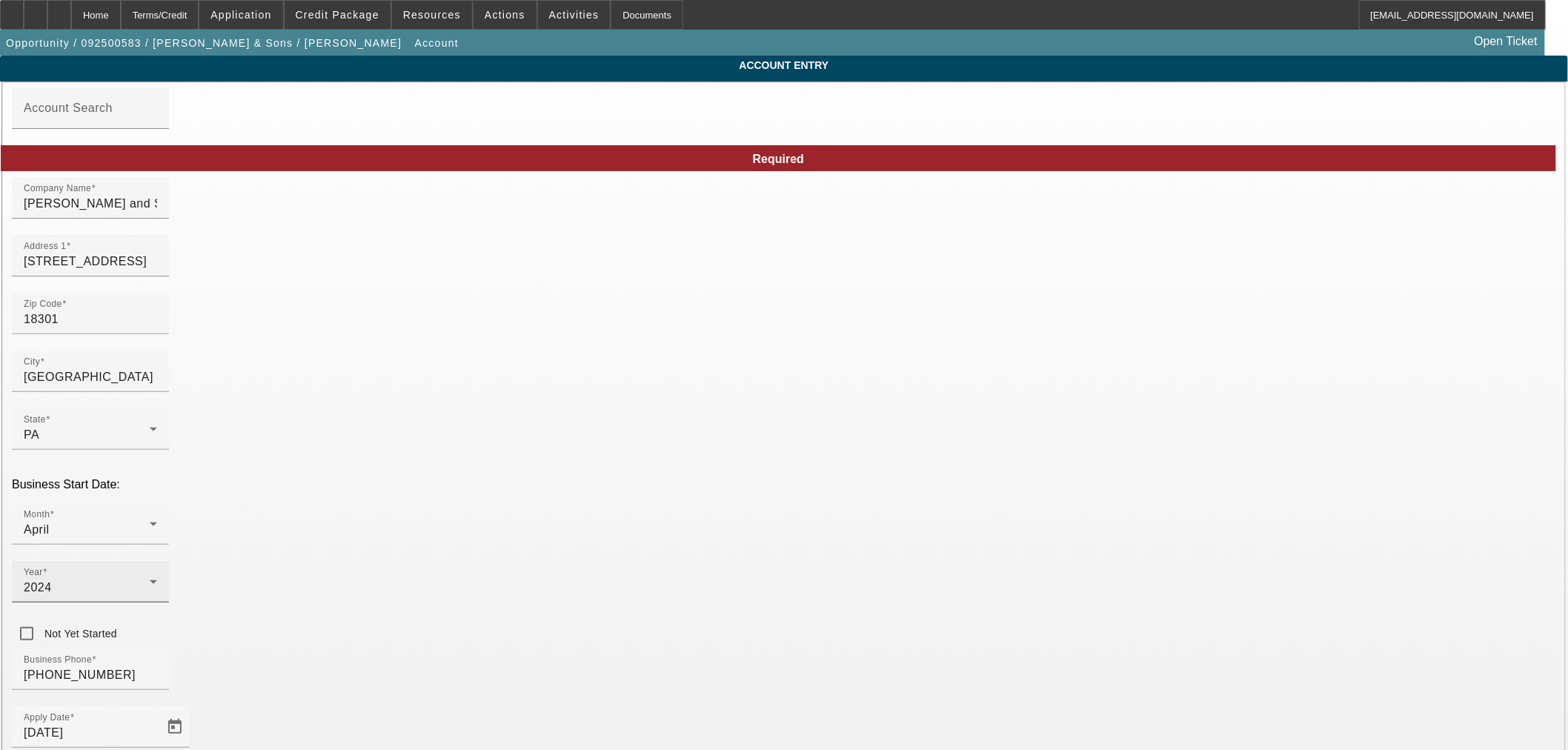
click at [52, 581] on span "2024" at bounding box center [38, 587] width 28 height 13
click at [623, 555] on mat-option "2022" at bounding box center [622, 549] width 86 height 36
click at [634, 649] on div "Business Phone [PHONE_NUMBER]" at bounding box center [784, 677] width 1545 height 57
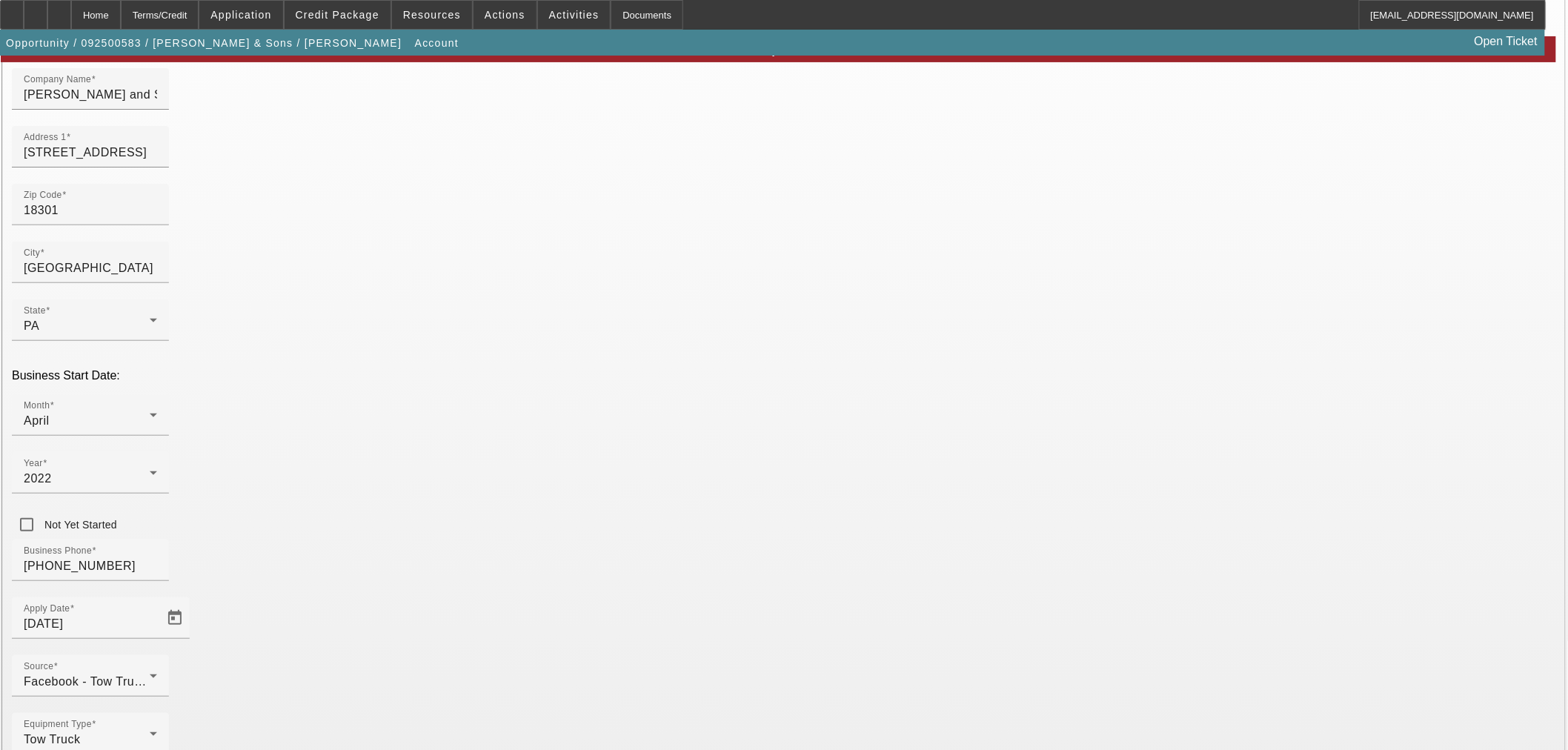
scroll to position [111, 0]
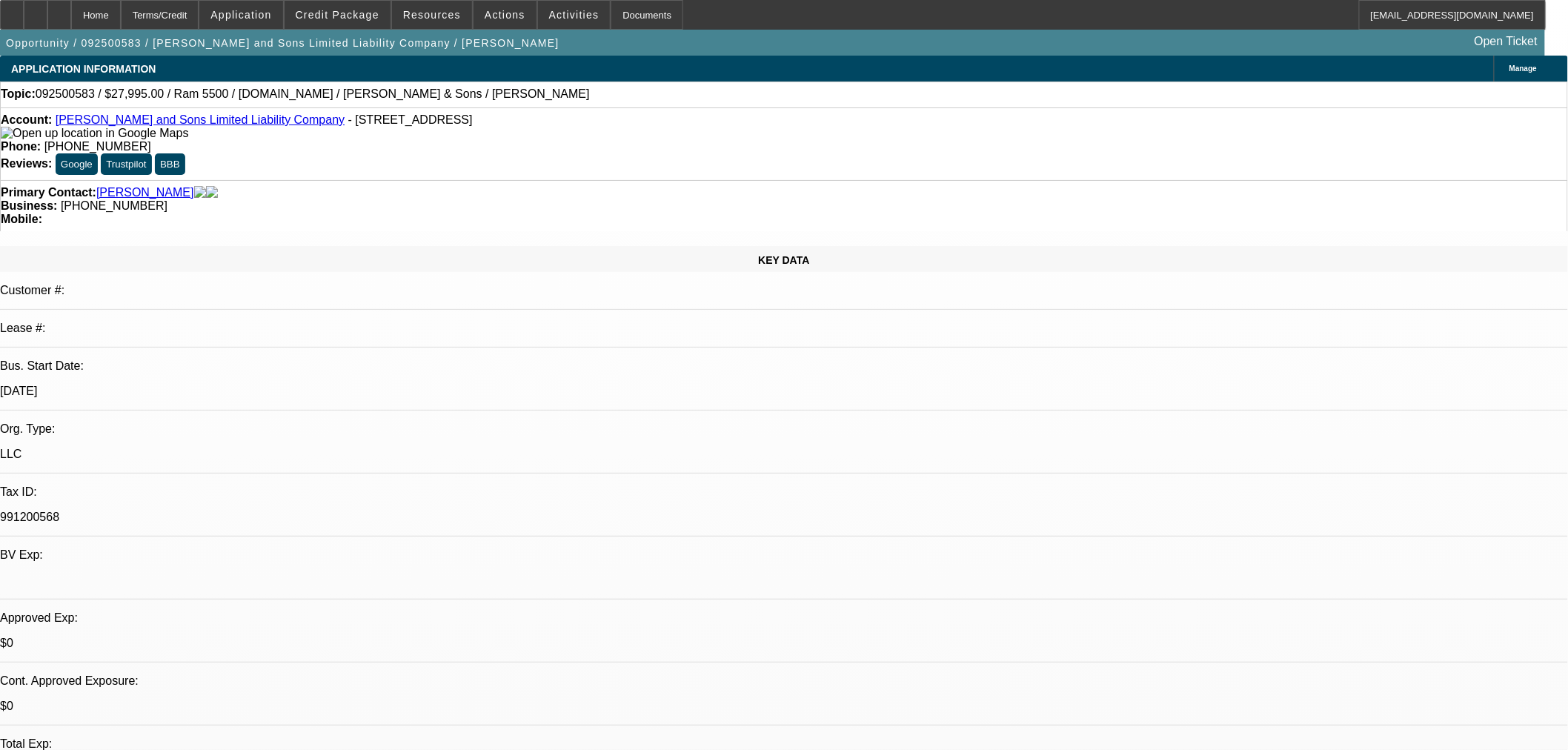
select select "0"
select select "2"
select select "0"
select select "21"
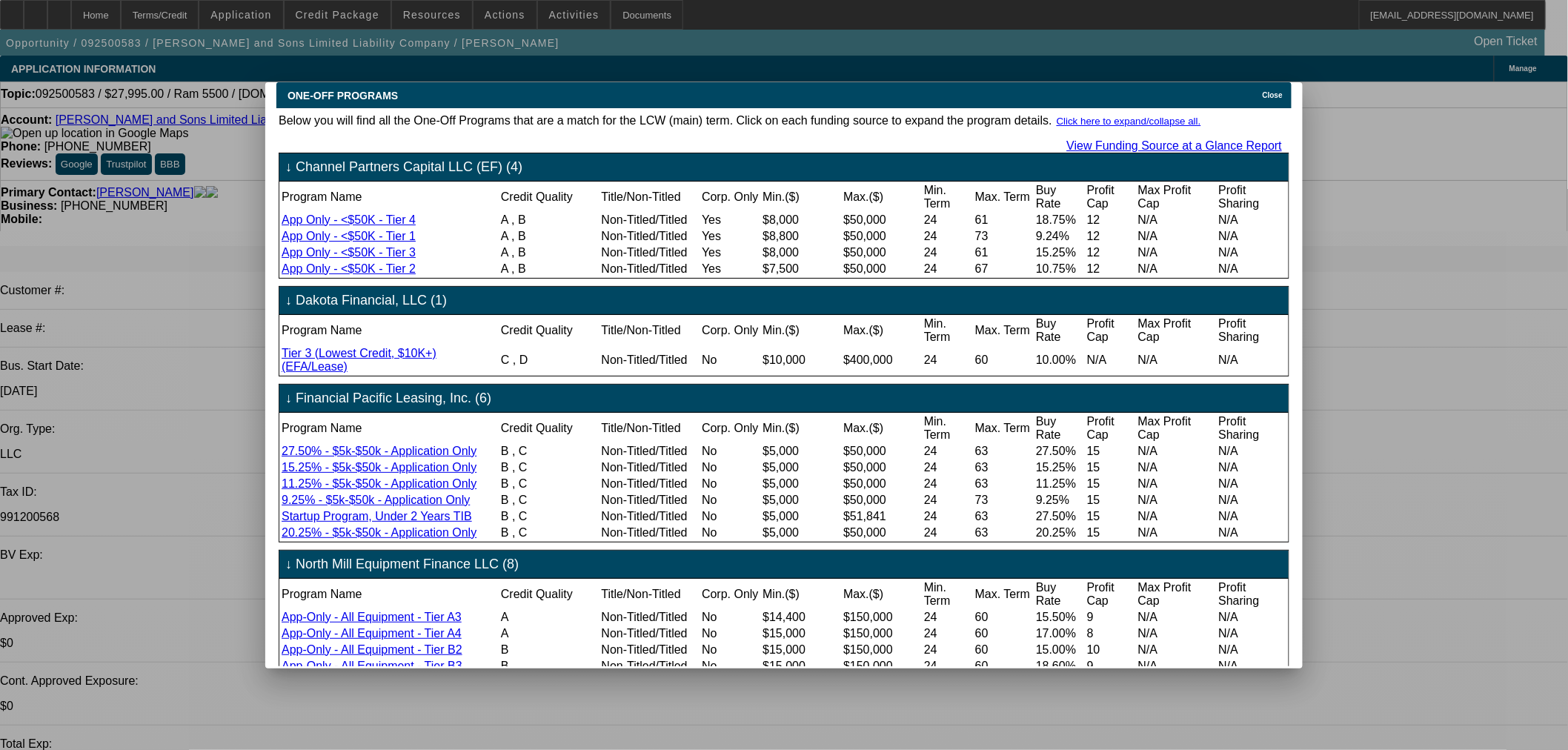
scroll to position [4, 0]
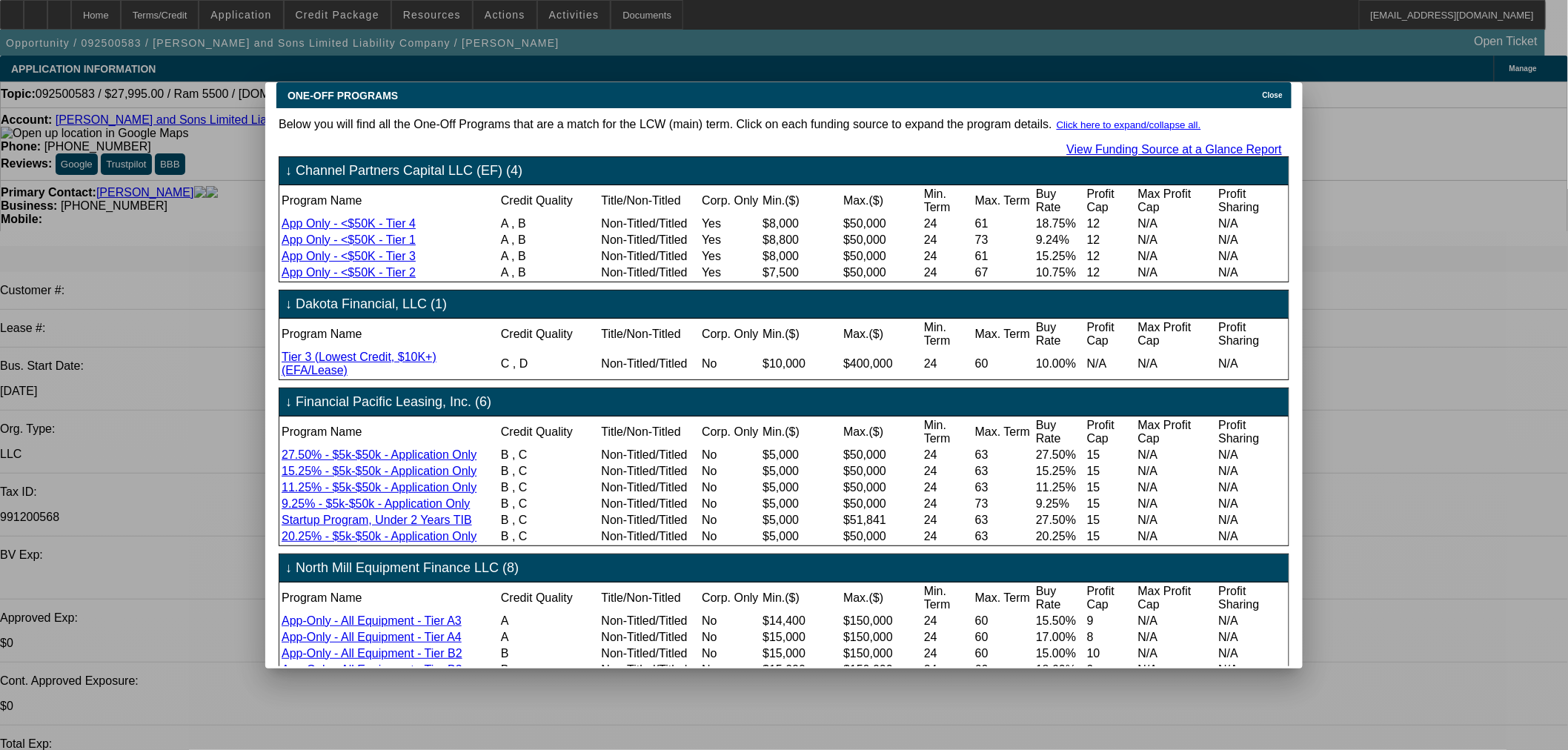
click at [1280, 91] on span "Close" at bounding box center [1272, 95] width 20 height 9
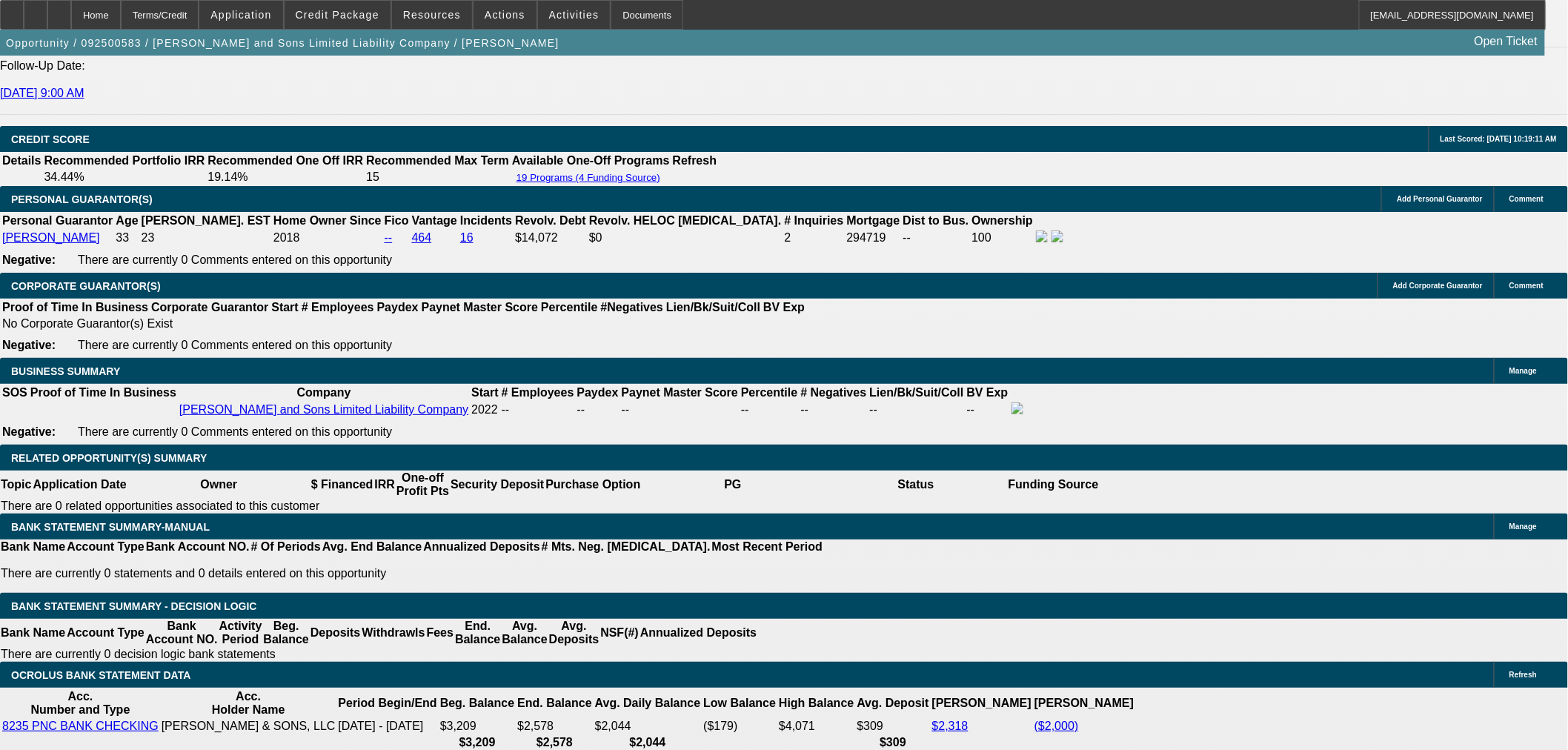
scroll to position [1977, 0]
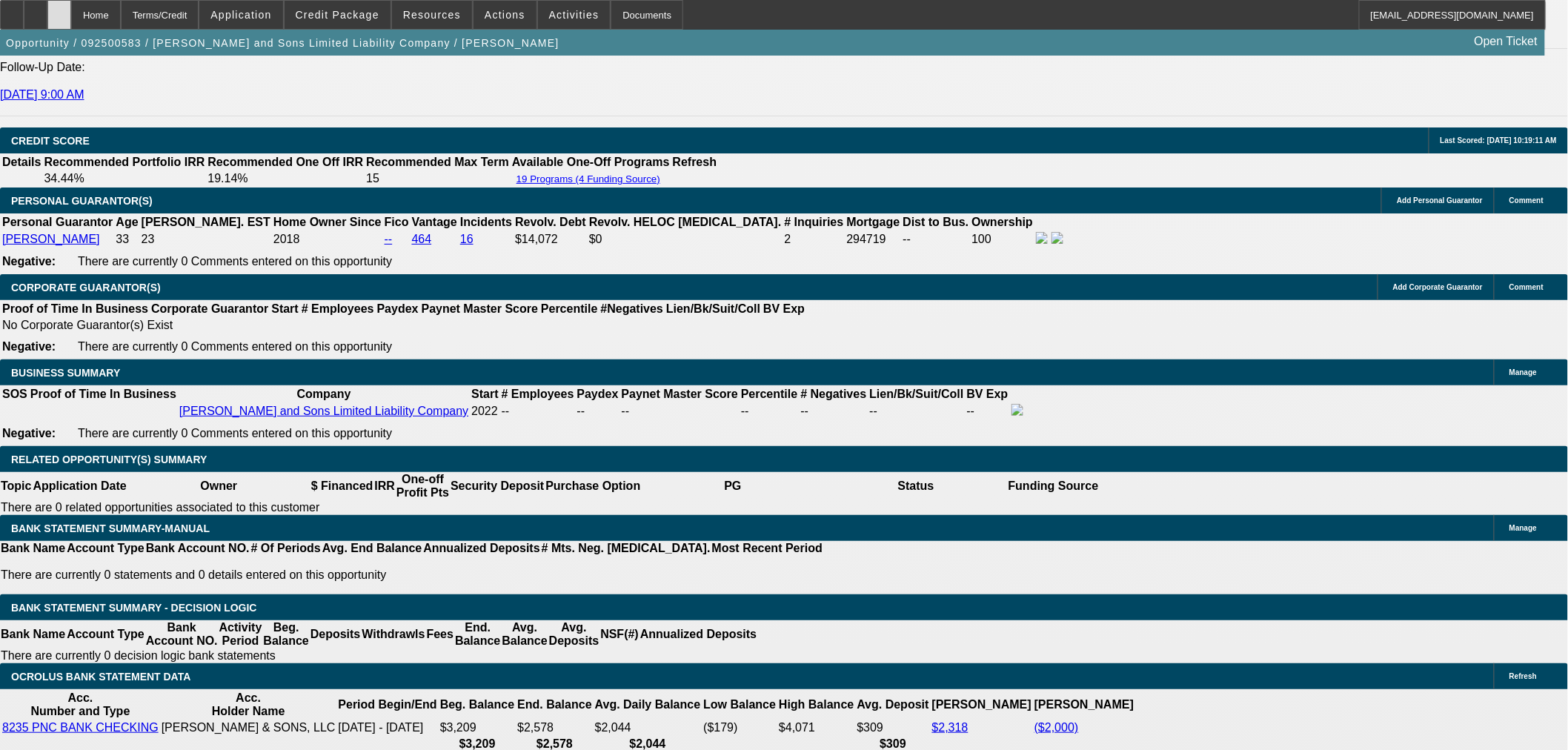
click at [71, 0] on div at bounding box center [59, 15] width 24 height 30
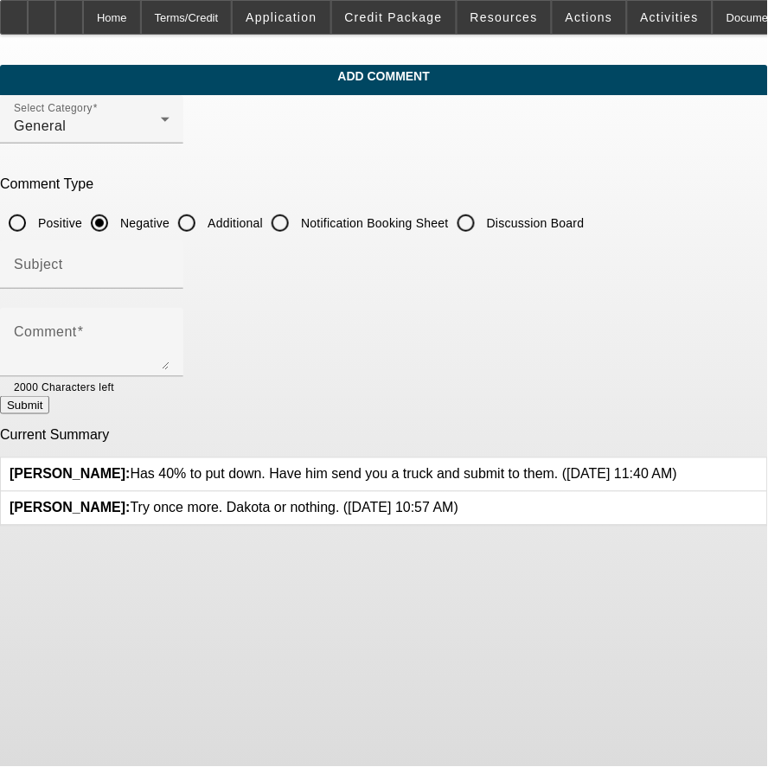
click at [204, 221] on input "Additional" at bounding box center [187, 223] width 35 height 35
radio input "true"
click at [170, 260] on div "Subject" at bounding box center [92, 264] width 156 height 48
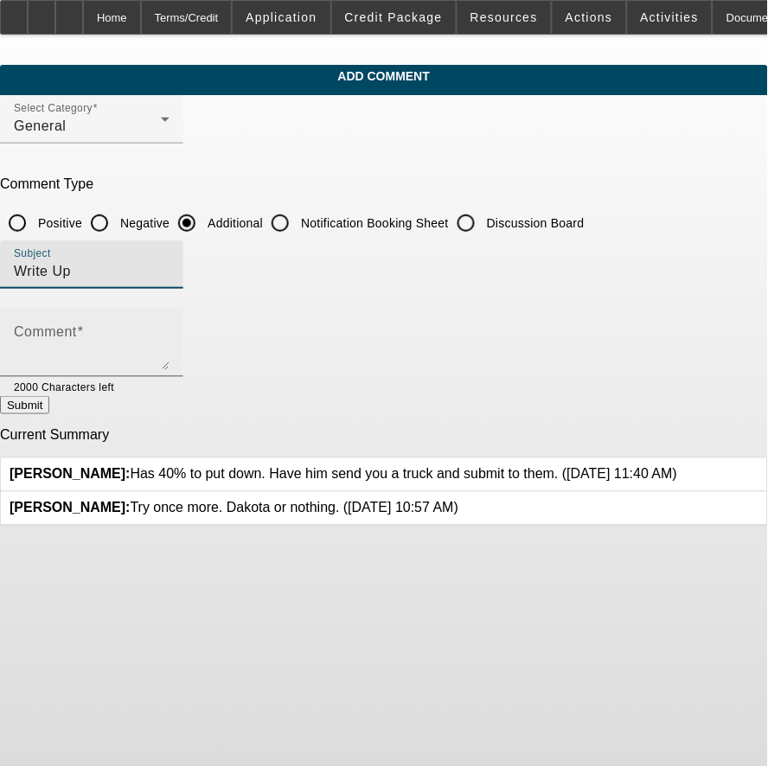
type input "Write Up"
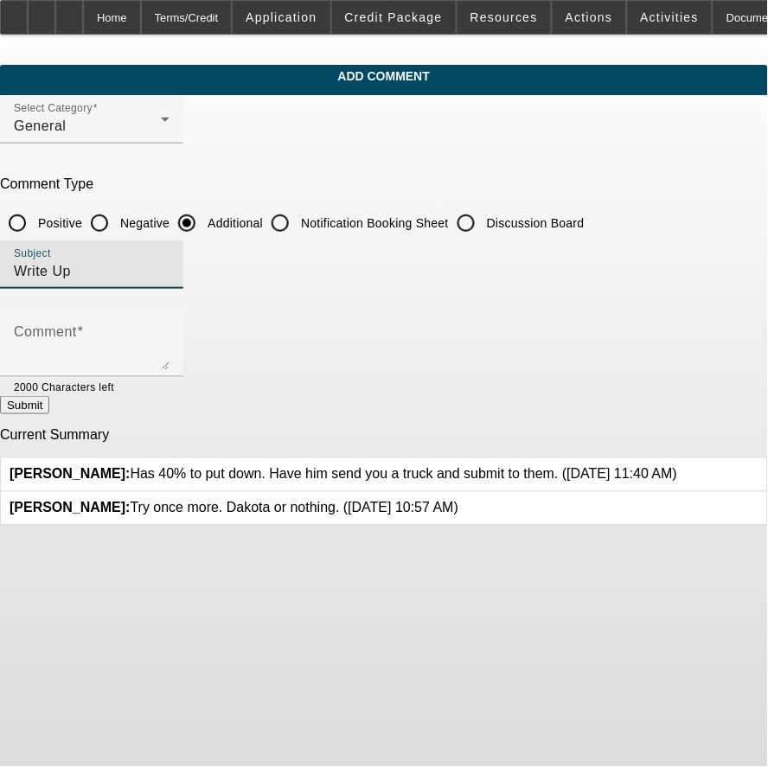
drag, startPoint x: 439, startPoint y: 355, endPoint x: 394, endPoint y: 300, distance: 71.3
click at [170, 355] on textarea "Comment" at bounding box center [92, 350] width 156 height 42
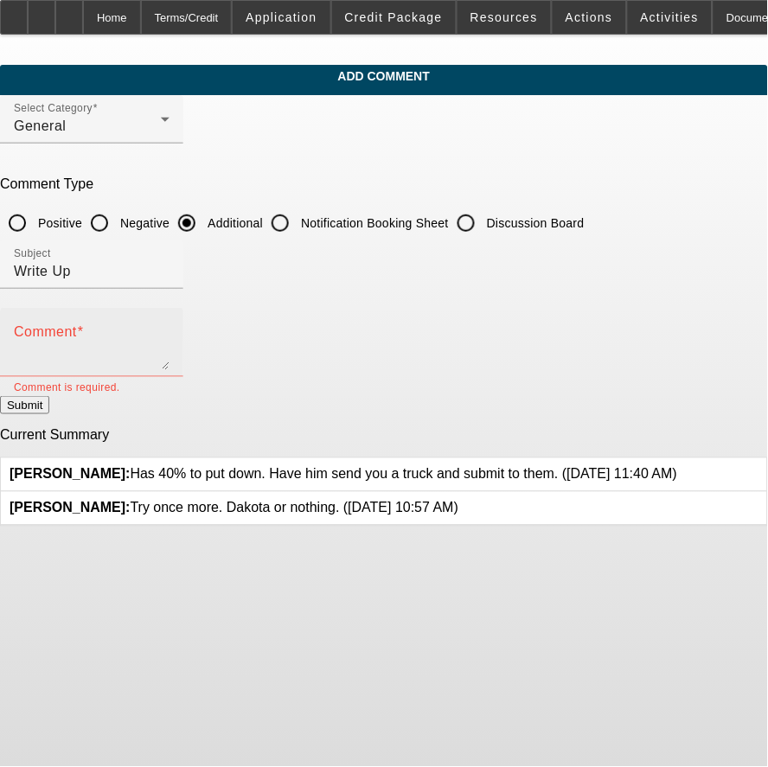
click at [170, 330] on textarea "Comment" at bounding box center [92, 350] width 156 height 42
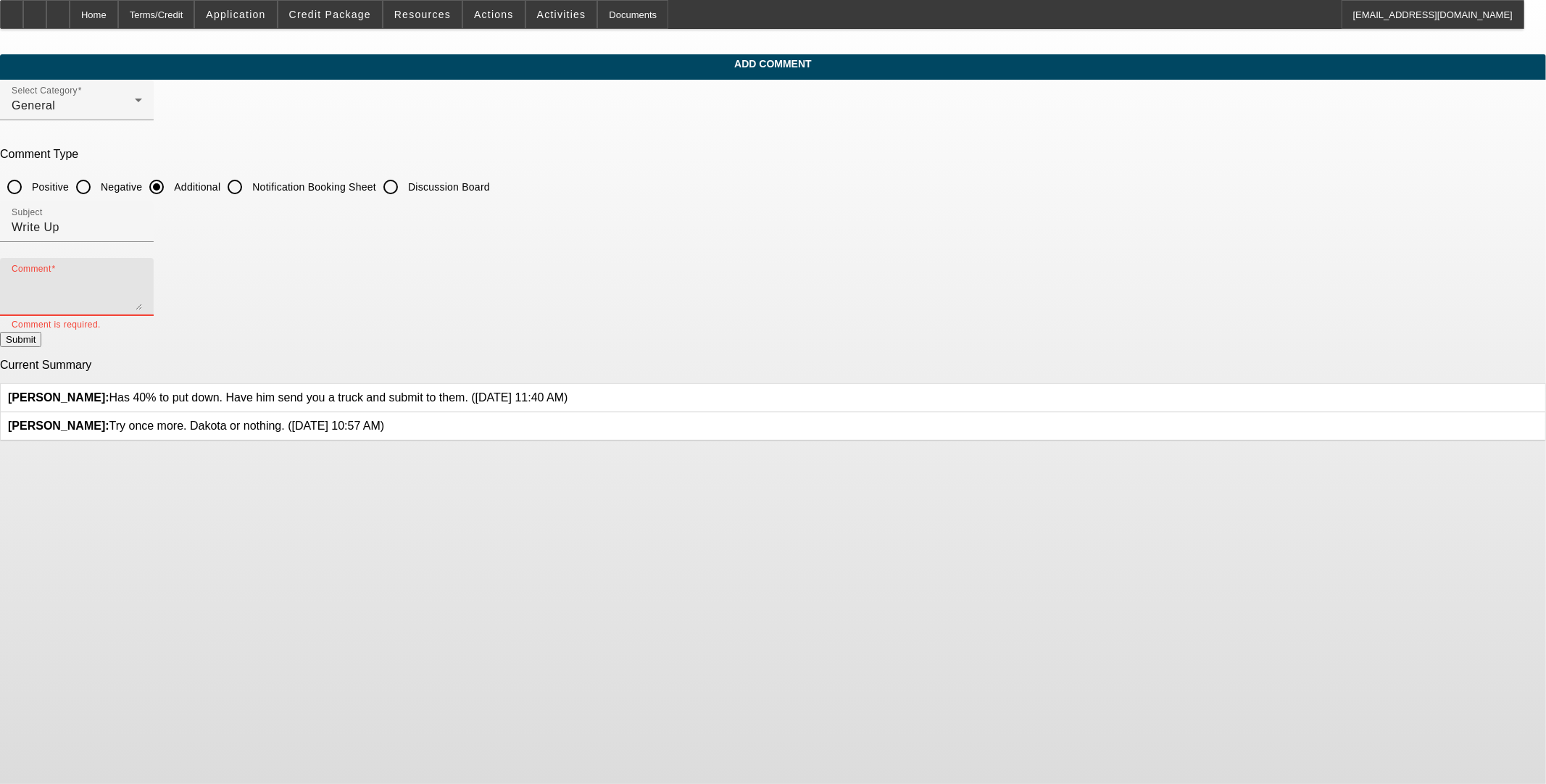
click at [142, 301] on textarea "Comment" at bounding box center [77, 293] width 131 height 35
type textarea "Miguel Ramos started his business in 2022 and is looking to expand by adding a …"
click at [41, 332] on button "Submit" at bounding box center [20, 339] width 41 height 15
radio input "true"
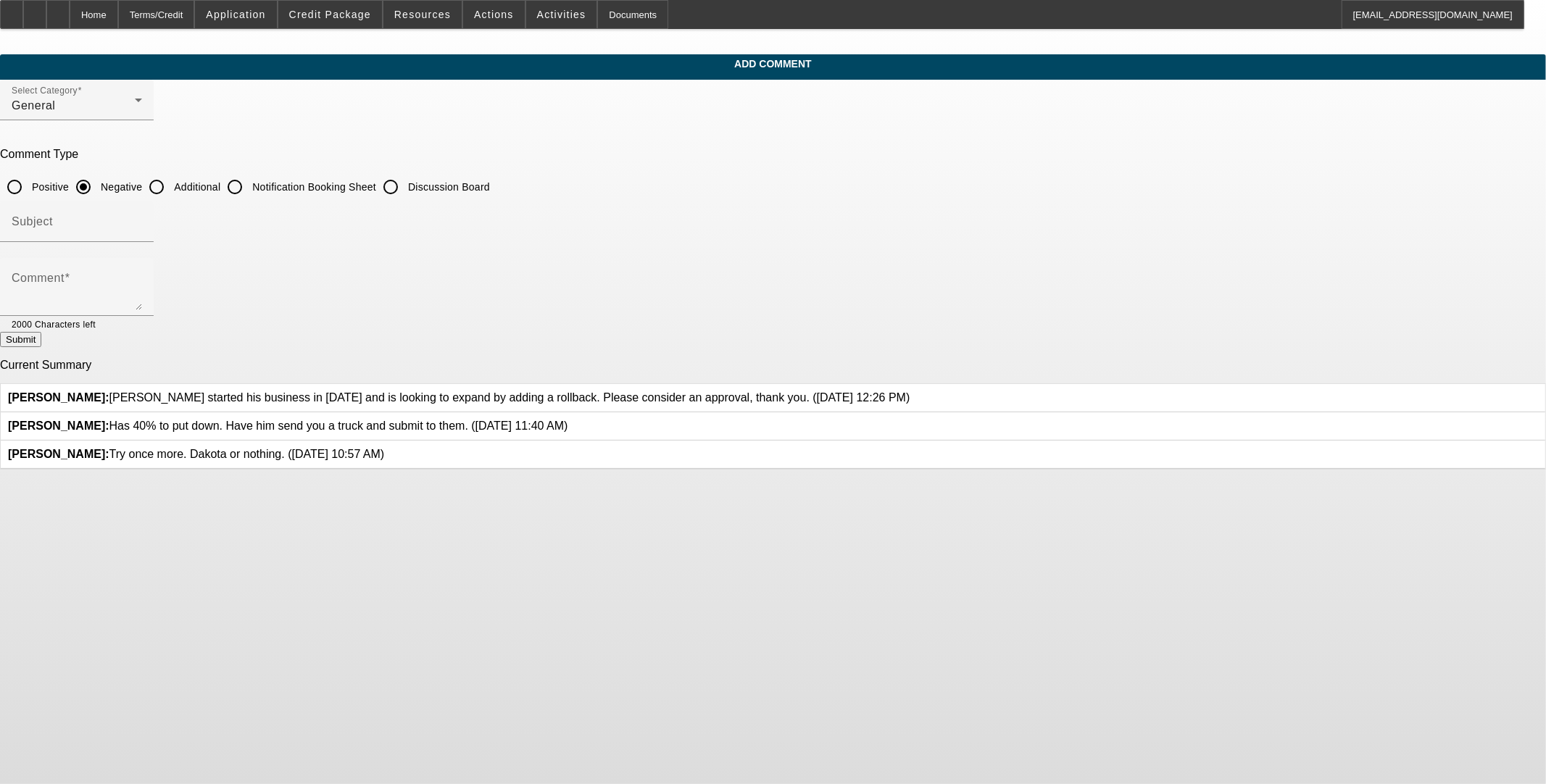
click at [384, 448] on icon at bounding box center [384, 448] width 0 height 0
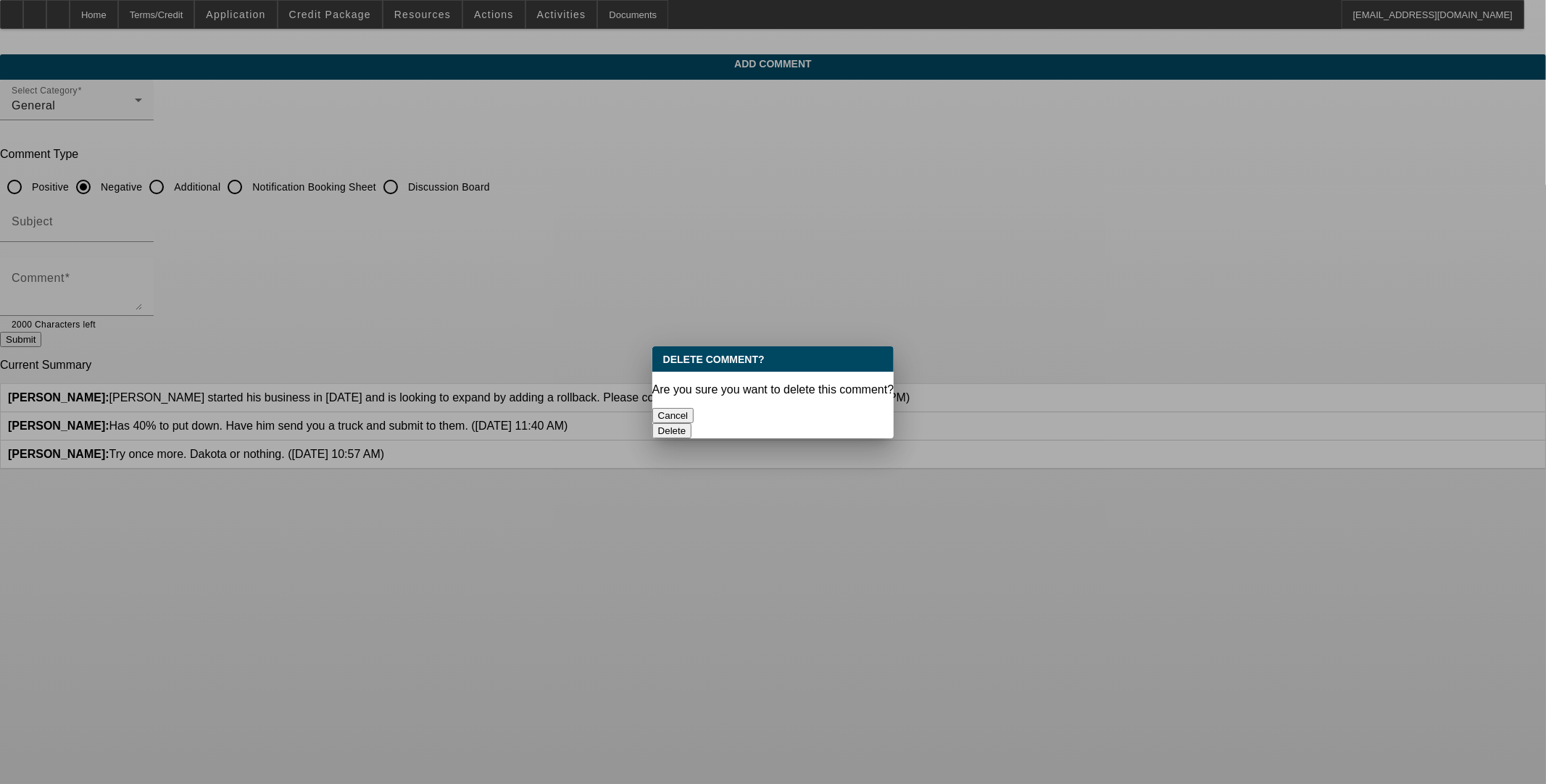
click at [643, 423] on button "Delete" at bounding box center [672, 431] width 40 height 15
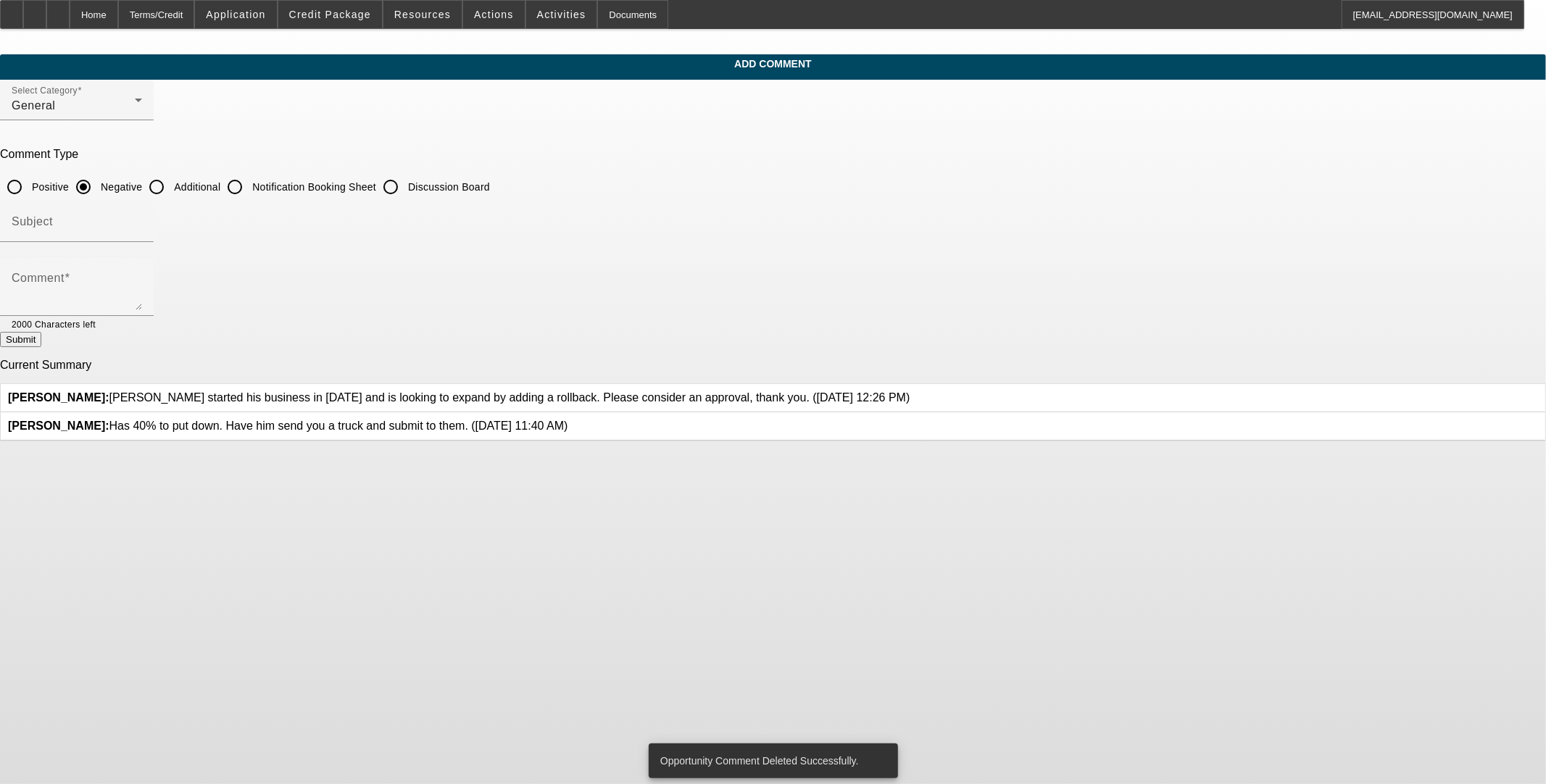
click at [567, 420] on icon at bounding box center [567, 420] width 0 height 0
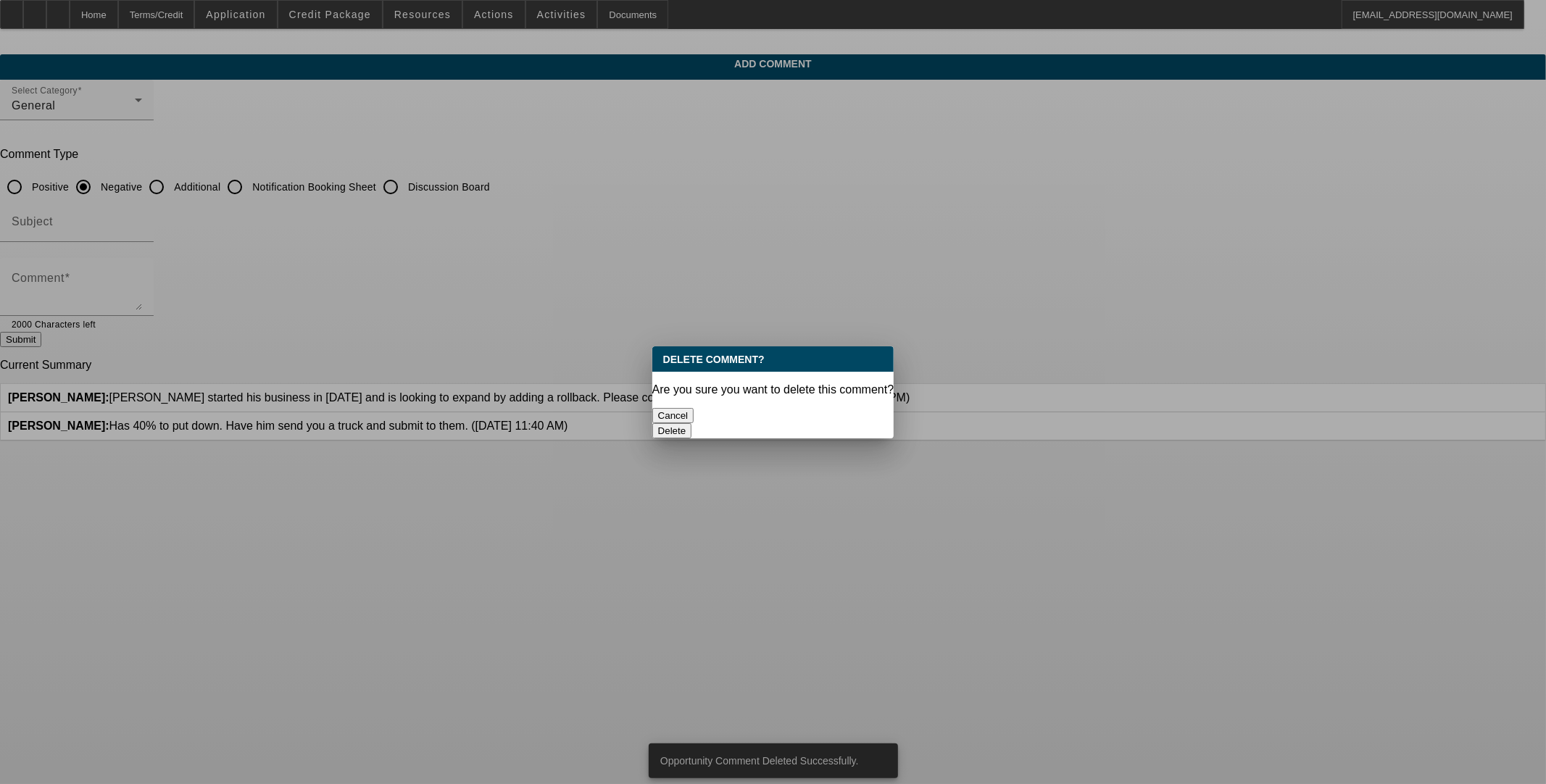
click at [643, 423] on button "Delete" at bounding box center [672, 431] width 40 height 15
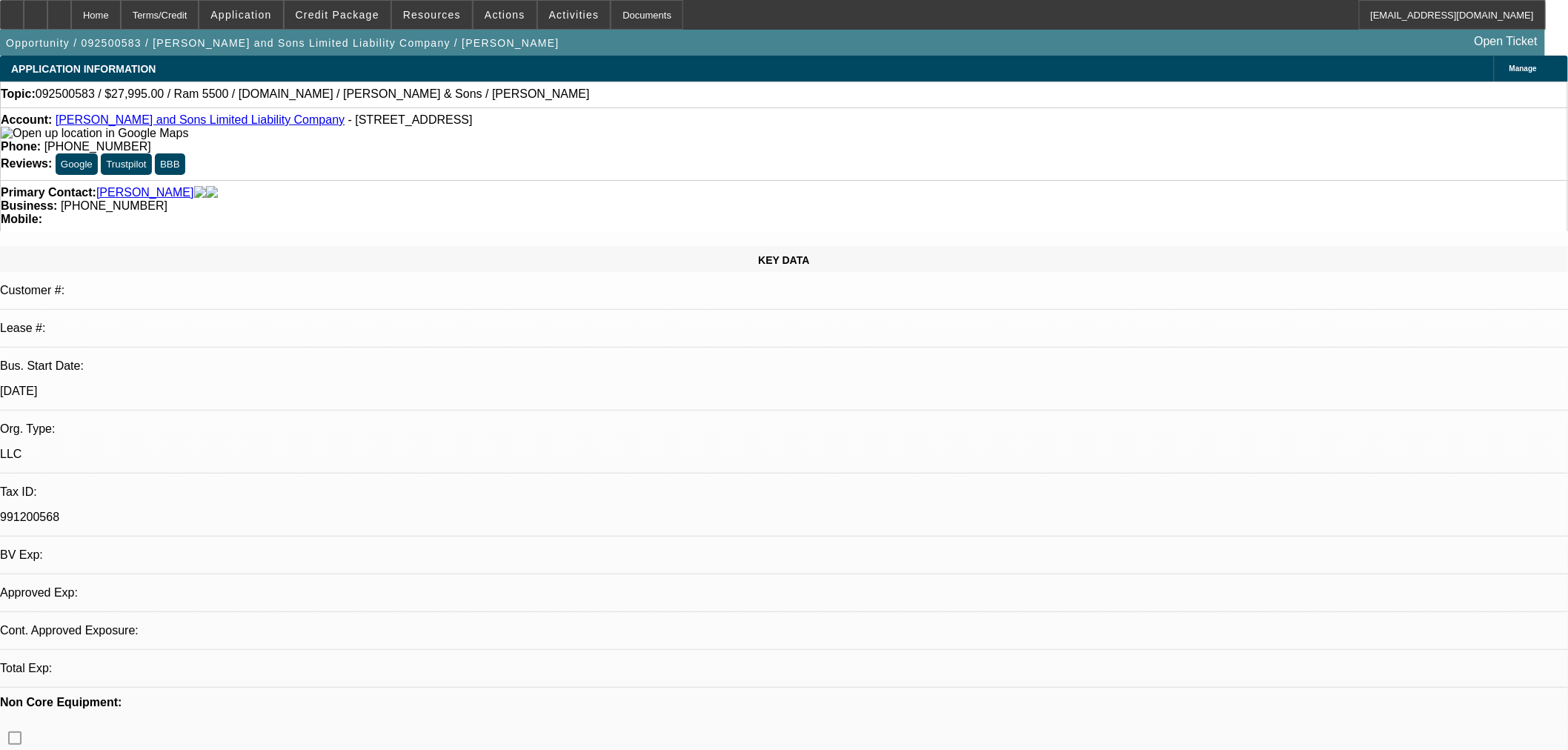
select select "0"
select select "2"
select select "0"
select select "21"
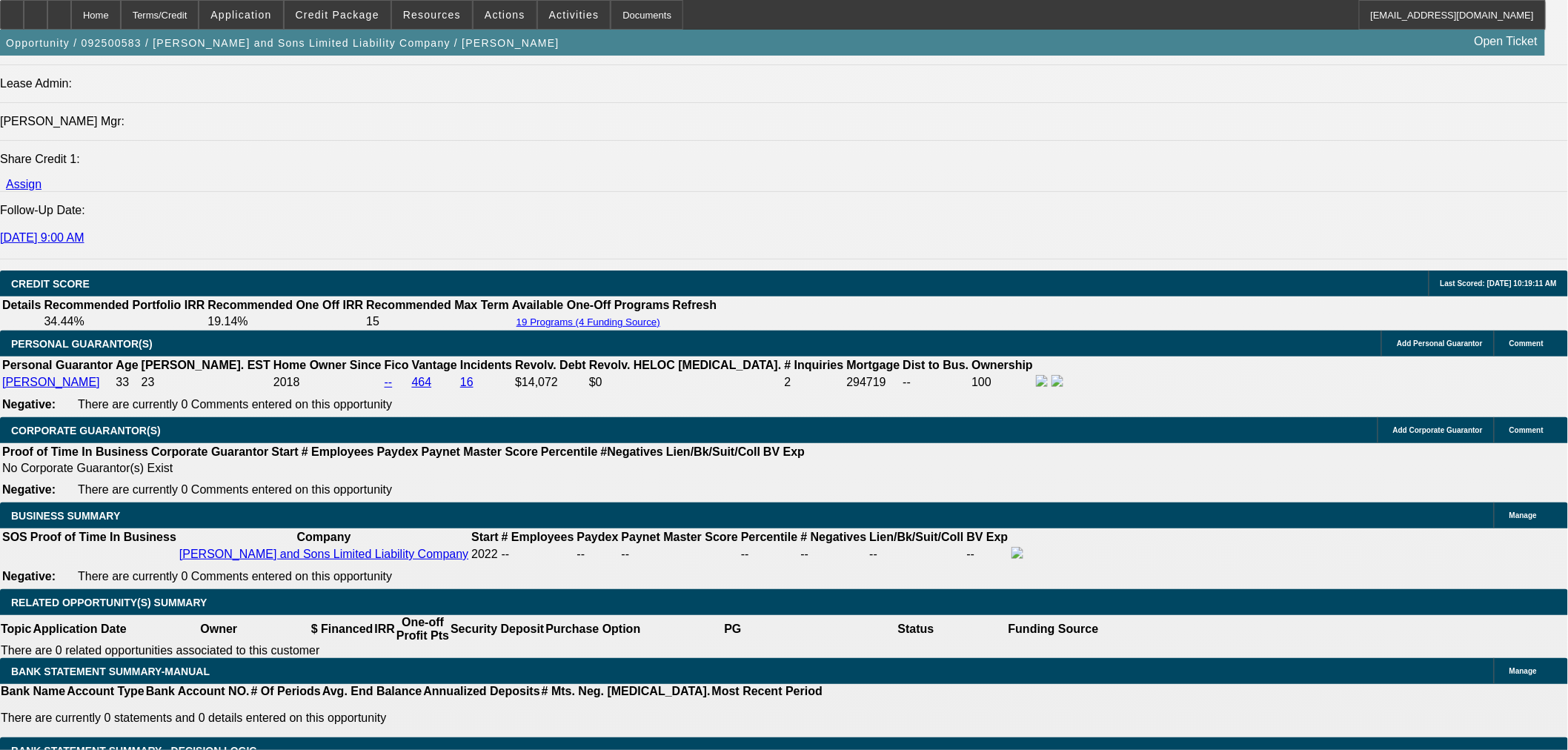
scroll to position [2059, 0]
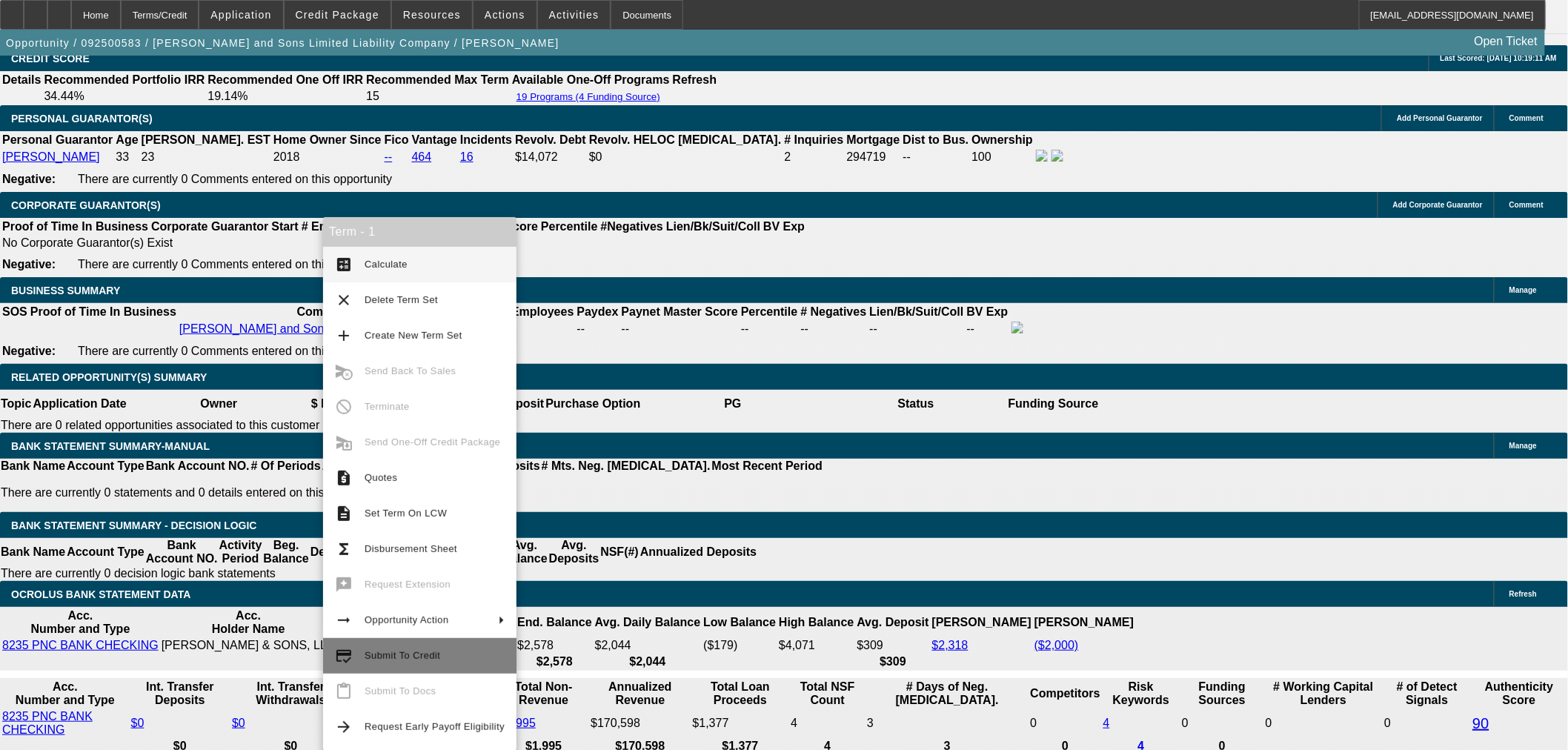
click at [487, 647] on span "Submit To Credit" at bounding box center [434, 656] width 140 height 18
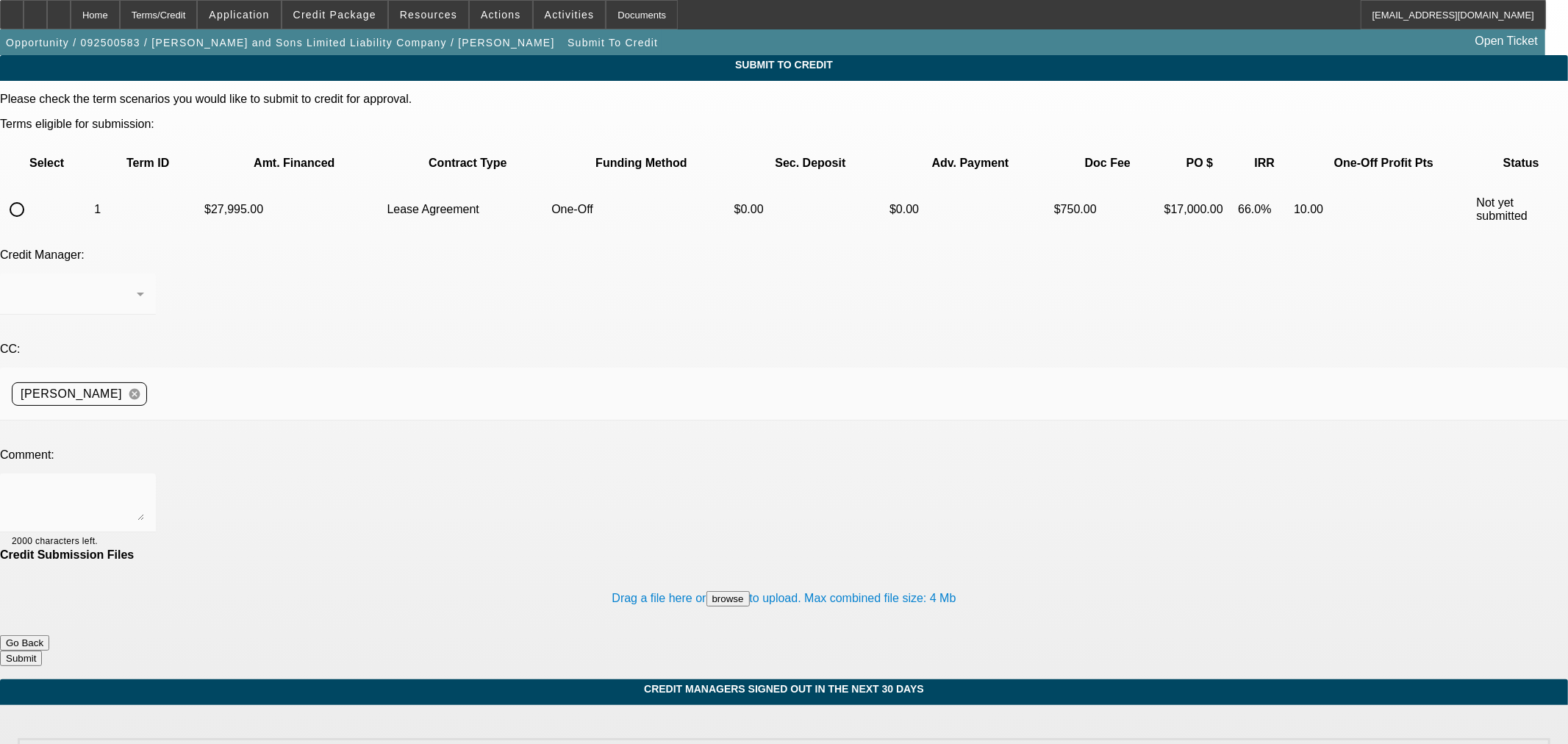
click at [31, 195] on input "radio" at bounding box center [17, 209] width 30 height 30
radio input "true"
click at [144, 486] on textarea at bounding box center [78, 503] width 133 height 36
type textarea "Please send to [GEOGRAPHIC_DATA], thank you."
click at [42, 650] on button "Submit" at bounding box center [20, 658] width 42 height 15
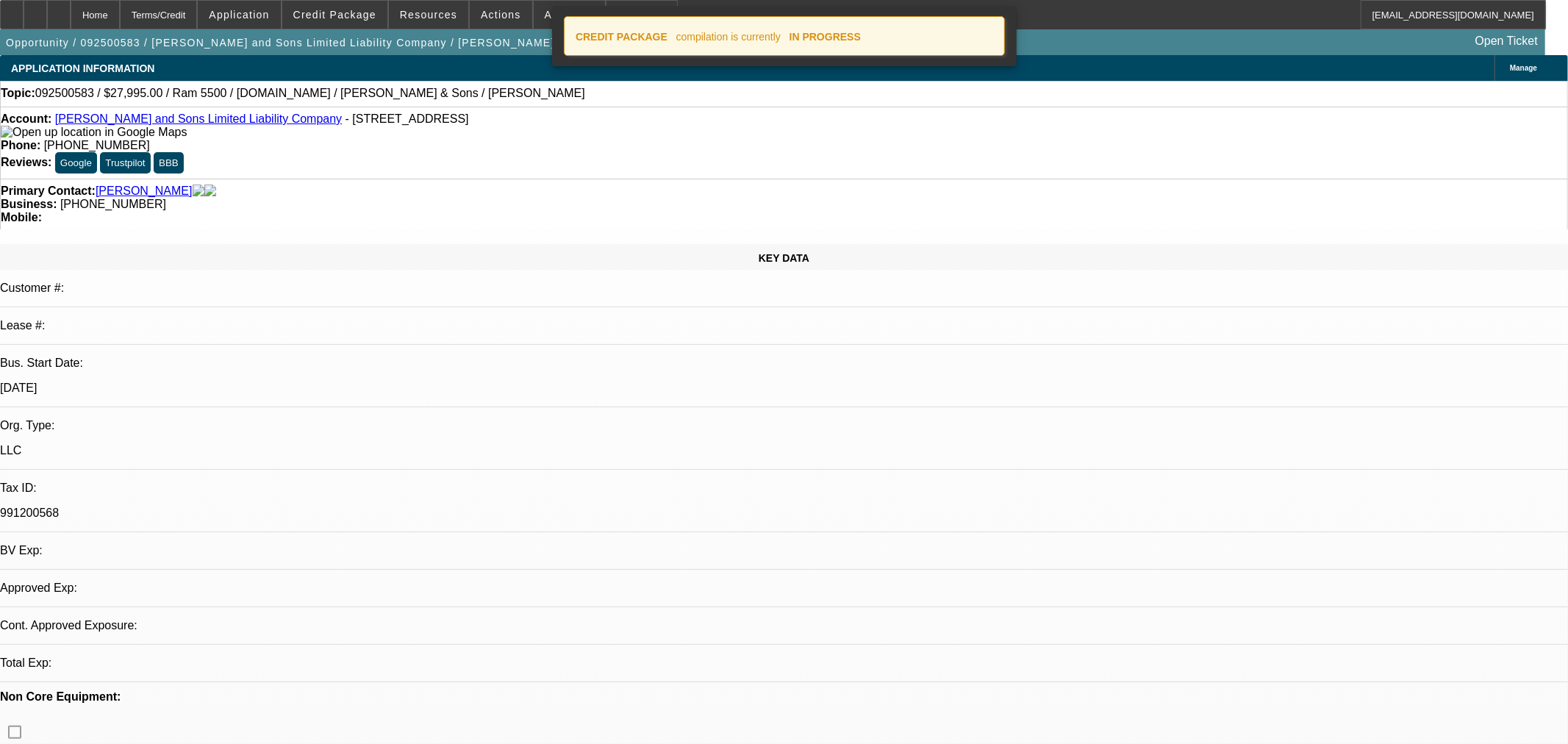
select select "0"
select select "2"
select select "0"
select select "21"
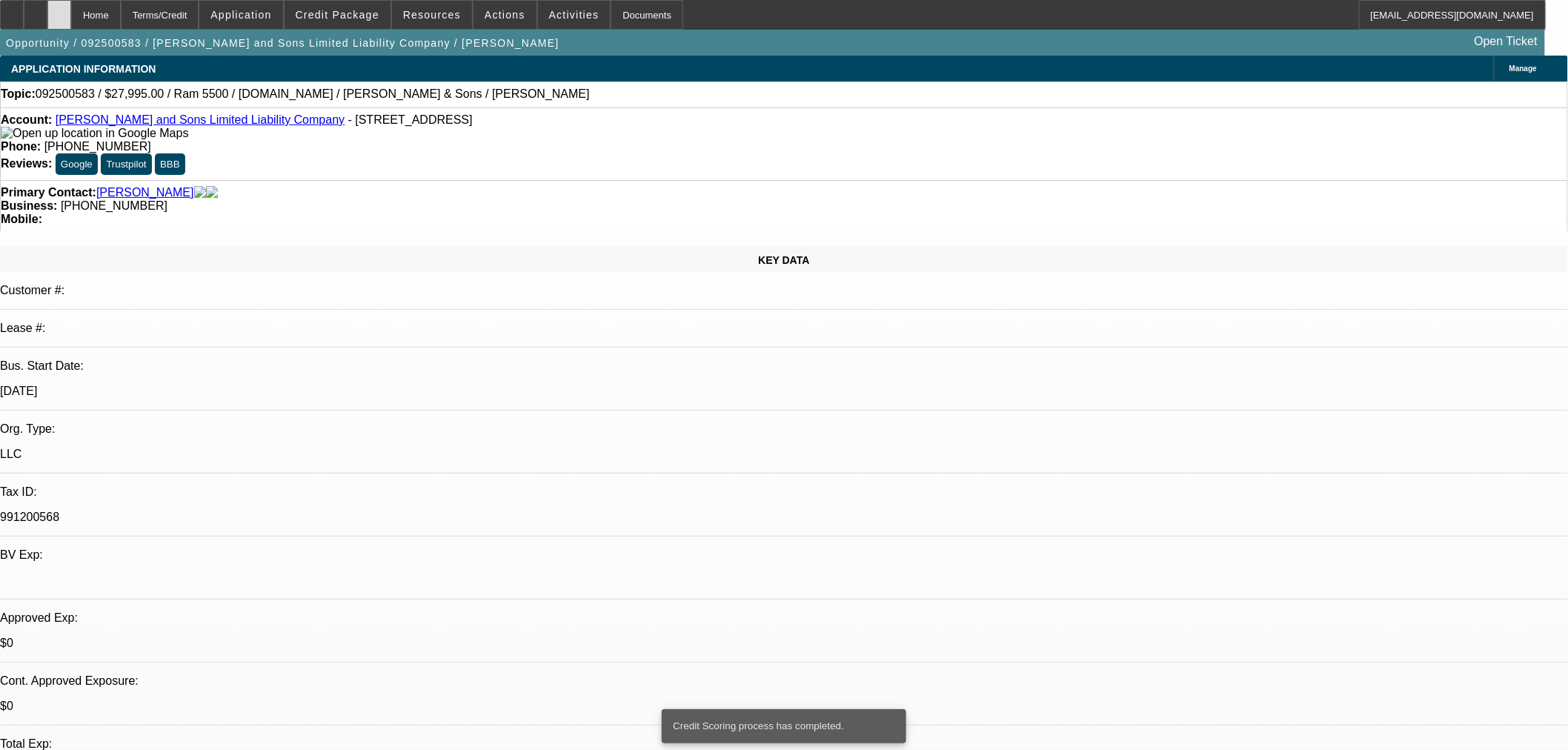
click at [71, 10] on div at bounding box center [59, 15] width 24 height 30
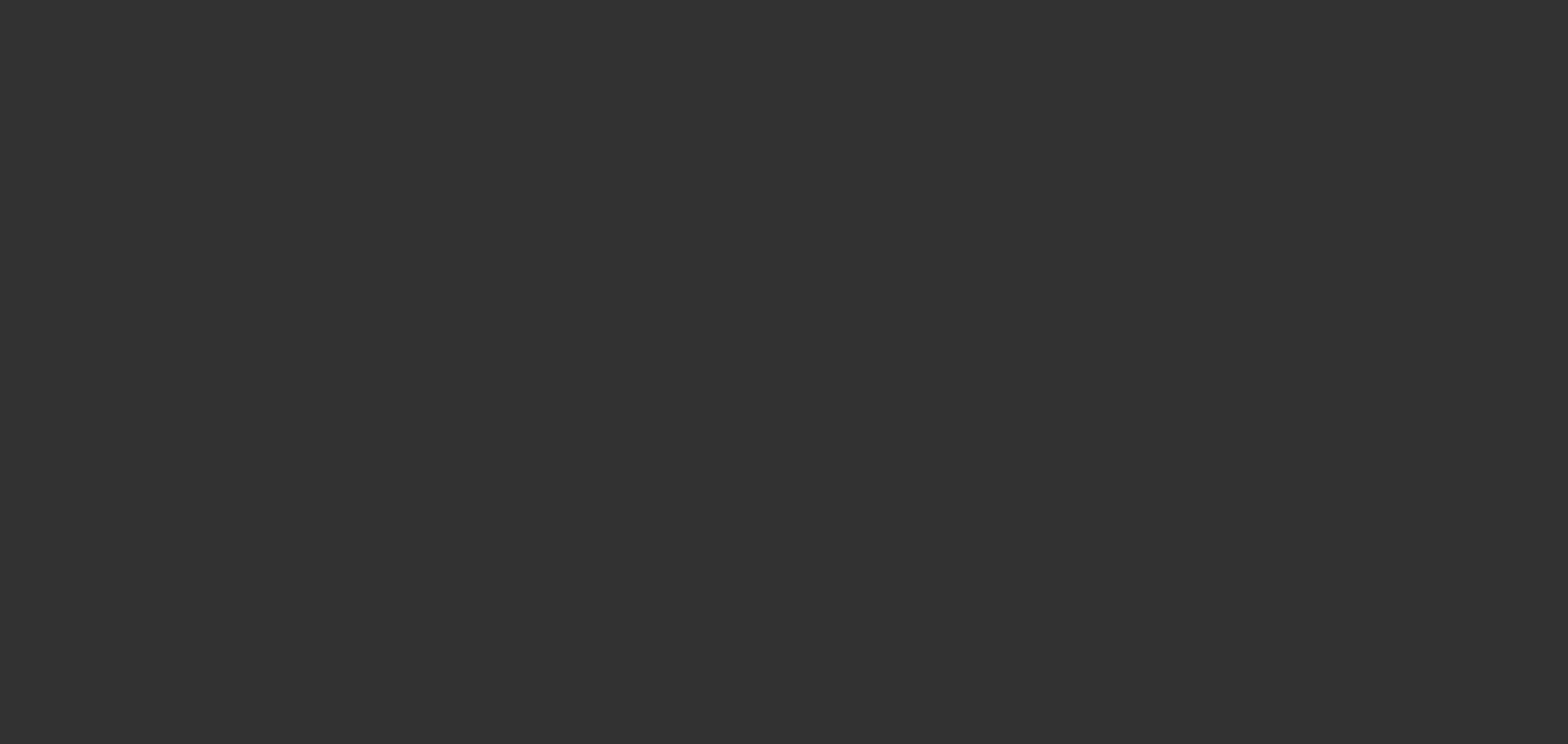
select select "0"
select select "2"
select select "0"
select select "21"
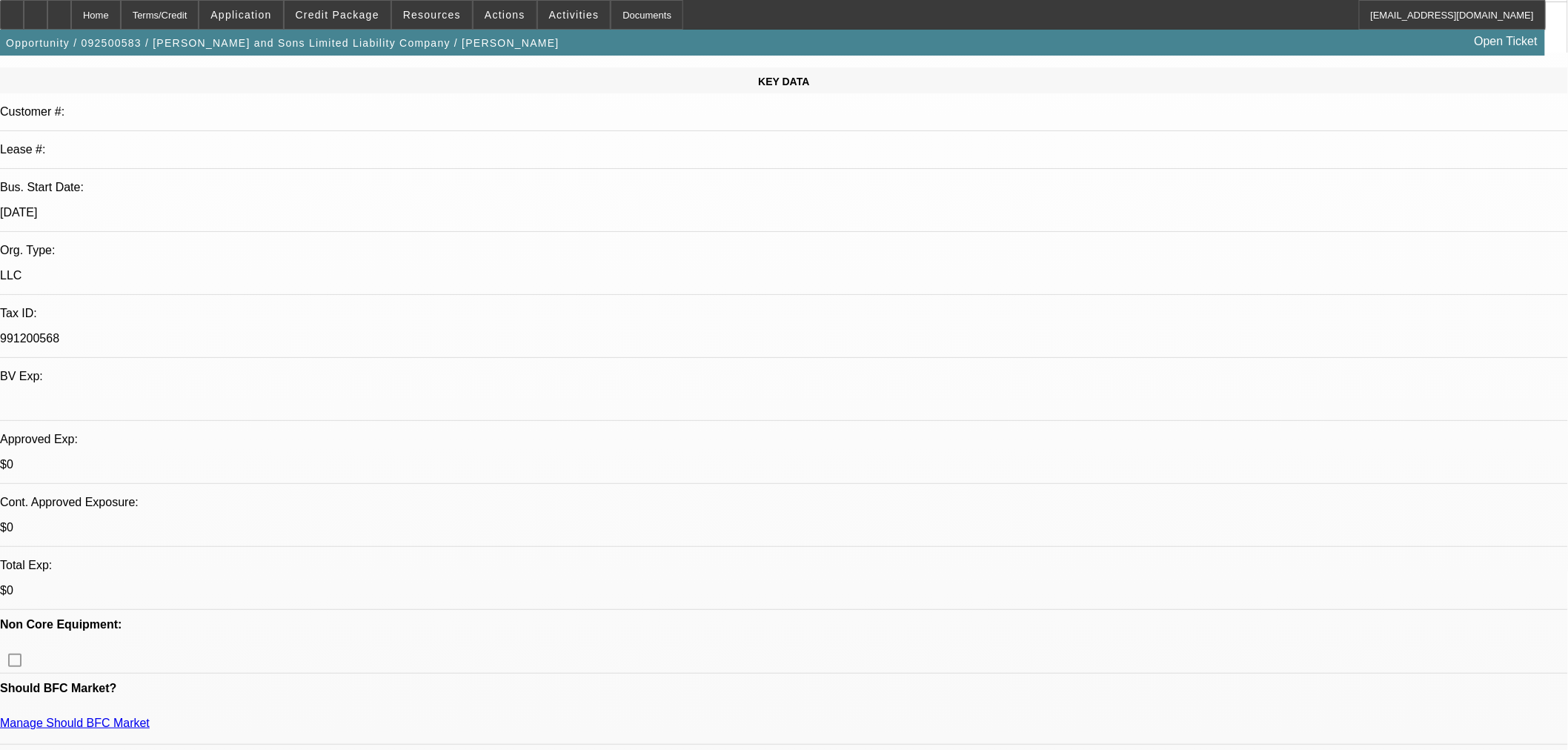
scroll to position [329, 0]
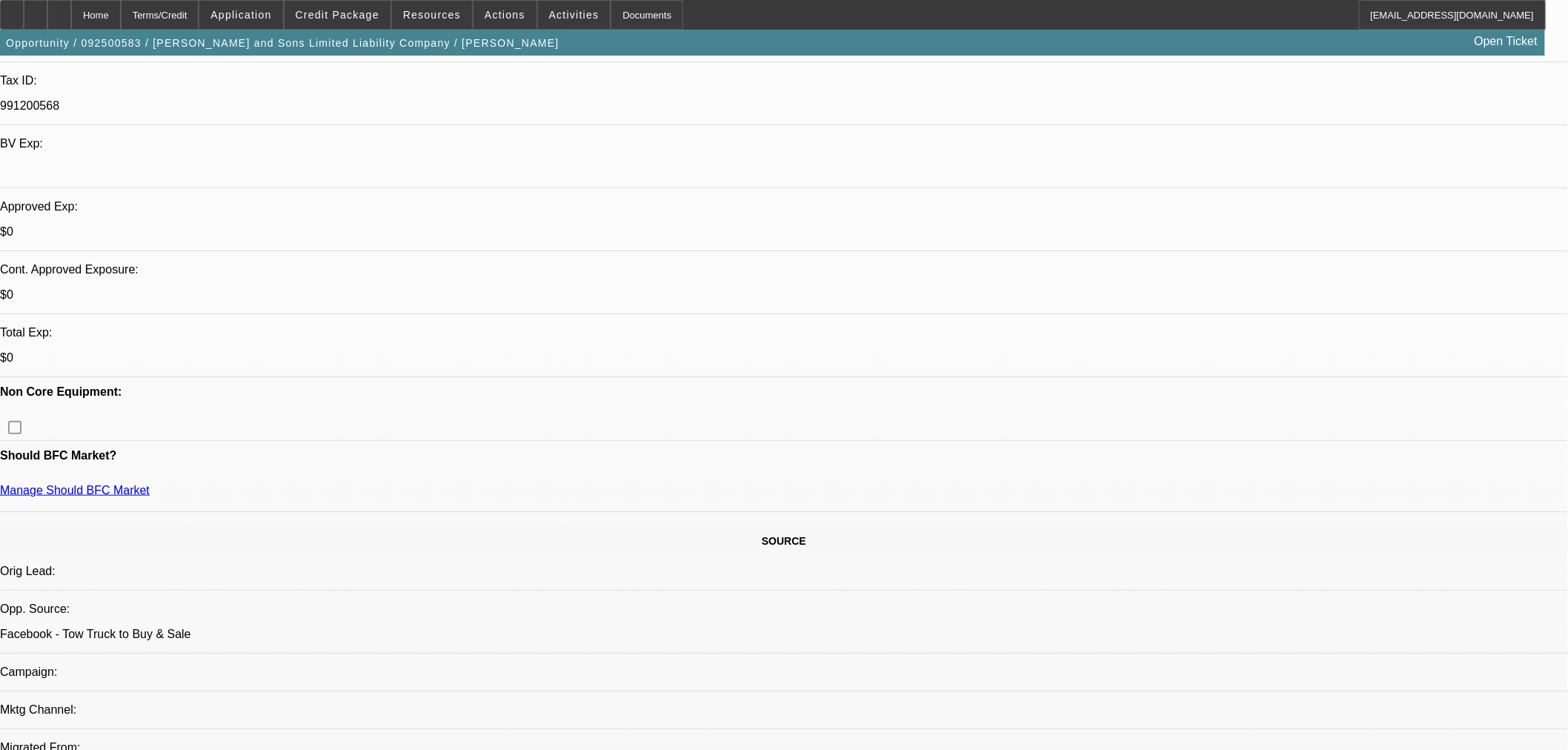
scroll to position [0, 0]
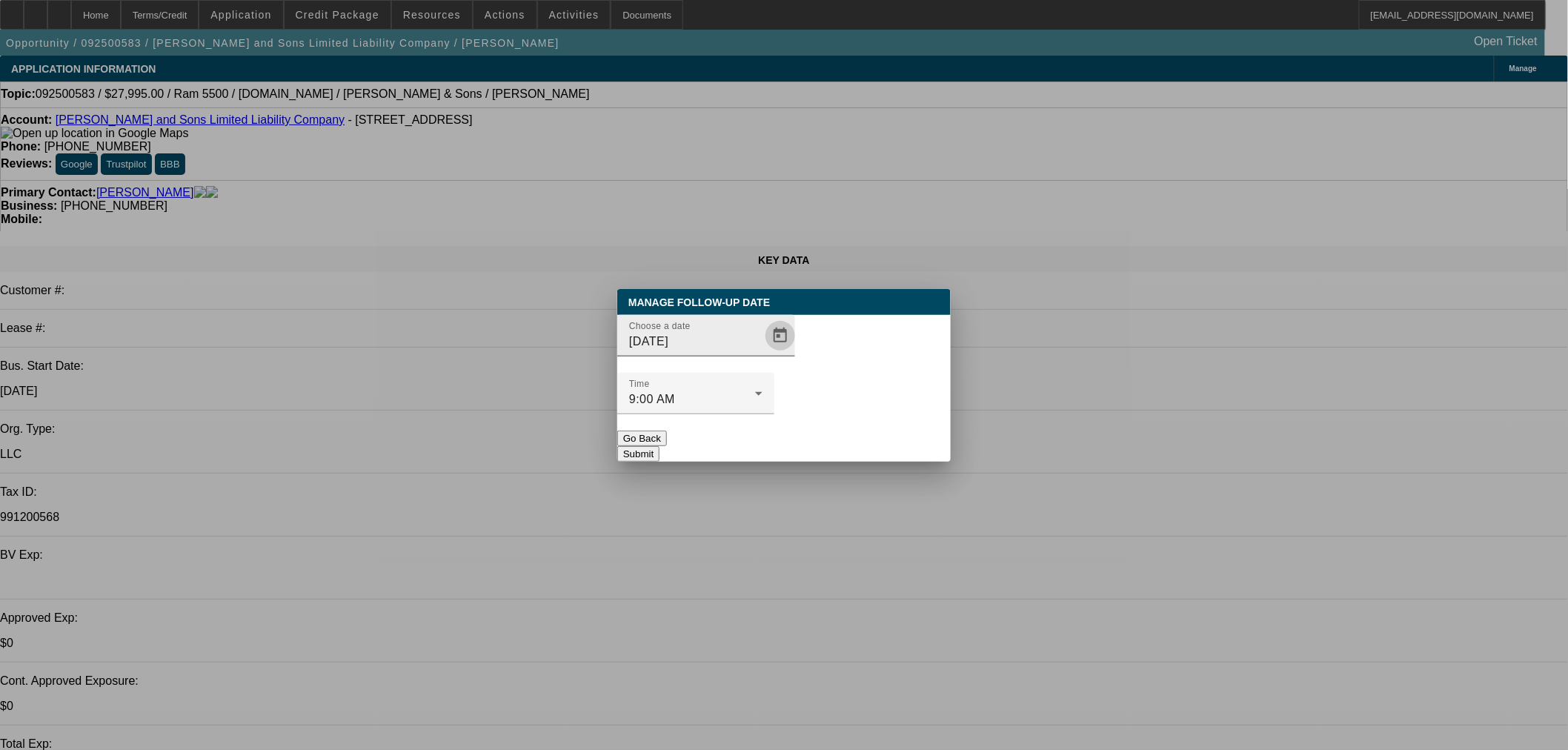
click at [763, 354] on span "Open calendar" at bounding box center [781, 336] width 36 height 36
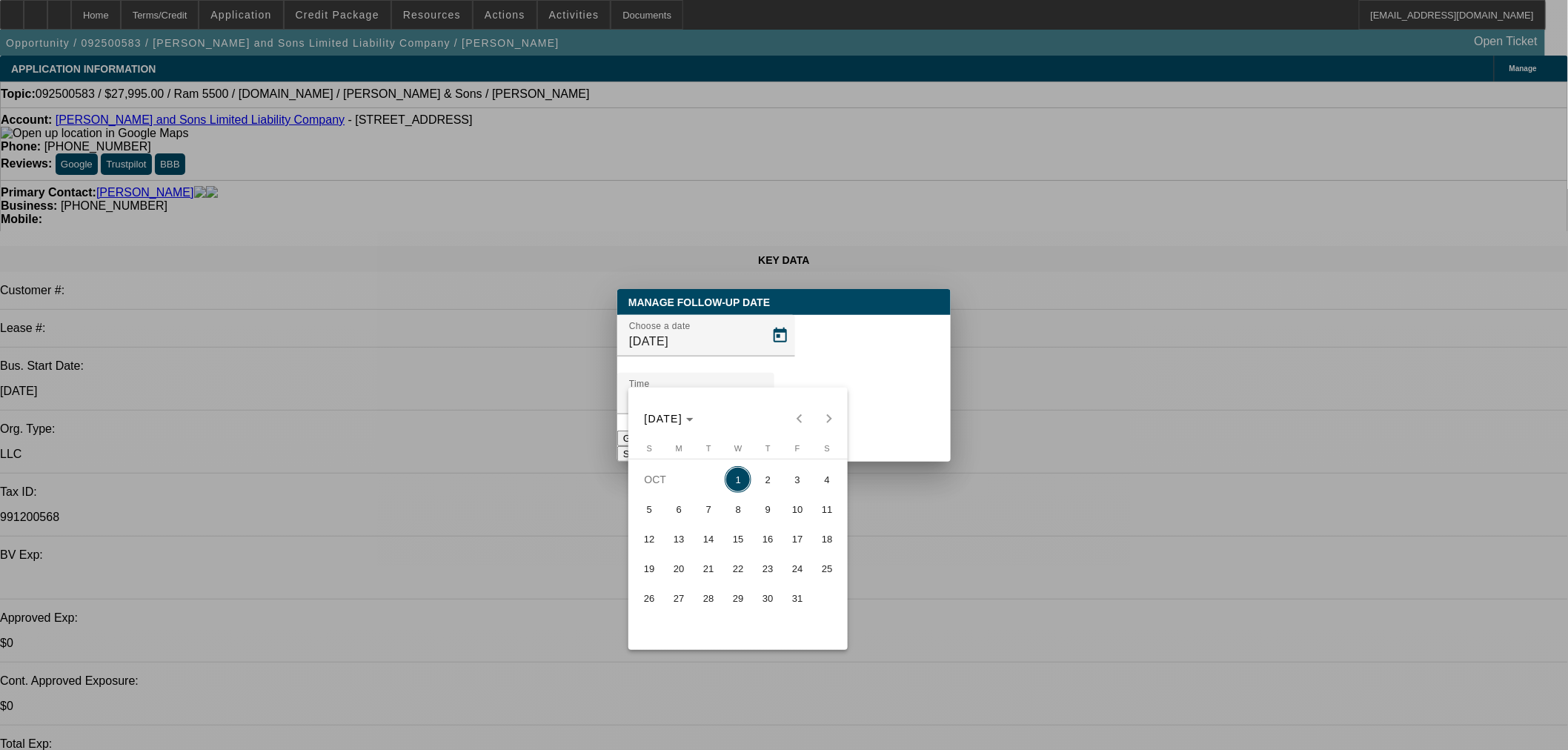
drag, startPoint x: 775, startPoint y: 488, endPoint x: 840, endPoint y: 411, distance: 100.8
click at [775, 478] on span "2" at bounding box center [768, 479] width 27 height 27
type input "[DATE]"
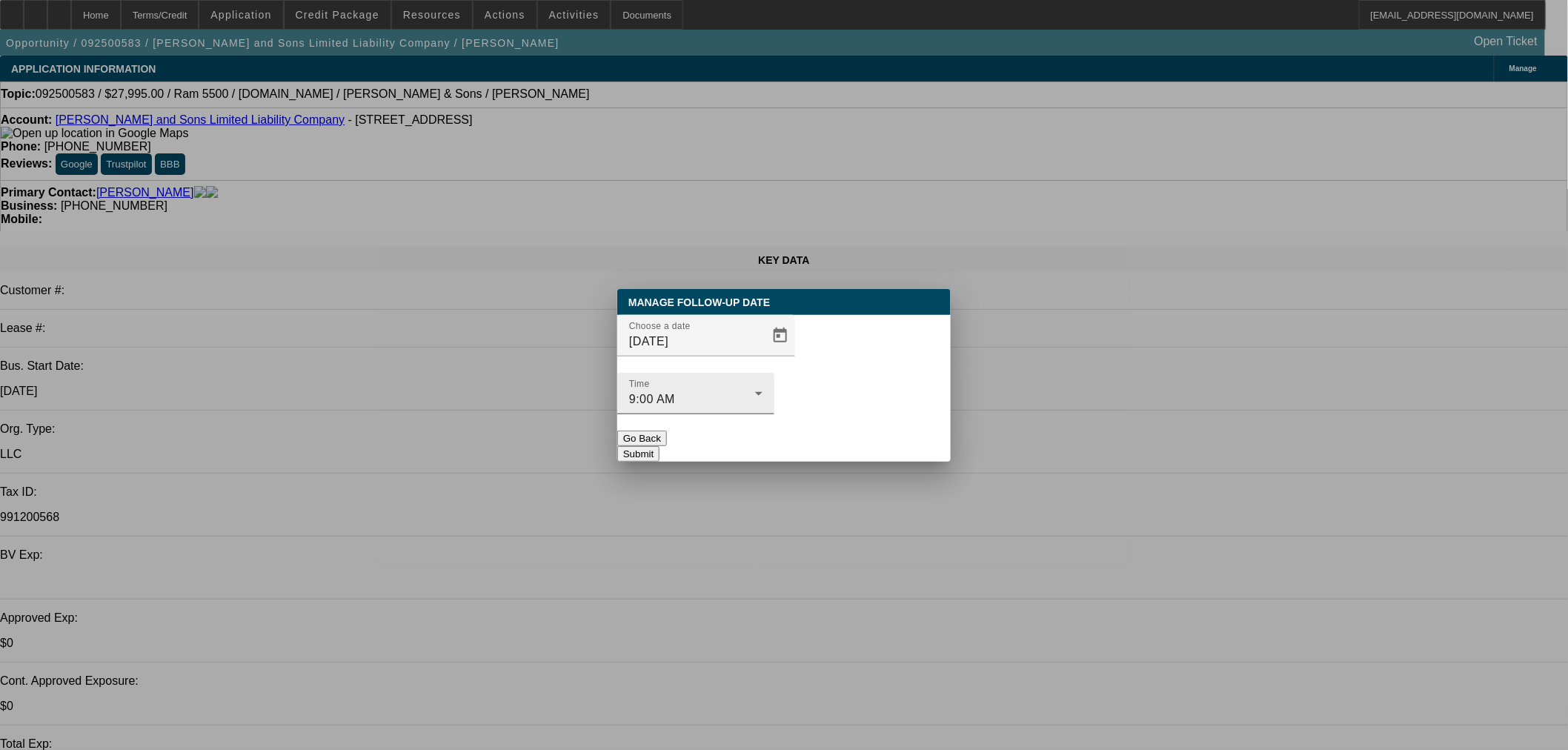
click at [763, 386] on div "Time 9:00 AM" at bounding box center [696, 393] width 134 height 41
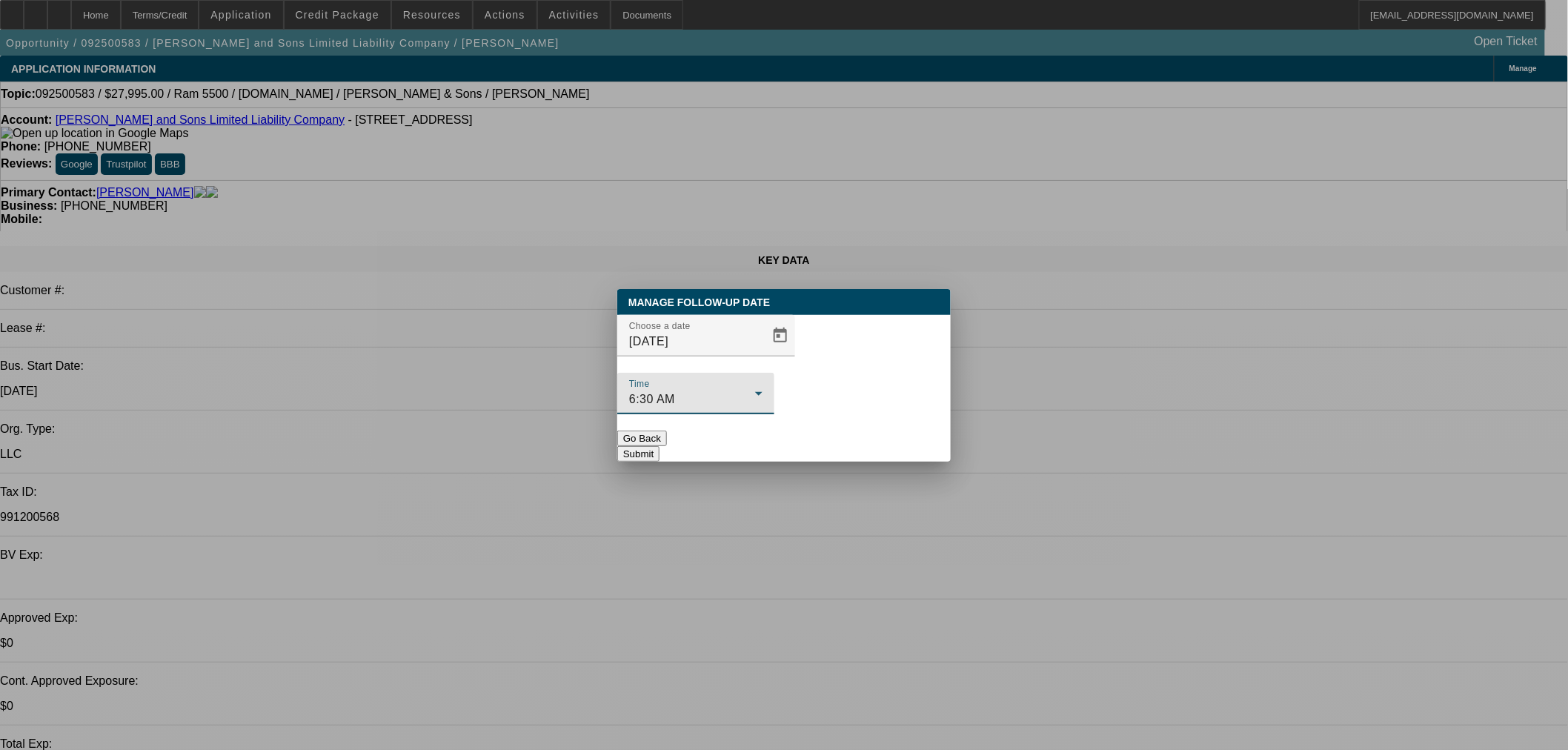
click at [660, 447] on button "Submit" at bounding box center [638, 454] width 42 height 15
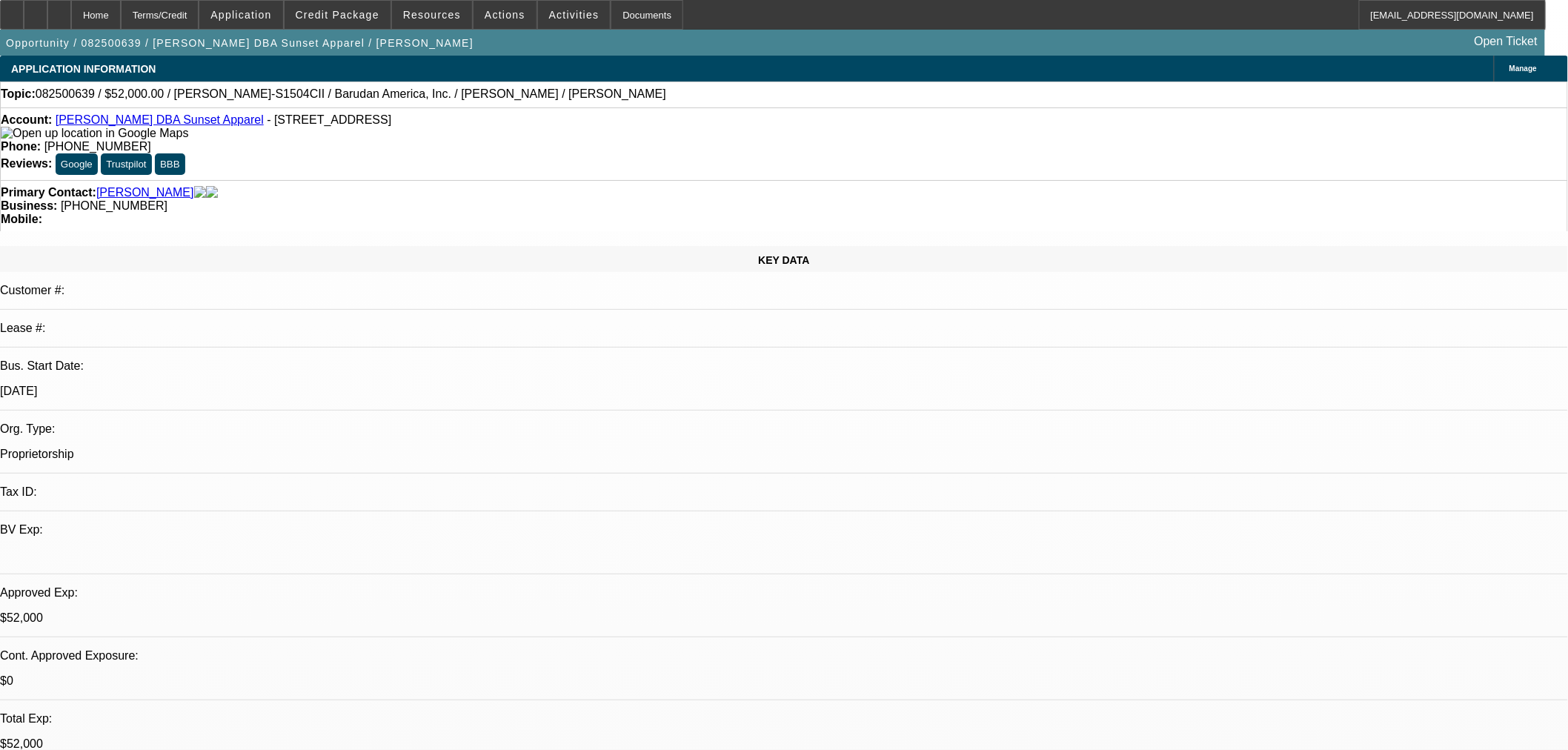
select select "0"
select select "2"
select select "0"
select select "6"
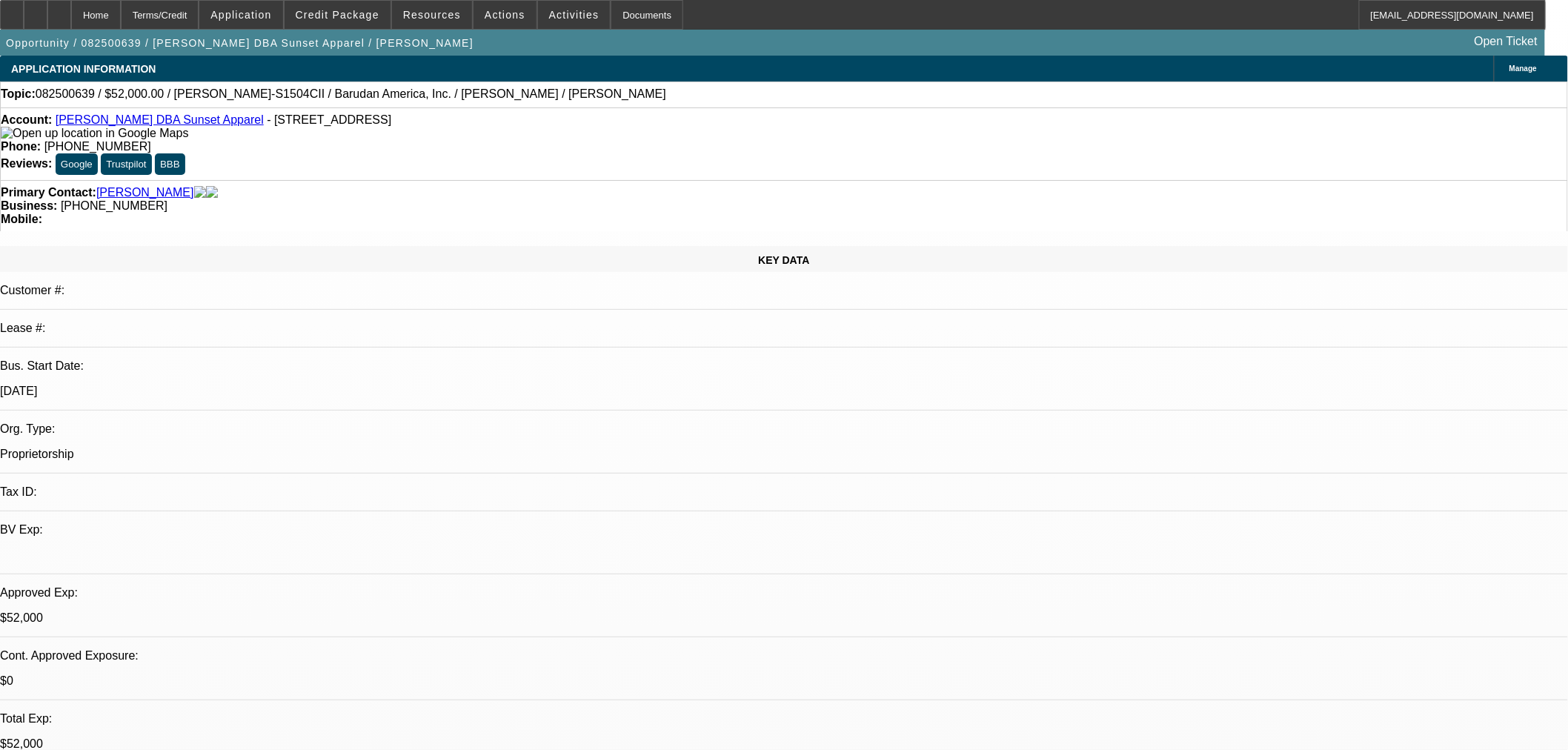
select select "0"
select select "2"
select select "0"
select select "6"
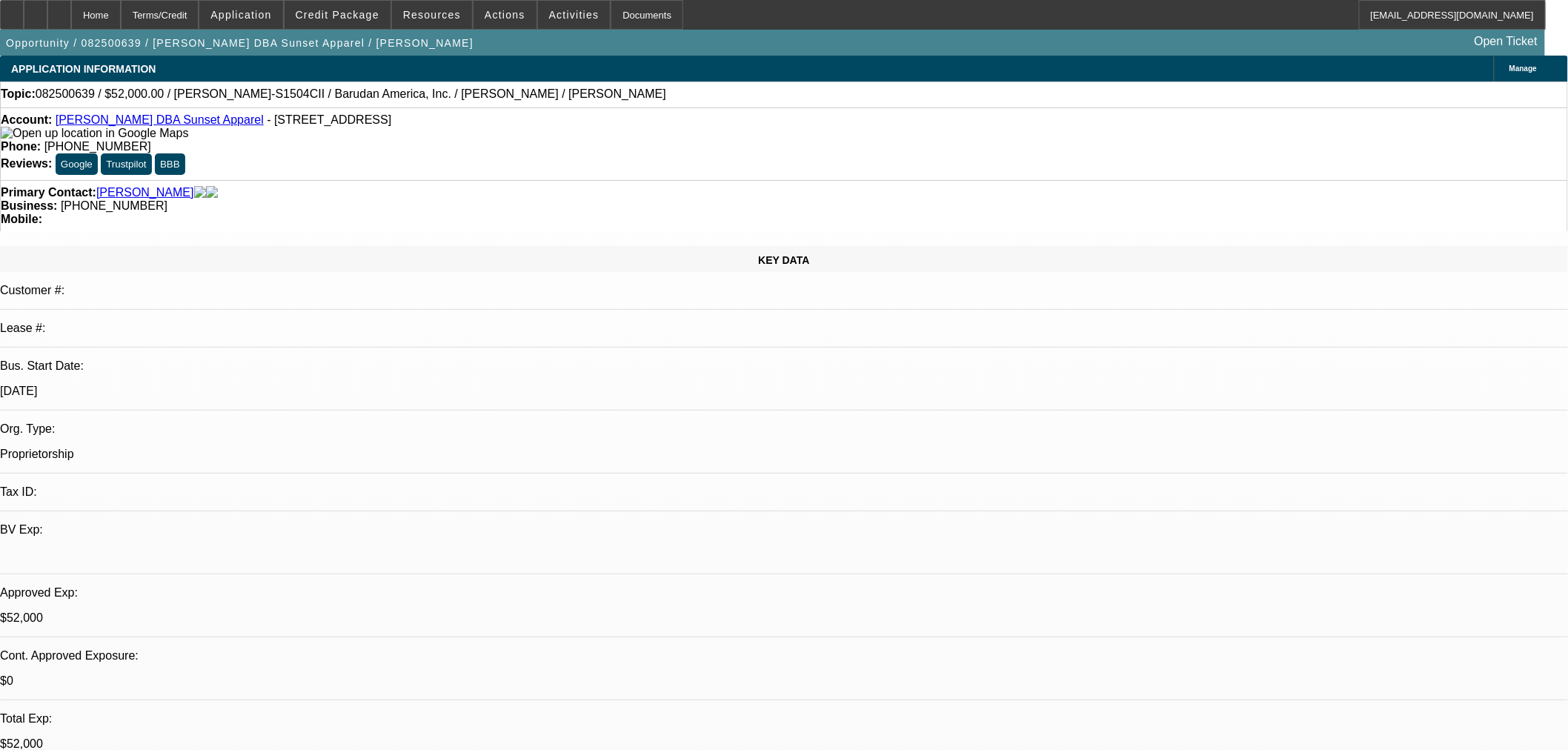
select select "0"
select select "2"
select select "0"
select select "6"
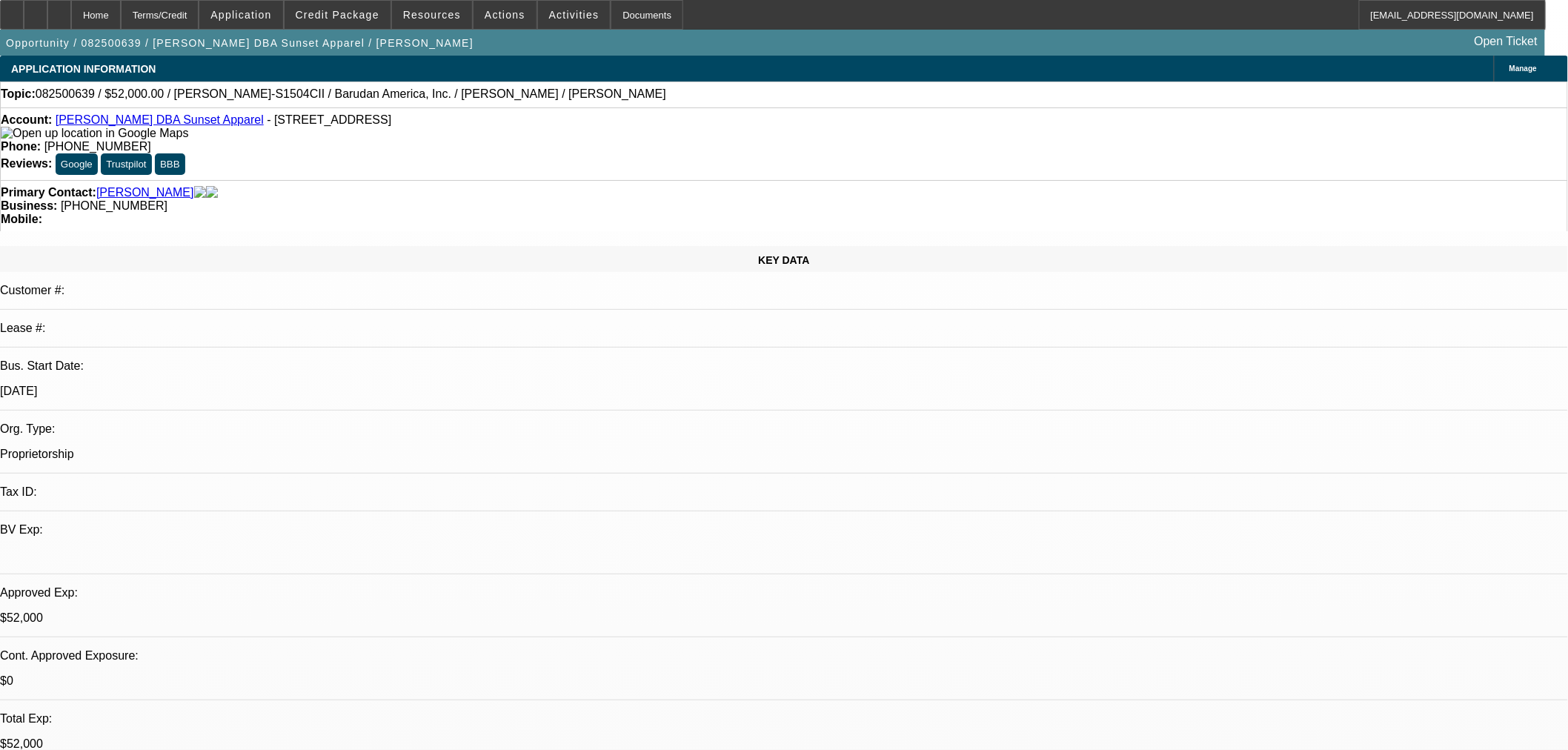
select select "0"
select select "2"
select select "0"
select select "6"
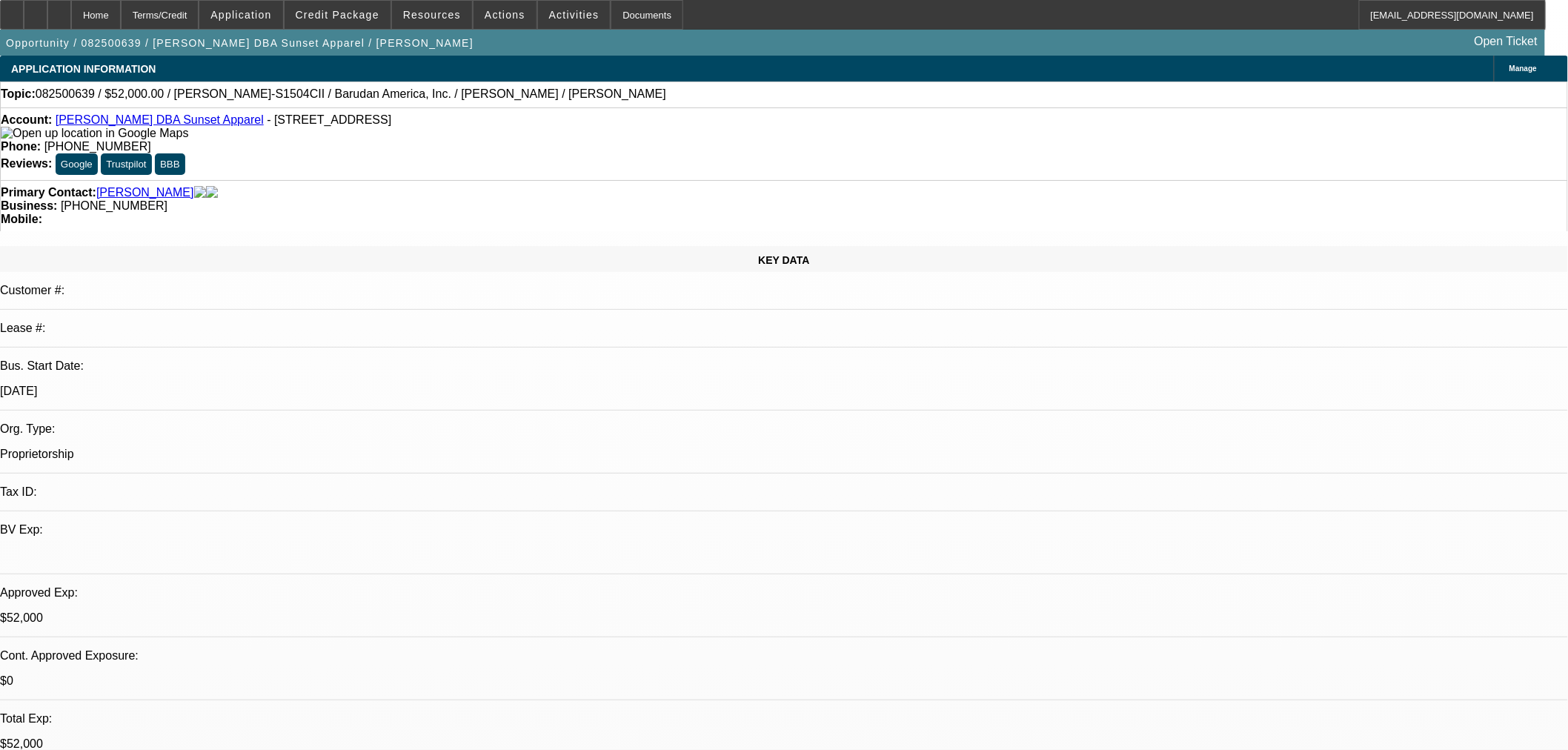
drag, startPoint x: 1303, startPoint y: 502, endPoint x: 1366, endPoint y: 497, distance: 63.2
copy span "(952) 224-2410"
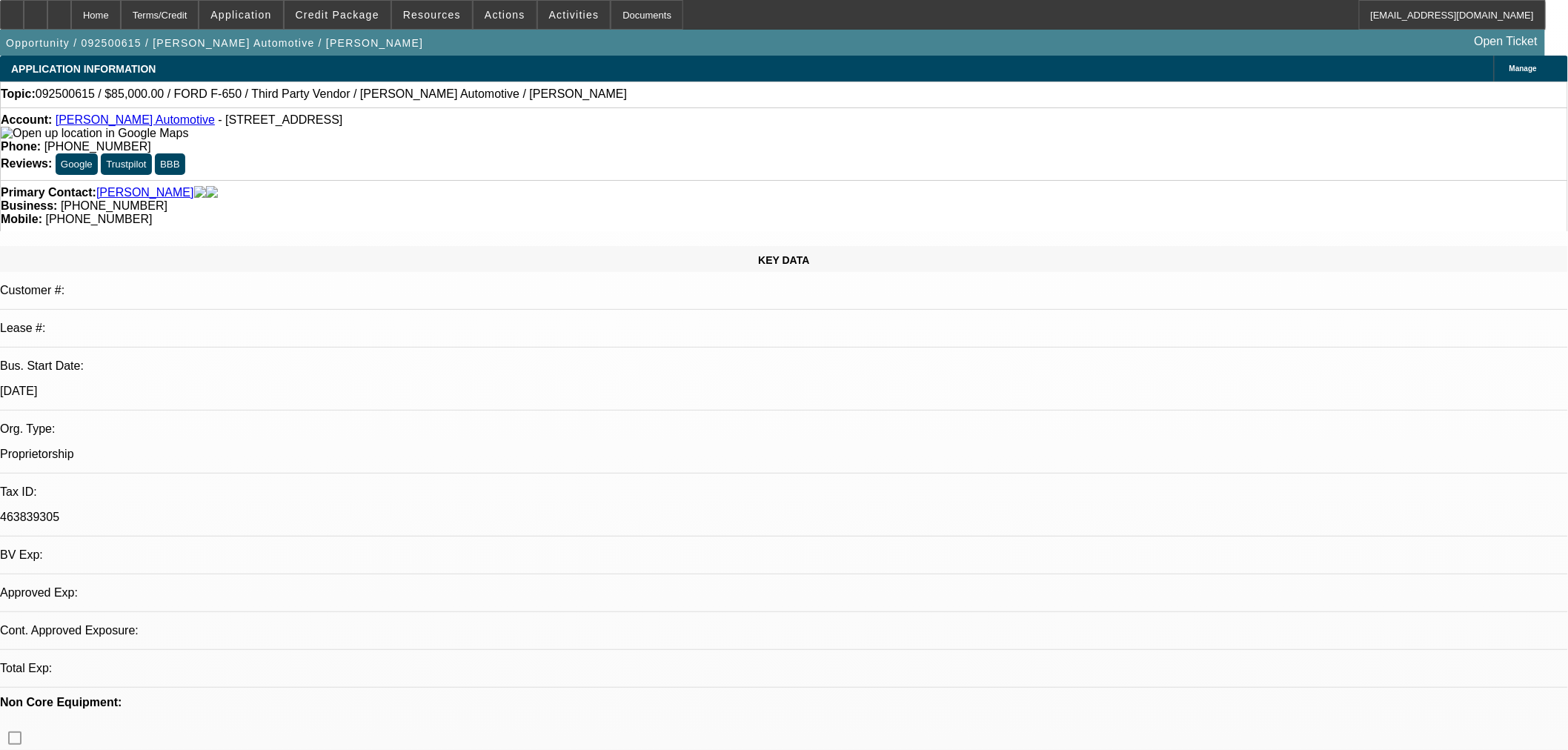
select select "0"
select select "2"
select select "0"
select select "6"
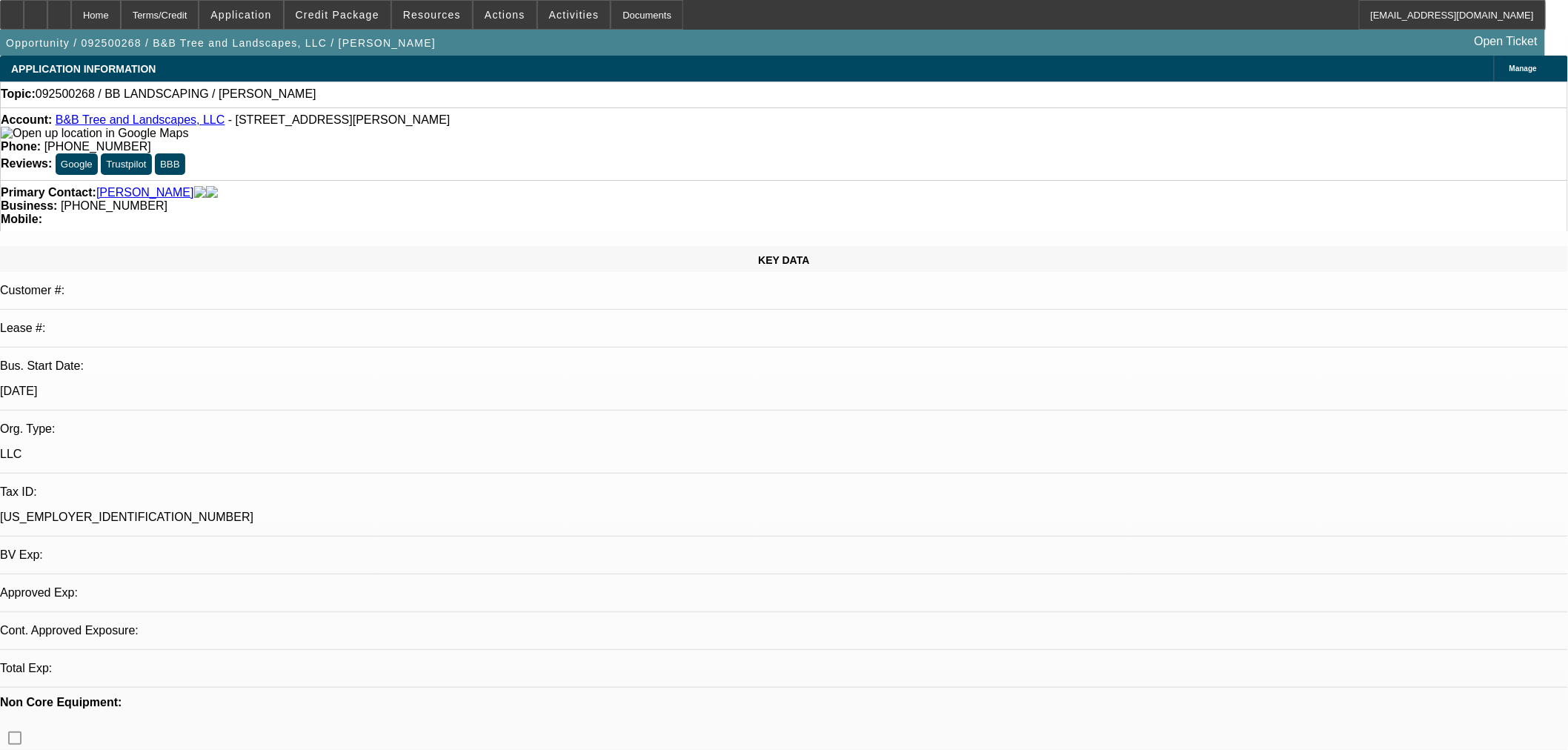
select select "0"
select select "2"
select select "0.1"
select select "4"
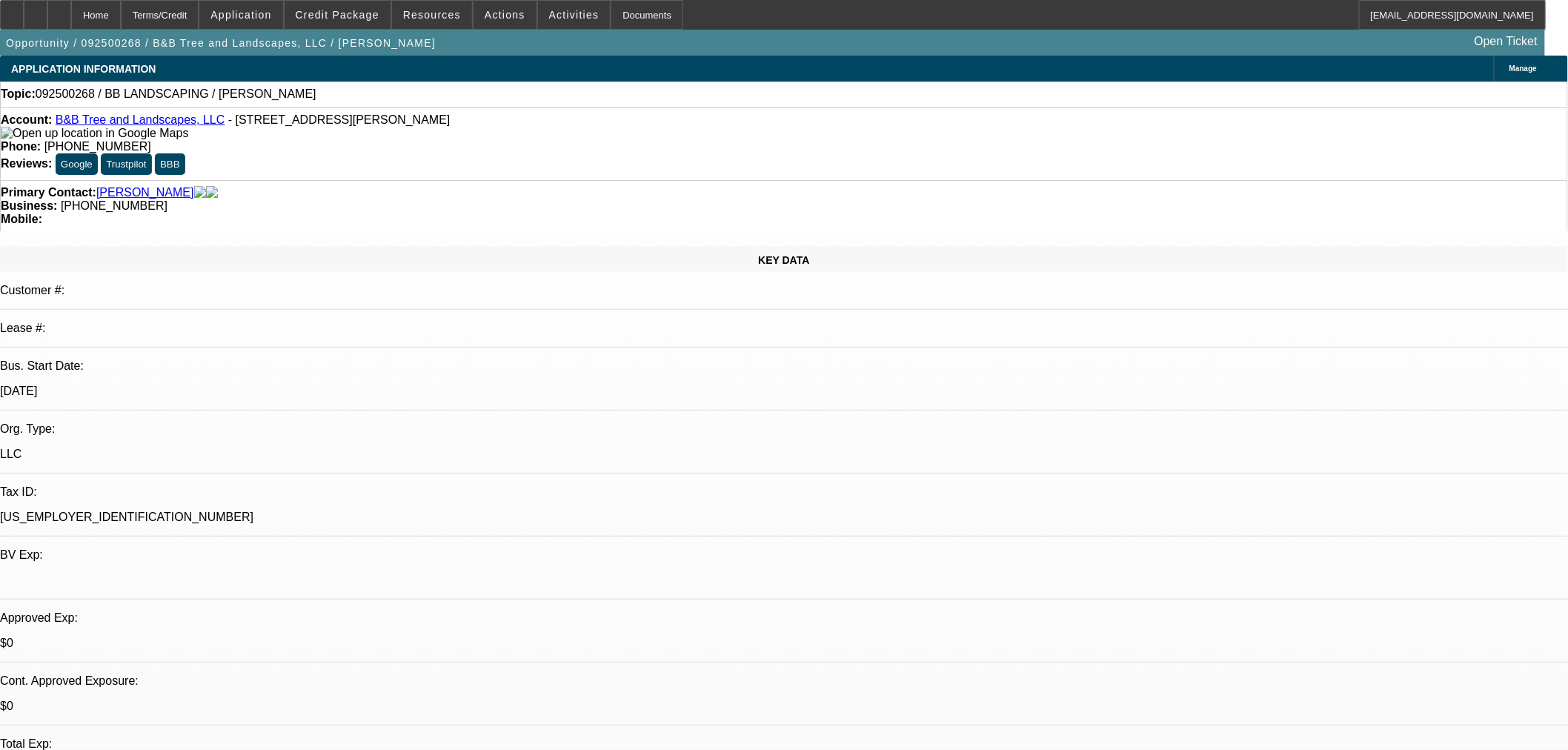
drag, startPoint x: 1406, startPoint y: 206, endPoint x: 1415, endPoint y: 212, distance: 10.8
click at [476, 15] on span at bounding box center [506, 15] width 63 height 36
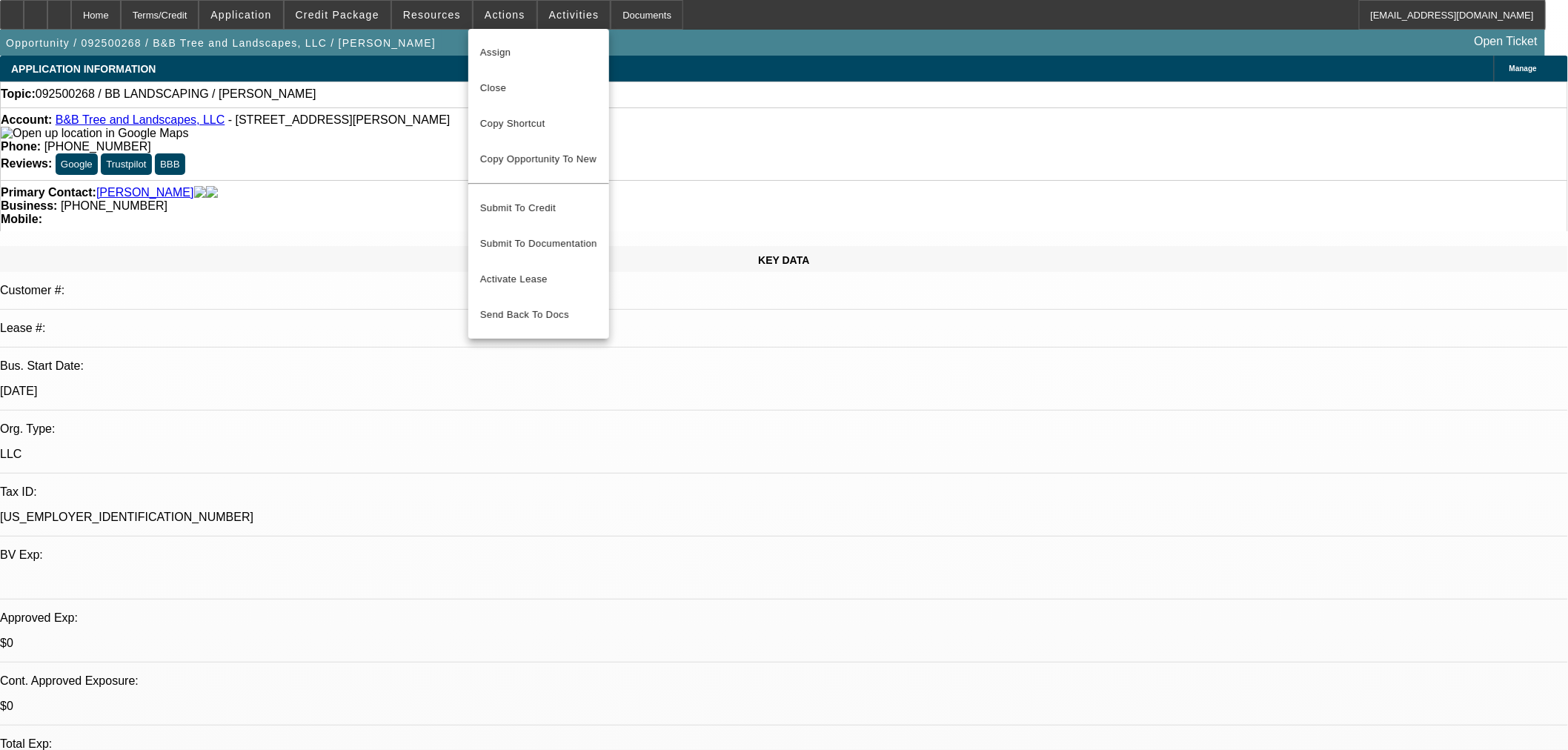
click at [1245, 212] on div at bounding box center [784, 375] width 1568 height 750
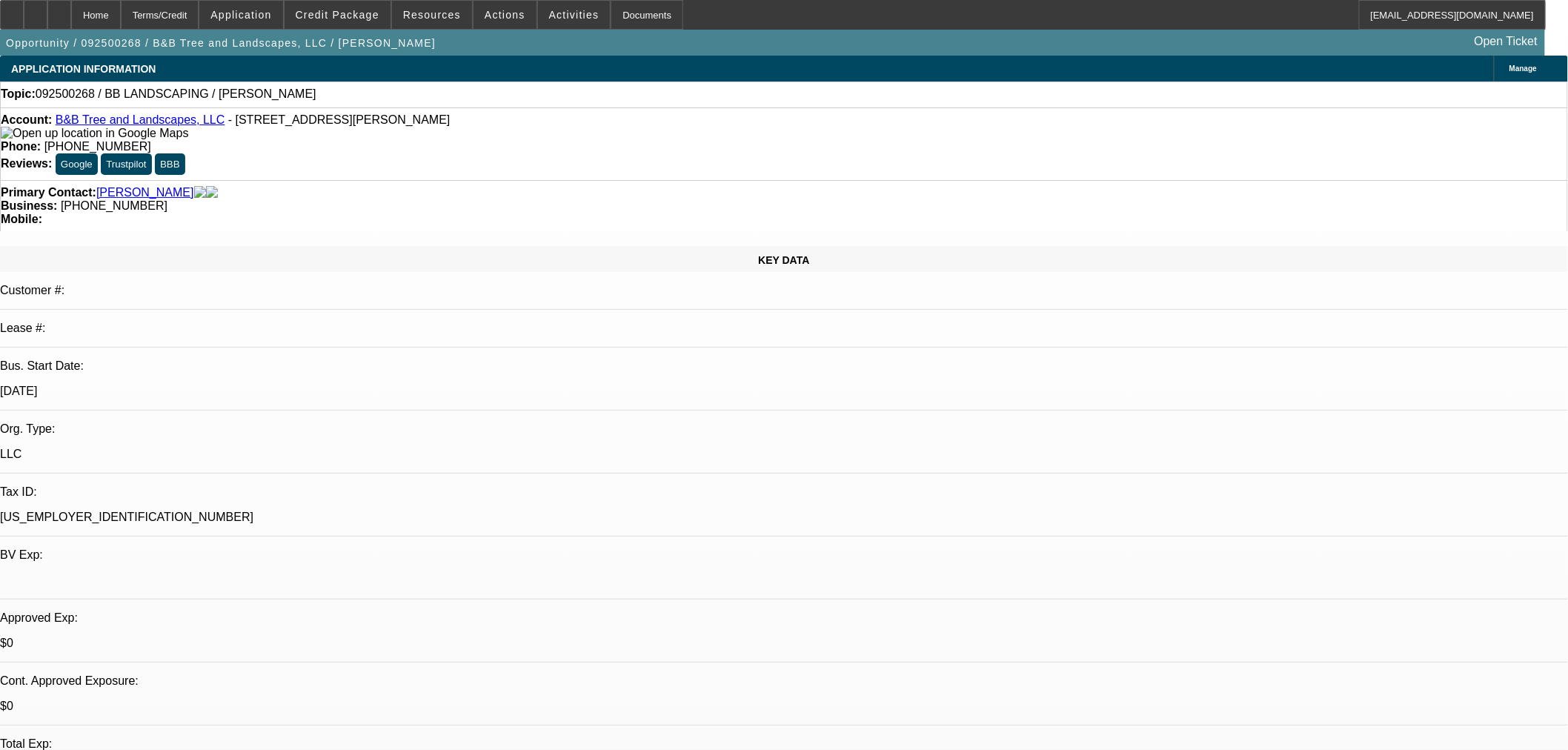
click at [442, 18] on span "Resources" at bounding box center [432, 15] width 57 height 12
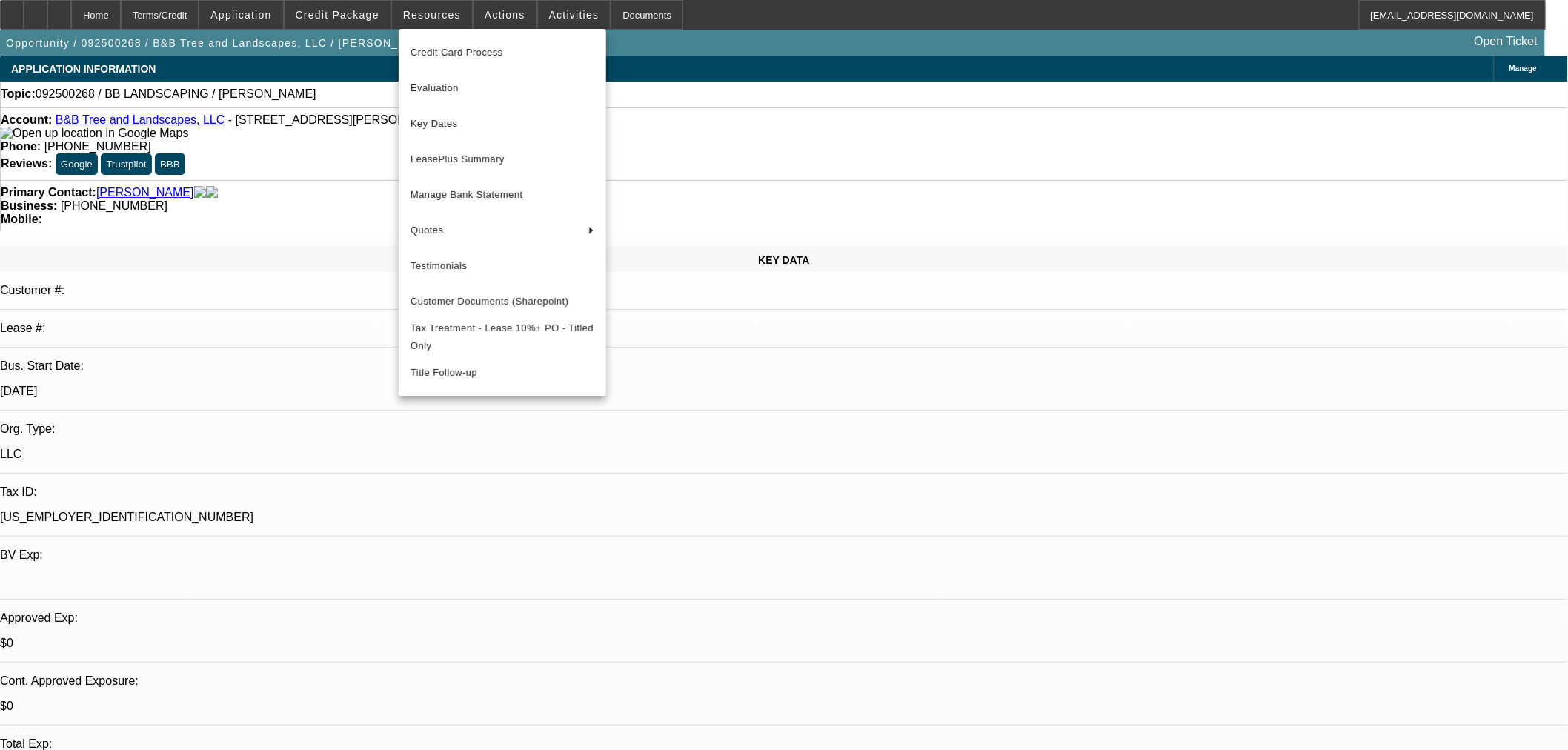
click at [504, 11] on div at bounding box center [784, 375] width 1568 height 750
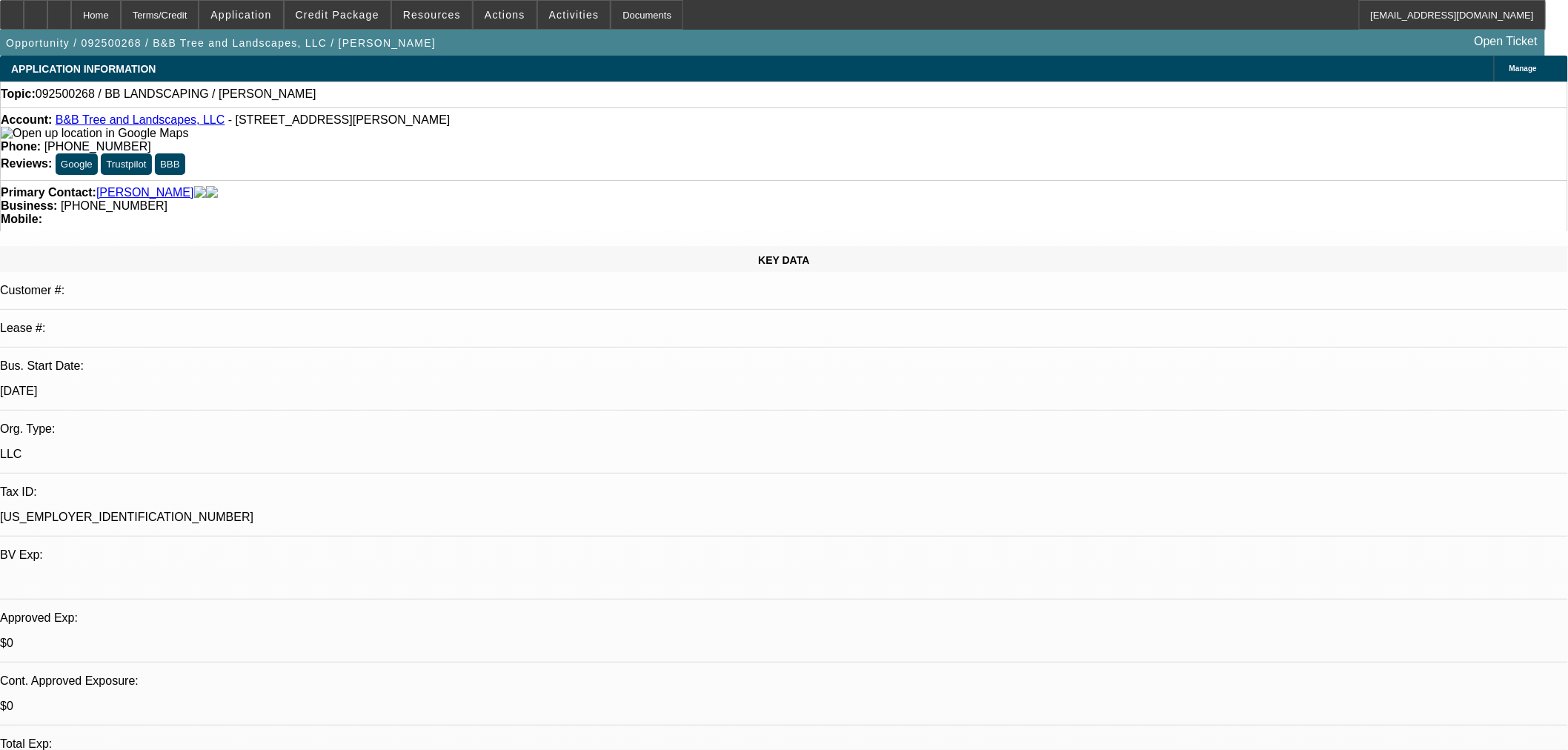
click at [502, 11] on span "Actions" at bounding box center [506, 15] width 41 height 12
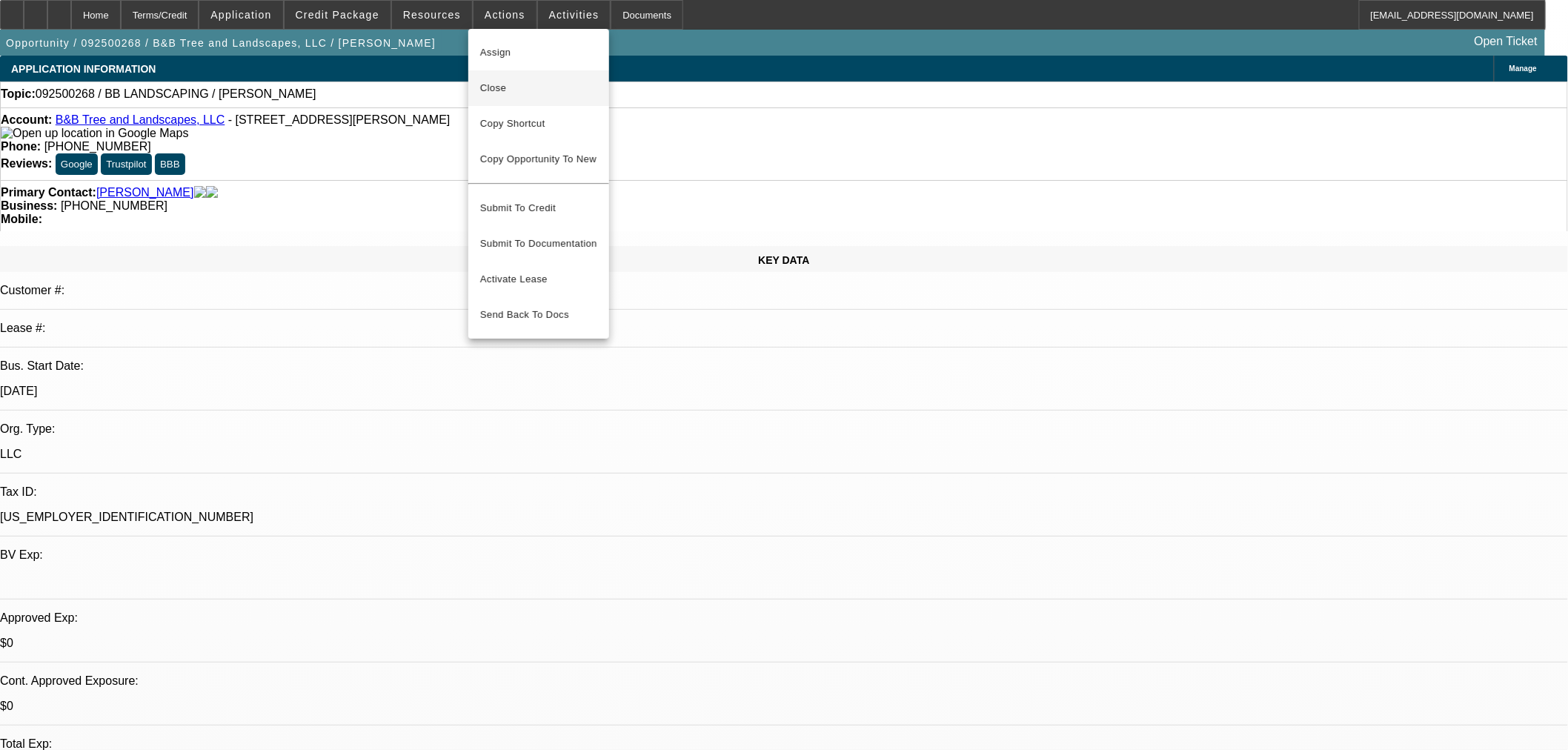
click at [524, 78] on button "Close" at bounding box center [539, 88] width 141 height 36
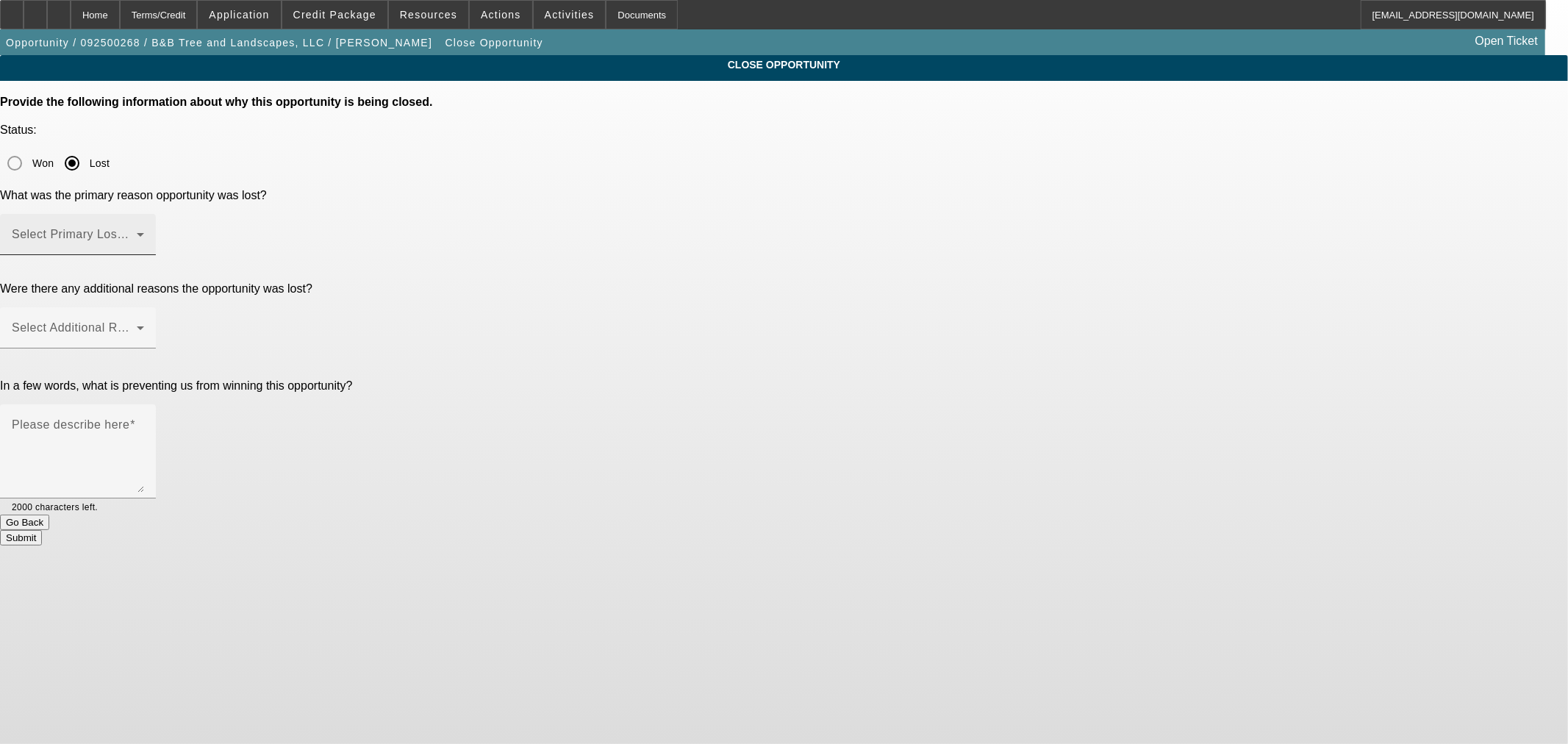
click at [137, 231] on span at bounding box center [74, 240] width 125 height 18
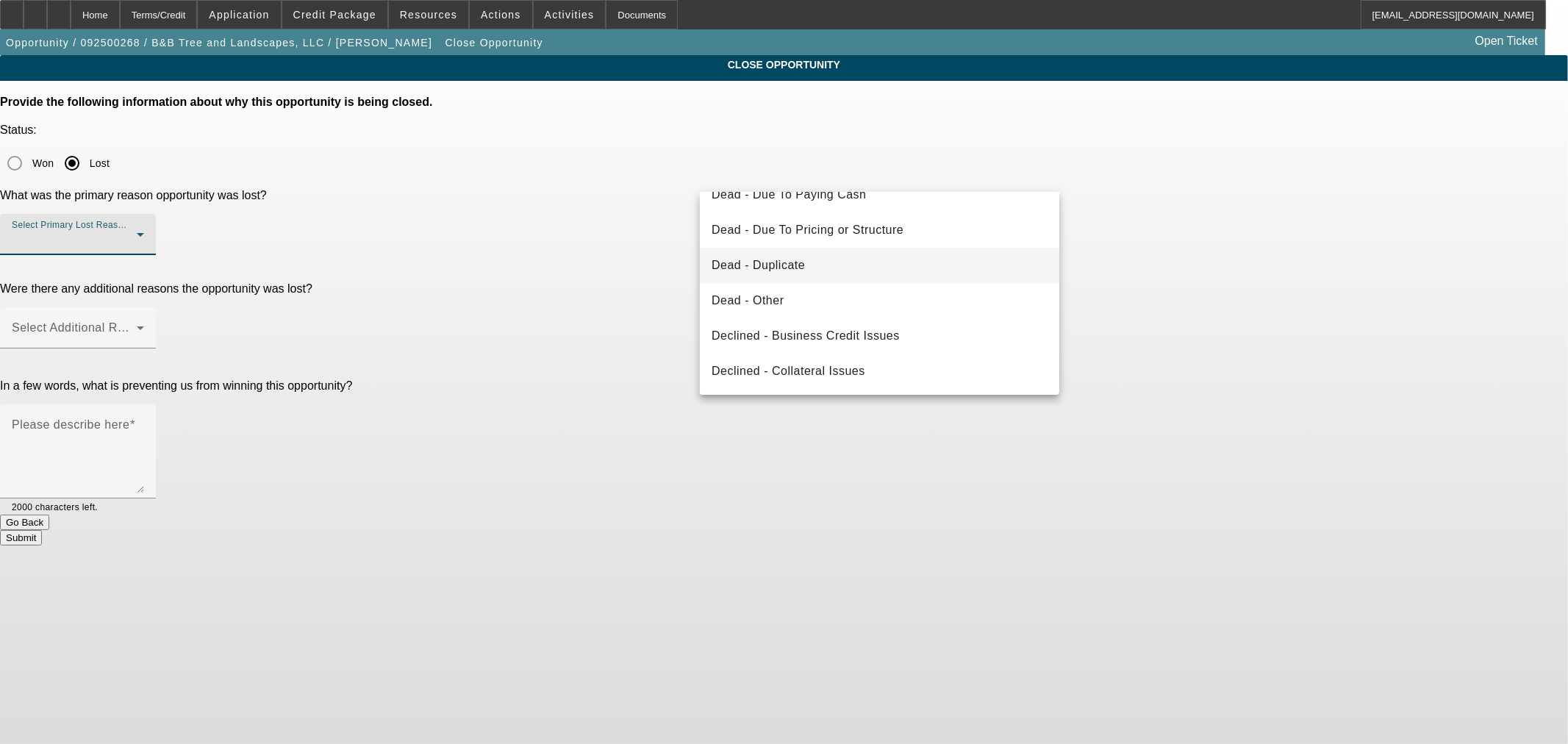
scroll to position [33, 0]
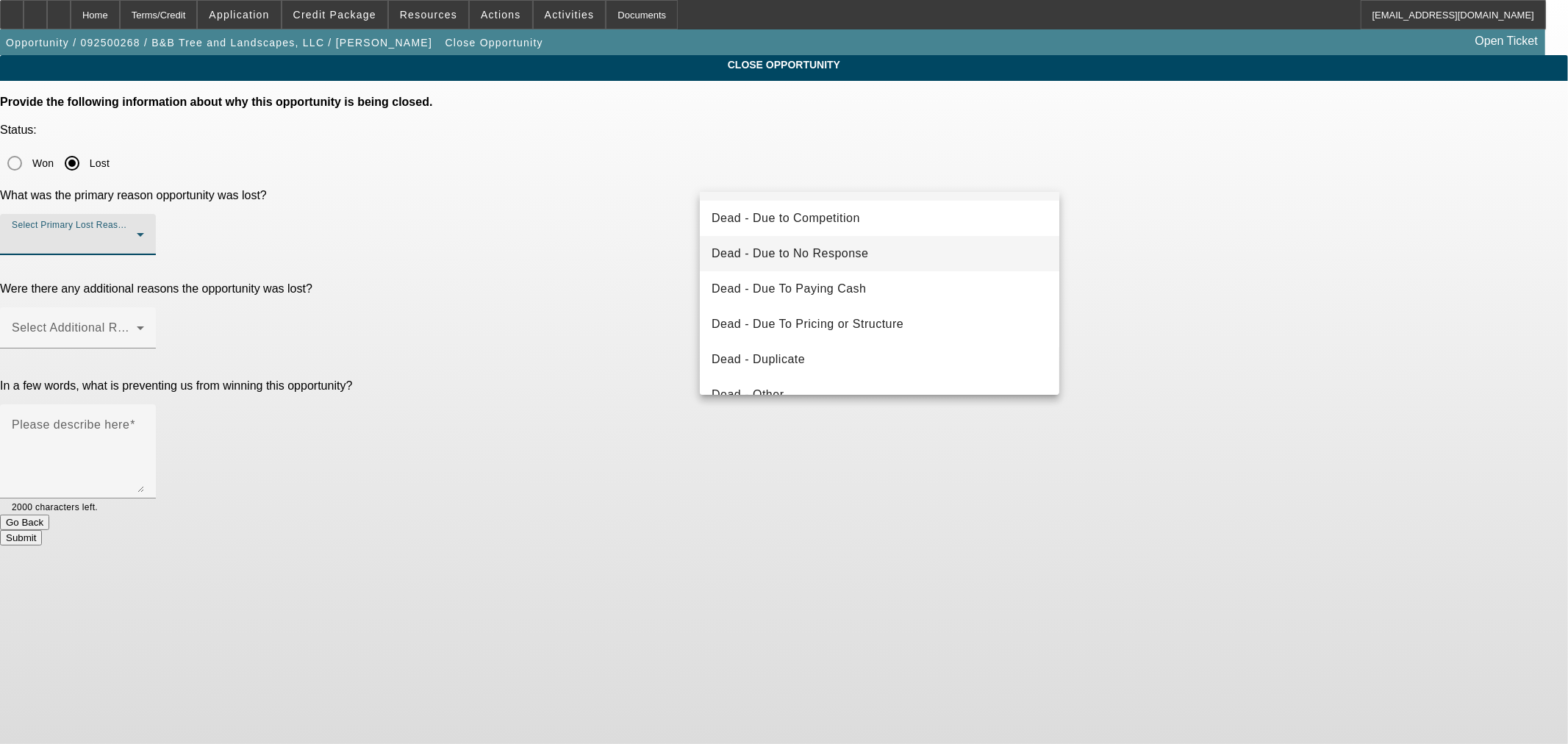
click at [858, 247] on span "Dead - Due to No Response" at bounding box center [790, 253] width 157 height 18
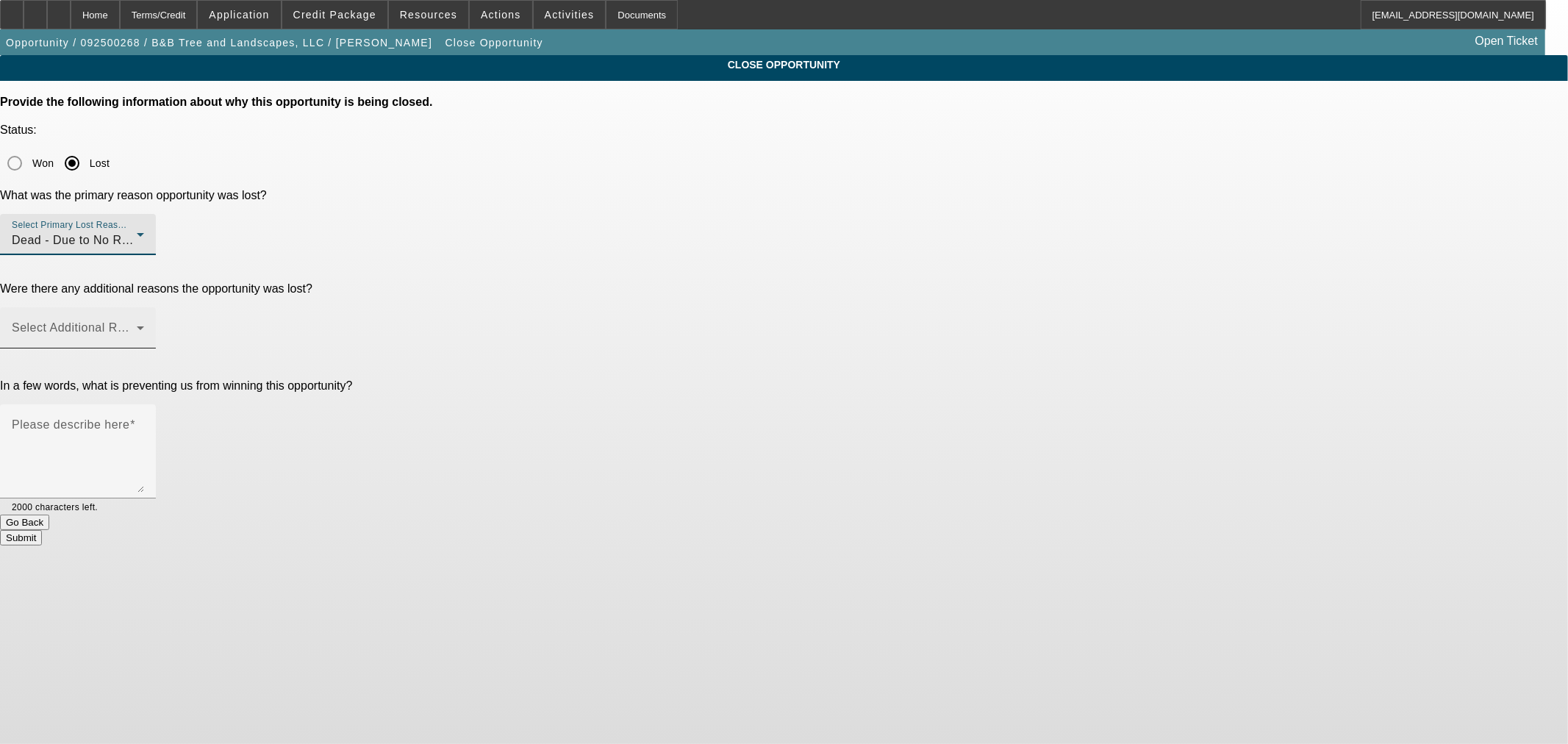
click at [144, 308] on div "Select Additional Reasons" at bounding box center [78, 328] width 133 height 41
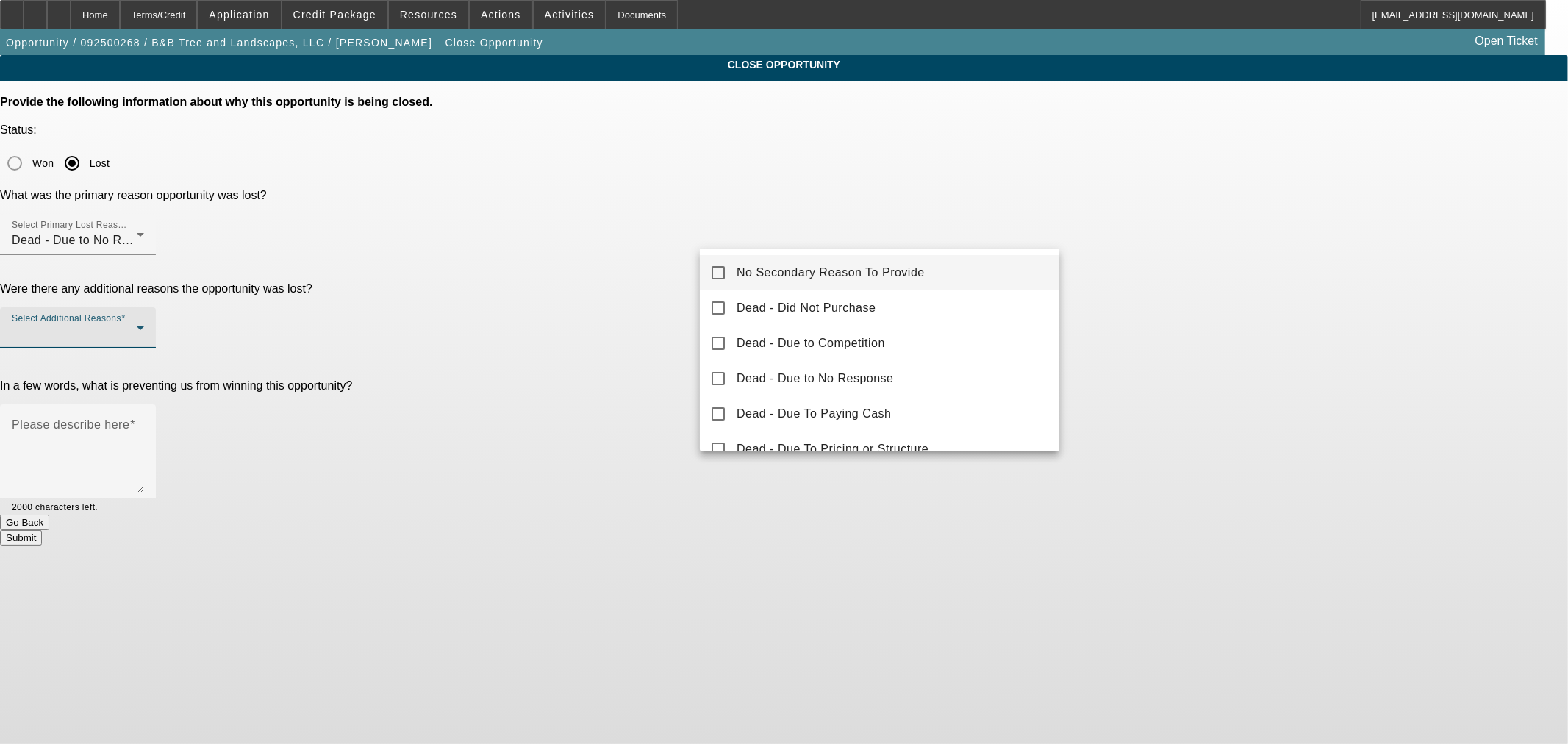
click at [790, 274] on span "No Secondary Reason To Provide" at bounding box center [830, 273] width 188 height 18
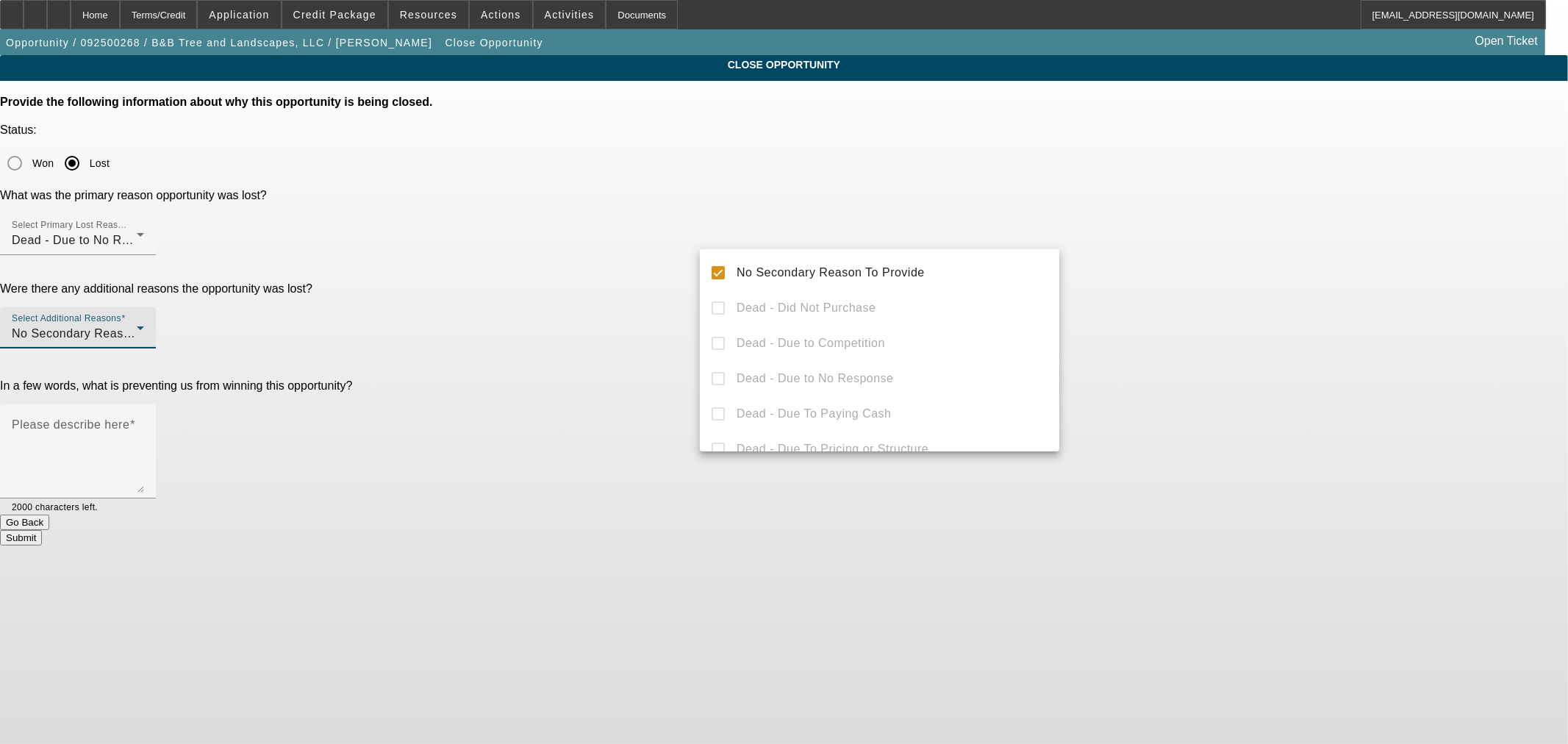
click at [581, 232] on div at bounding box center [784, 372] width 1568 height 744
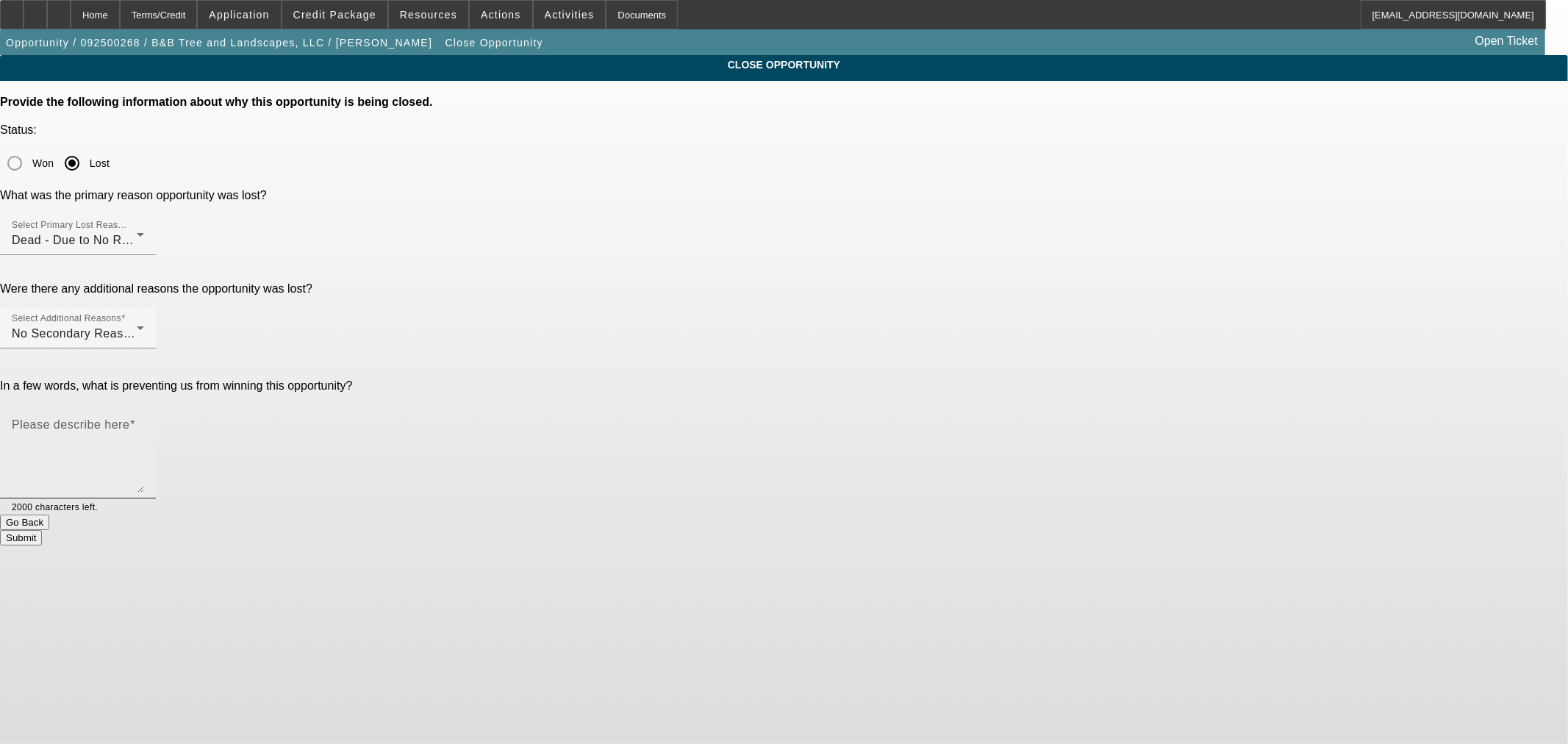
click at [144, 422] on textarea "Please describe here" at bounding box center [78, 457] width 133 height 71
type textarea "Did online app same day she financed the truck. Never had a chance at it."
click at [42, 531] on button "Submit" at bounding box center [20, 538] width 42 height 15
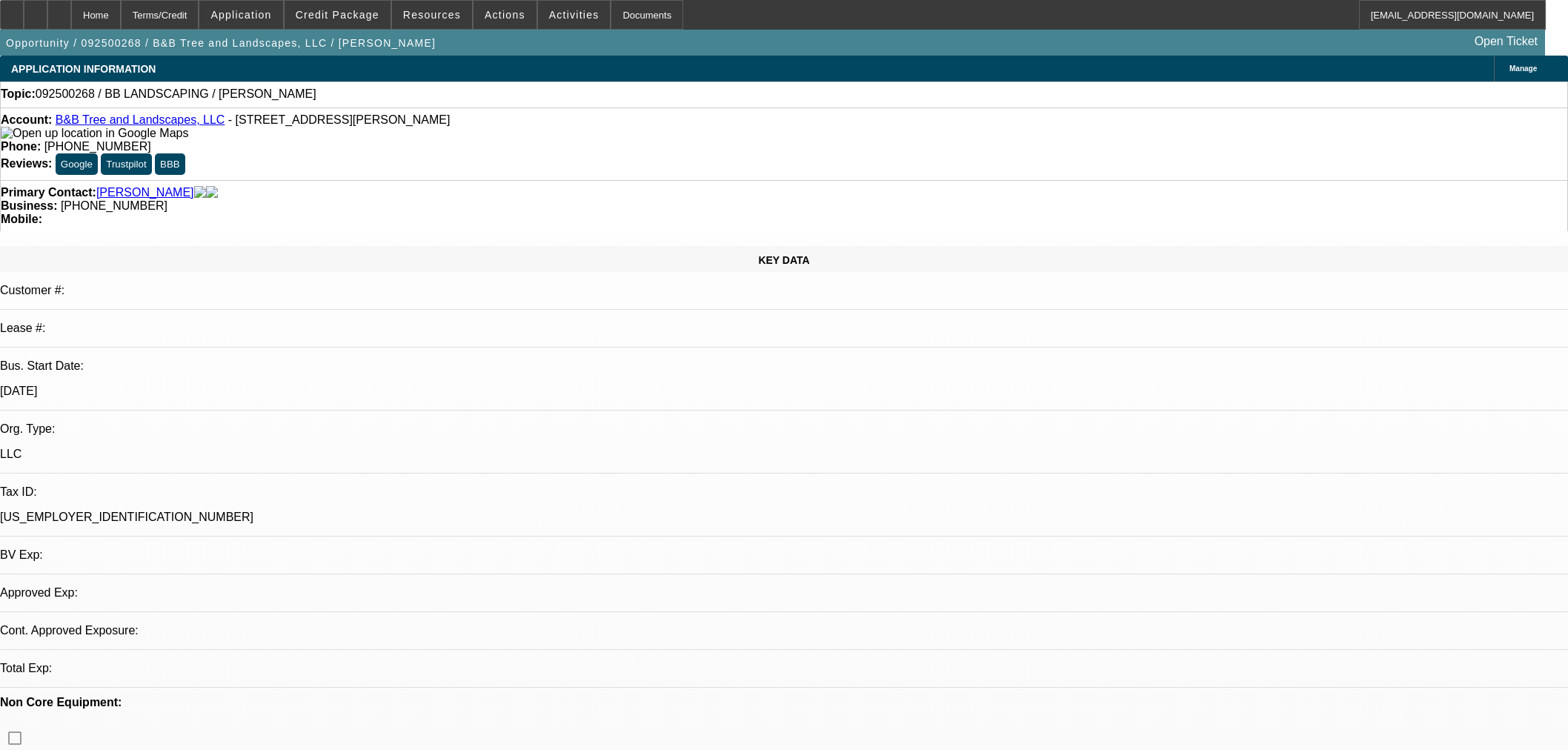
select select "0"
select select "2"
select select "0.1"
select select "4"
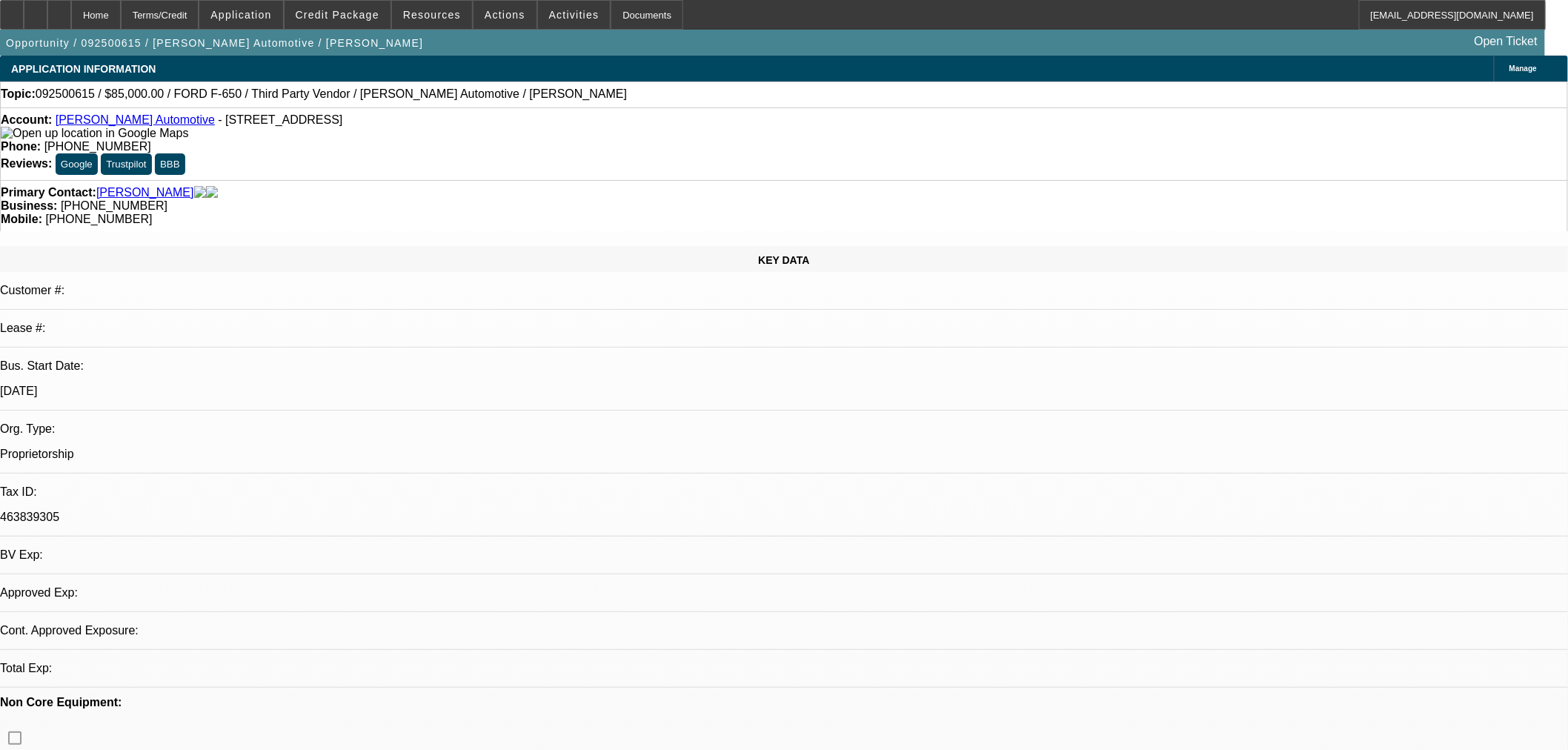
select select "0"
select select "2"
select select "0"
select select "1"
select select "2"
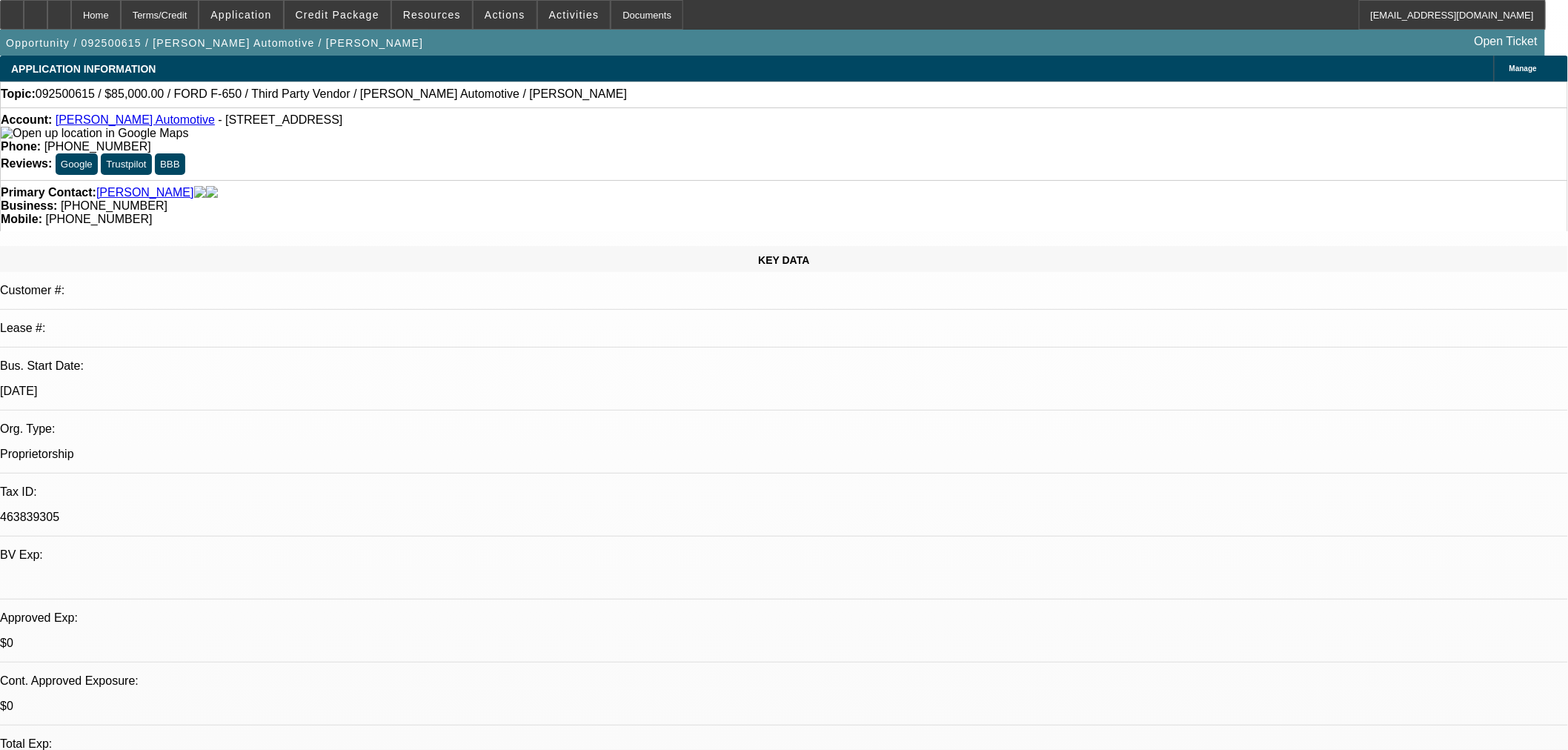
select select "6"
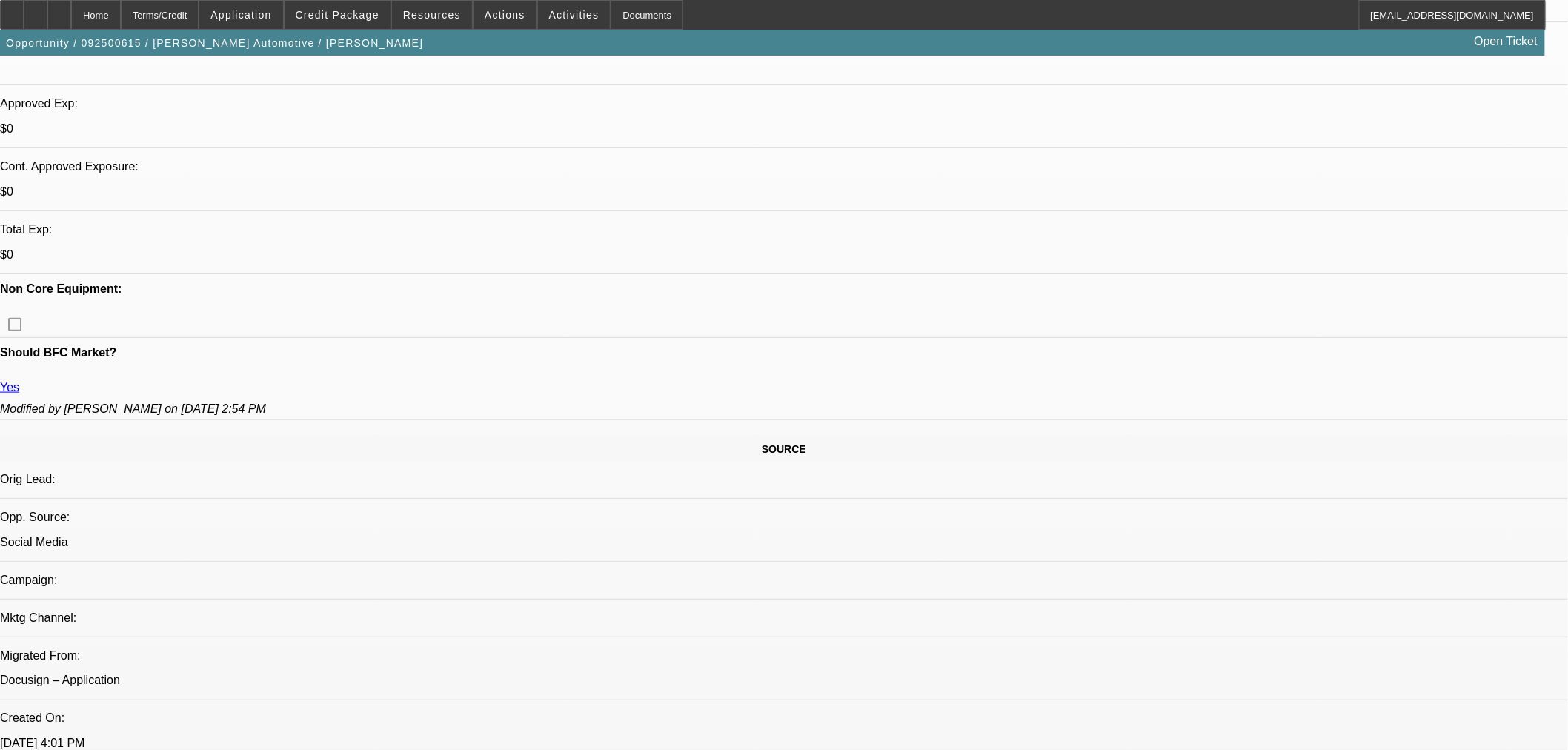
scroll to position [494, 0]
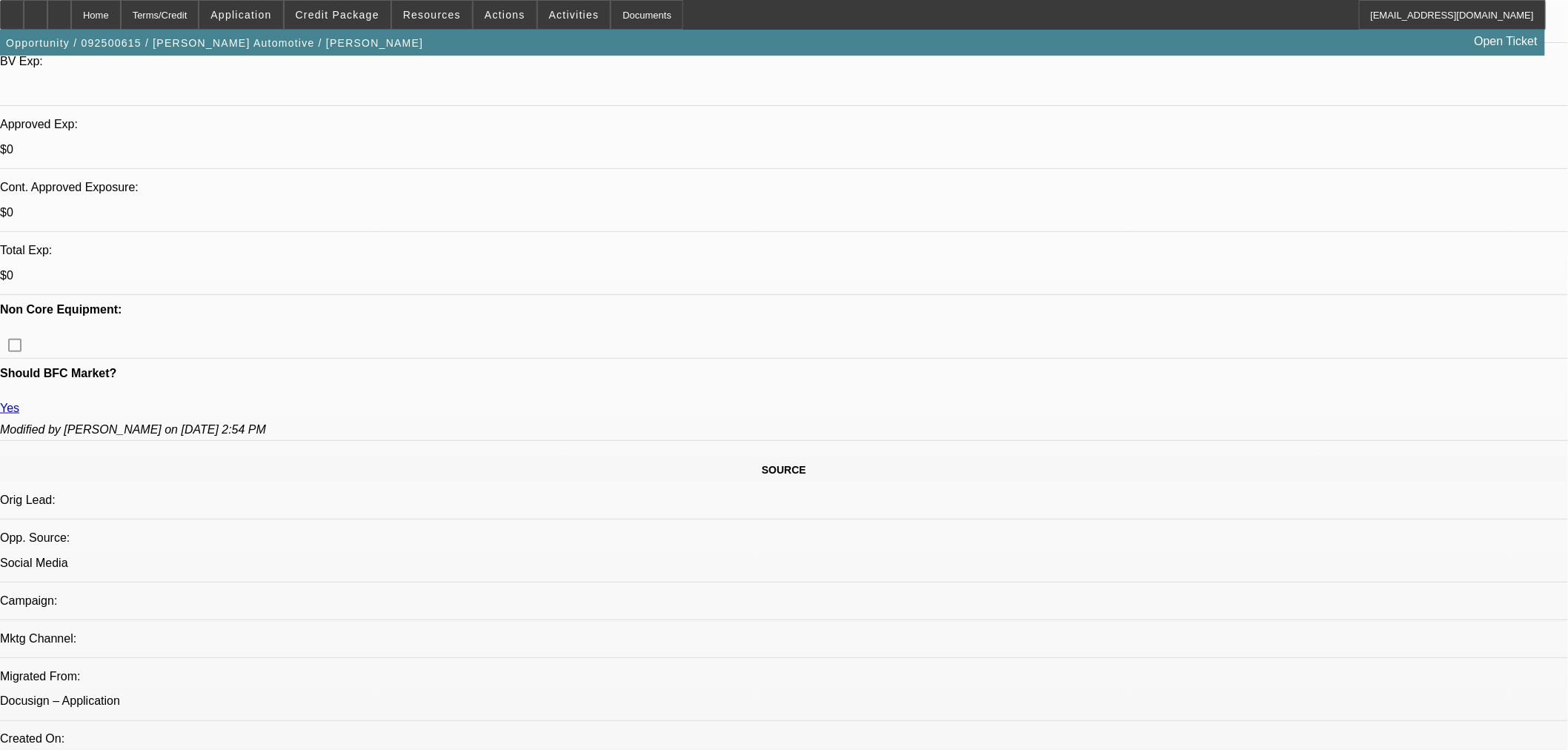
drag, startPoint x: 597, startPoint y: 381, endPoint x: 589, endPoint y: 376, distance: 9.4
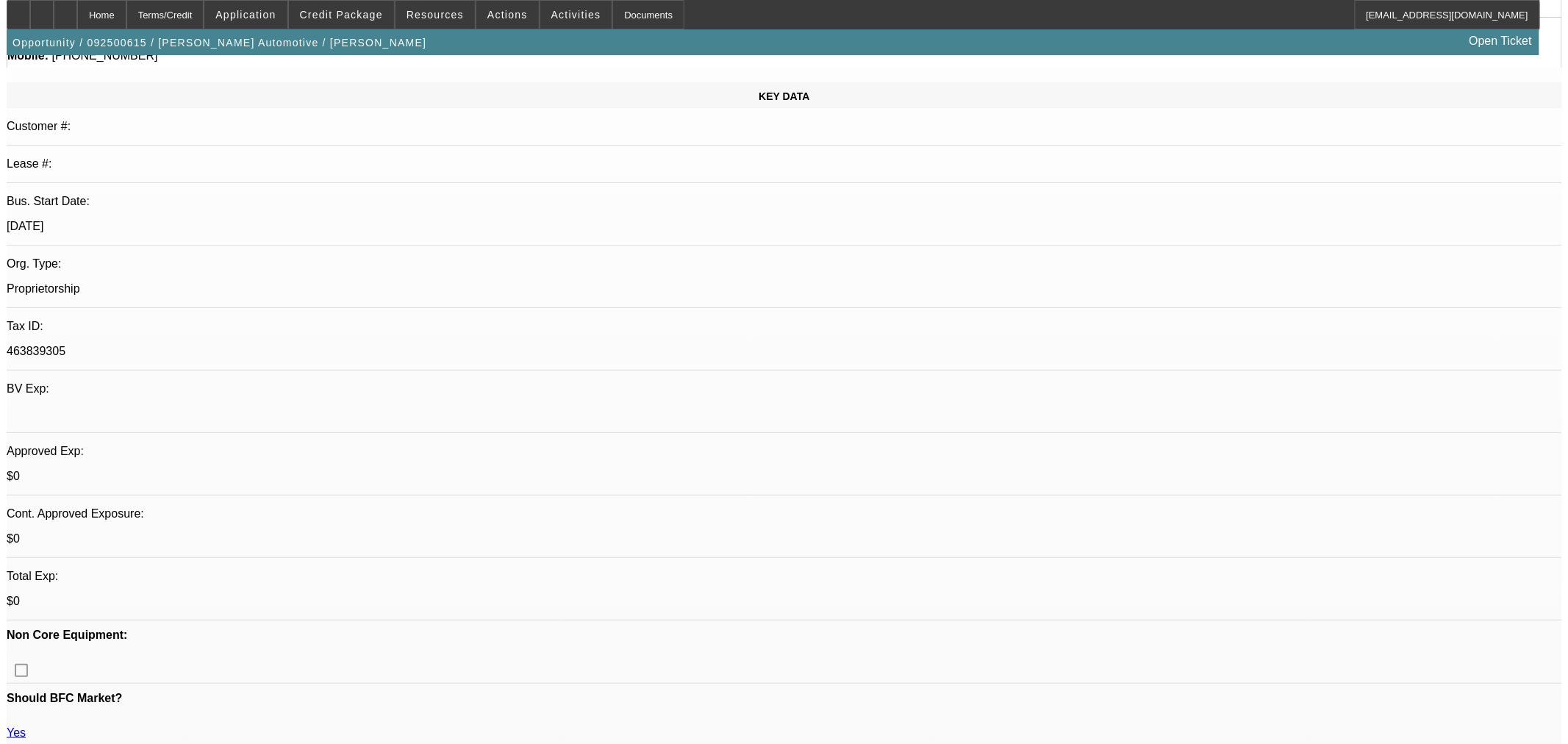
scroll to position [0, 0]
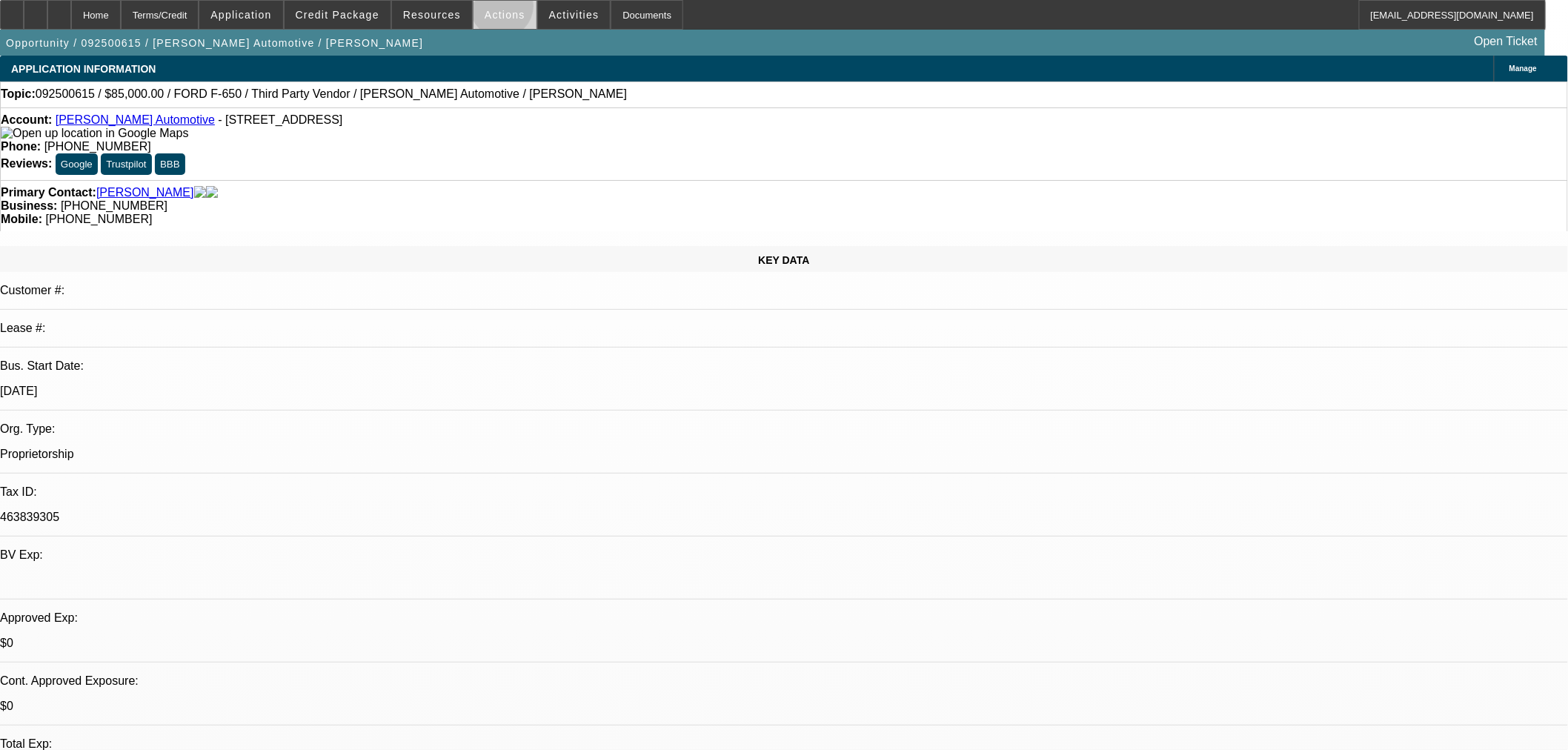
click at [502, 9] on span "Actions" at bounding box center [506, 15] width 41 height 12
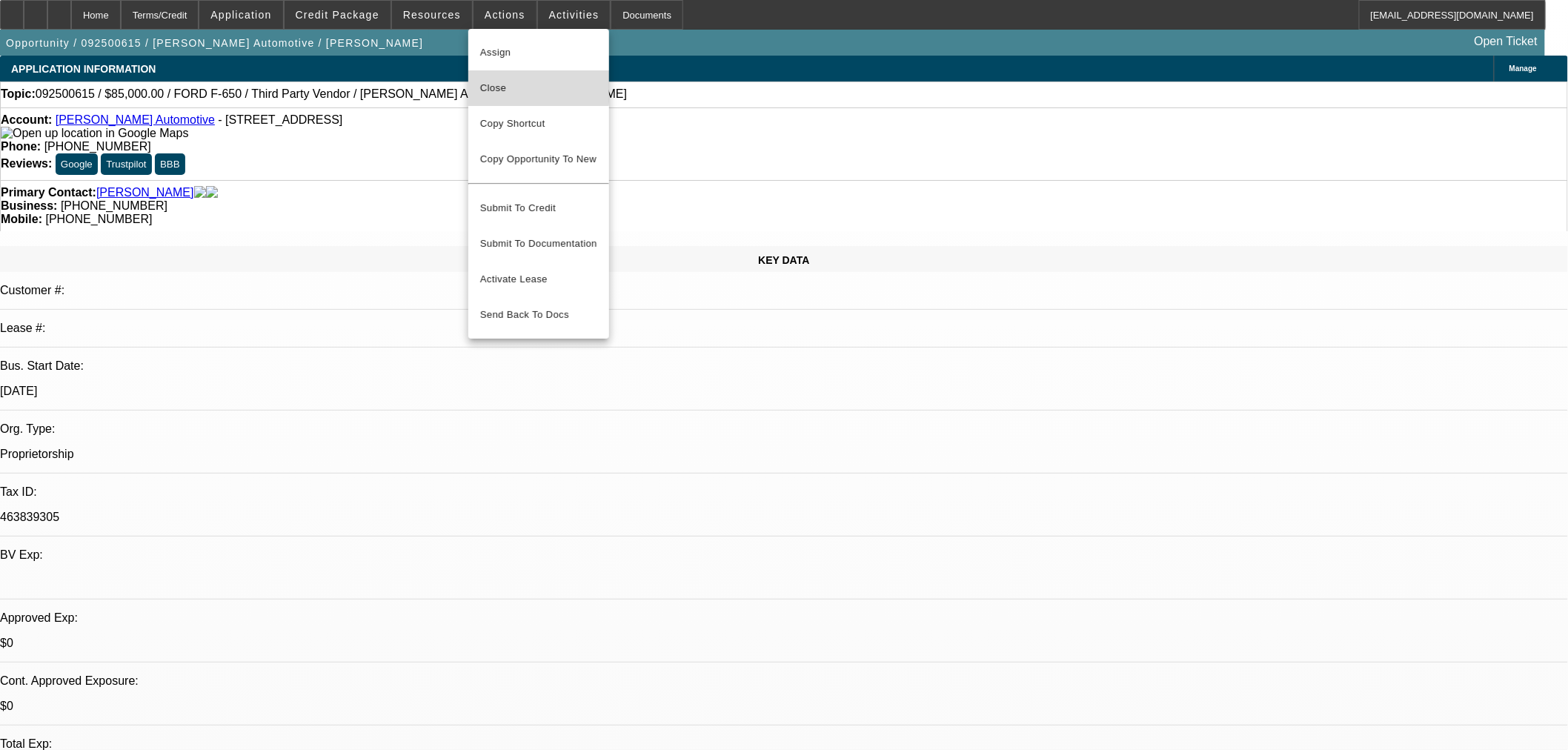
click at [522, 81] on span "Close" at bounding box center [538, 88] width 117 height 18
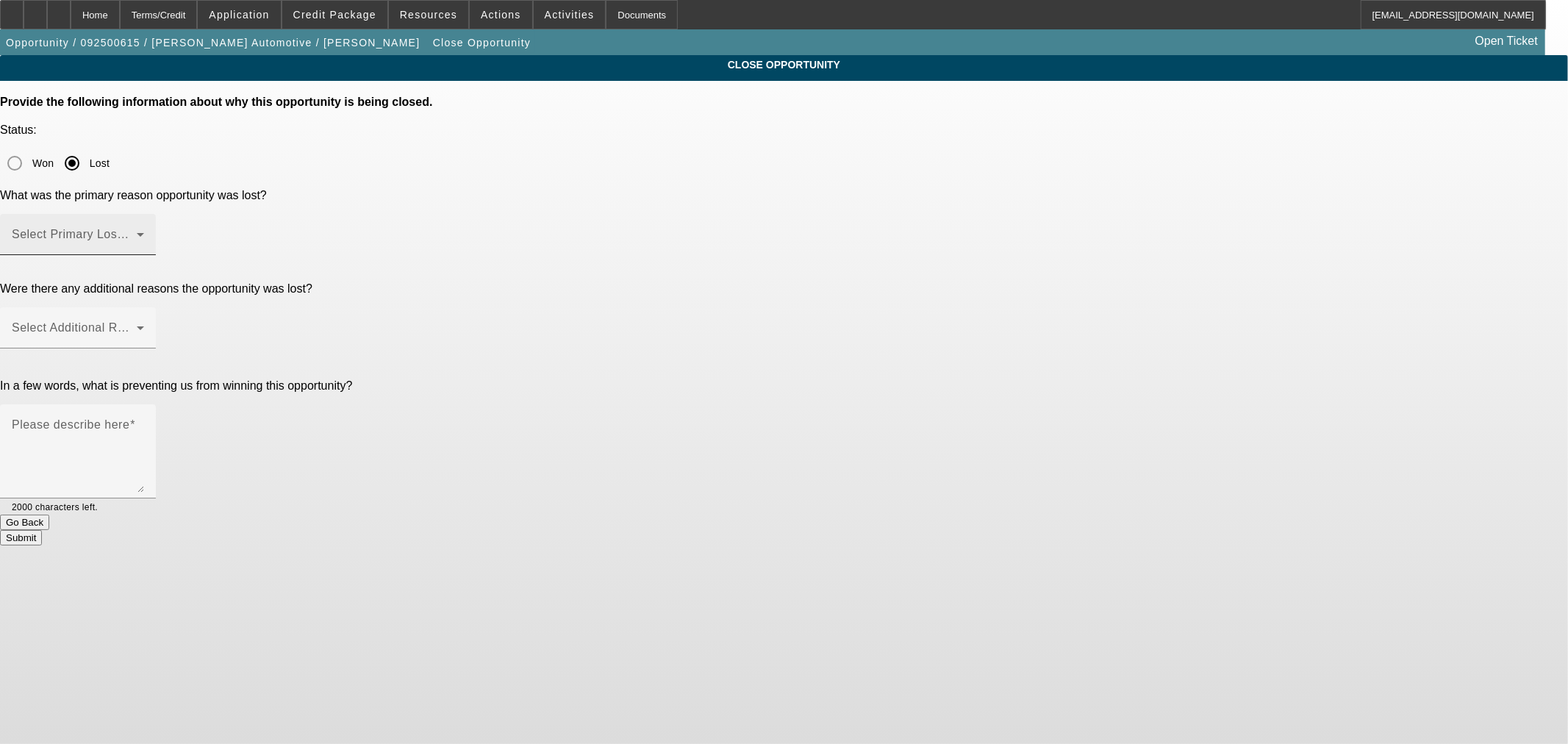
click at [144, 214] on div "Select Primary Lost Reason" at bounding box center [78, 235] width 133 height 41
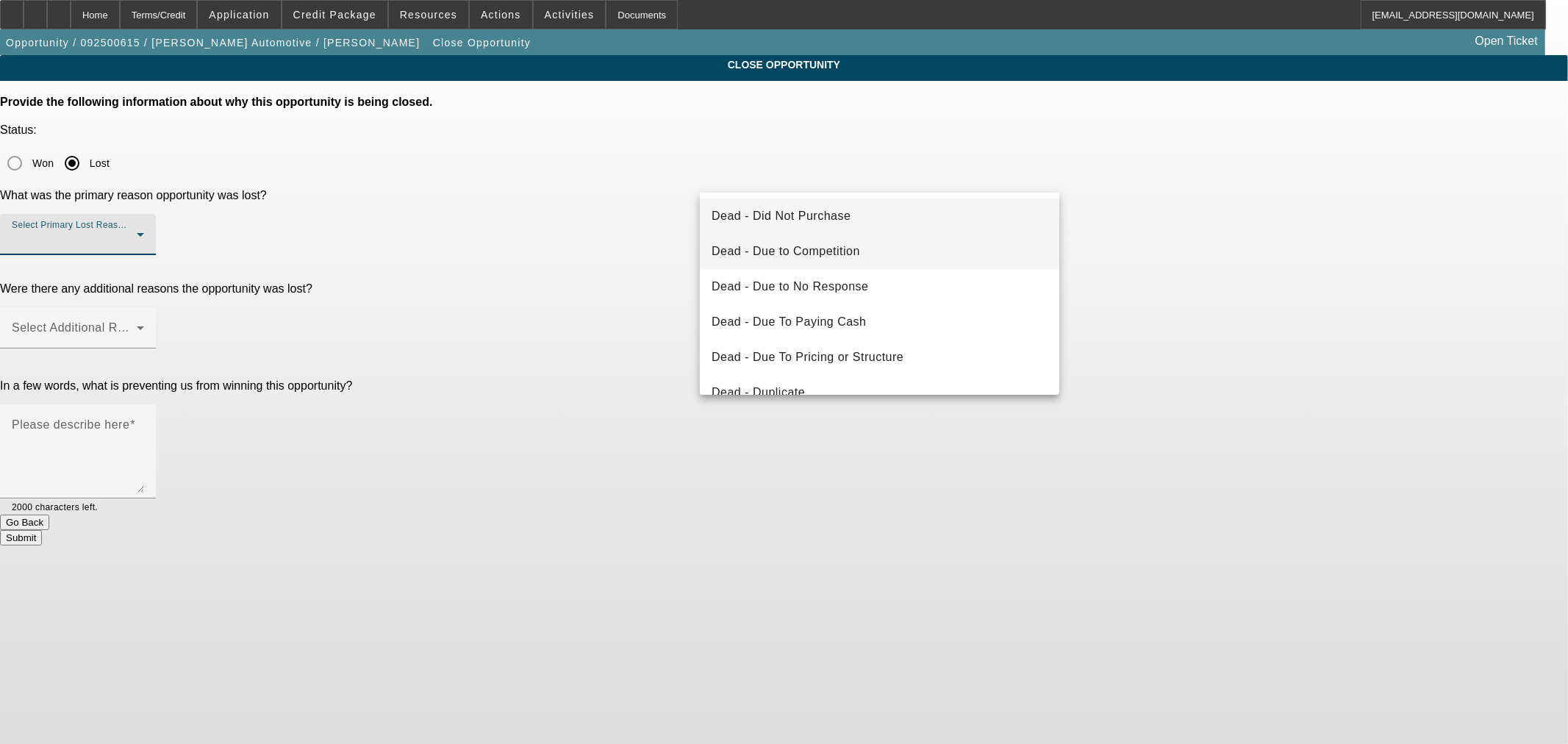
click at [833, 258] on span "Dead - Due to Competition" at bounding box center [785, 251] width 149 height 18
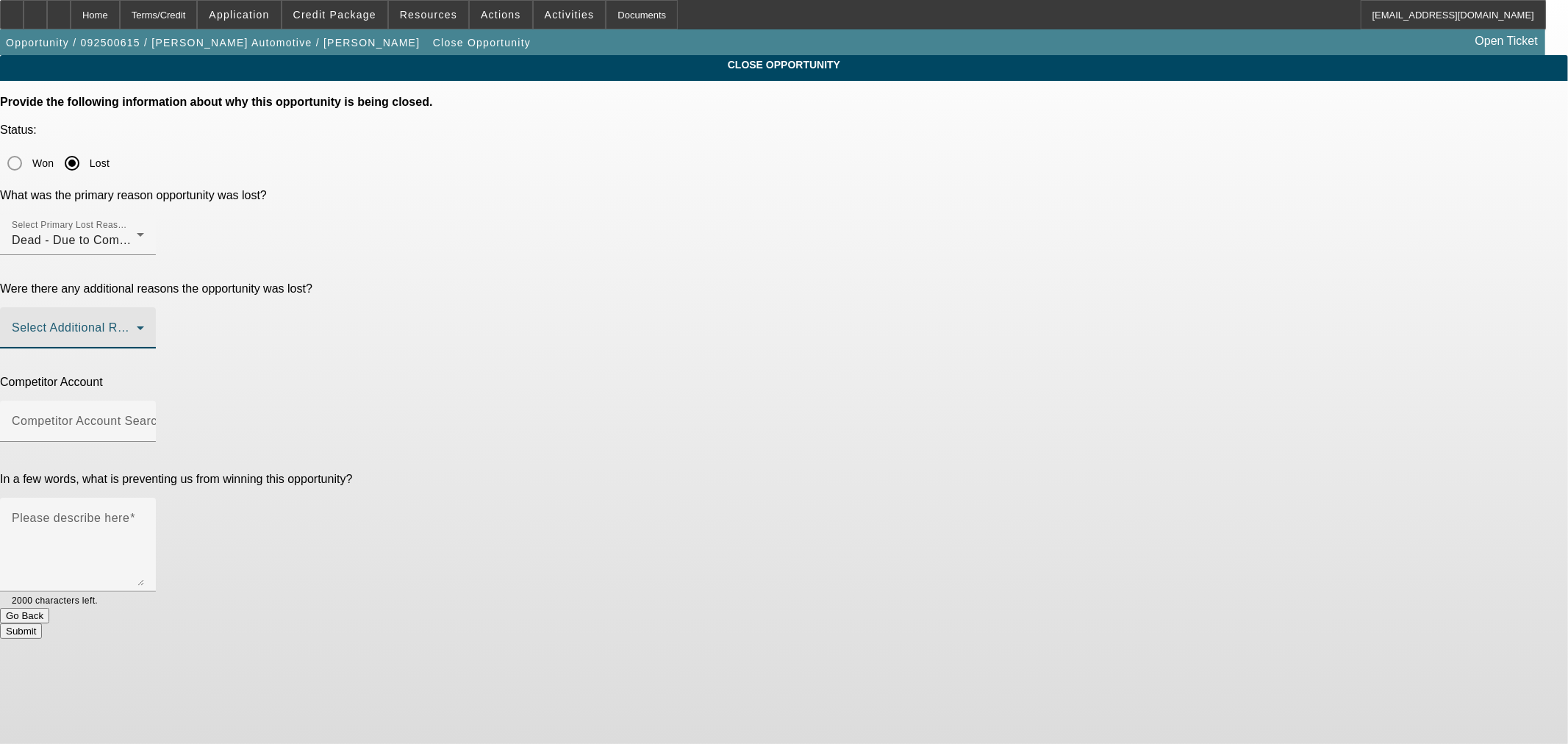
click at [137, 325] on span at bounding box center [74, 333] width 125 height 18
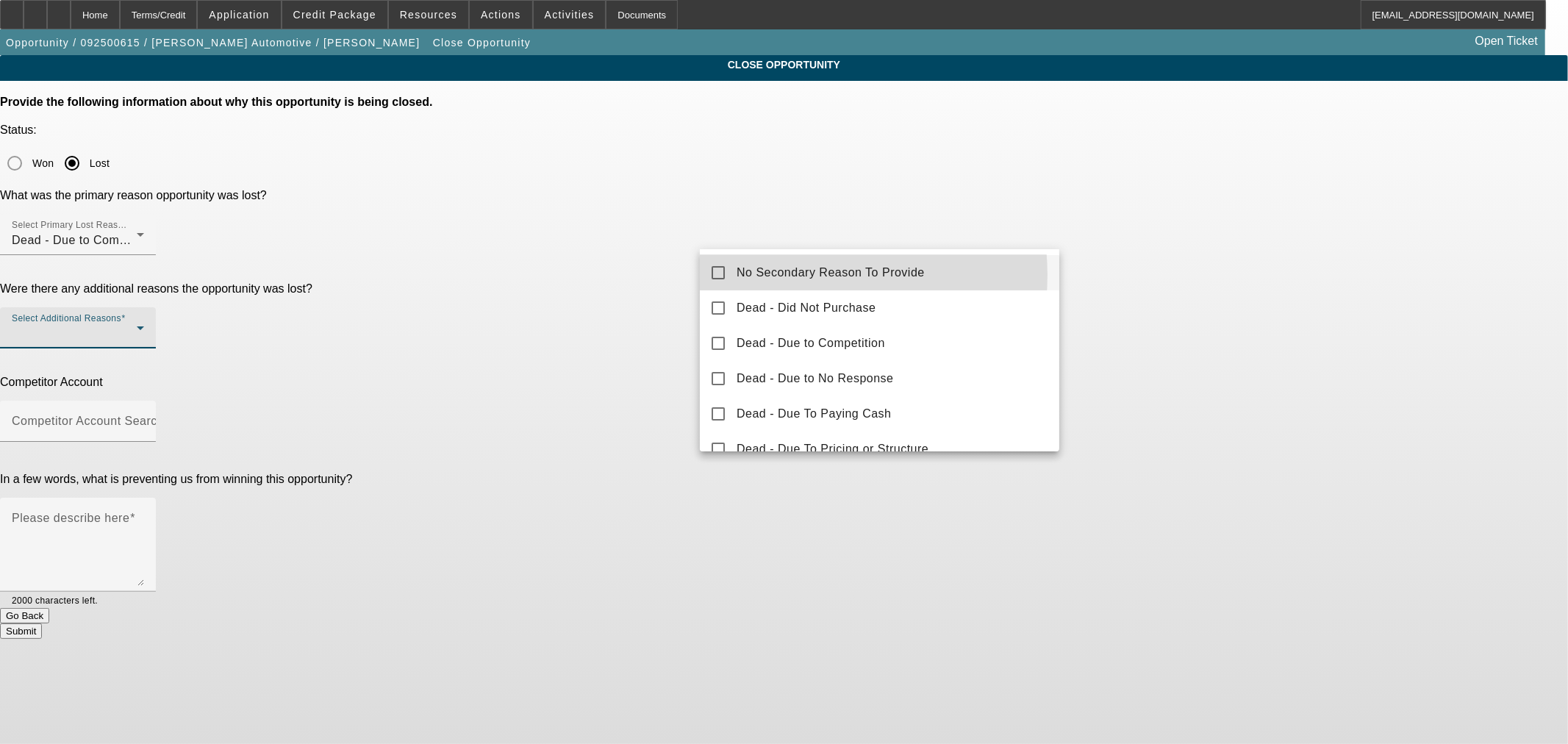
click at [797, 275] on span "No Secondary Reason To Provide" at bounding box center [830, 273] width 188 height 18
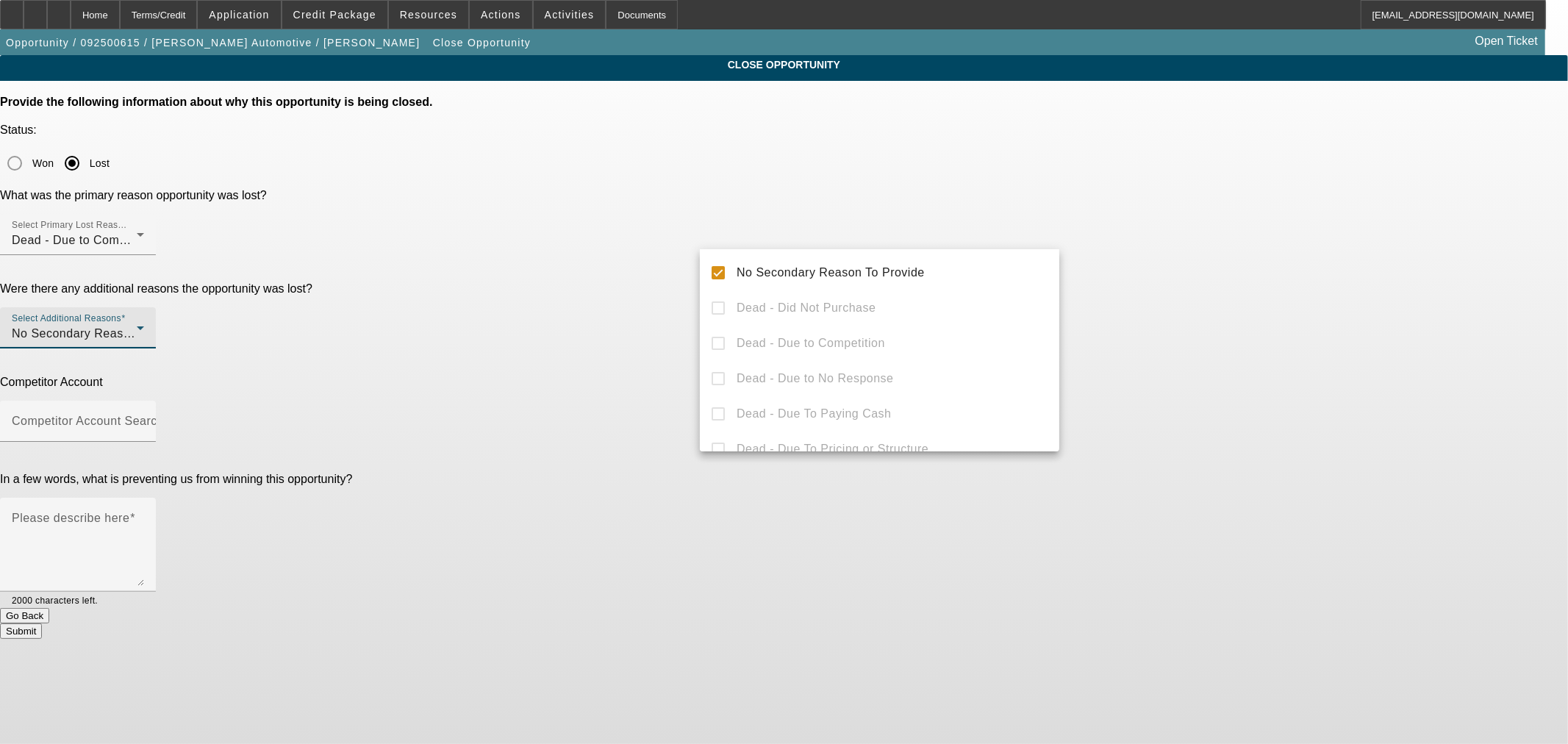
click at [743, 292] on div "No Secondary Reason To Provide Dead - Did Not Purchase Dead - Due to Competitio…" at bounding box center [879, 350] width 359 height 202
drag, startPoint x: 658, startPoint y: 277, endPoint x: 818, endPoint y: 285, distance: 160.2
click at [662, 276] on div at bounding box center [784, 372] width 1568 height 744
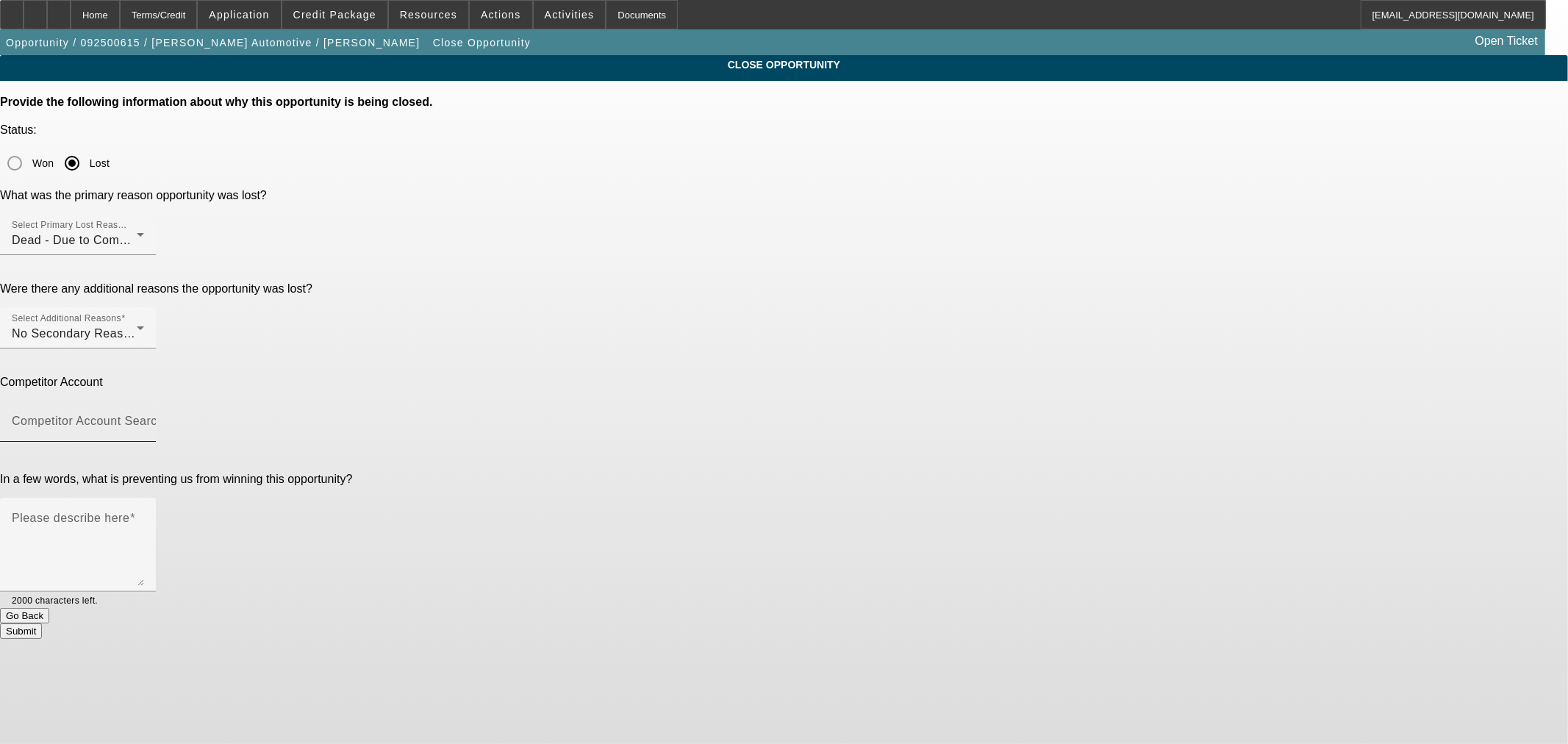
click at [164, 415] on mat-label "Competitor Account Search" at bounding box center [88, 421] width 152 height 13
click at [144, 418] on input "Competitor Account Search" at bounding box center [78, 427] width 133 height 18
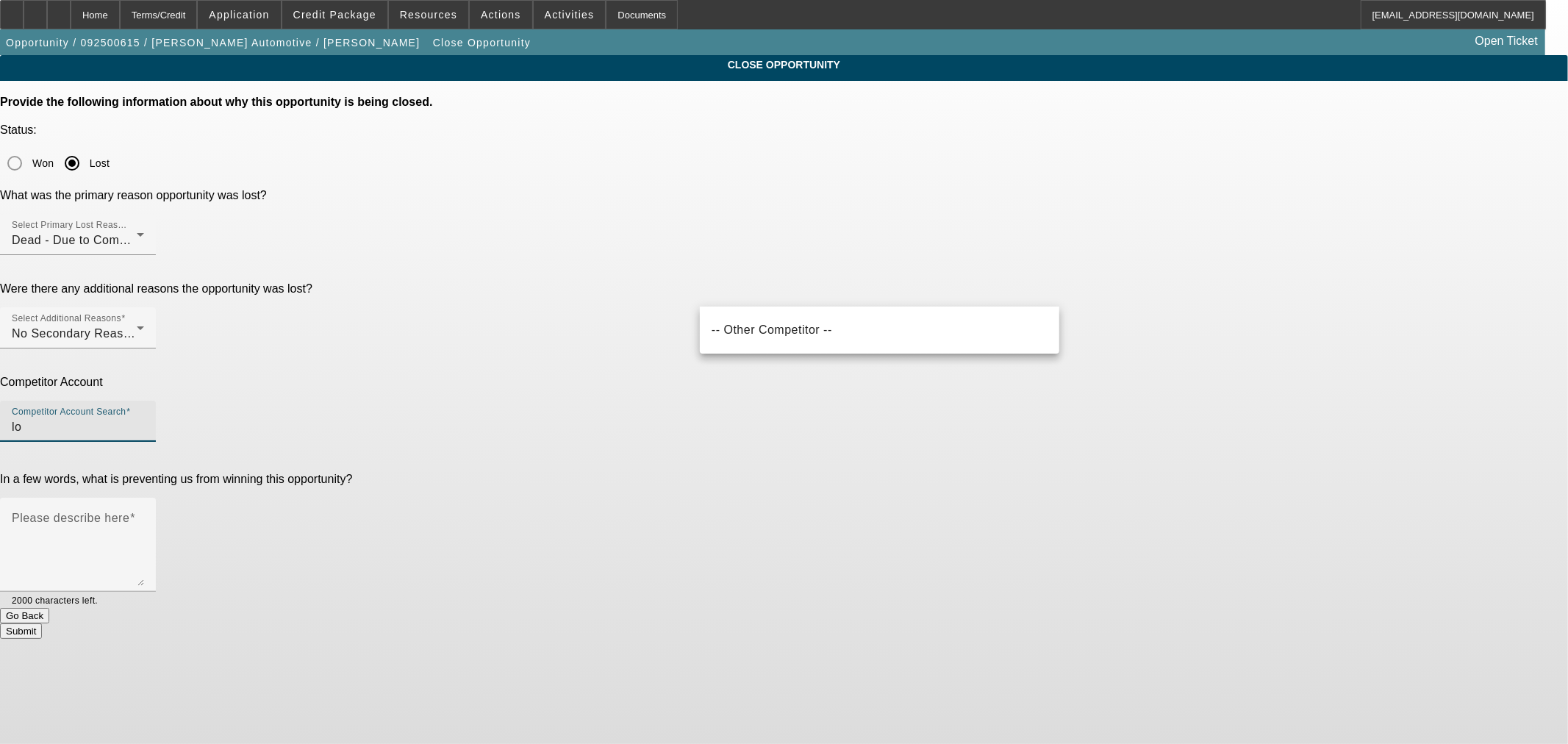
type input "l"
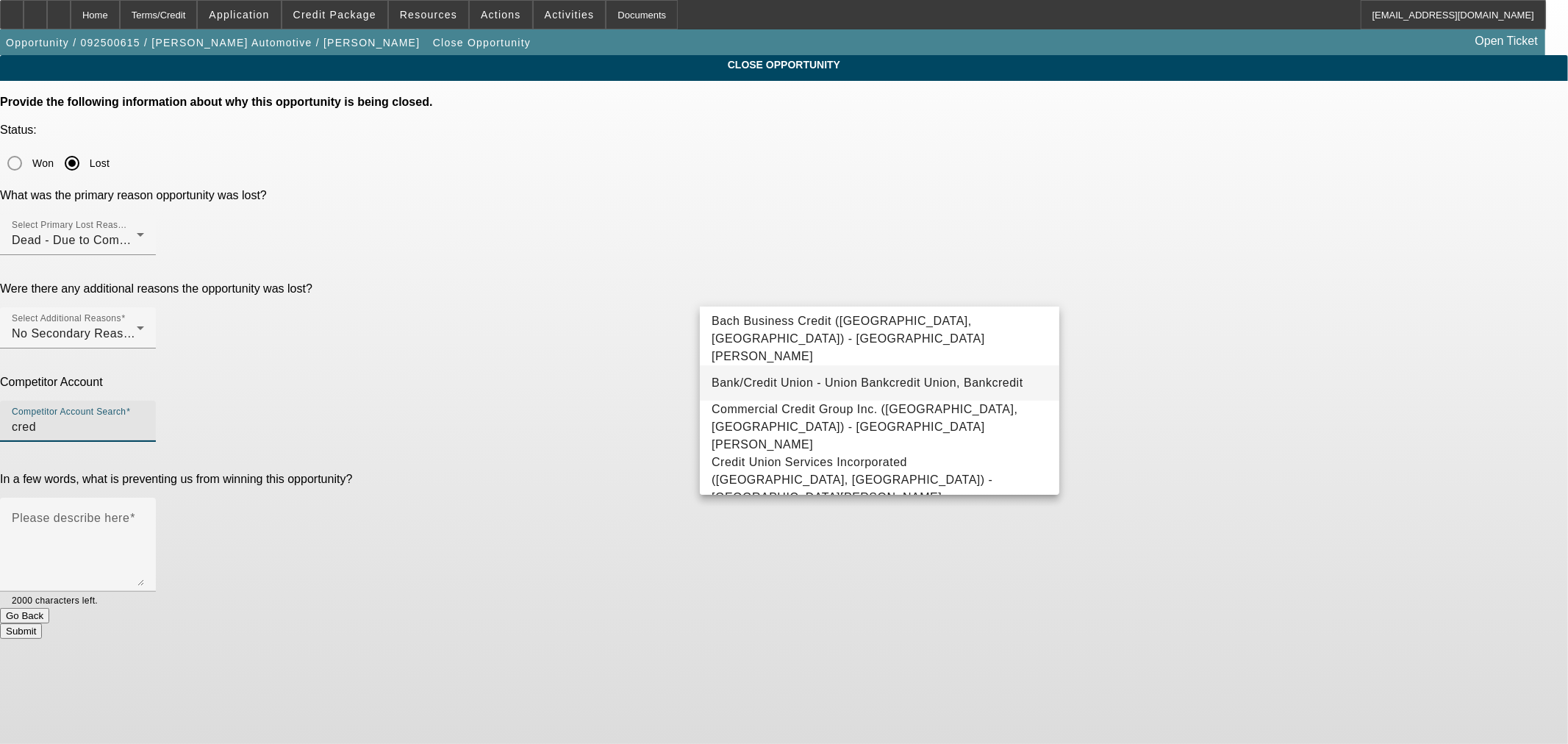
click at [849, 366] on mat-option "Bank/Credit Union - Union Bankcredit Union, Bankcredit" at bounding box center [879, 383] width 359 height 36
type input "Bank/Credit Union - Union Bankcredit Union, Bankcredit"
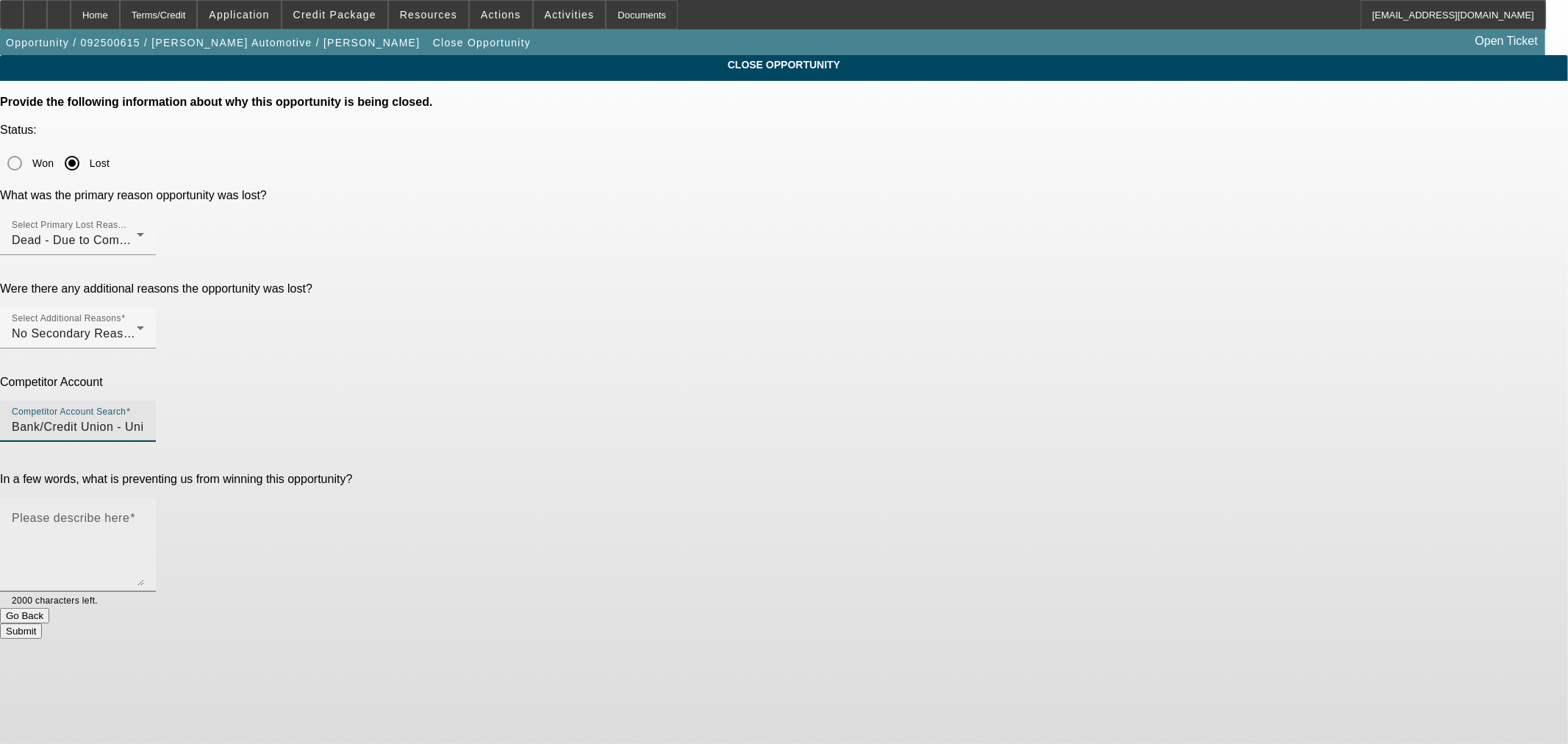
click at [129, 512] on mat-label "Please describe here" at bounding box center [71, 518] width 117 height 13
click at [144, 515] on textarea "Please describe here" at bounding box center [78, 550] width 133 height 71
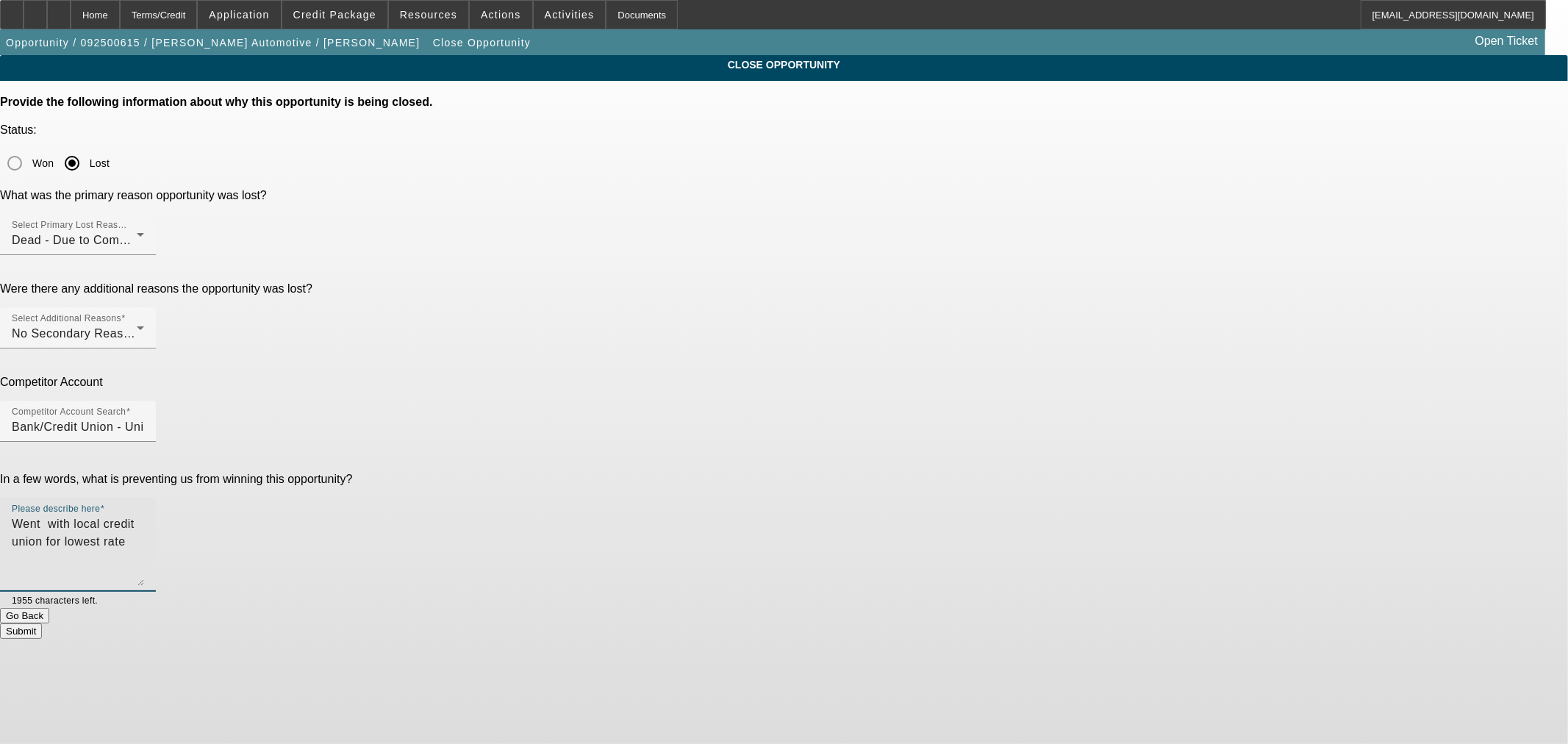
type textarea "Went with local credit union for lowest rate"
click at [1032, 623] on div "Submit" at bounding box center [784, 631] width 1568 height 15
click at [42, 623] on button "Submit" at bounding box center [20, 631] width 42 height 15
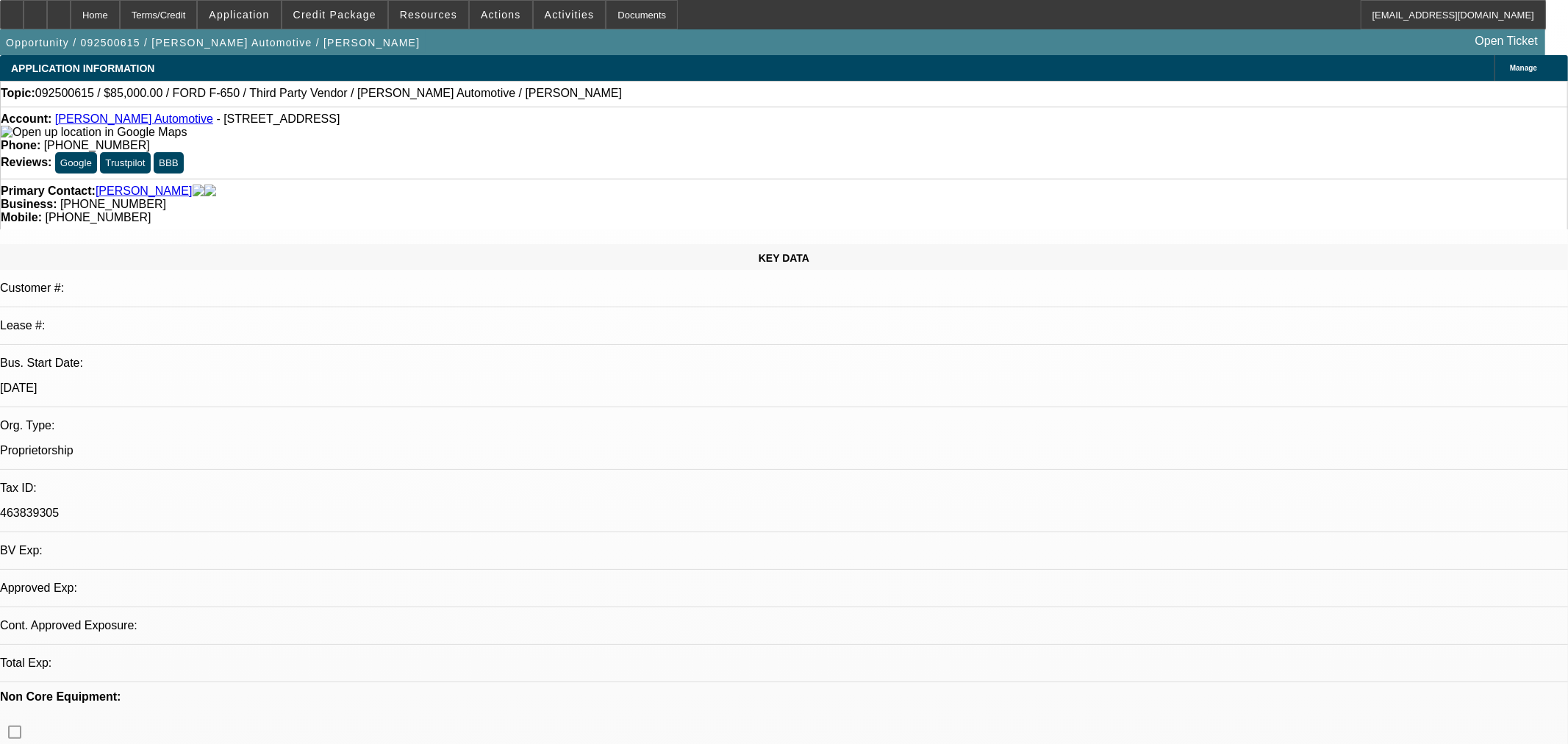
select select "0"
select select "2"
select select "0"
select select "6"
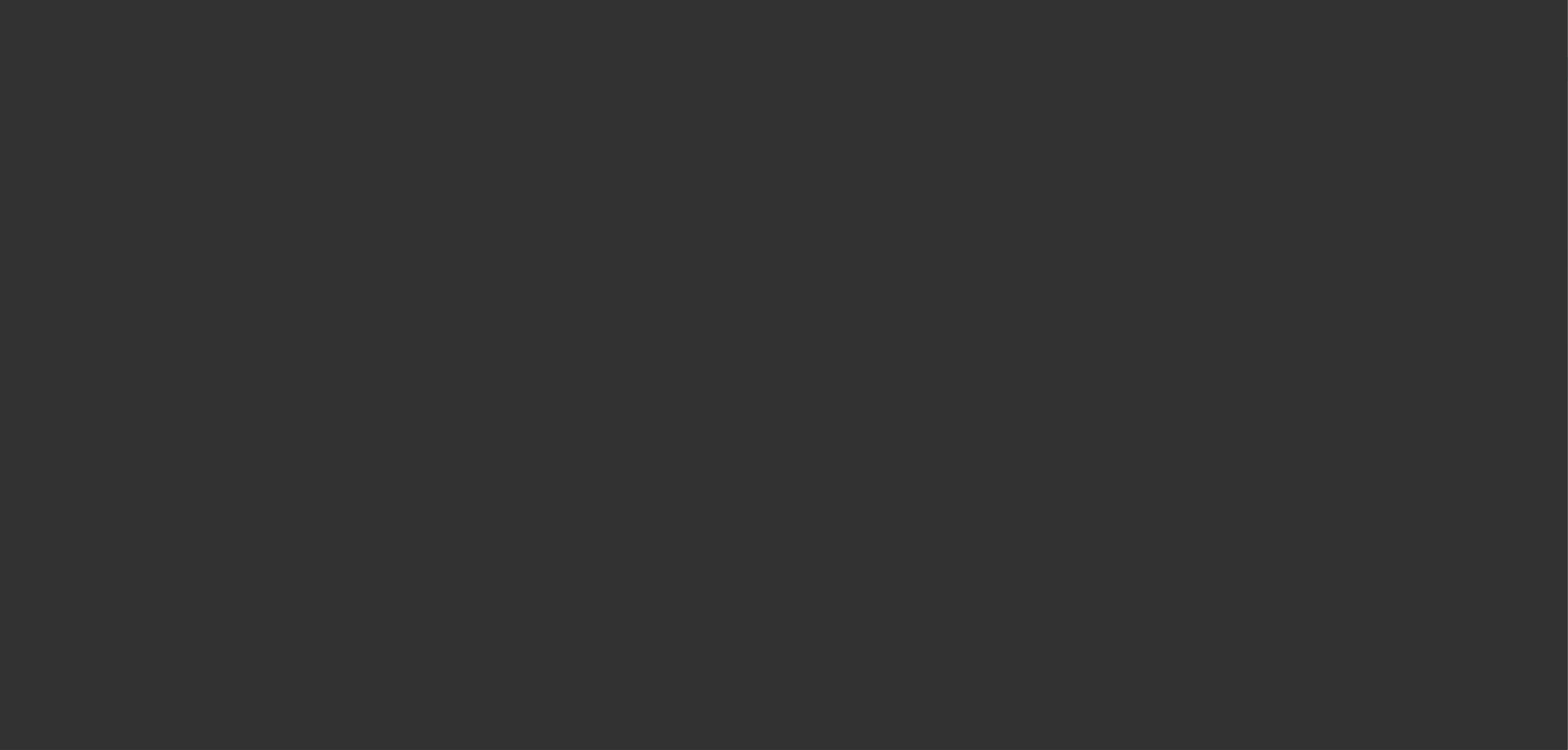
select select "0"
select select "2"
select select "0.1"
select select "4"
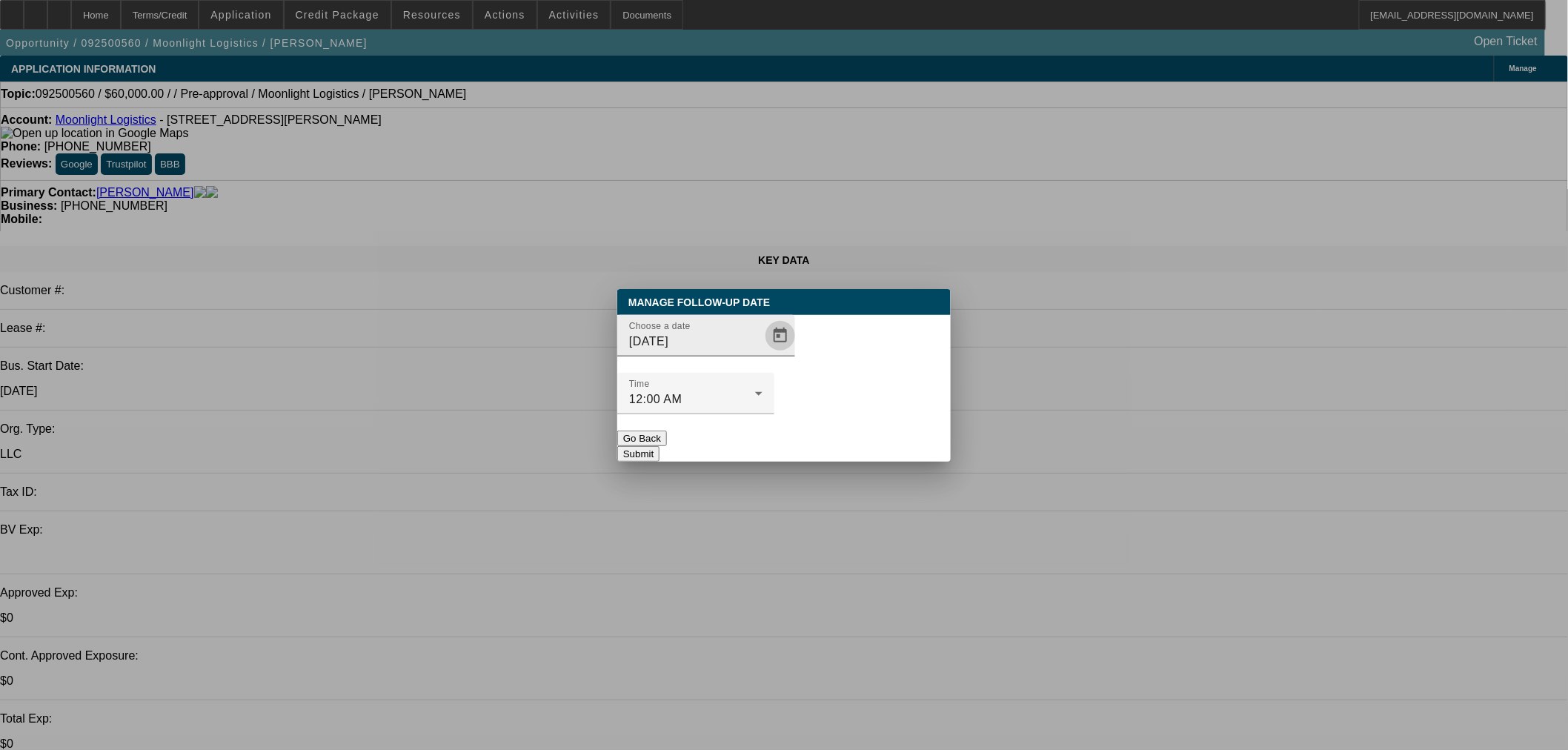
click at [771, 354] on span "Open calendar" at bounding box center [781, 336] width 36 height 36
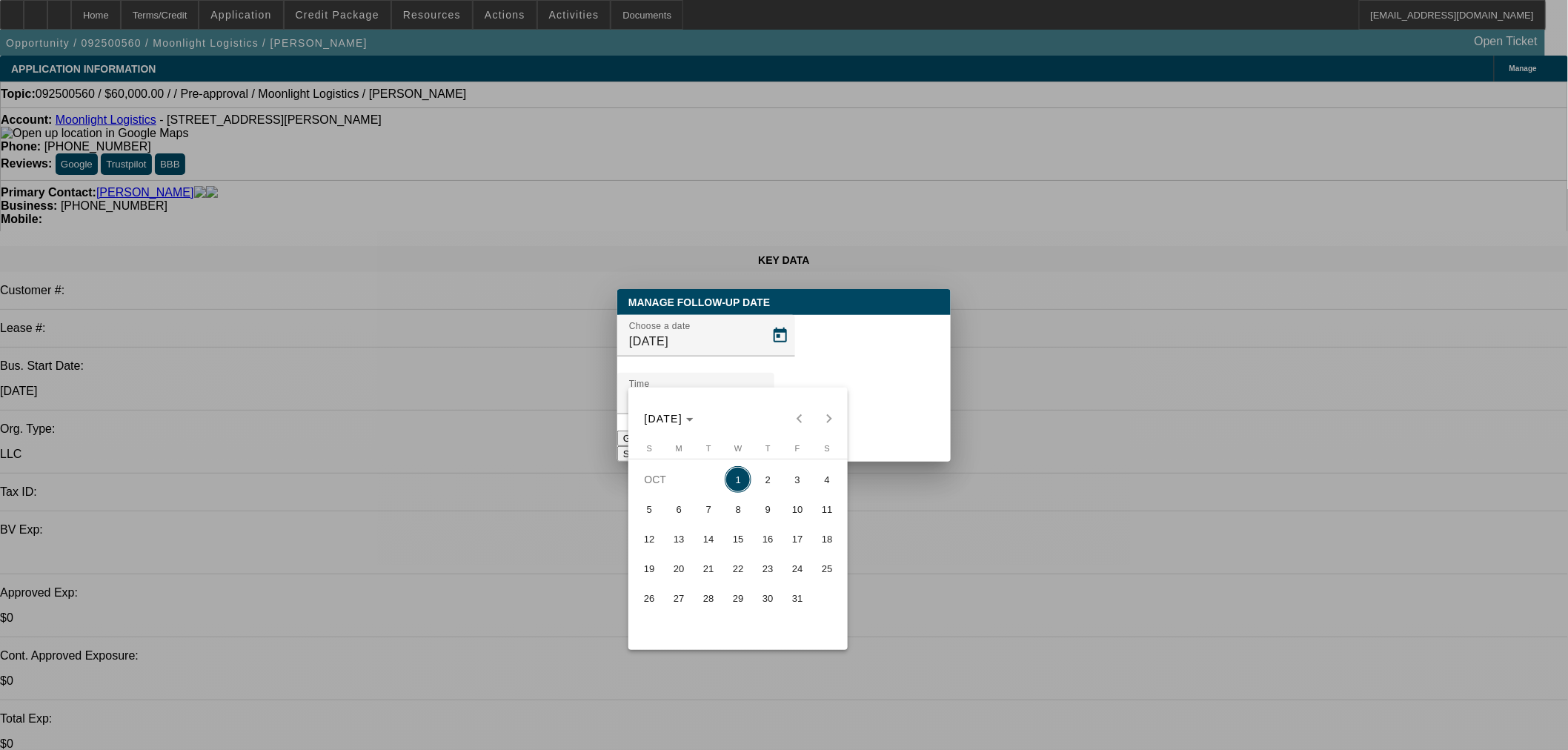
drag, startPoint x: 793, startPoint y: 482, endPoint x: 816, endPoint y: 435, distance: 52.3
click at [793, 480] on span "3" at bounding box center [797, 479] width 27 height 27
type input "[DATE]"
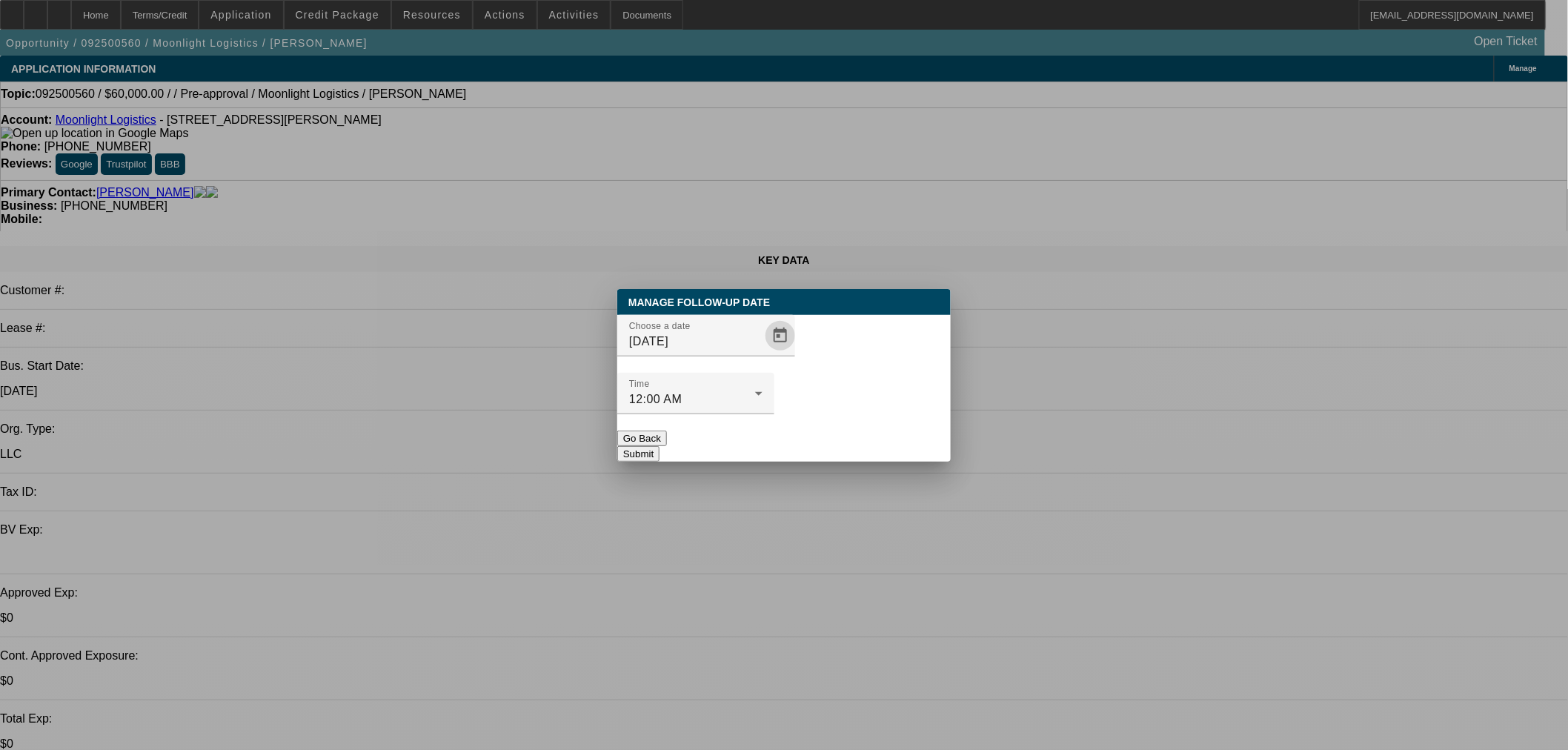
click at [660, 447] on button "Submit" at bounding box center [638, 454] width 42 height 15
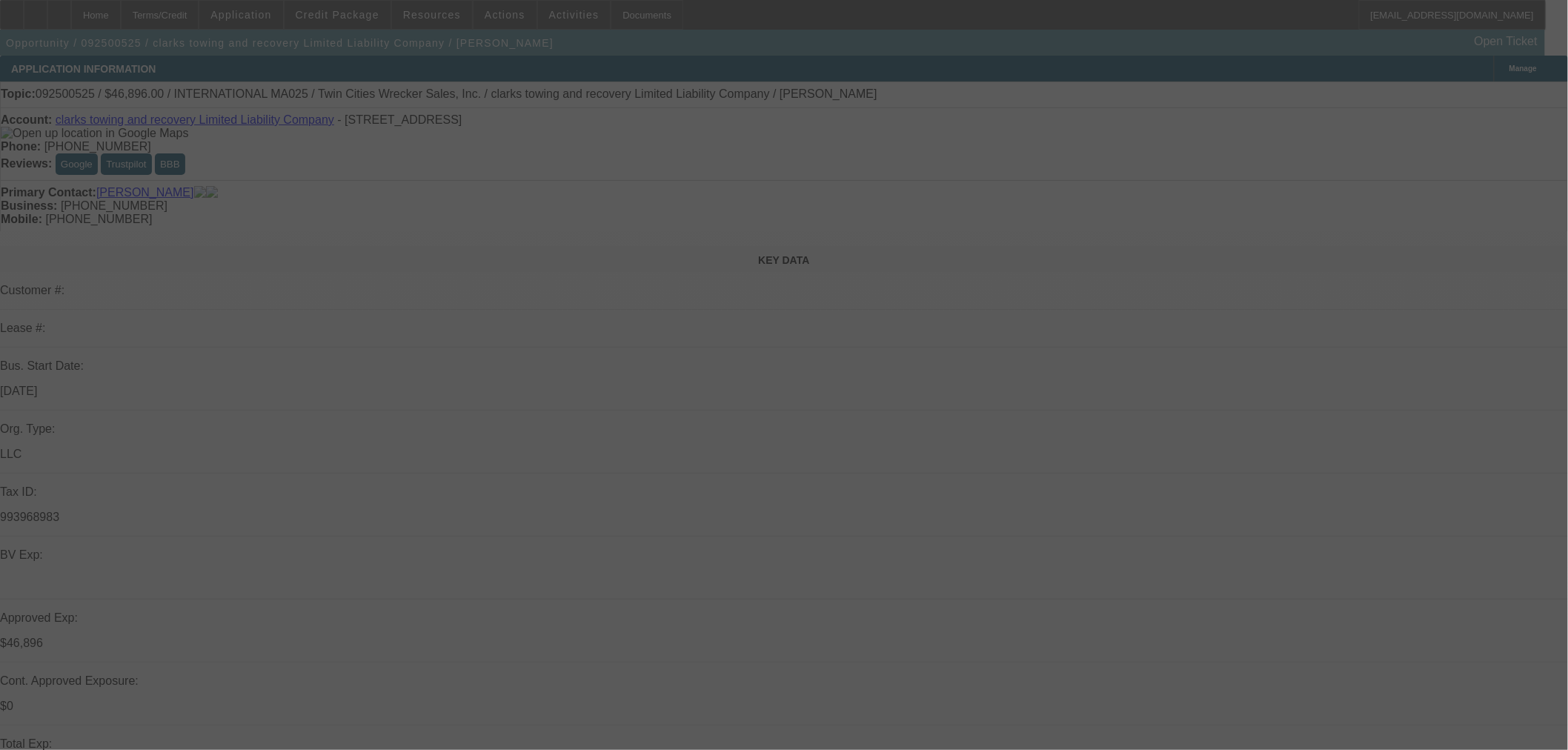
select select "0.2"
select select "2"
select select "0"
select select "6"
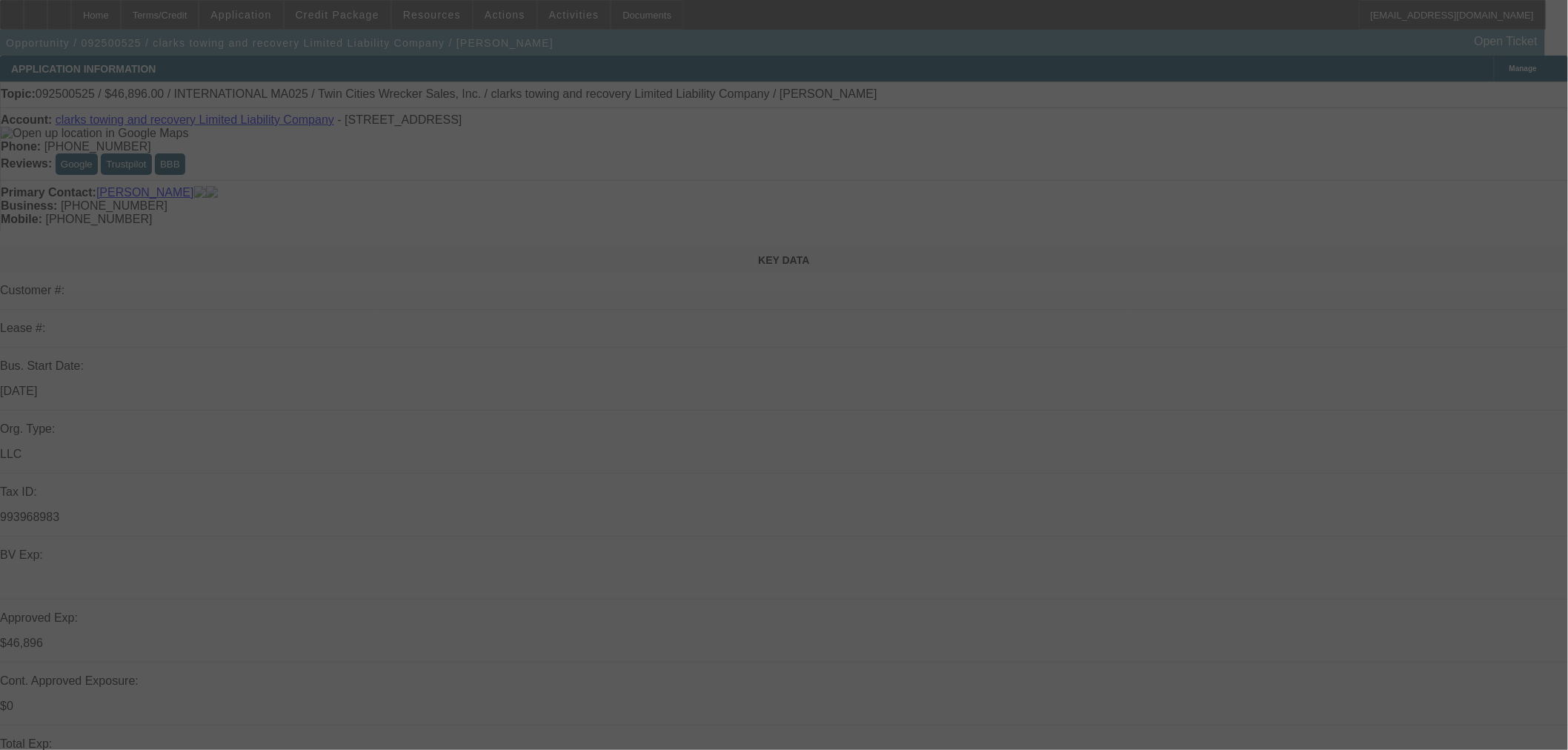
select select "0.2"
select select "2"
select select "0"
select select "6"
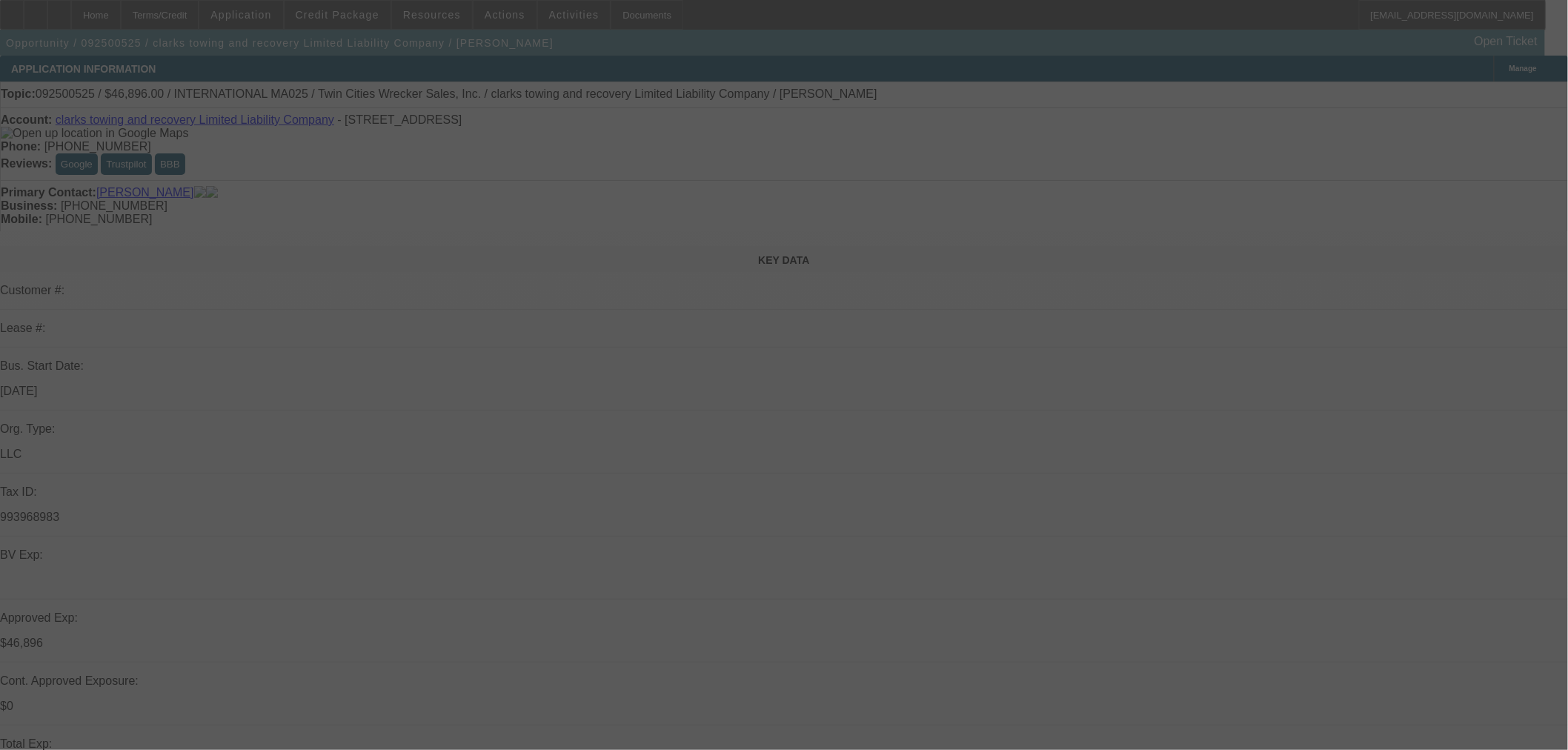
select select "0"
select select "2"
select select "0"
select select "6"
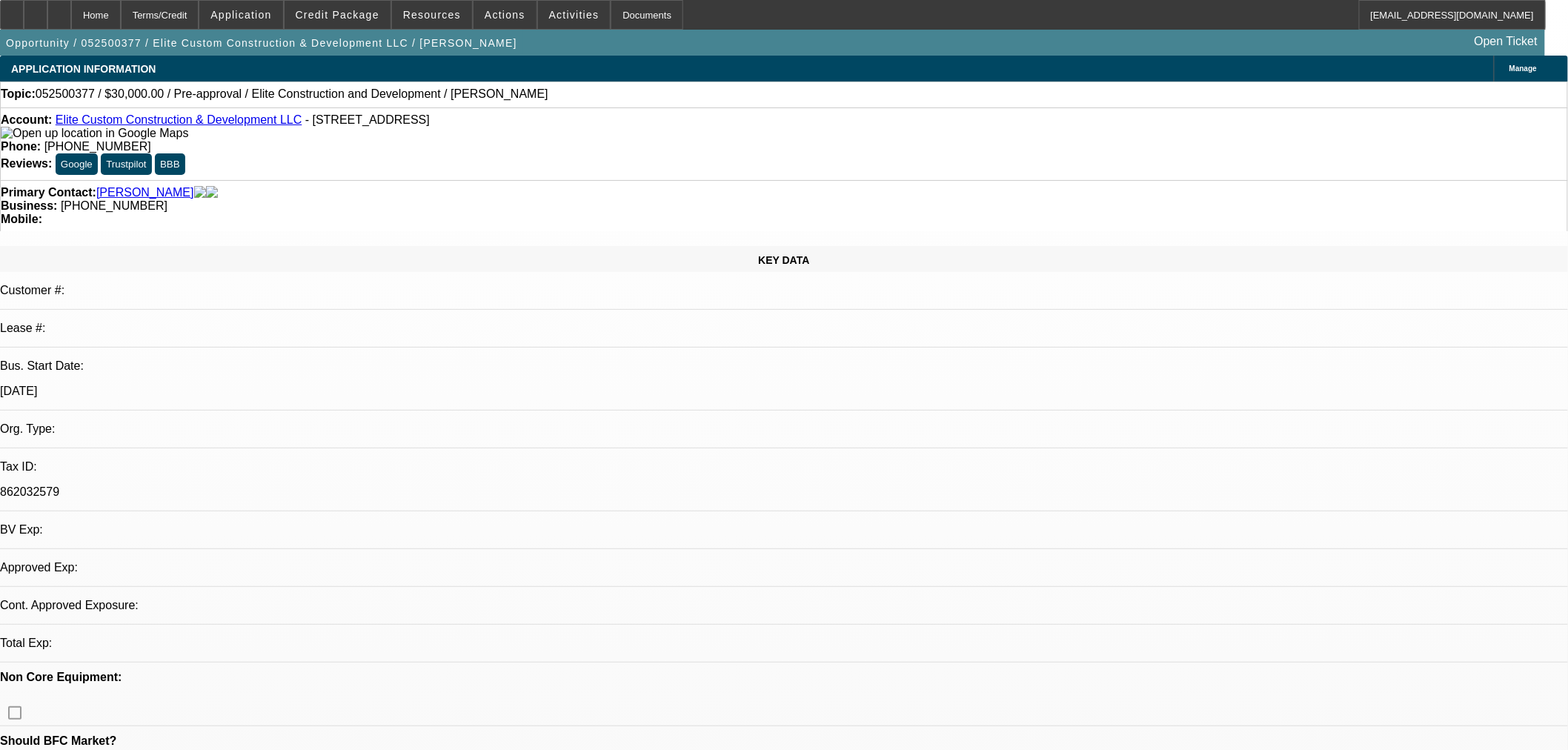
select select "0"
select select "2"
select select "0.1"
select select "1"
select select "2"
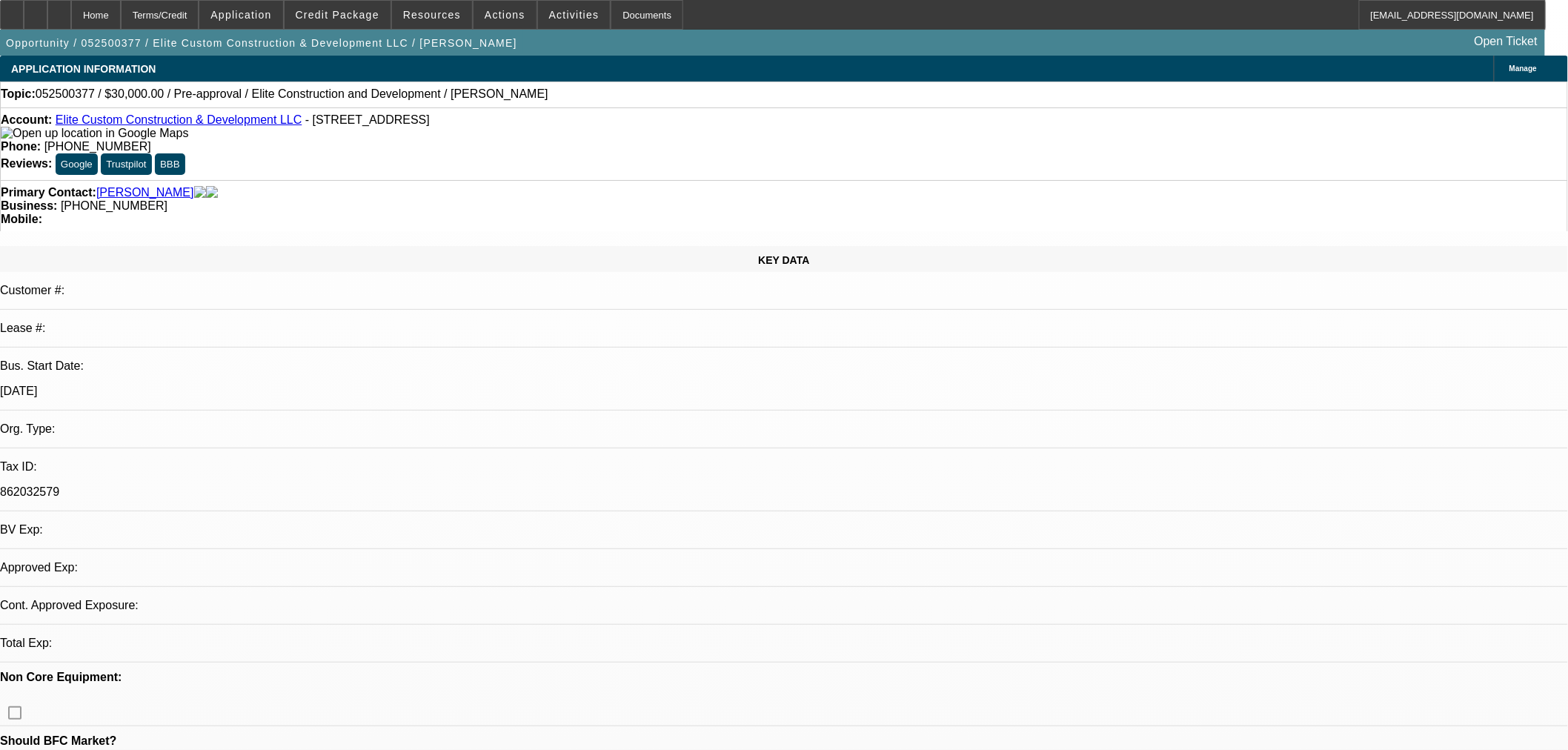
select select "4"
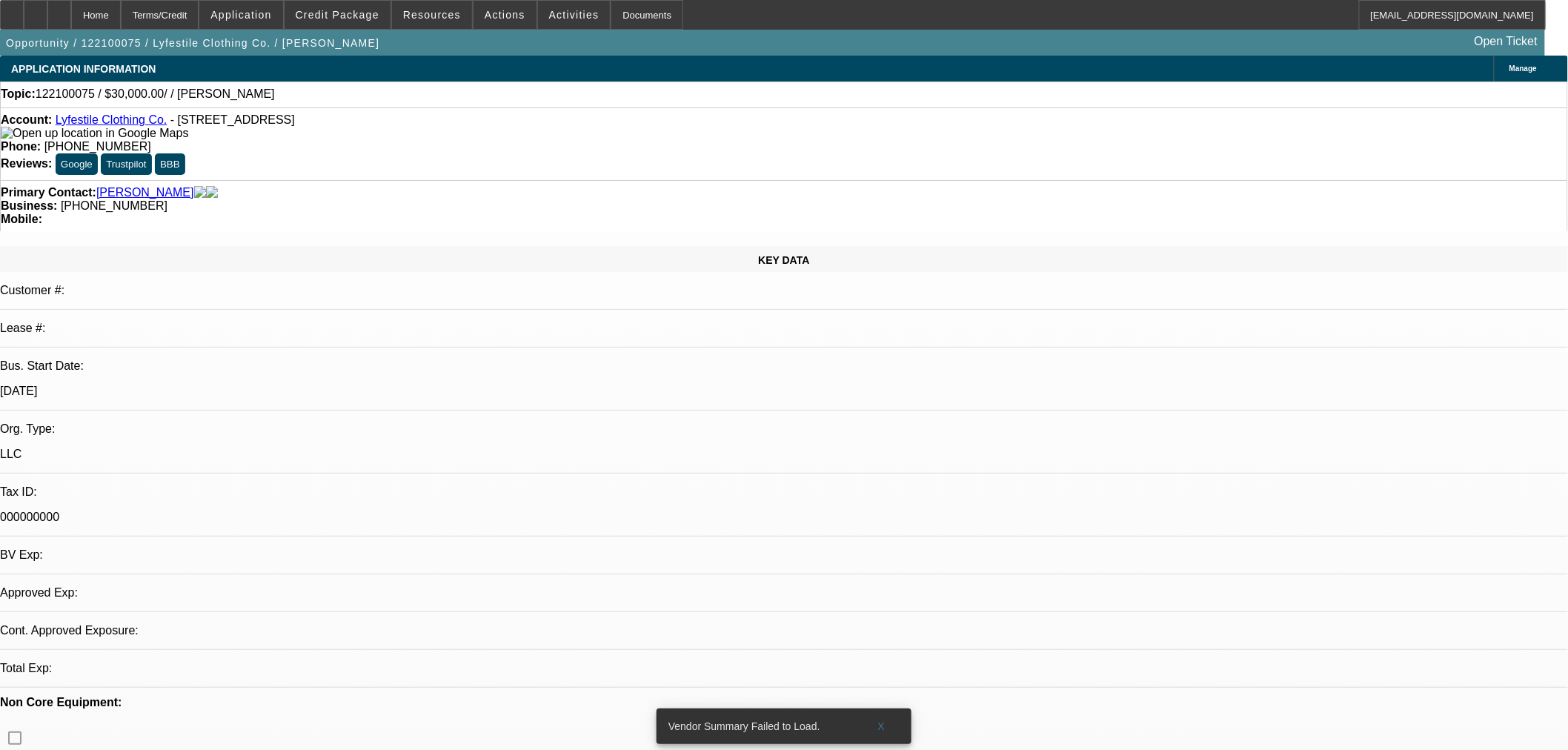
select select "0"
select select "2"
select select "0"
